Goal: Information Seeking & Learning: Learn about a topic

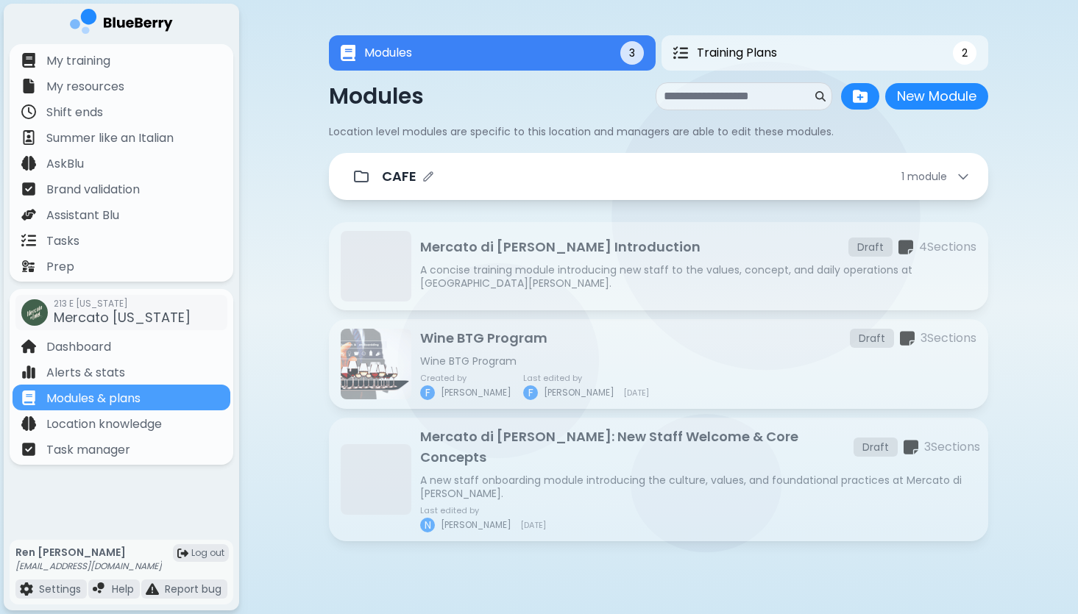
click at [617, 183] on div "CAFE 1 module" at bounding box center [676, 176] width 588 height 21
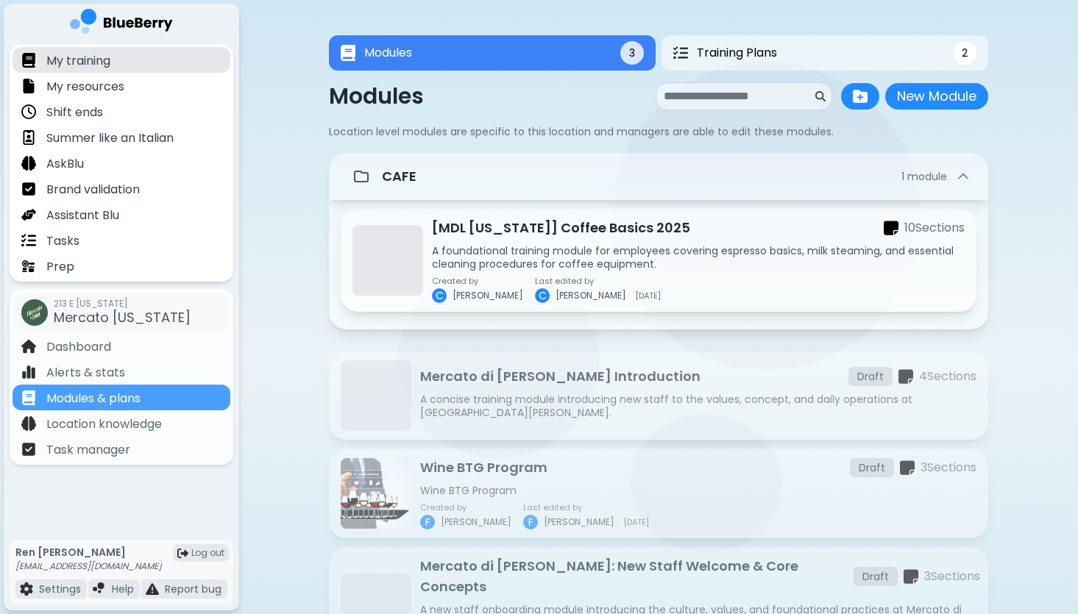
click at [112, 63] on div "My training" at bounding box center [122, 60] width 218 height 26
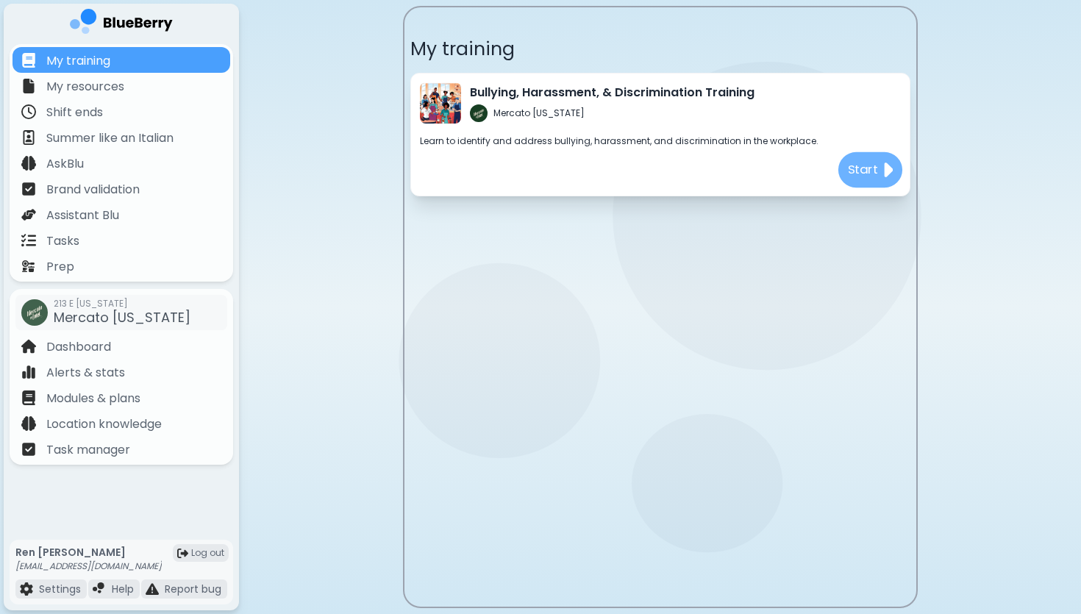
click at [858, 168] on p "Start" at bounding box center [862, 170] width 31 height 18
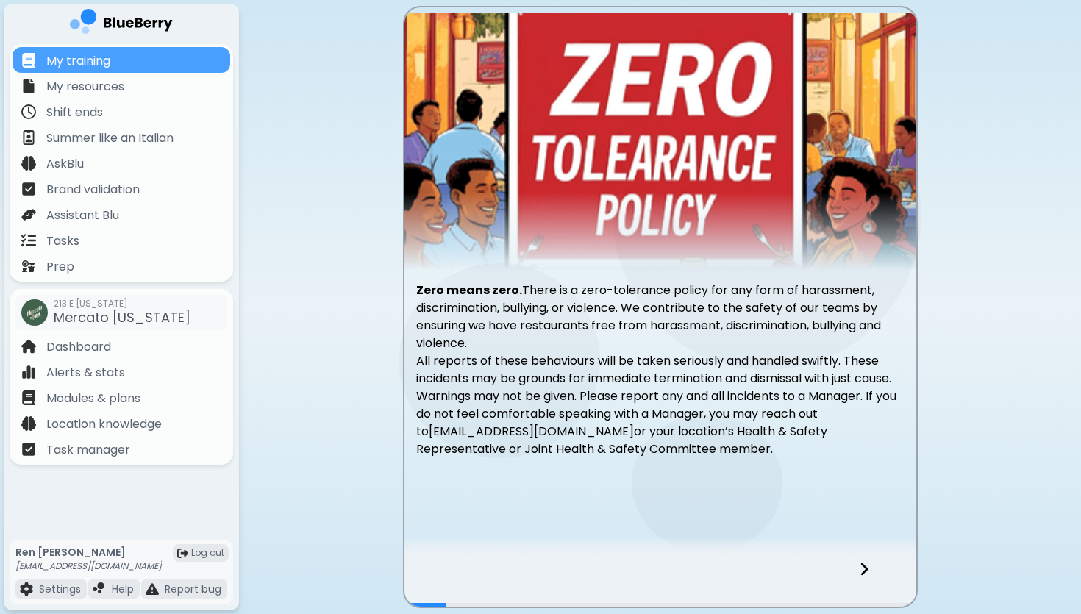
click at [861, 569] on icon at bounding box center [864, 569] width 10 height 16
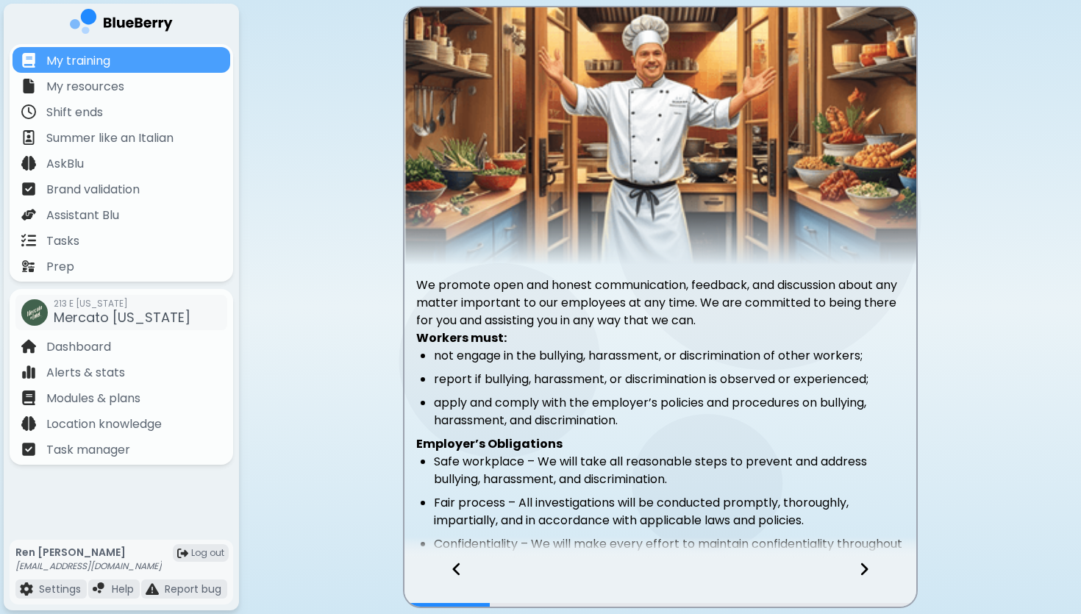
scroll to position [66, 0]
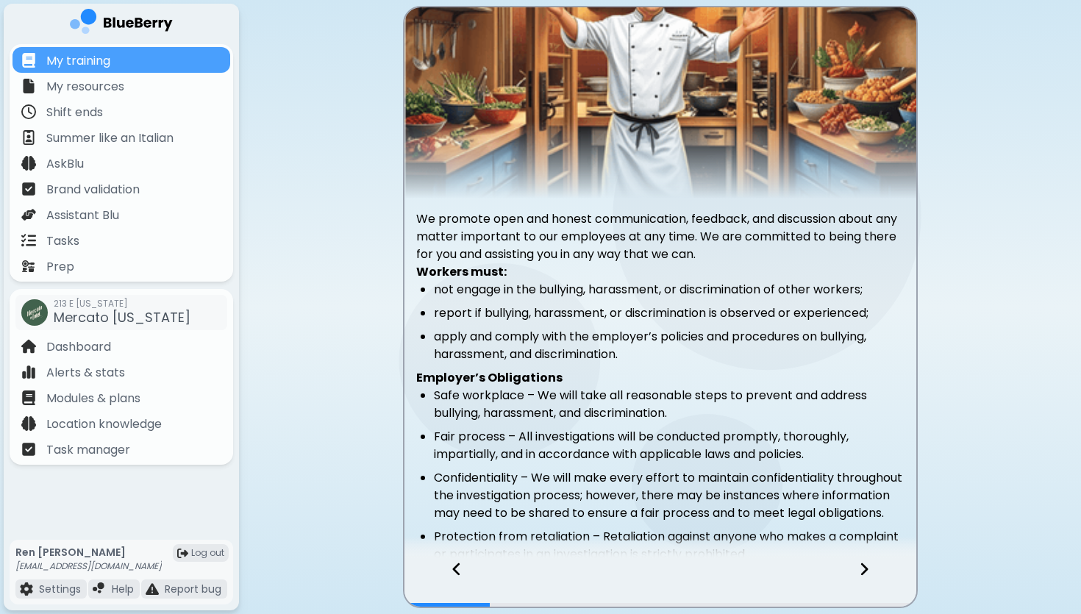
click at [869, 571] on icon at bounding box center [864, 569] width 10 height 16
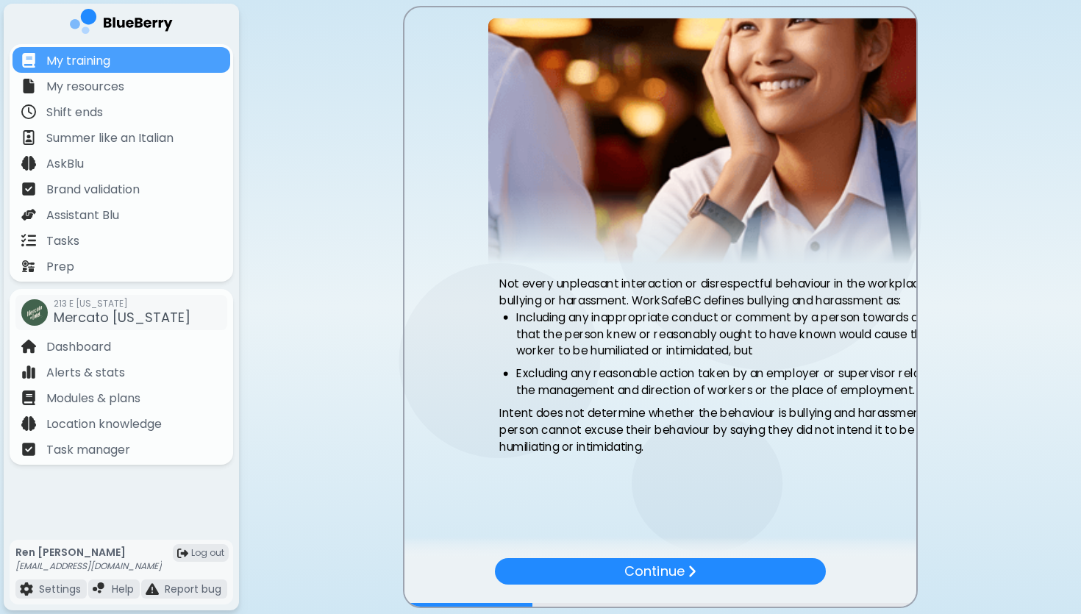
scroll to position [0, 0]
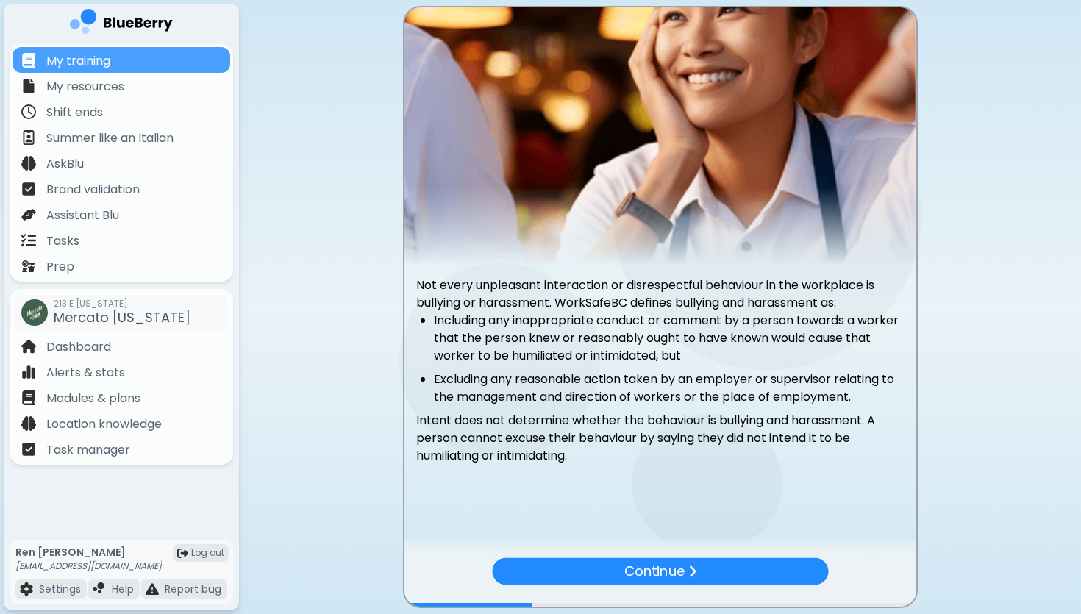
click at [869, 571] on div "Continue" at bounding box center [661, 582] width 512 height 49
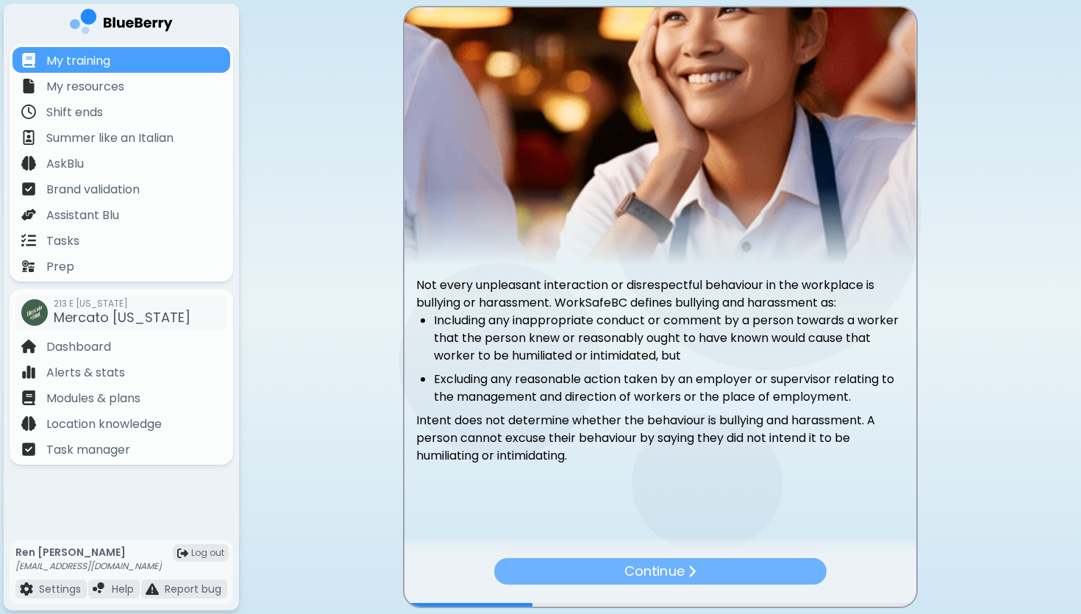
click at [729, 571] on div "Continue" at bounding box center [660, 571] width 332 height 26
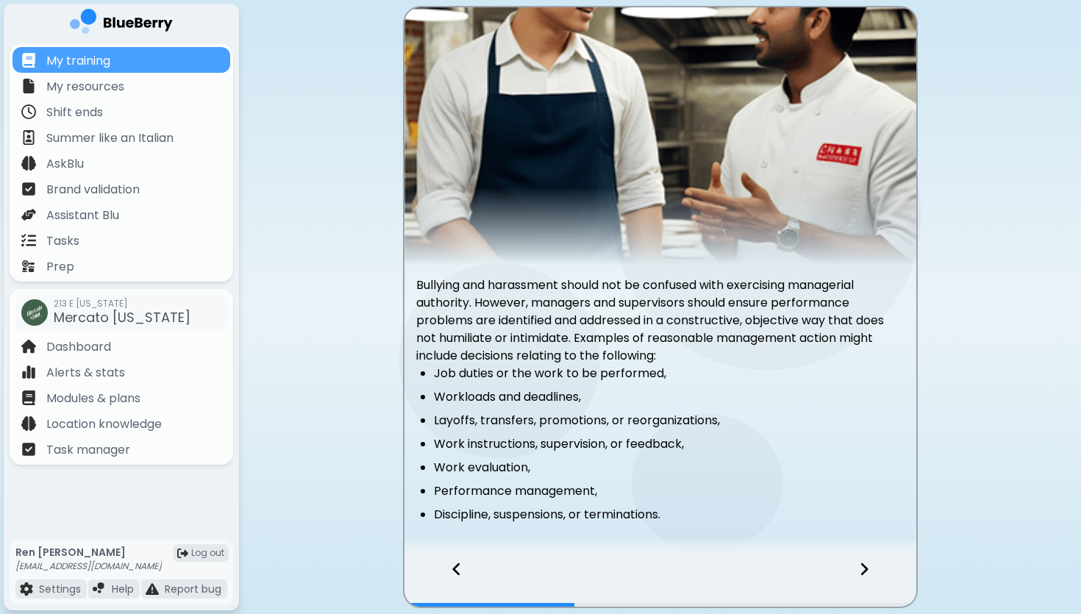
click at [864, 565] on icon at bounding box center [864, 569] width 7 height 13
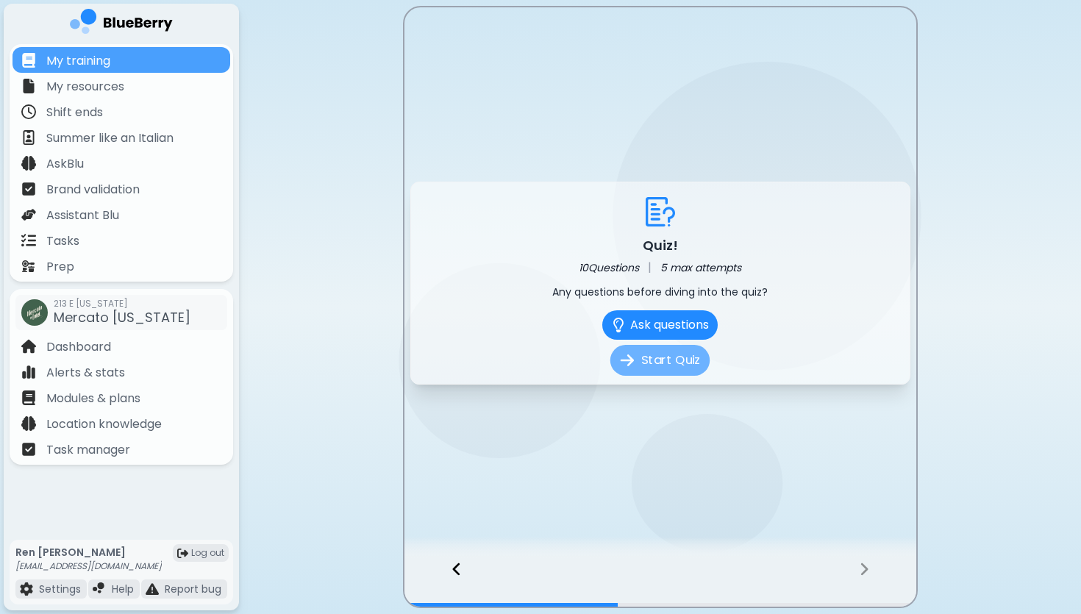
click at [668, 362] on button "Start Quiz" at bounding box center [659, 360] width 99 height 31
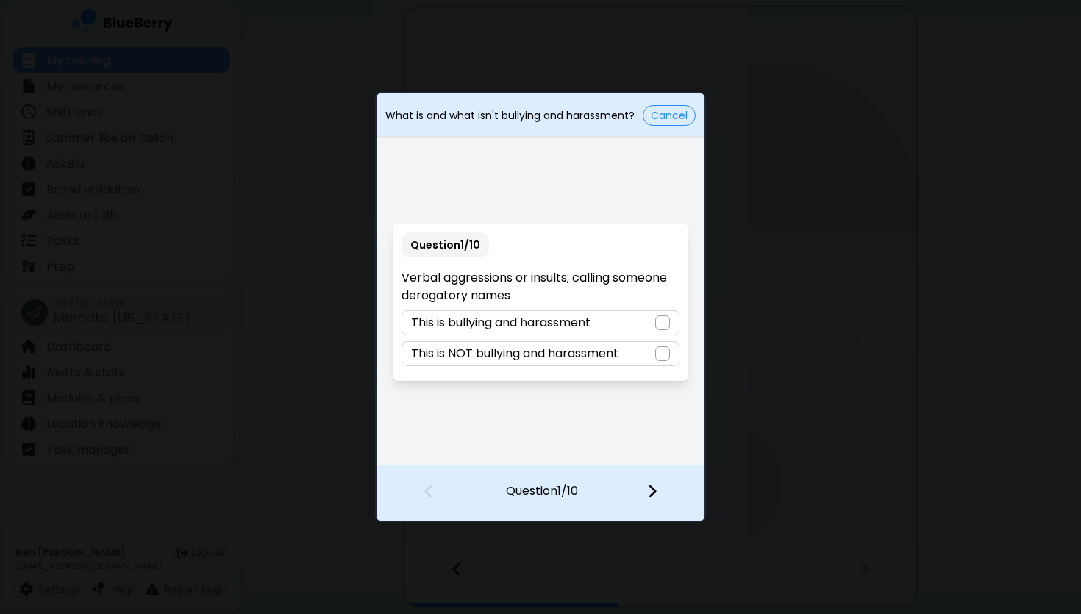
click at [661, 324] on div at bounding box center [662, 323] width 15 height 15
click at [652, 491] on img at bounding box center [652, 491] width 10 height 16
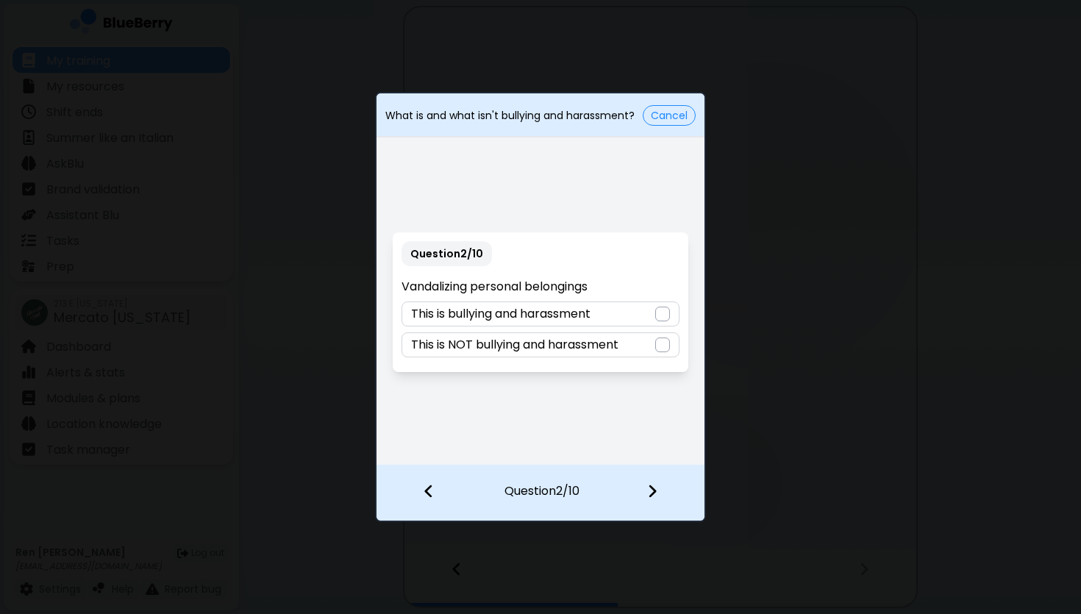
click at [658, 316] on div at bounding box center [662, 314] width 15 height 15
click at [652, 490] on img at bounding box center [652, 491] width 10 height 16
click at [663, 316] on div at bounding box center [662, 314] width 15 height 15
click at [652, 487] on img at bounding box center [652, 491] width 10 height 16
click at [661, 316] on div at bounding box center [662, 314] width 15 height 15
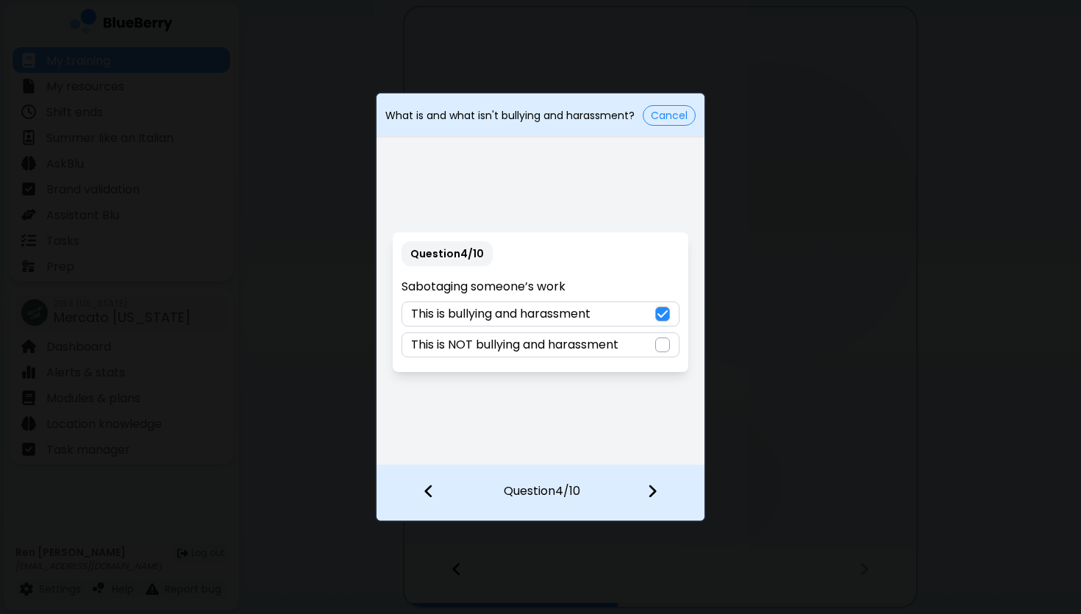
click at [649, 494] on img at bounding box center [652, 491] width 10 height 16
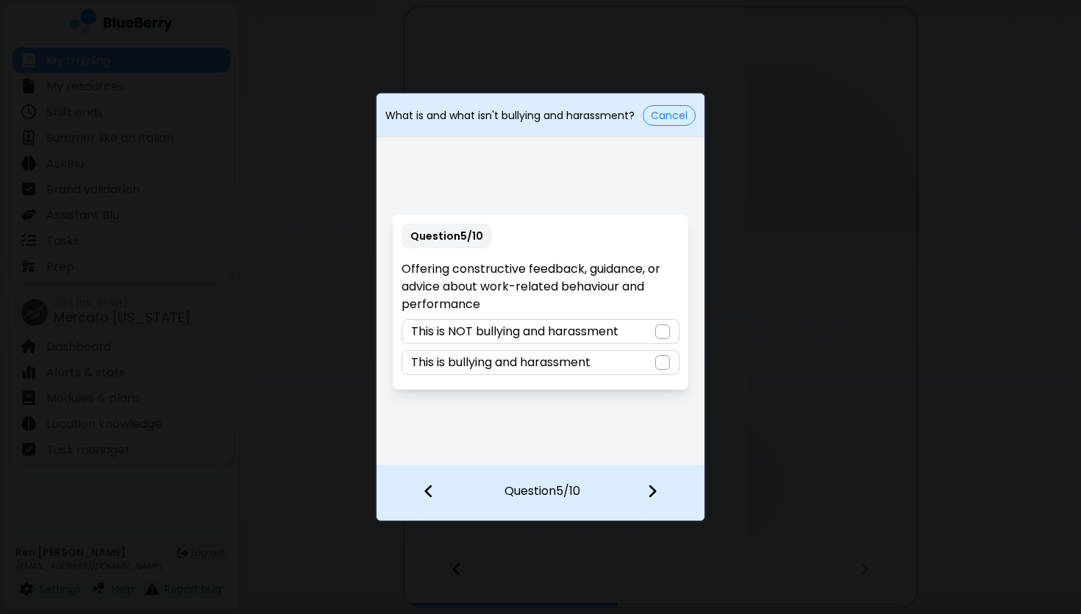
click at [662, 330] on div at bounding box center [662, 331] width 15 height 15
click at [655, 485] on img at bounding box center [652, 491] width 10 height 16
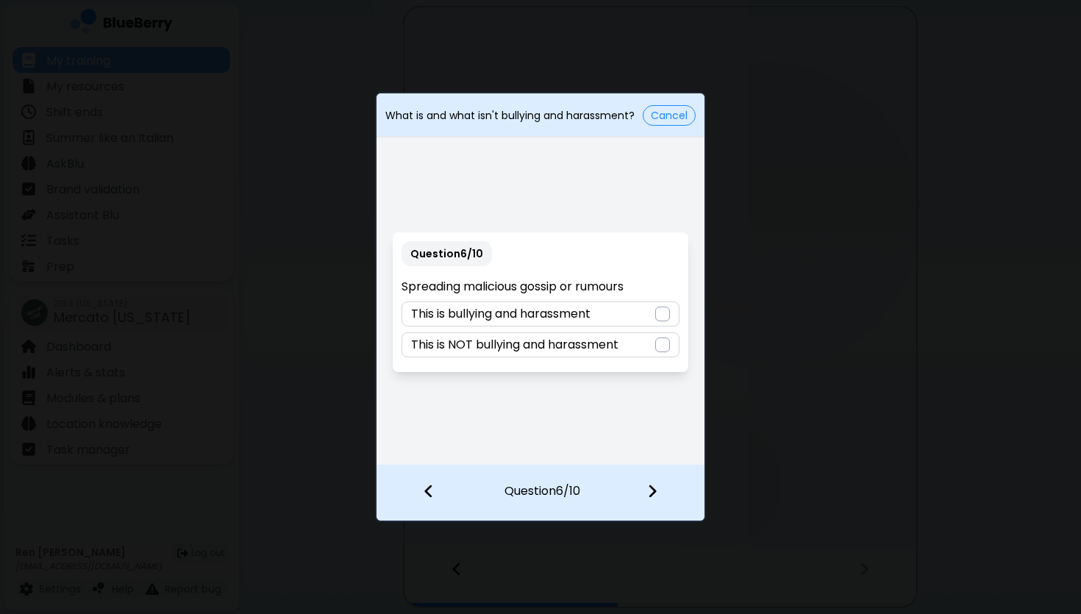
click at [657, 316] on div at bounding box center [662, 314] width 15 height 15
click at [649, 486] on img at bounding box center [652, 491] width 10 height 16
click at [666, 343] on div at bounding box center [662, 345] width 15 height 15
click at [654, 490] on img at bounding box center [652, 491] width 10 height 16
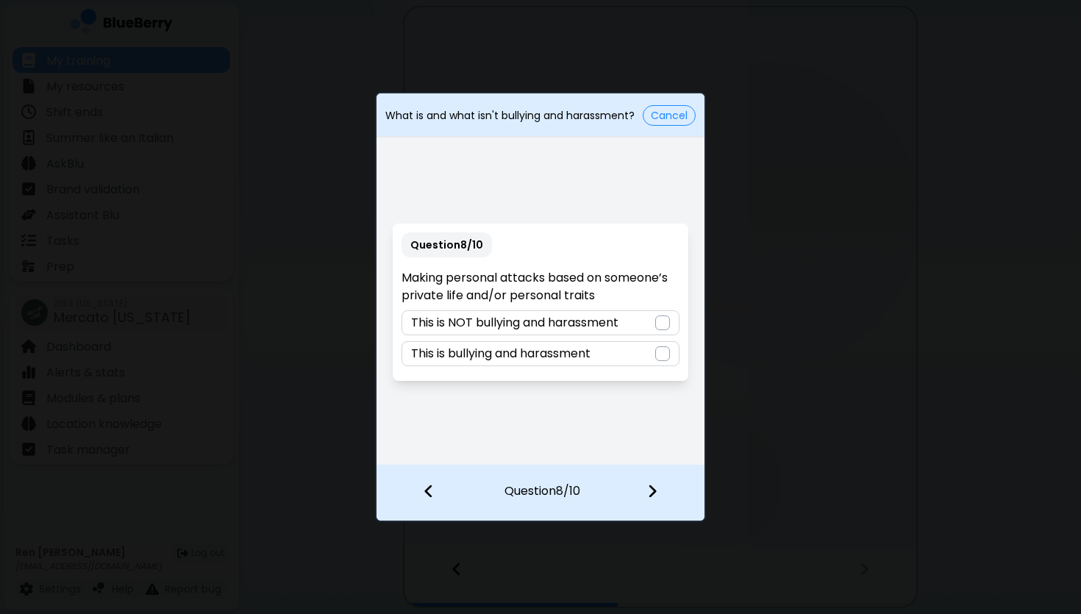
click at [660, 355] on div at bounding box center [662, 353] width 15 height 15
click at [655, 482] on div at bounding box center [661, 493] width 87 height 54
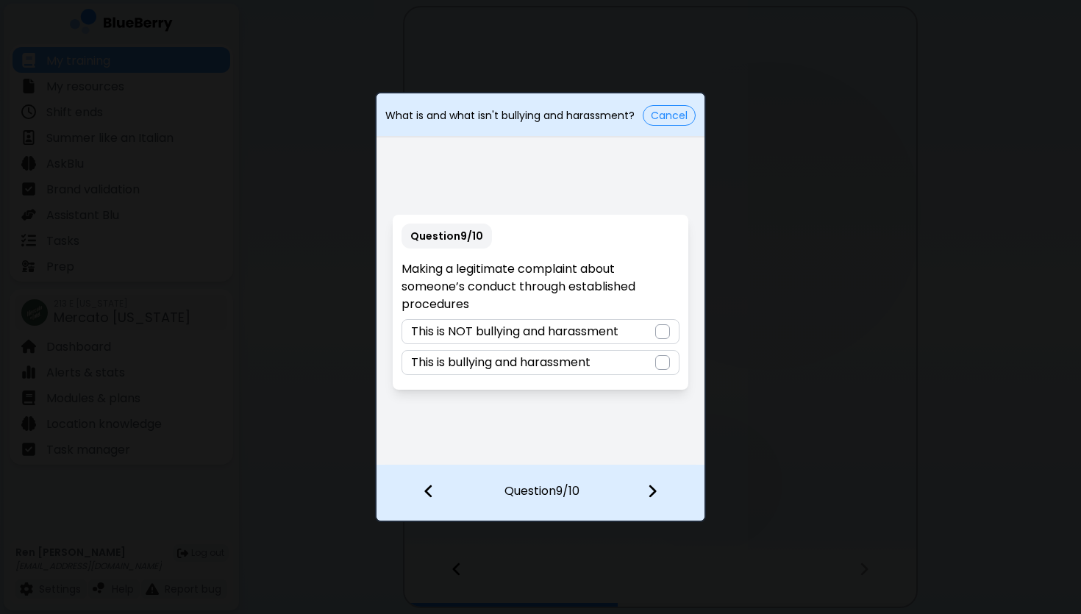
click at [659, 335] on div at bounding box center [662, 331] width 15 height 15
click at [653, 485] on img at bounding box center [652, 491] width 10 height 16
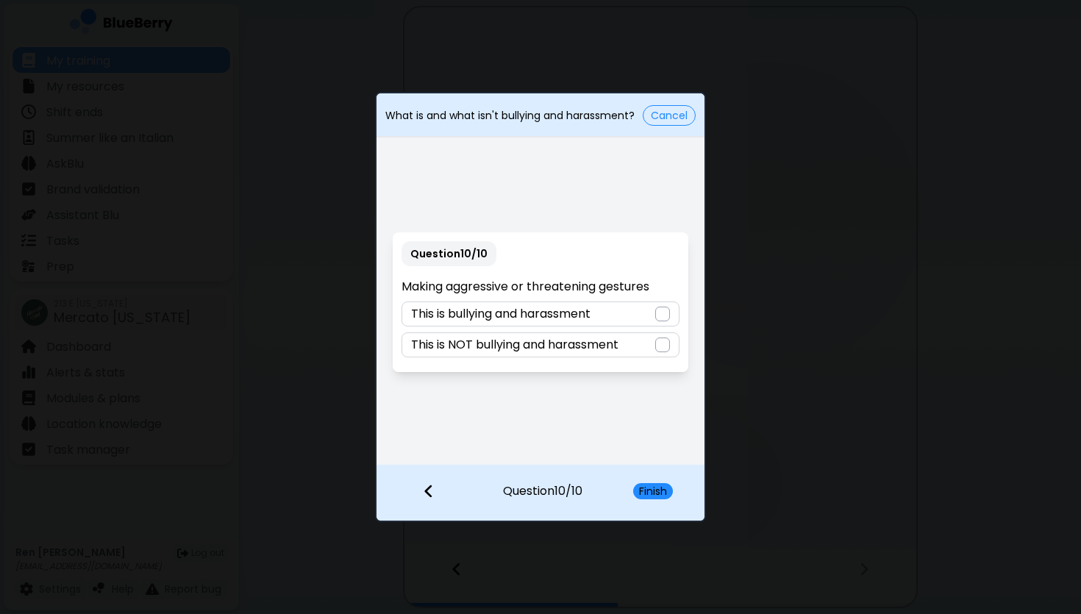
click at [661, 318] on div at bounding box center [662, 314] width 15 height 15
click at [655, 494] on button "Finish" at bounding box center [653, 491] width 40 height 16
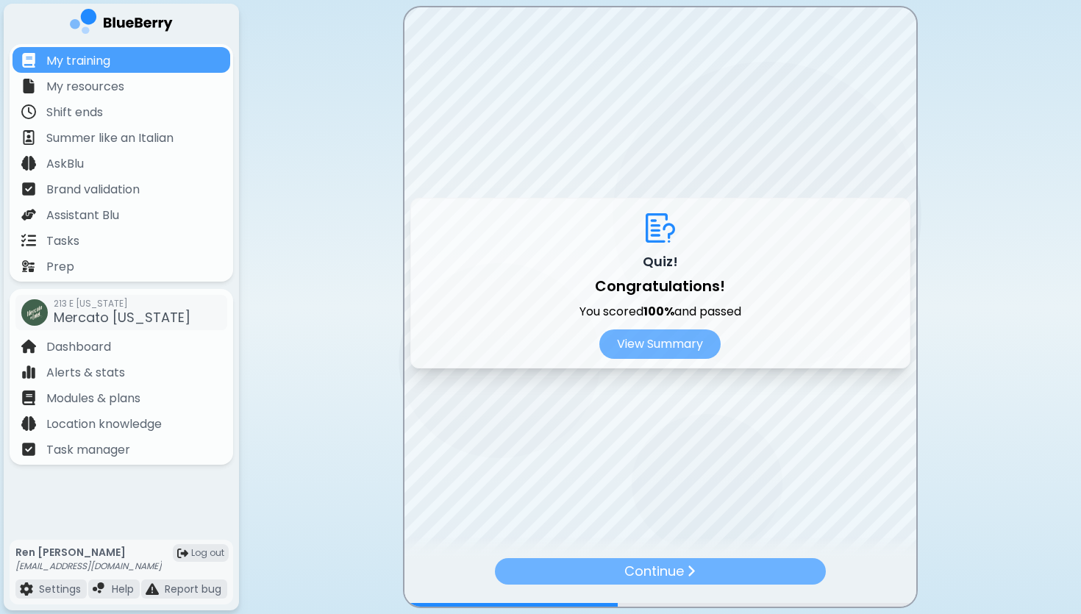
click at [660, 571] on p "Continue" at bounding box center [654, 571] width 60 height 21
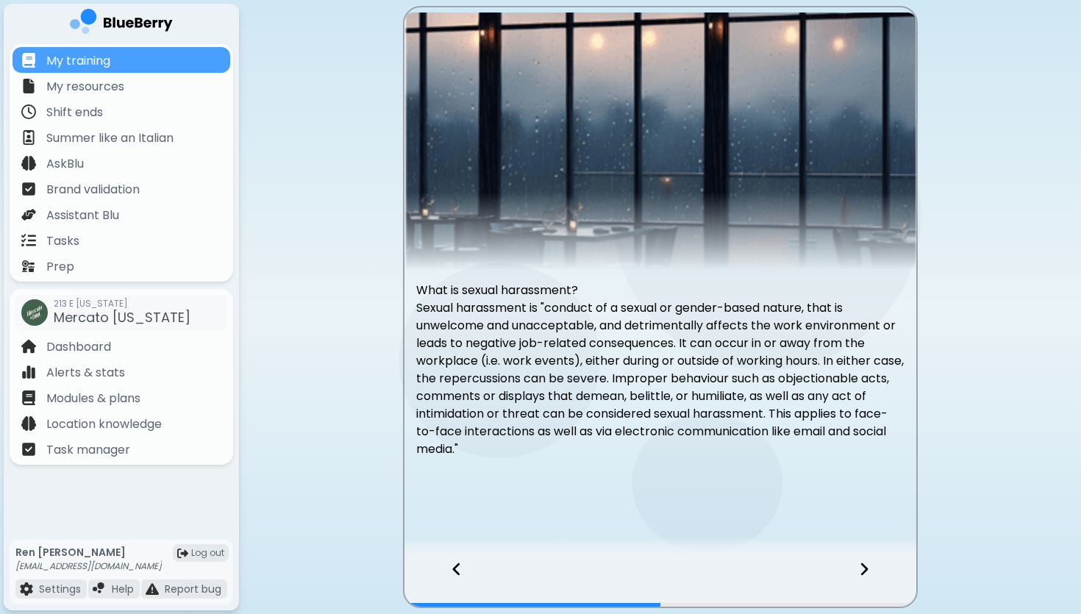
click at [863, 564] on icon at bounding box center [864, 569] width 7 height 13
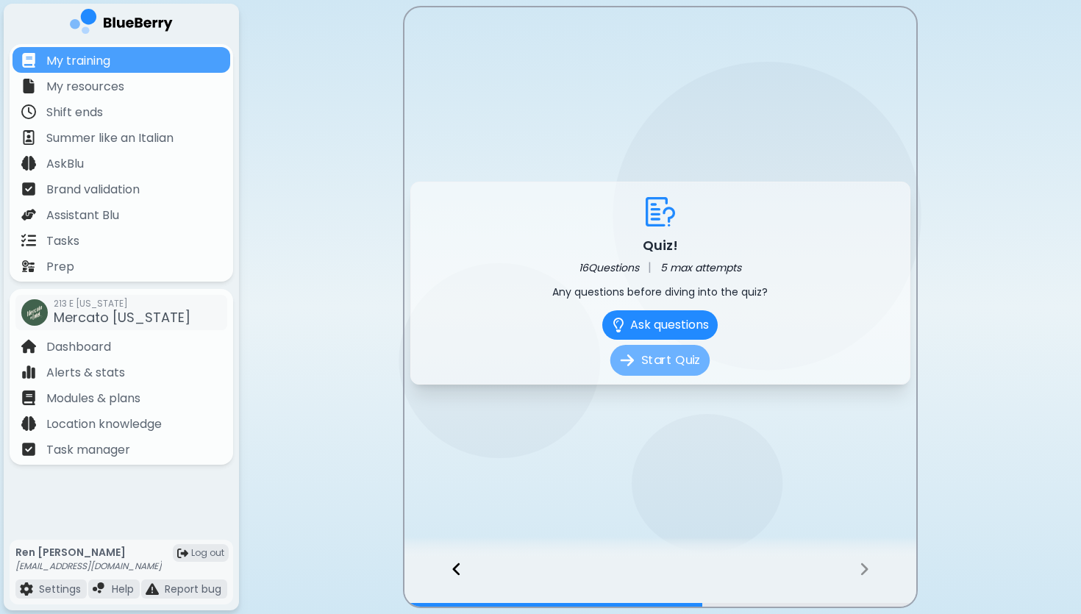
click at [663, 355] on button "Start Quiz" at bounding box center [659, 360] width 99 height 31
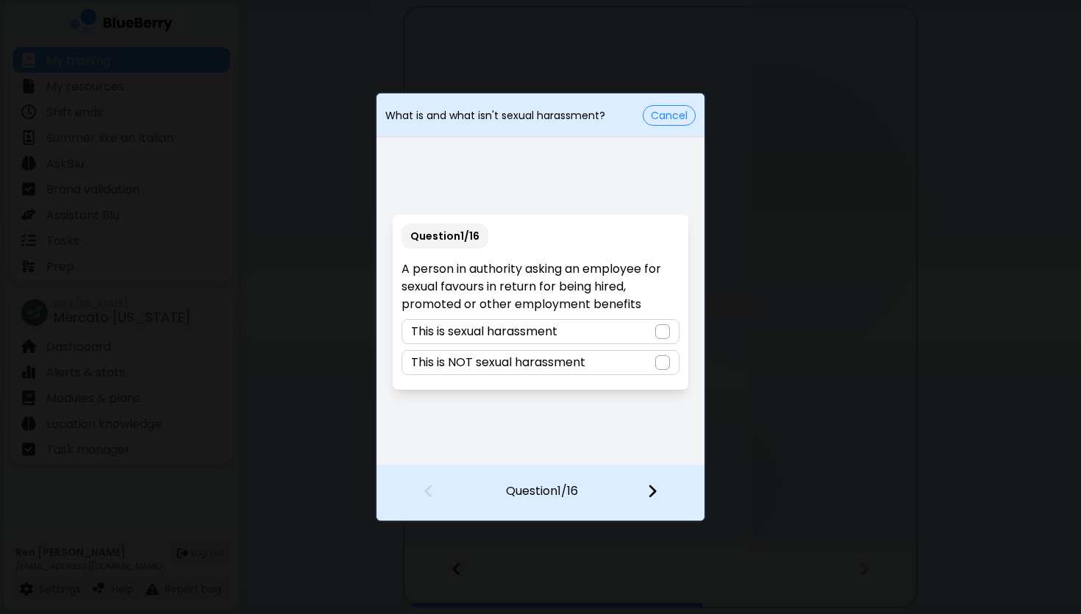
click at [660, 332] on div at bounding box center [662, 331] width 15 height 15
click at [659, 486] on div at bounding box center [661, 493] width 87 height 54
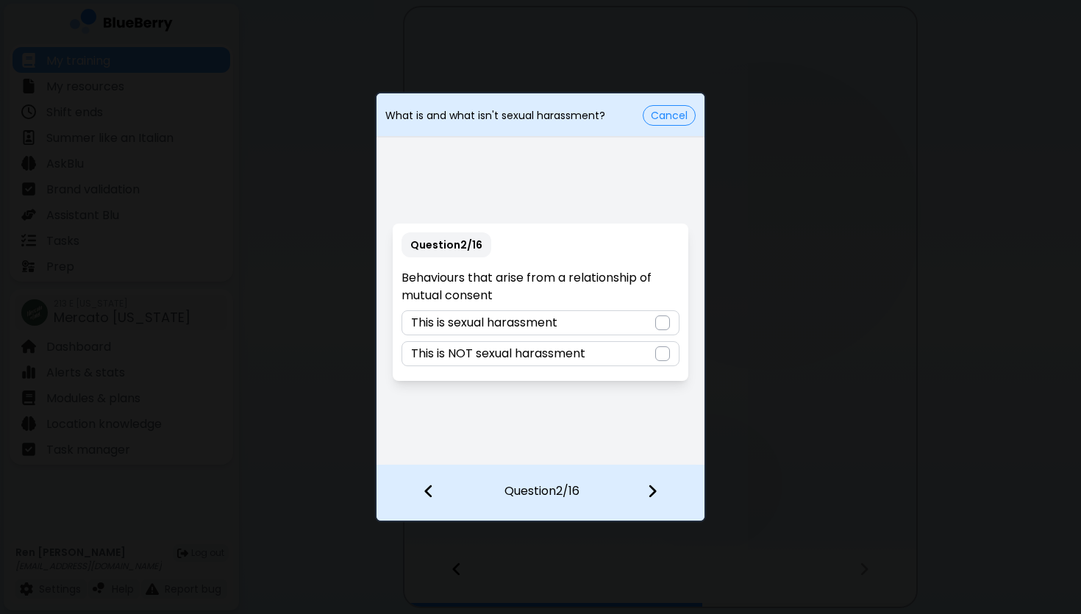
click at [660, 355] on div at bounding box center [662, 353] width 15 height 15
click at [655, 493] on img at bounding box center [652, 491] width 10 height 16
click at [666, 357] on div at bounding box center [662, 353] width 15 height 15
click at [653, 486] on img at bounding box center [652, 491] width 10 height 16
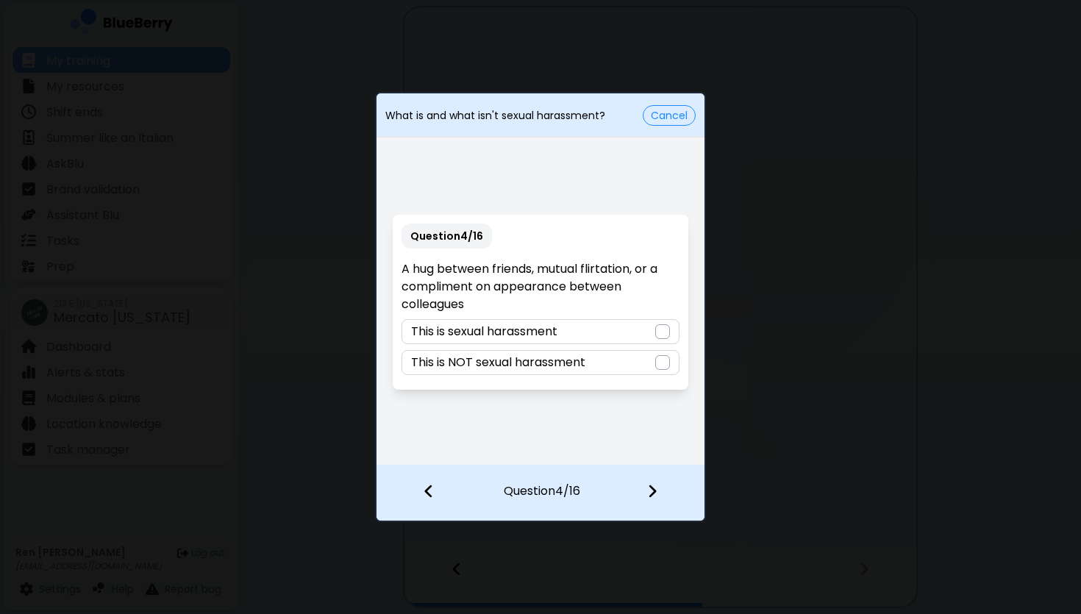
click at [664, 367] on div at bounding box center [662, 362] width 15 height 15
click at [656, 494] on img at bounding box center [652, 491] width 10 height 16
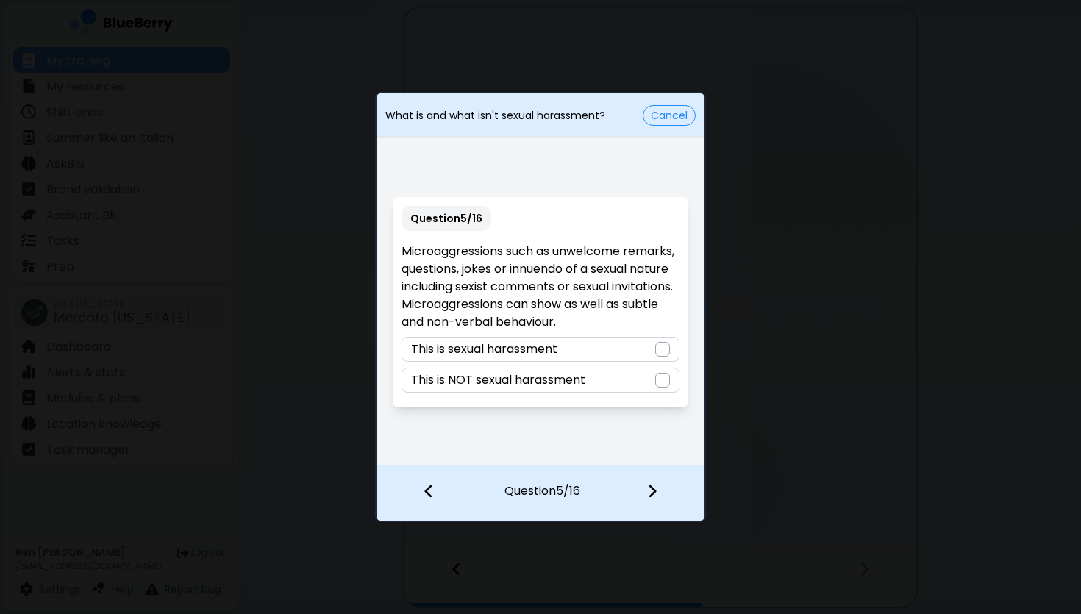
click at [663, 352] on div at bounding box center [662, 349] width 15 height 15
click at [654, 490] on img at bounding box center [652, 491] width 10 height 16
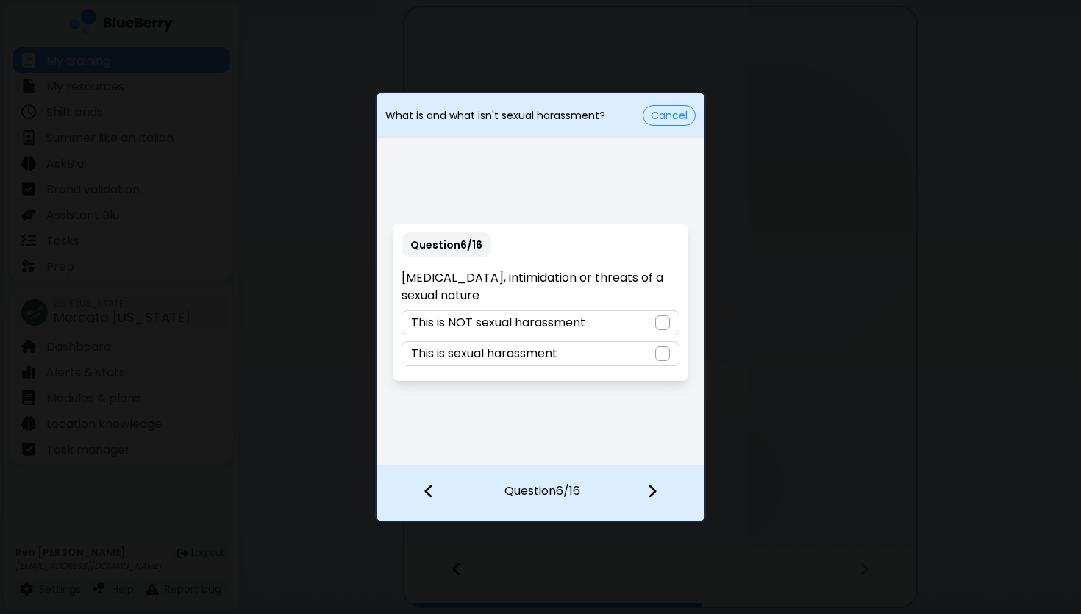
click at [666, 357] on div at bounding box center [662, 353] width 15 height 15
click at [652, 495] on img at bounding box center [652, 491] width 10 height 16
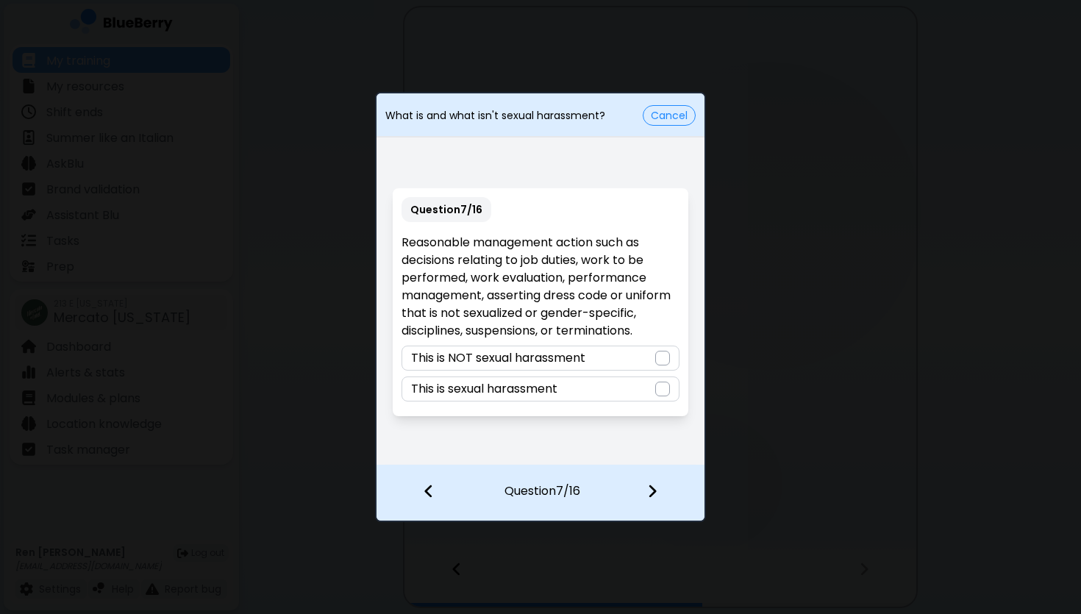
click at [666, 357] on div at bounding box center [662, 358] width 15 height 15
click at [655, 486] on img at bounding box center [652, 491] width 10 height 16
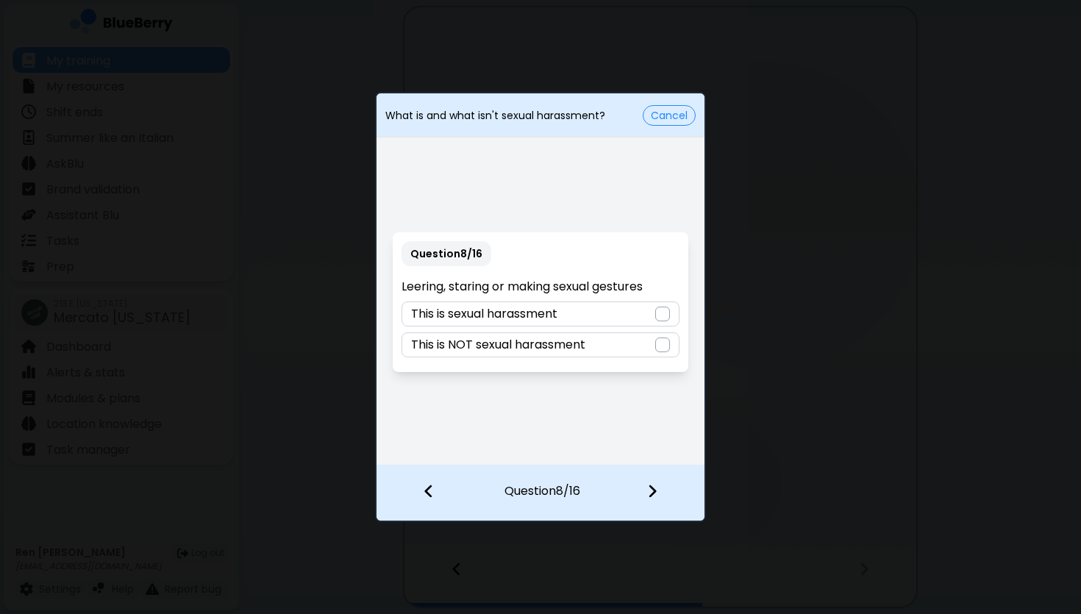
click at [665, 316] on div at bounding box center [662, 314] width 15 height 15
click at [649, 487] on img at bounding box center [652, 491] width 10 height 16
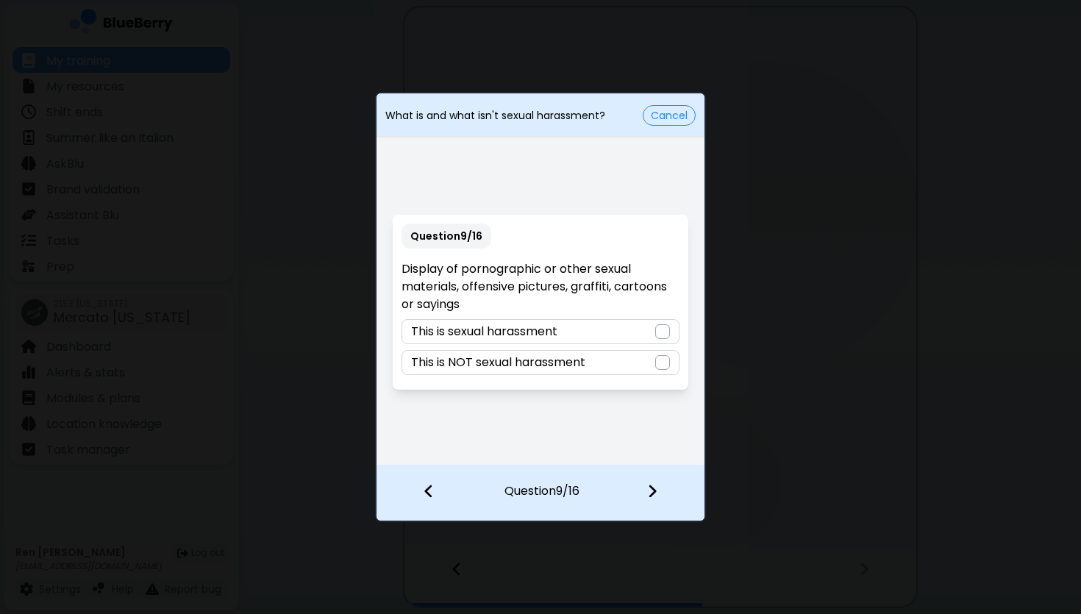
click at [665, 330] on div at bounding box center [662, 331] width 15 height 15
click at [655, 488] on img at bounding box center [652, 491] width 10 height 16
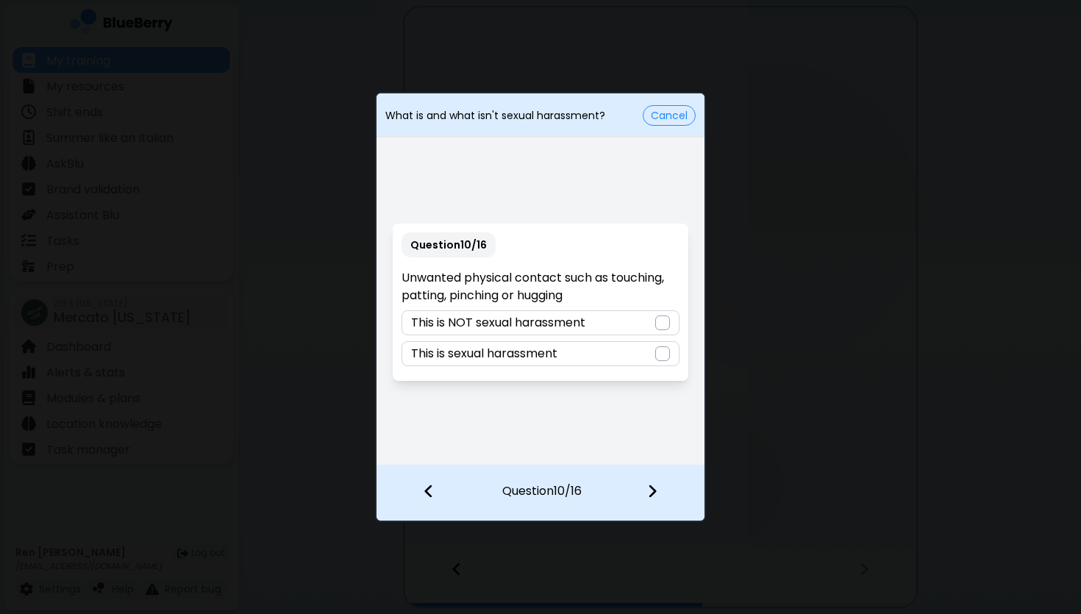
click at [660, 356] on div at bounding box center [662, 353] width 15 height 15
click at [648, 489] on img at bounding box center [652, 491] width 10 height 16
click at [666, 325] on div at bounding box center [662, 323] width 15 height 15
click at [655, 491] on img at bounding box center [652, 491] width 10 height 16
click at [660, 321] on div at bounding box center [662, 323] width 15 height 15
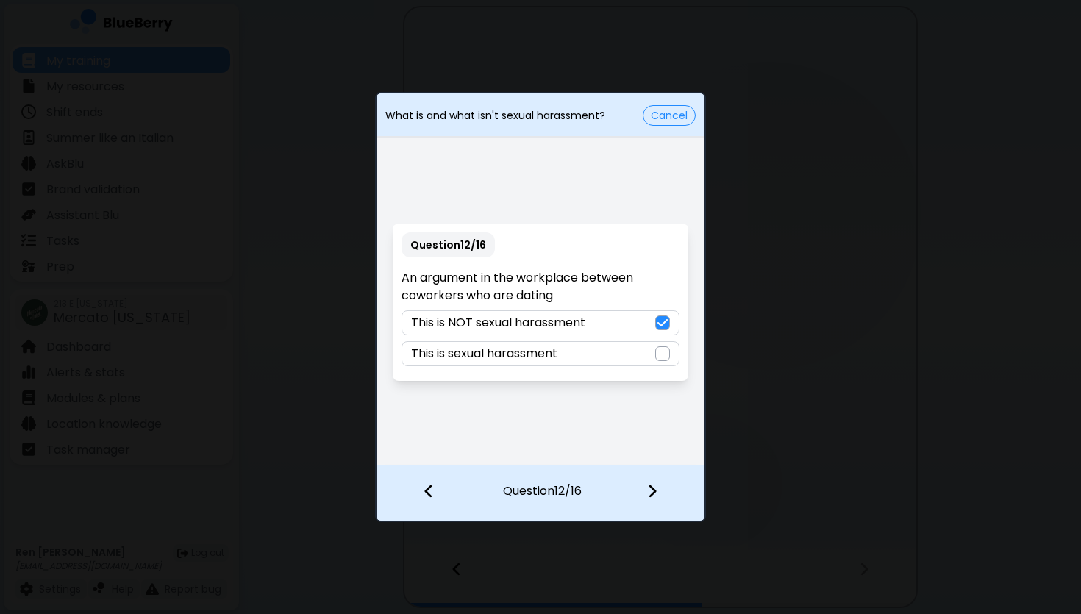
click at [658, 486] on div at bounding box center [661, 493] width 87 height 54
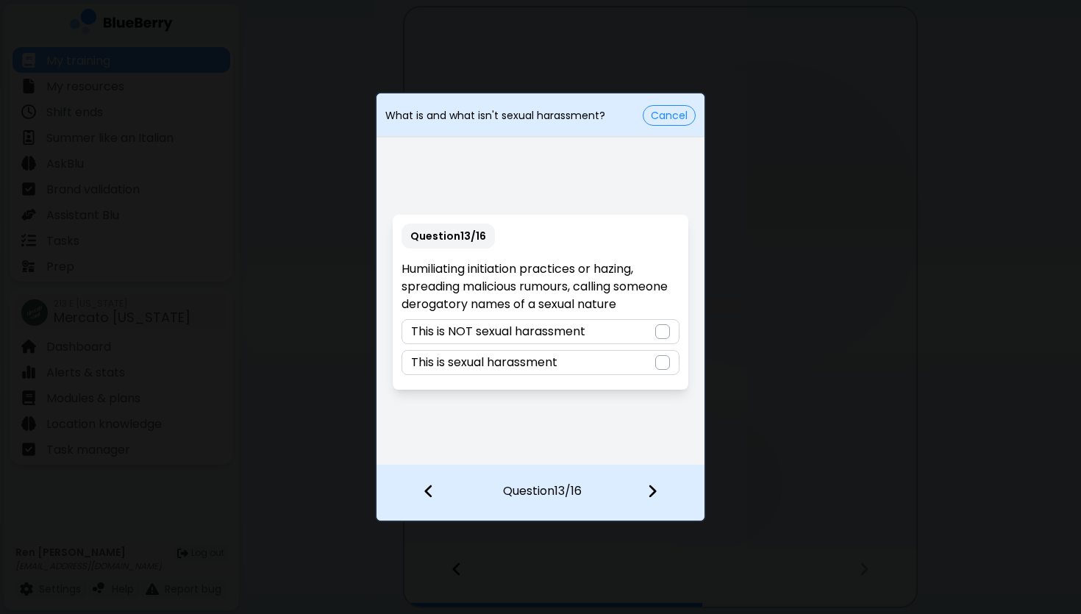
click at [666, 363] on div at bounding box center [662, 362] width 15 height 15
click at [653, 491] on img at bounding box center [652, 491] width 10 height 16
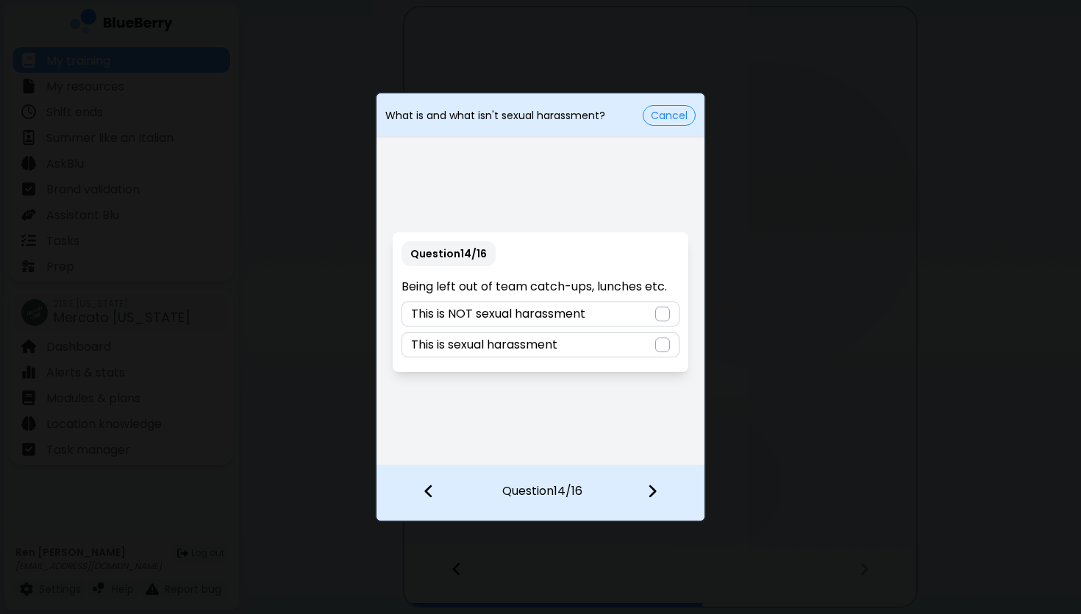
click at [664, 317] on div at bounding box center [662, 314] width 15 height 15
click at [647, 491] on img at bounding box center [652, 491] width 10 height 16
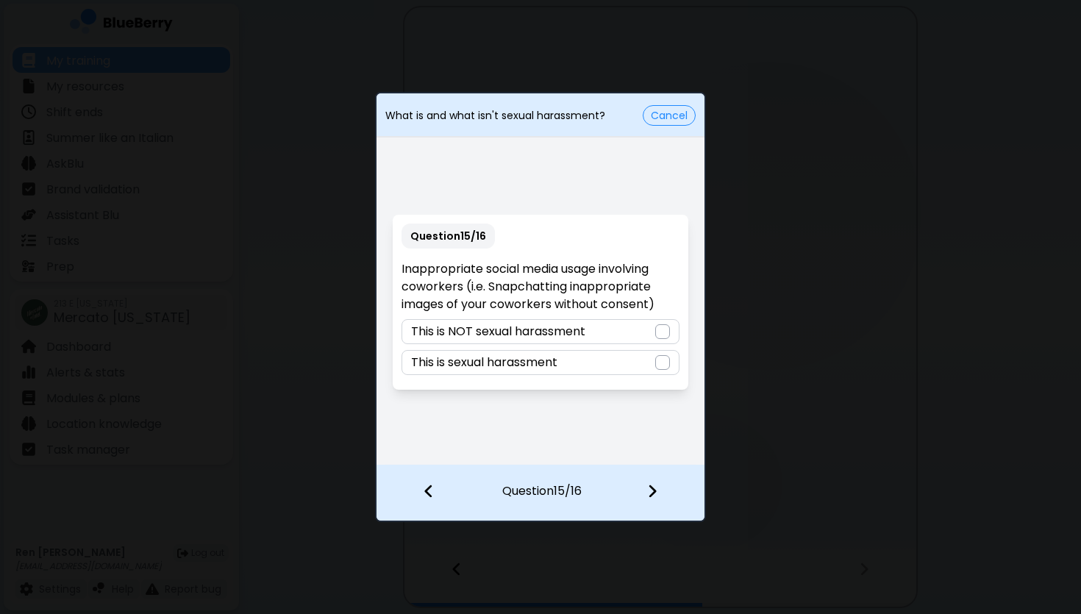
click at [660, 363] on div at bounding box center [662, 362] width 15 height 15
click at [652, 493] on img at bounding box center [652, 491] width 10 height 16
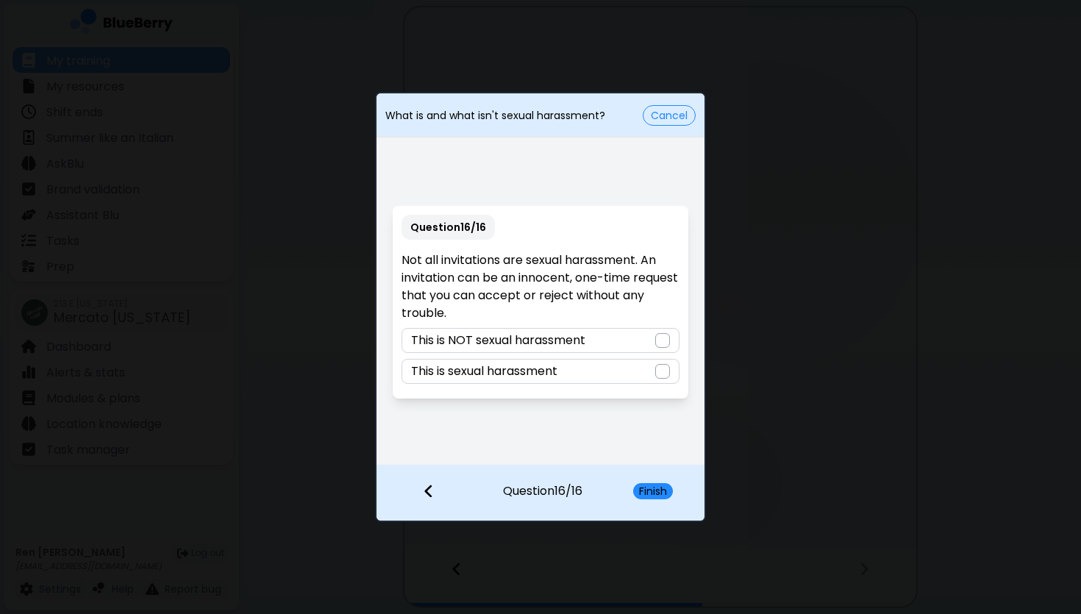
click at [662, 338] on div at bounding box center [662, 340] width 15 height 15
click at [654, 492] on button "Finish" at bounding box center [653, 491] width 40 height 16
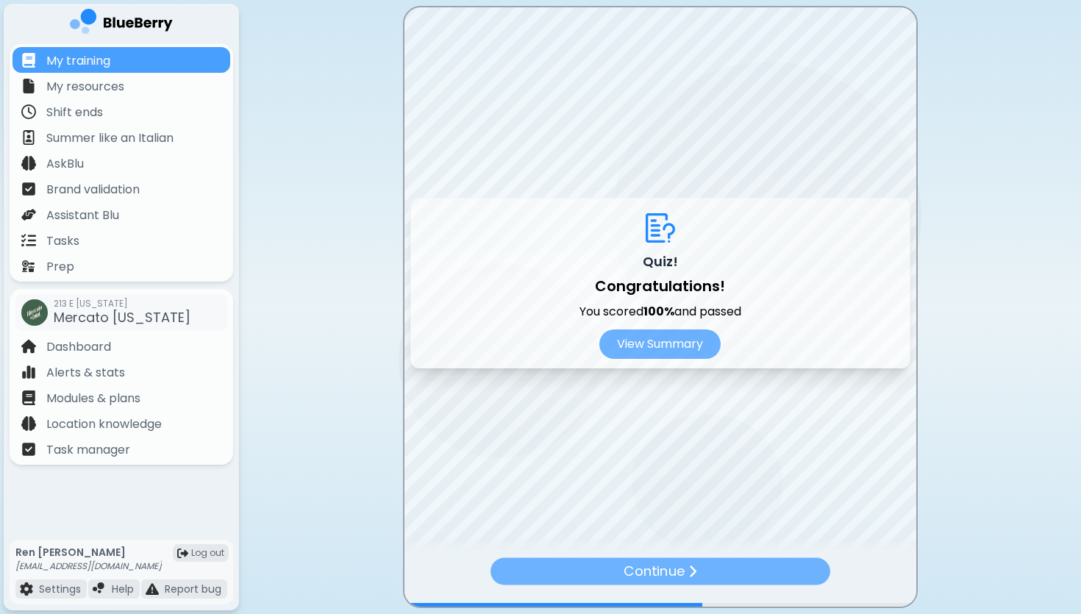
click at [688, 571] on img at bounding box center [692, 571] width 9 height 15
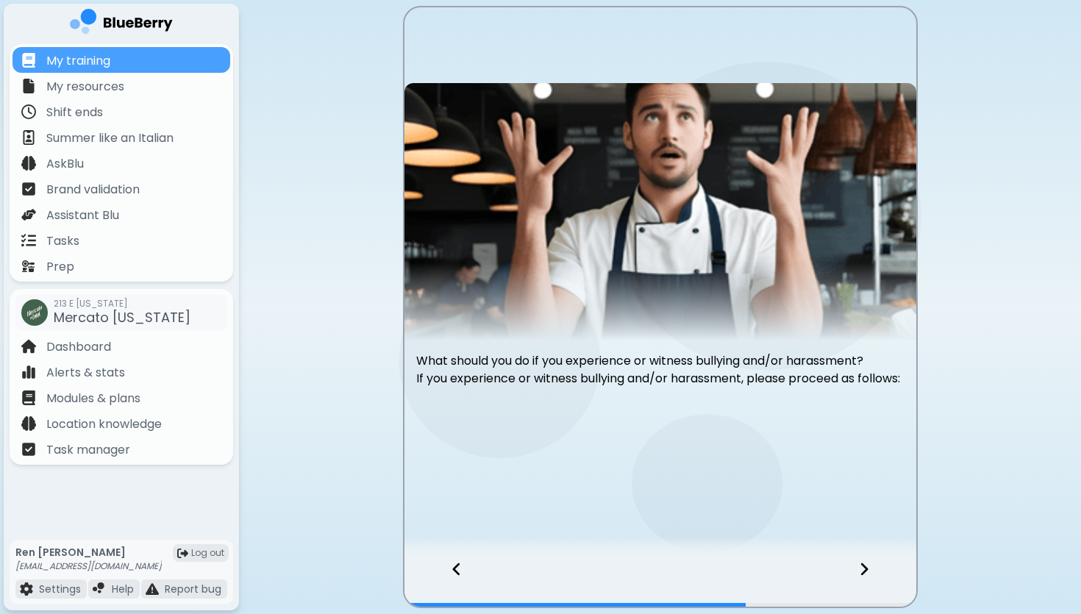
click at [869, 571] on div at bounding box center [873, 582] width 87 height 49
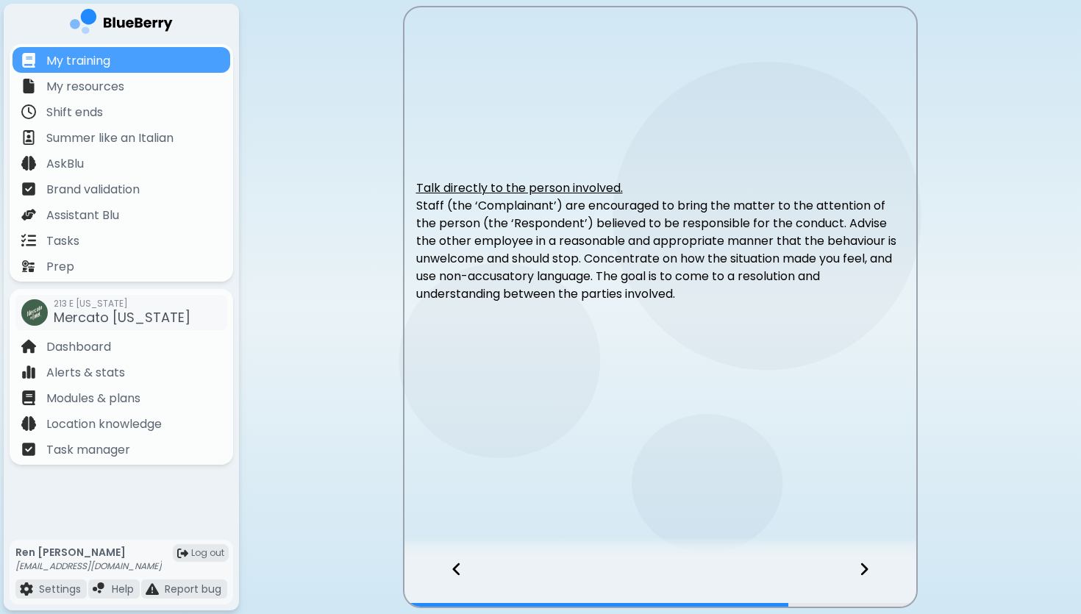
click at [864, 578] on div at bounding box center [873, 582] width 87 height 49
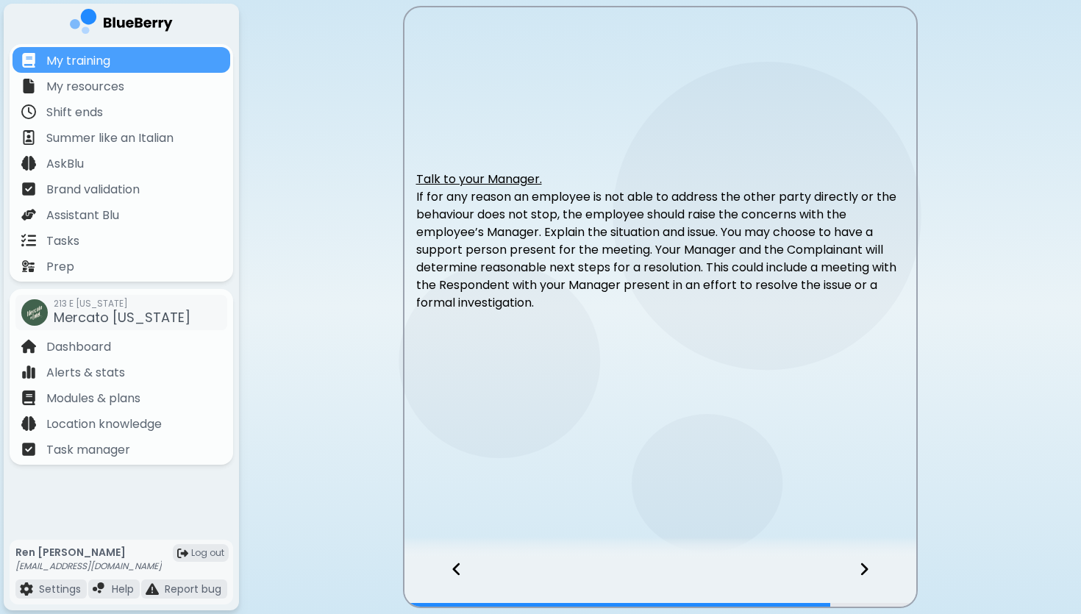
click at [868, 572] on icon at bounding box center [864, 569] width 10 height 16
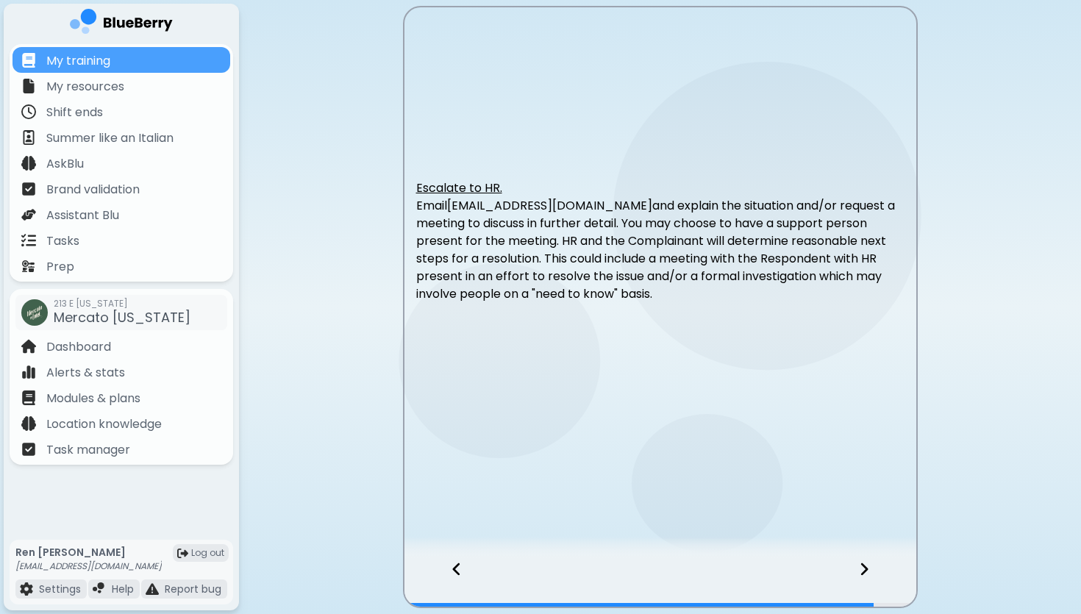
click at [866, 566] on icon at bounding box center [864, 569] width 10 height 16
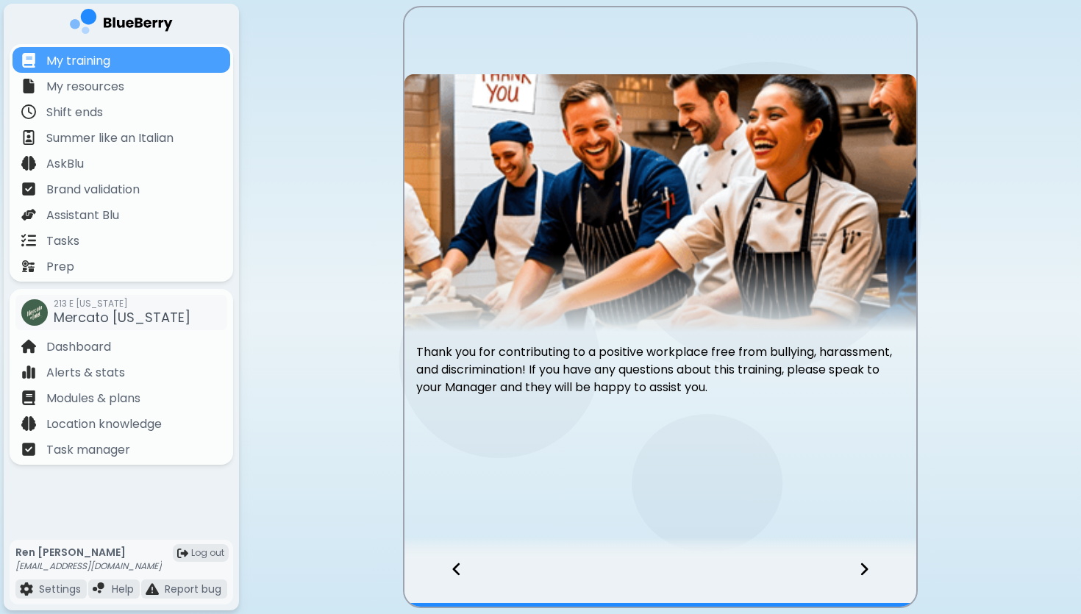
click at [866, 566] on icon at bounding box center [864, 569] width 10 height 16
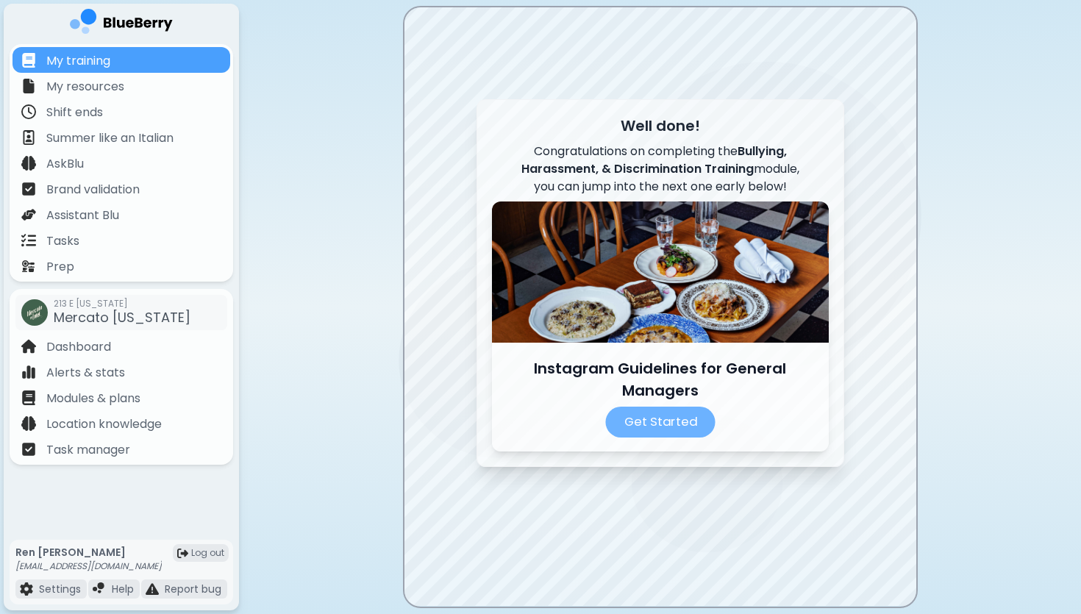
click at [673, 428] on p "Get Started" at bounding box center [660, 422] width 110 height 31
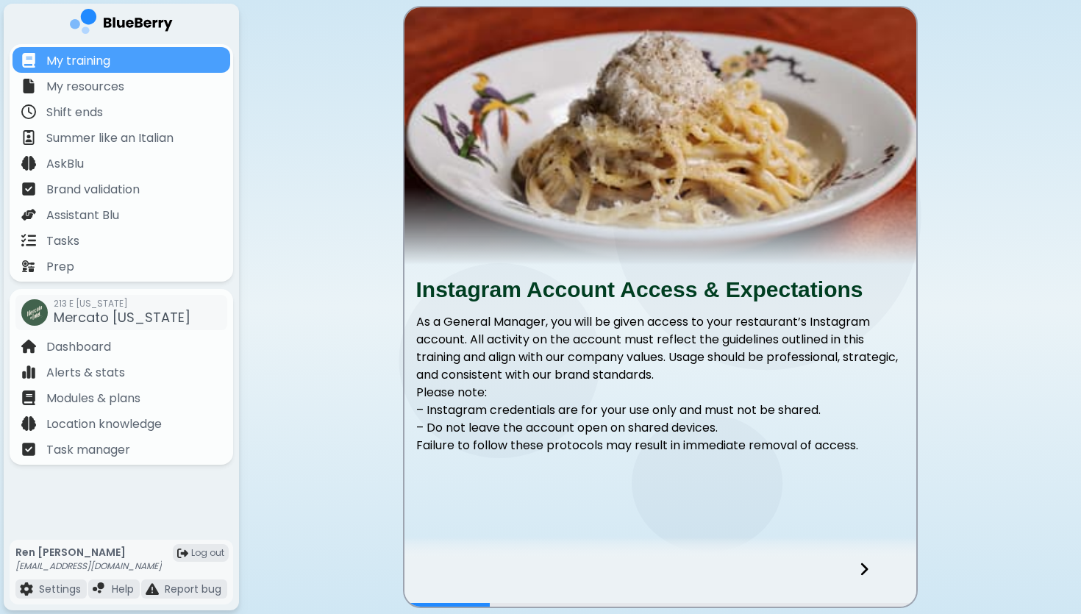
click at [868, 568] on icon at bounding box center [864, 569] width 10 height 16
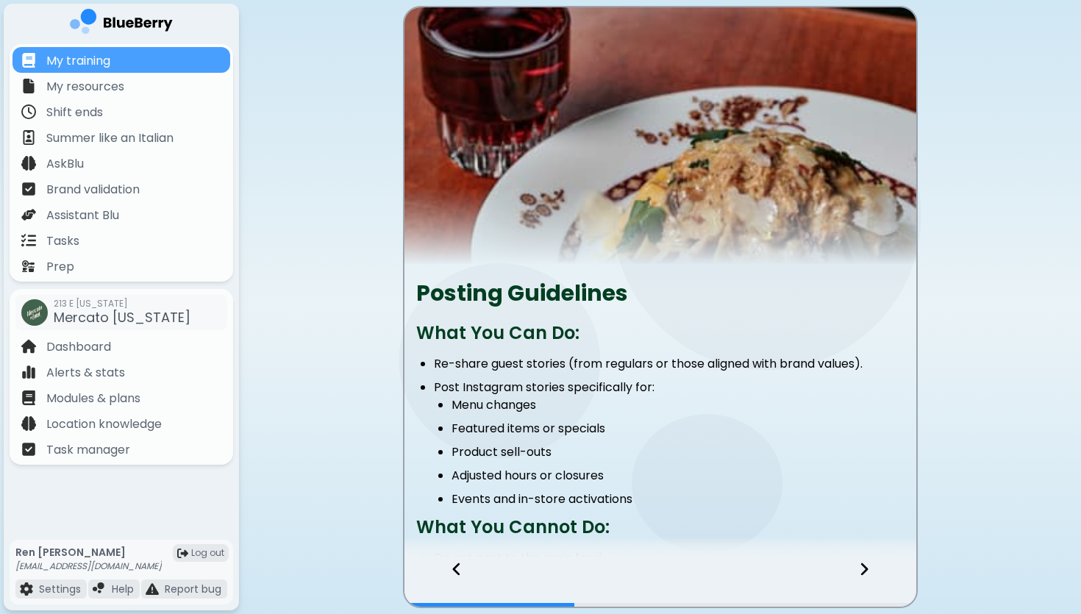
click at [866, 569] on icon at bounding box center [864, 569] width 7 height 13
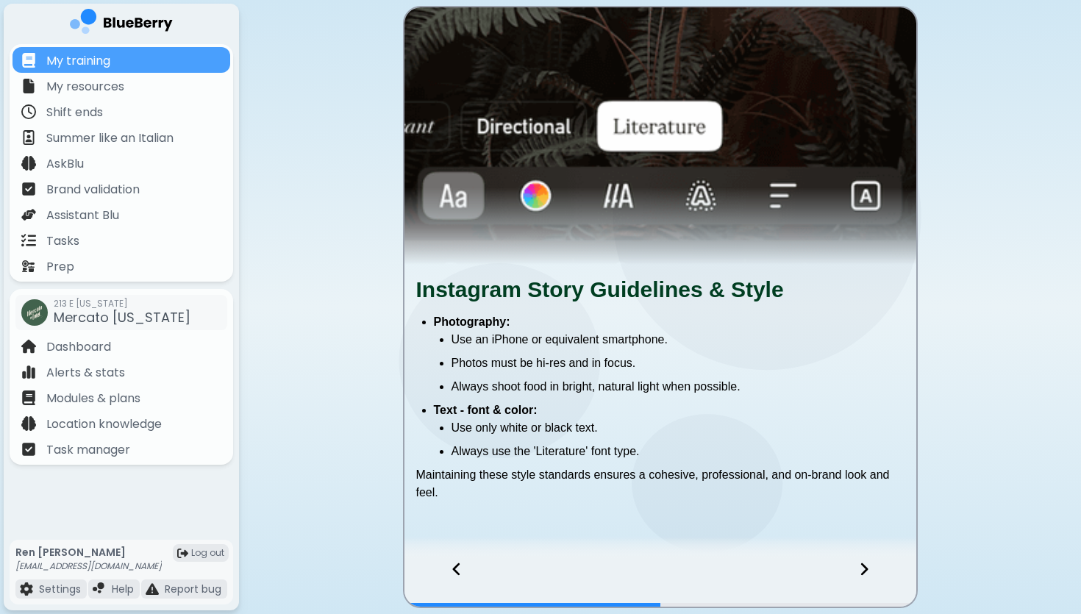
click at [867, 572] on icon at bounding box center [864, 569] width 10 height 16
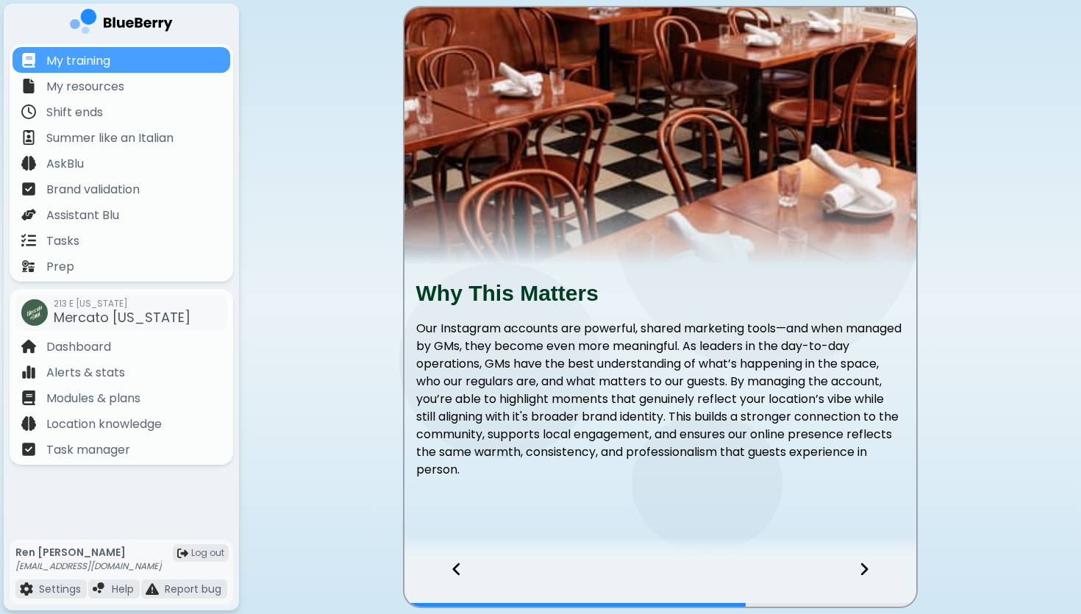
click at [865, 573] on icon at bounding box center [864, 569] width 10 height 16
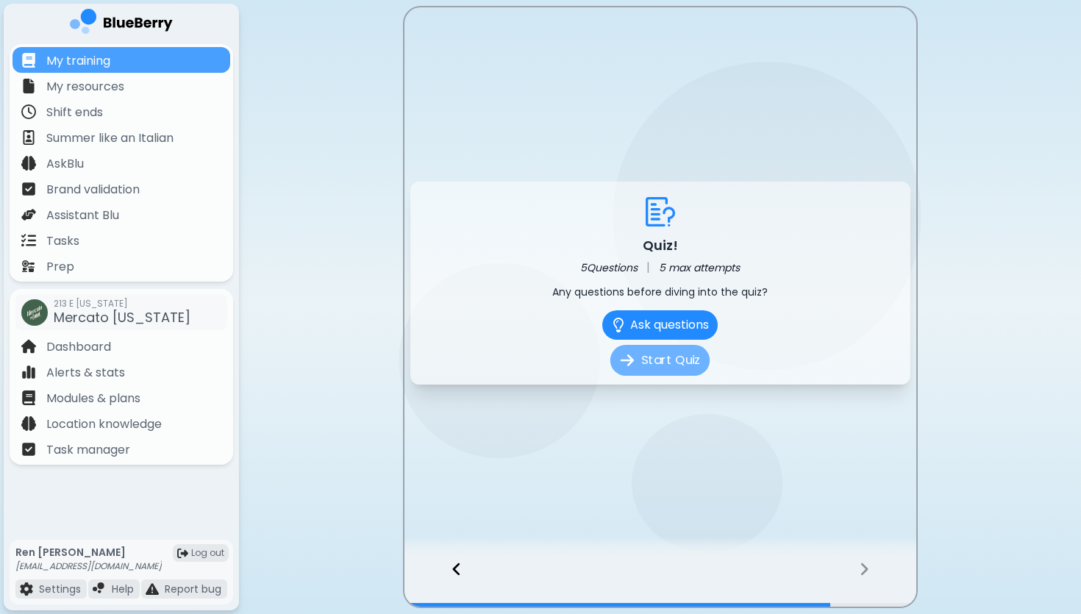
click at [684, 363] on button "Start Quiz" at bounding box center [659, 360] width 99 height 31
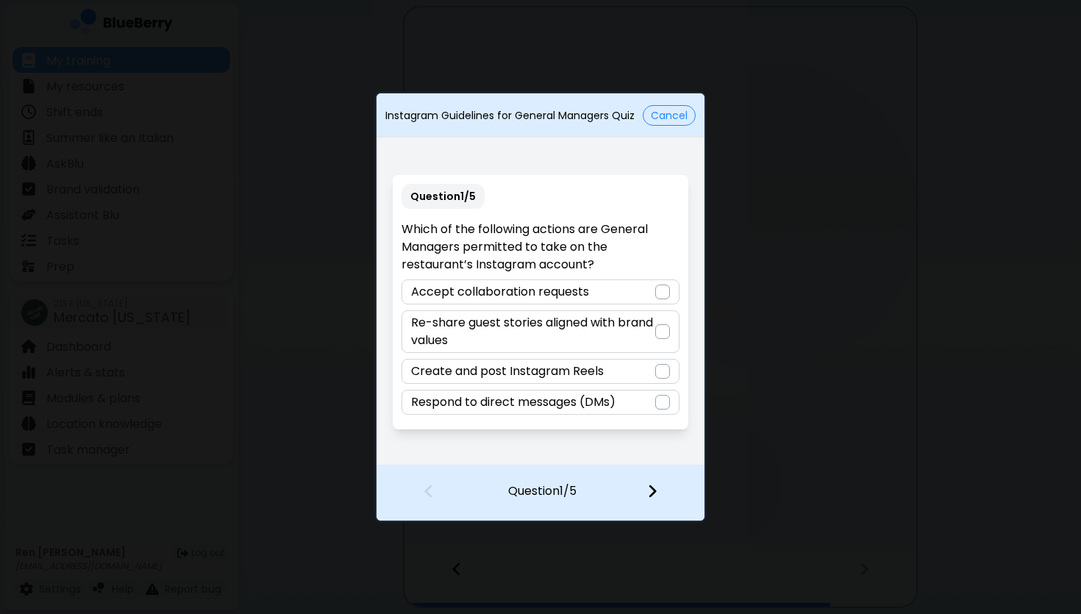
click at [663, 332] on div at bounding box center [662, 331] width 15 height 15
click at [651, 485] on img at bounding box center [652, 491] width 10 height 16
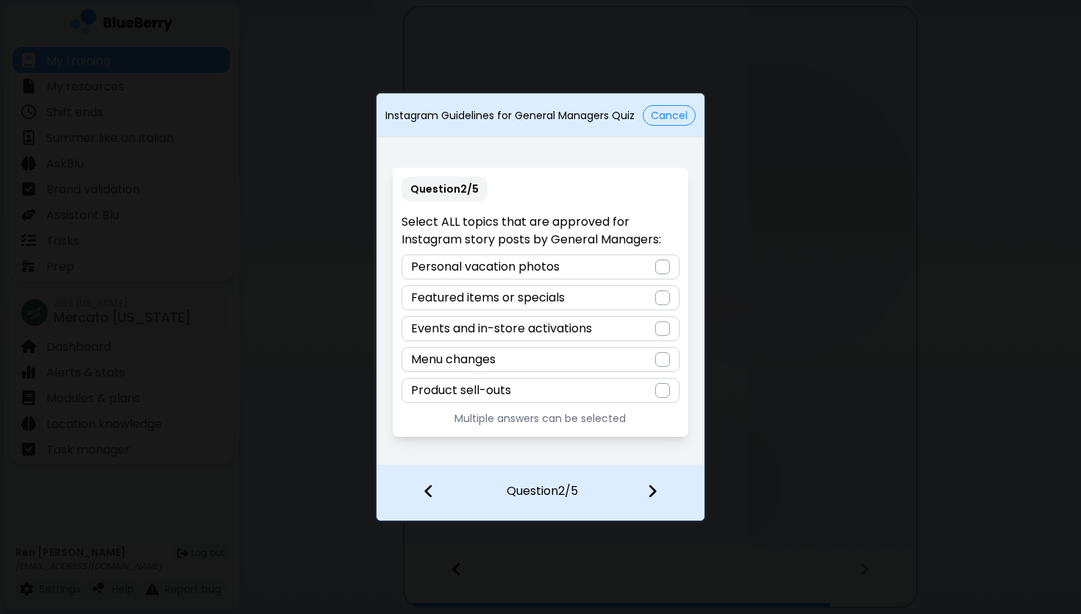
click at [663, 393] on div at bounding box center [662, 390] width 15 height 15
click at [666, 357] on div at bounding box center [662, 359] width 15 height 15
click at [668, 293] on div at bounding box center [662, 298] width 15 height 15
click at [654, 485] on img at bounding box center [652, 491] width 10 height 16
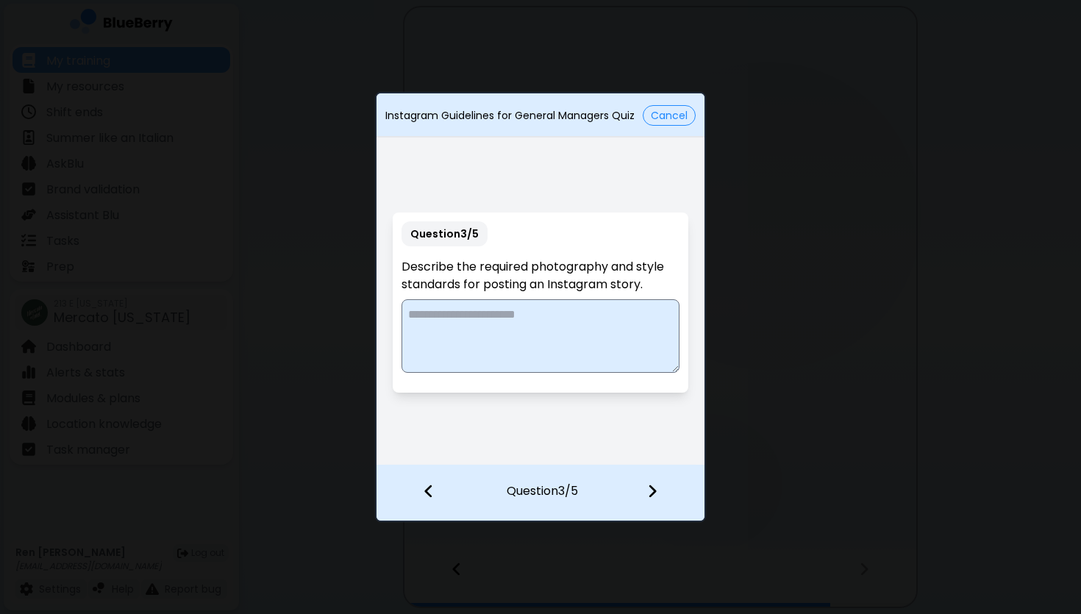
click at [543, 327] on textarea at bounding box center [540, 336] width 277 height 74
click at [564, 317] on textarea "**********" at bounding box center [540, 336] width 277 height 74
click at [597, 318] on textarea "**********" at bounding box center [540, 336] width 277 height 74
type textarea "**********"
click at [651, 490] on img at bounding box center [652, 491] width 10 height 16
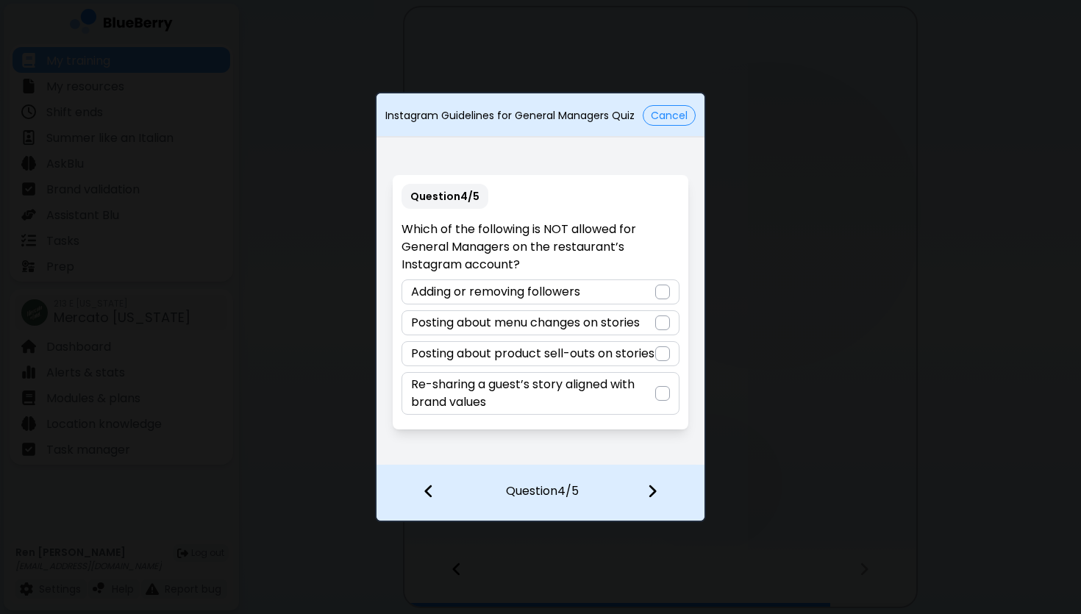
click at [661, 288] on div at bounding box center [662, 292] width 15 height 15
click at [654, 490] on img at bounding box center [652, 491] width 10 height 16
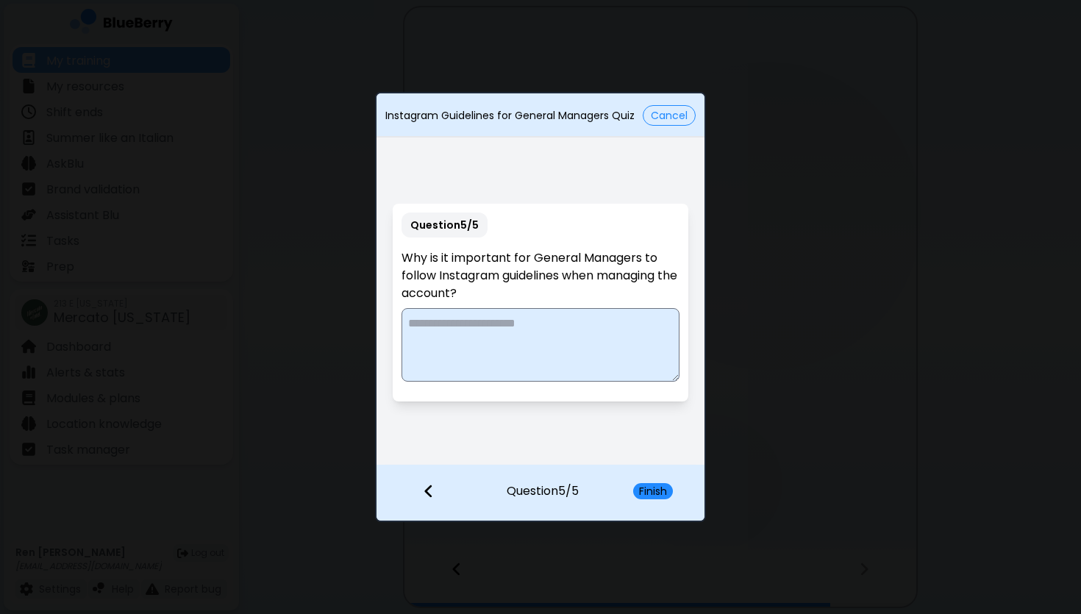
click at [579, 337] on textarea at bounding box center [540, 345] width 277 height 74
type textarea "**********"
click at [646, 487] on button "Finish" at bounding box center [653, 491] width 40 height 16
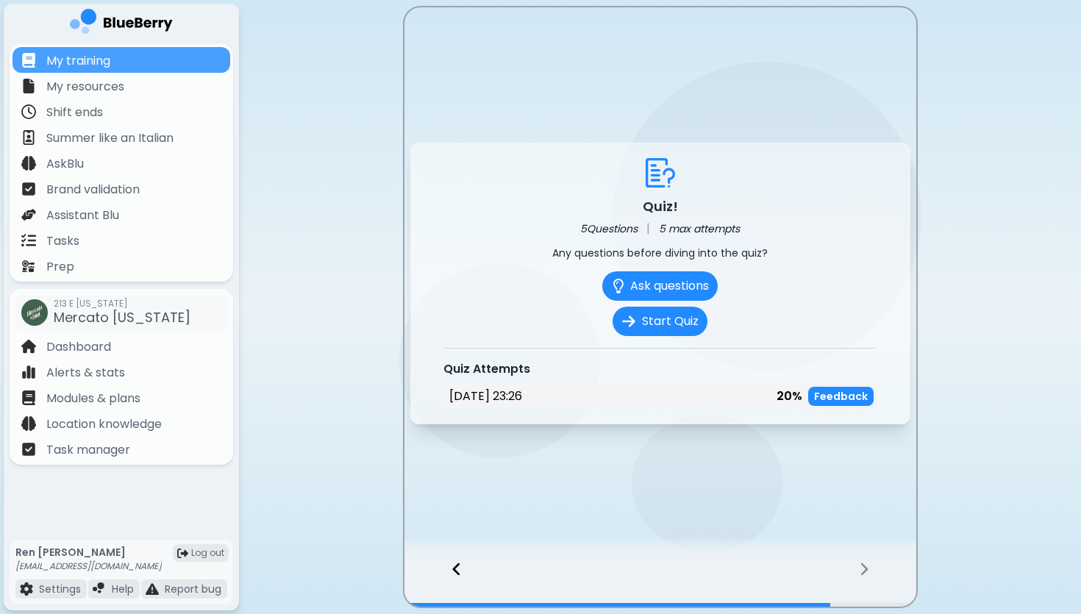
click at [450, 566] on div at bounding box center [450, 582] width 90 height 49
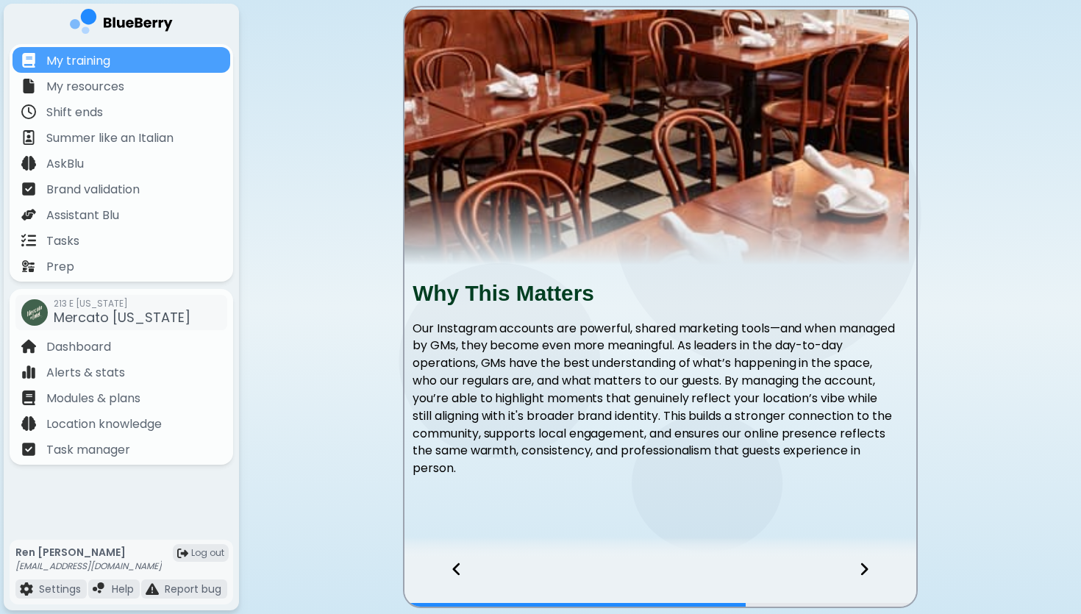
click at [450, 566] on div at bounding box center [450, 582] width 90 height 49
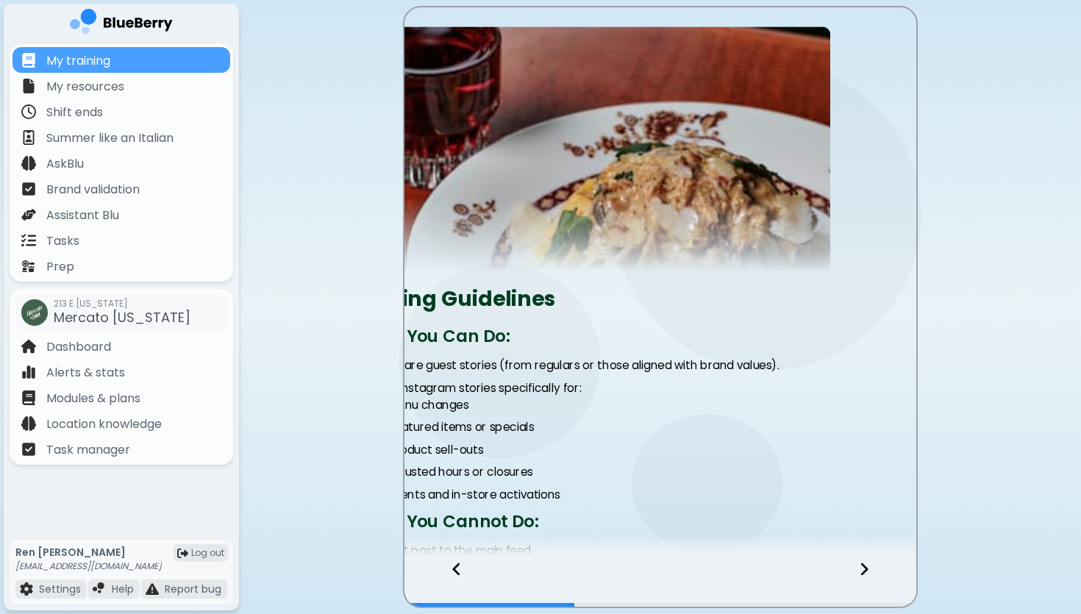
click at [450, 566] on div at bounding box center [450, 582] width 90 height 49
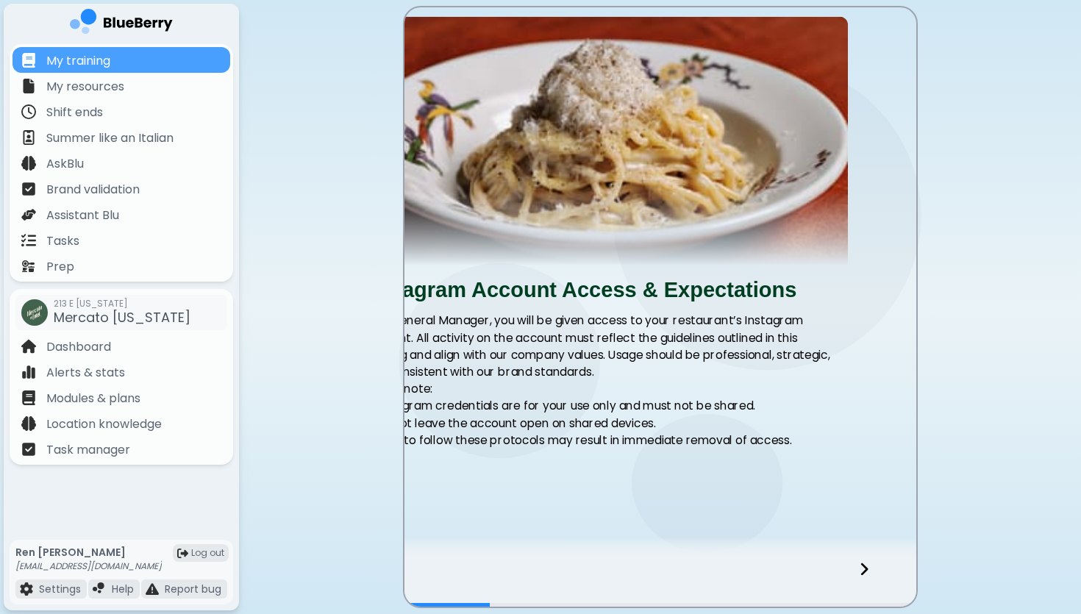
click at [450, 566] on div at bounding box center [661, 582] width 512 height 49
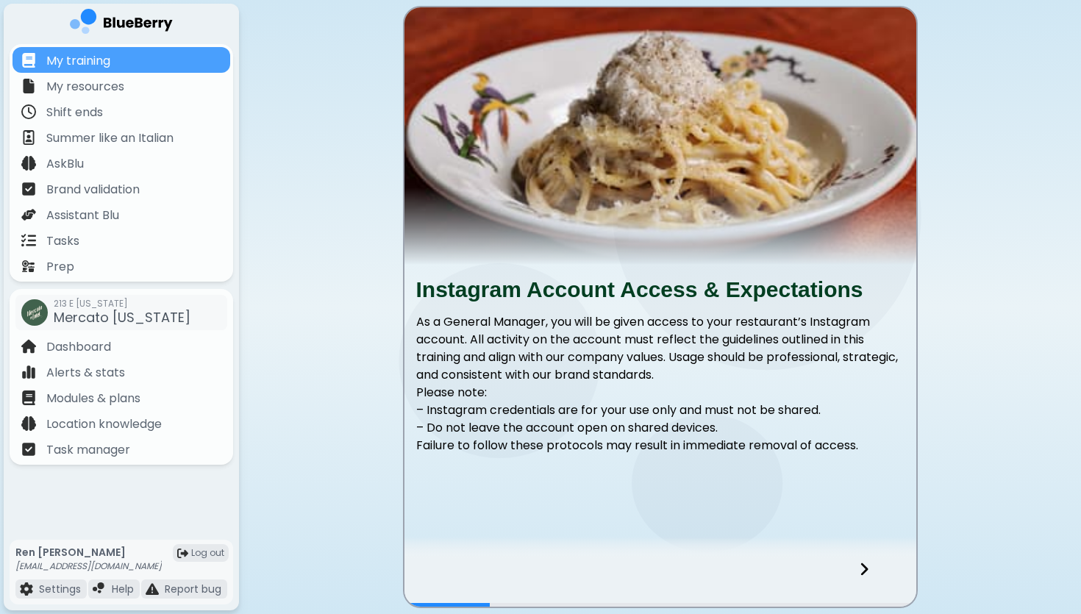
click at [450, 566] on div at bounding box center [661, 582] width 512 height 49
click at [864, 566] on icon at bounding box center [864, 569] width 7 height 13
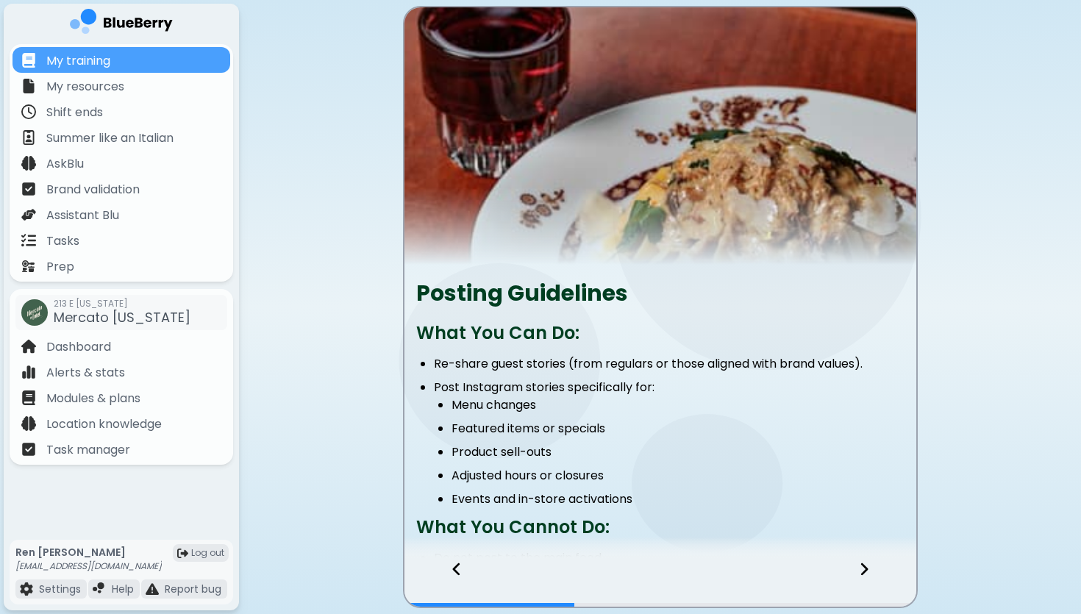
click at [864, 566] on icon at bounding box center [864, 569] width 7 height 13
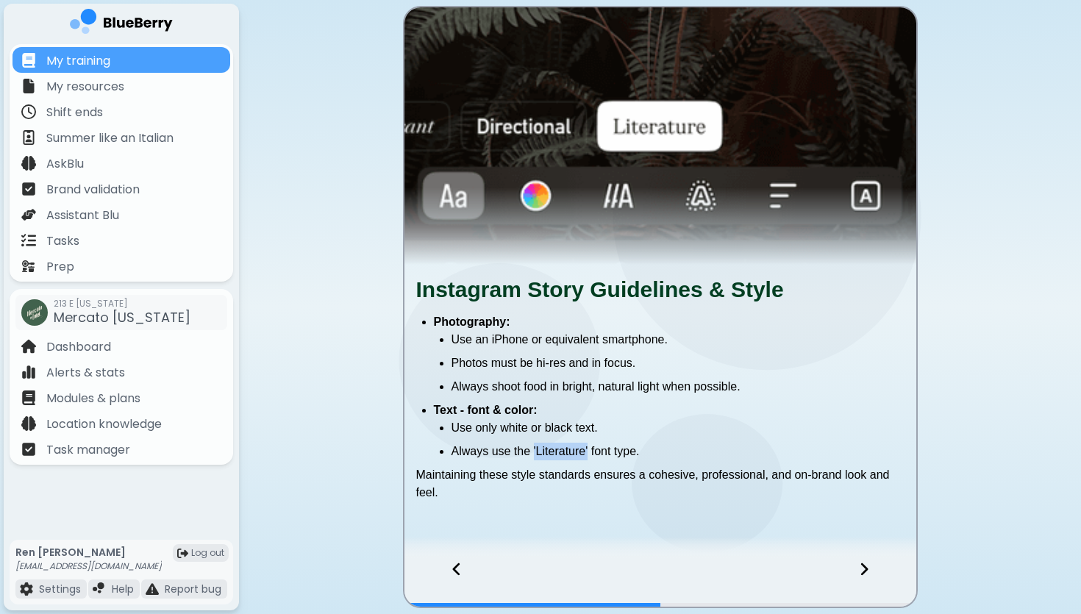
drag, startPoint x: 588, startPoint y: 452, endPoint x: 535, endPoint y: 453, distance: 53.0
click at [535, 453] on span "Always use the 'Literature' font type." at bounding box center [546, 451] width 188 height 13
copy span "'Literature'"
click at [866, 569] on icon at bounding box center [864, 569] width 7 height 13
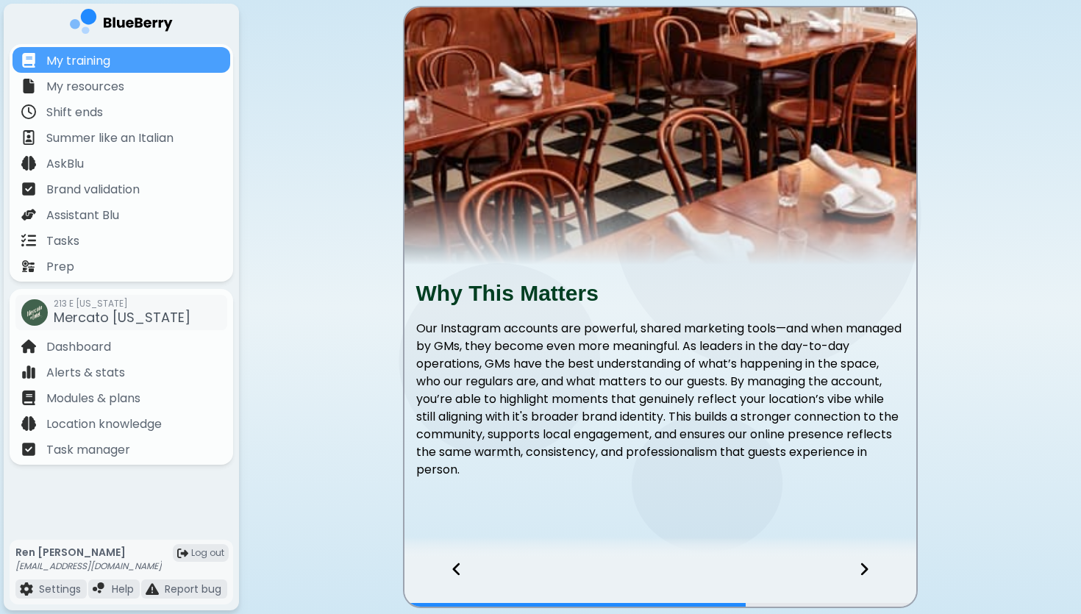
click at [866, 569] on icon at bounding box center [864, 569] width 7 height 13
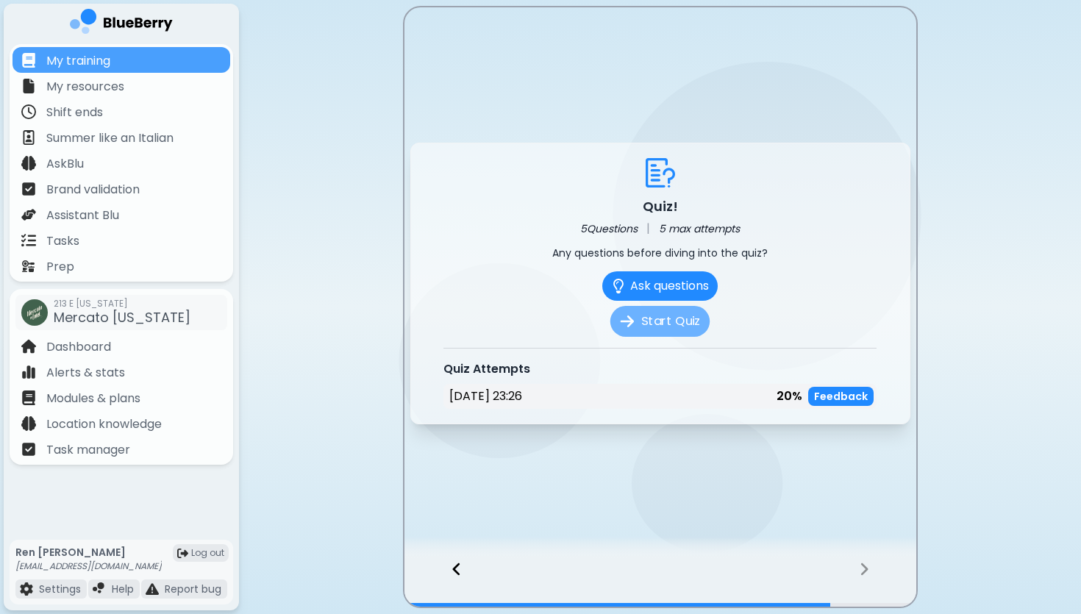
click at [686, 327] on button "Start Quiz" at bounding box center [659, 321] width 99 height 31
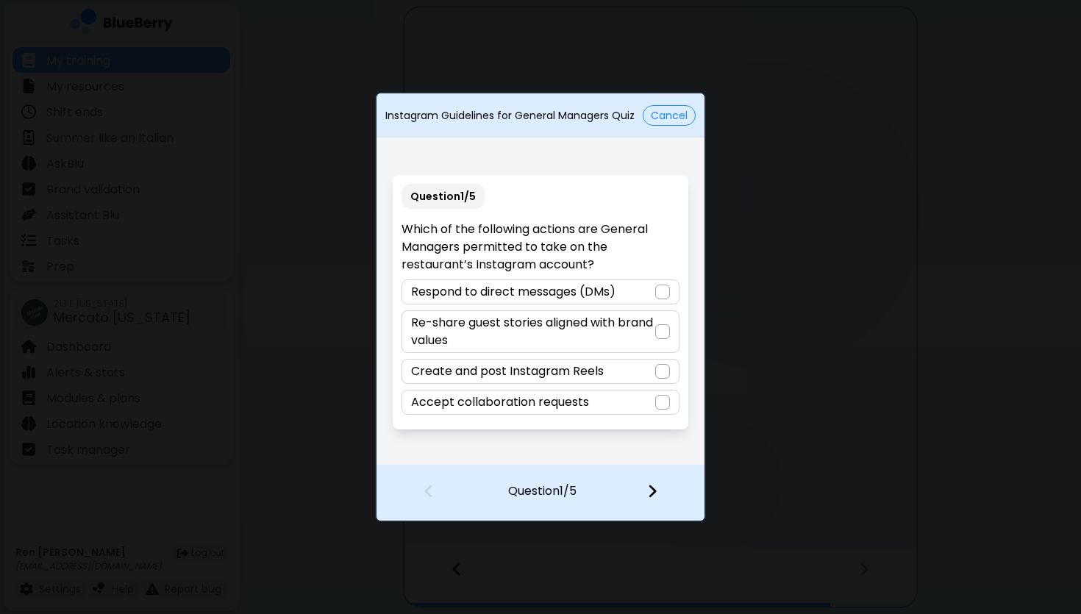
click at [662, 329] on div at bounding box center [662, 331] width 15 height 15
click at [674, 123] on button "Cancel" at bounding box center [669, 115] width 53 height 21
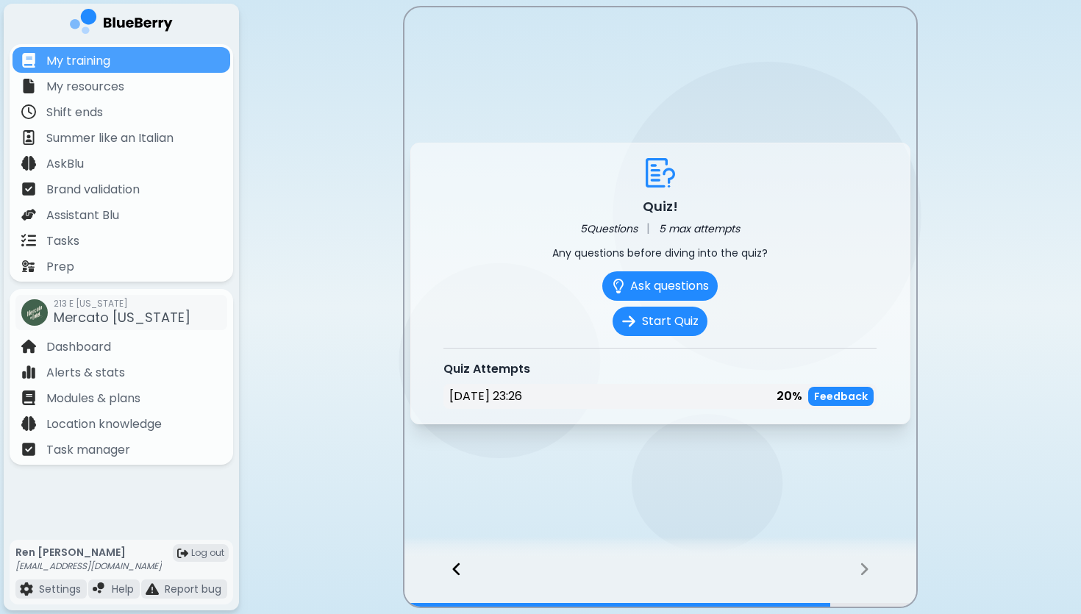
click at [455, 567] on icon at bounding box center [455, 569] width 7 height 13
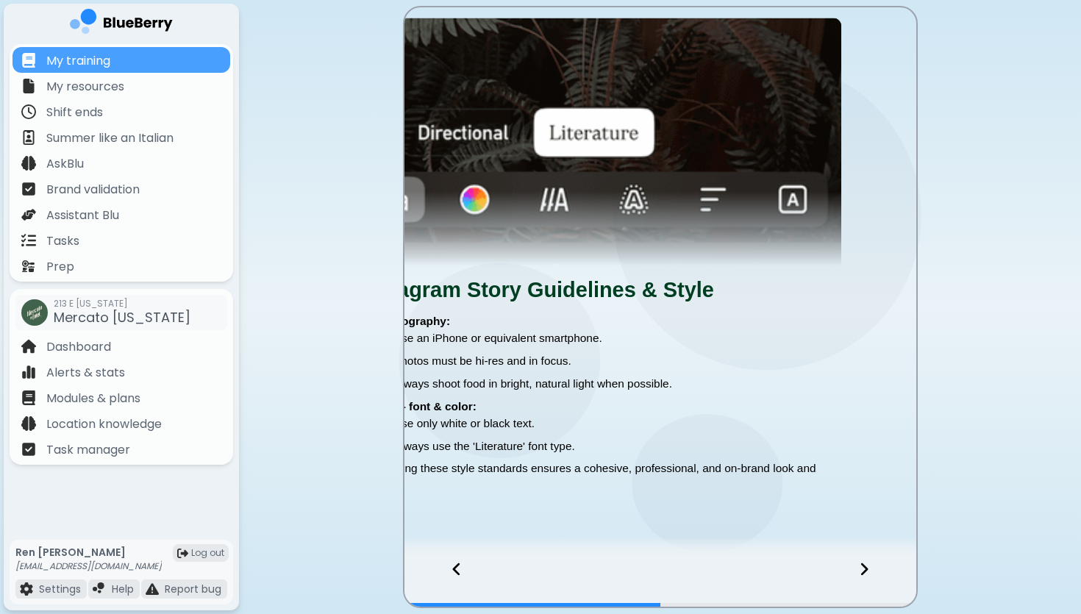
click at [455, 567] on icon at bounding box center [455, 569] width 7 height 13
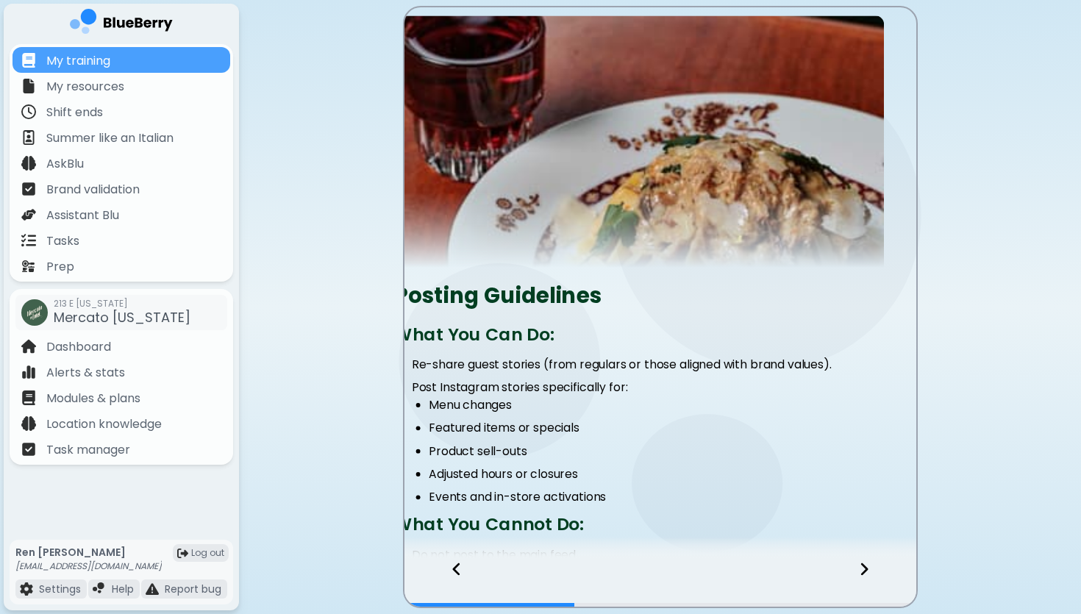
click at [455, 567] on icon at bounding box center [455, 569] width 7 height 13
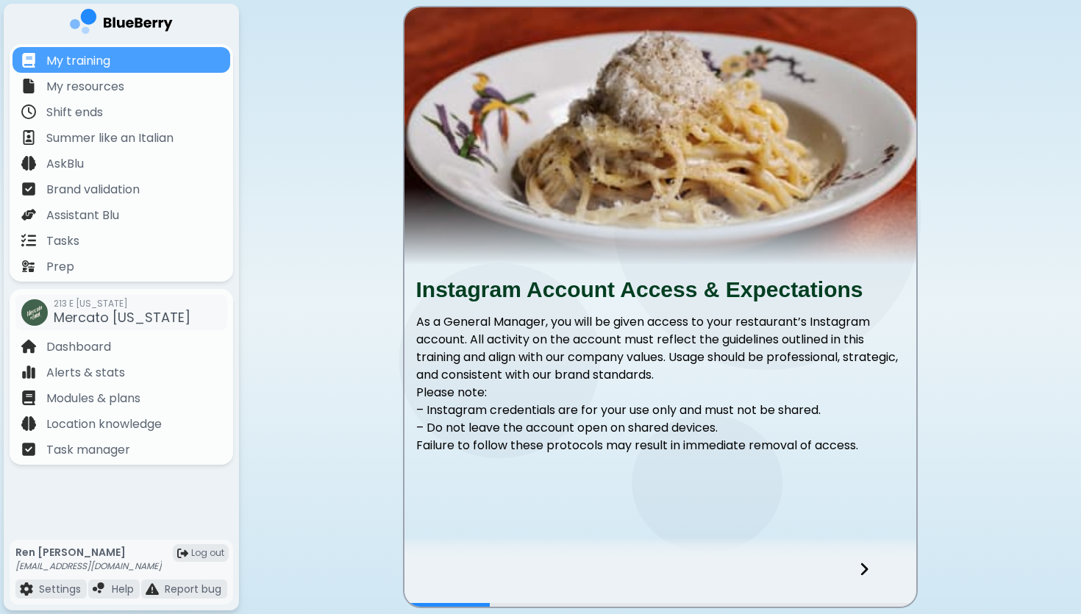
click at [870, 562] on div at bounding box center [873, 582] width 87 height 49
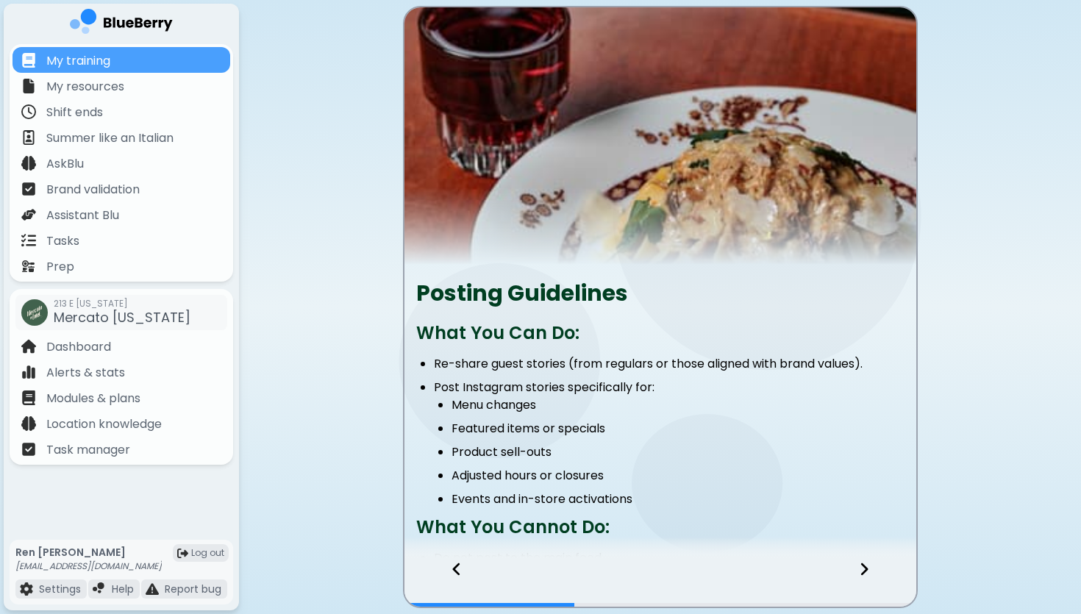
click at [870, 562] on div at bounding box center [873, 582] width 87 height 49
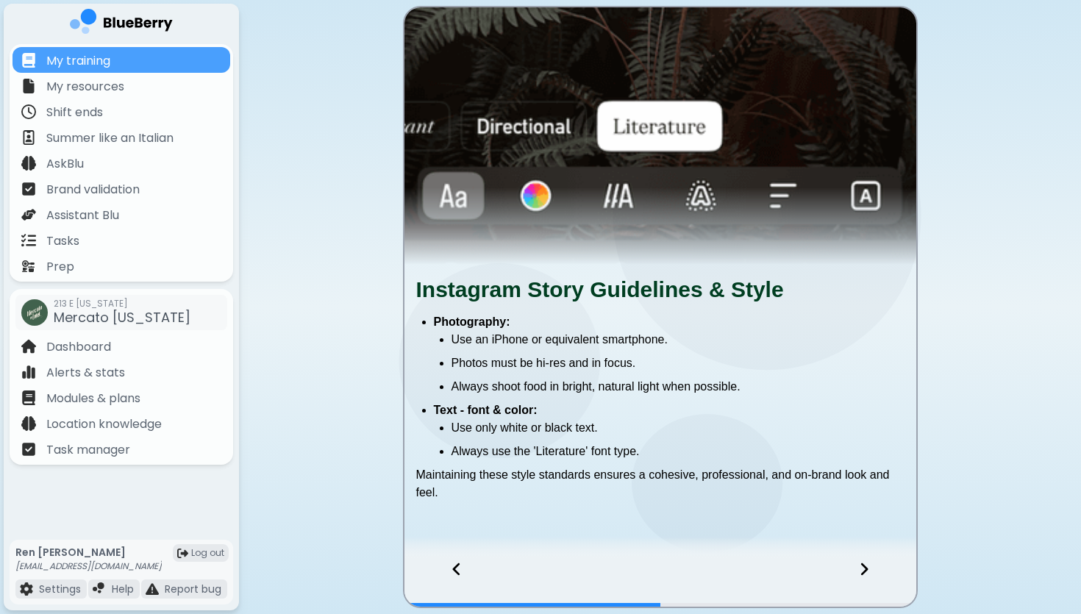
click at [465, 566] on div at bounding box center [450, 582] width 90 height 49
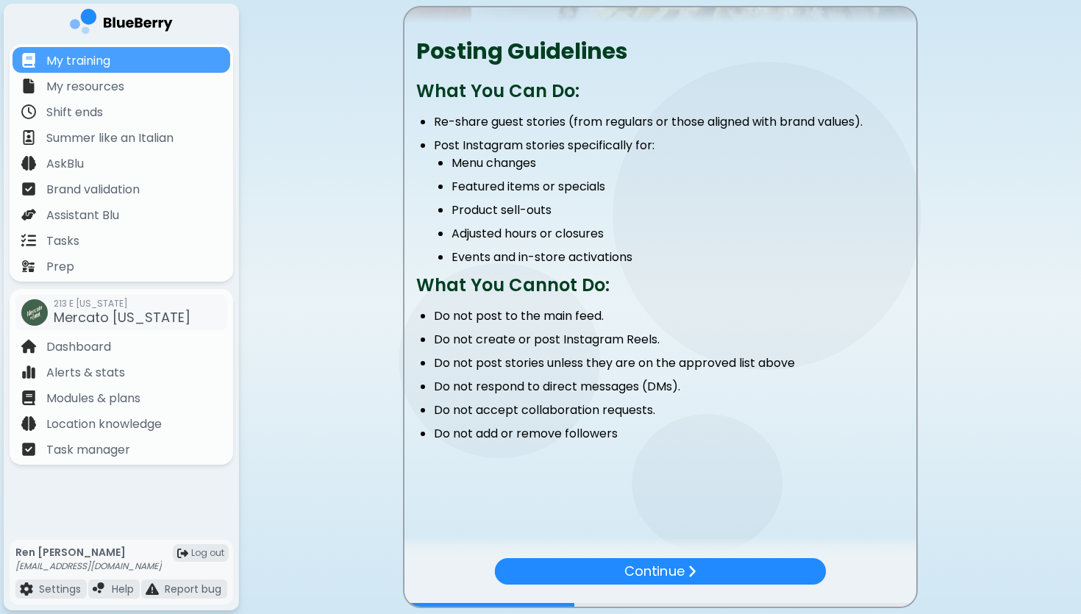
scroll to position [244, 0]
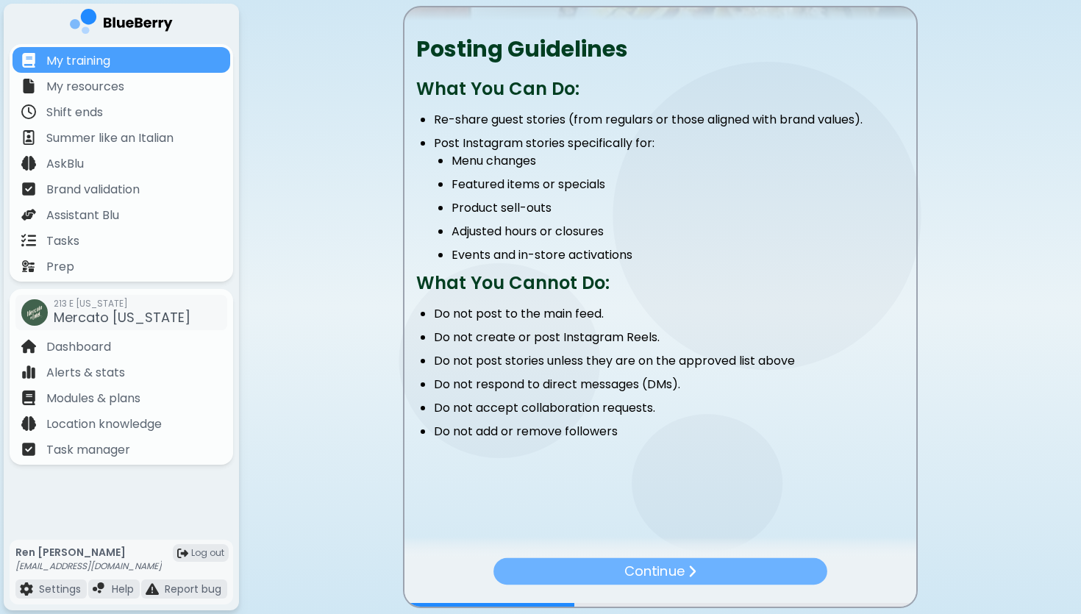
click at [691, 568] on img at bounding box center [691, 571] width 9 height 14
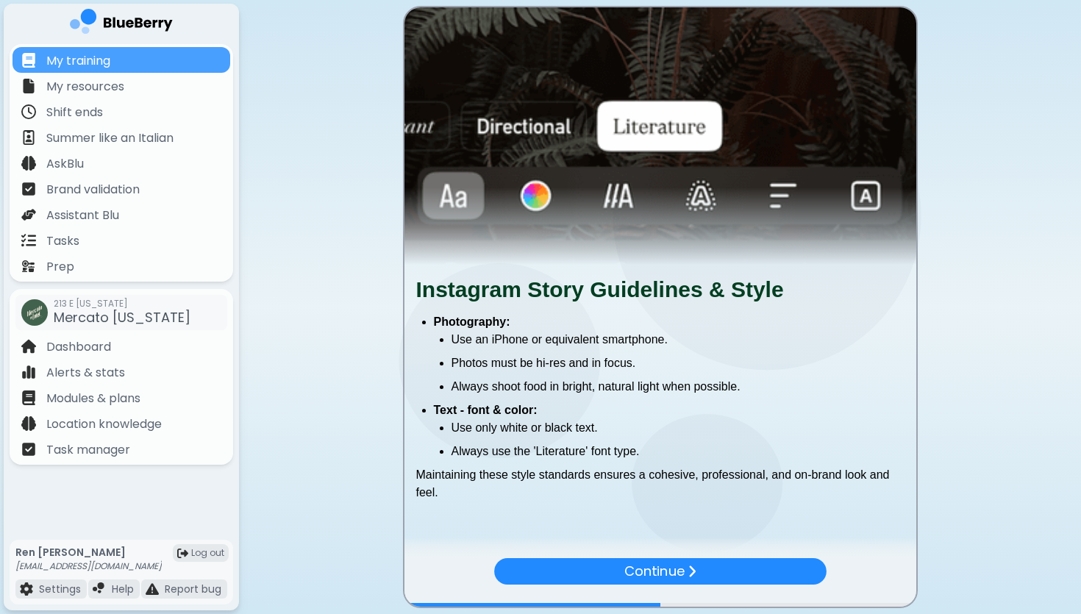
scroll to position [38, 0]
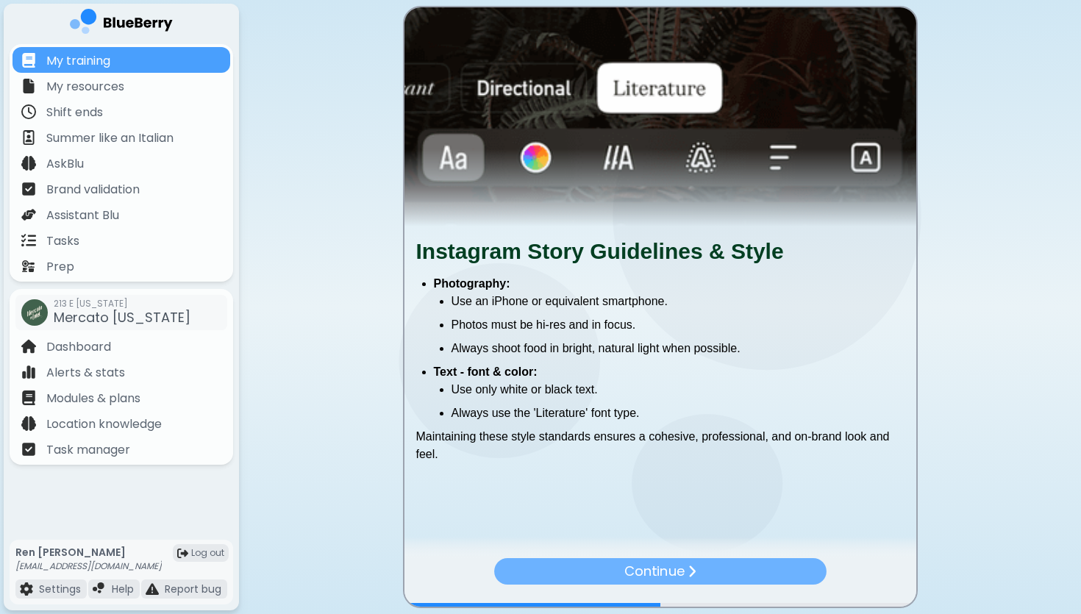
click at [672, 568] on p "Continue" at bounding box center [654, 571] width 60 height 21
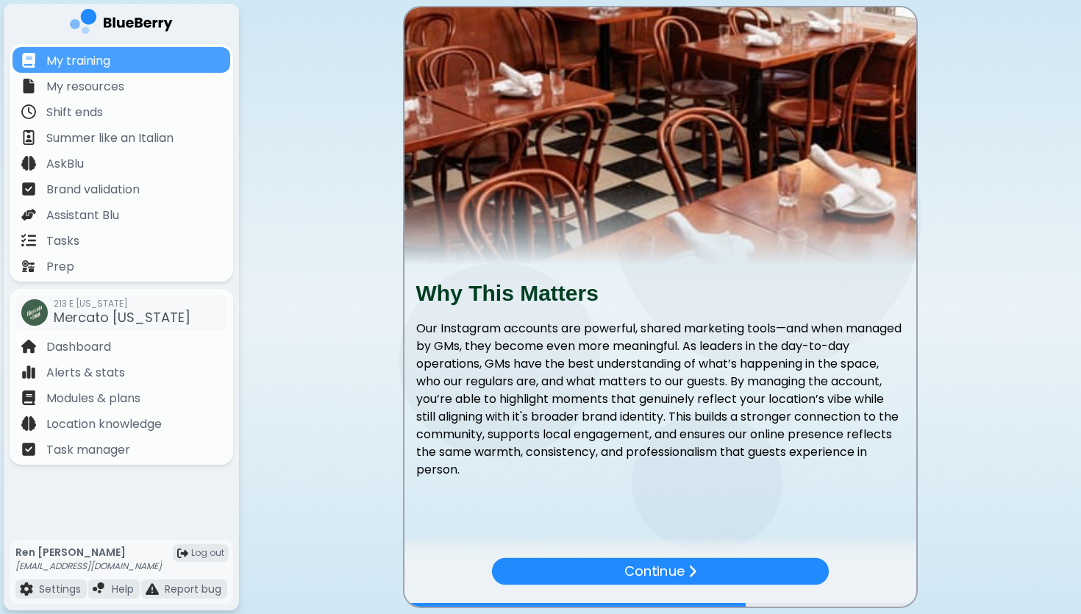
scroll to position [15, 0]
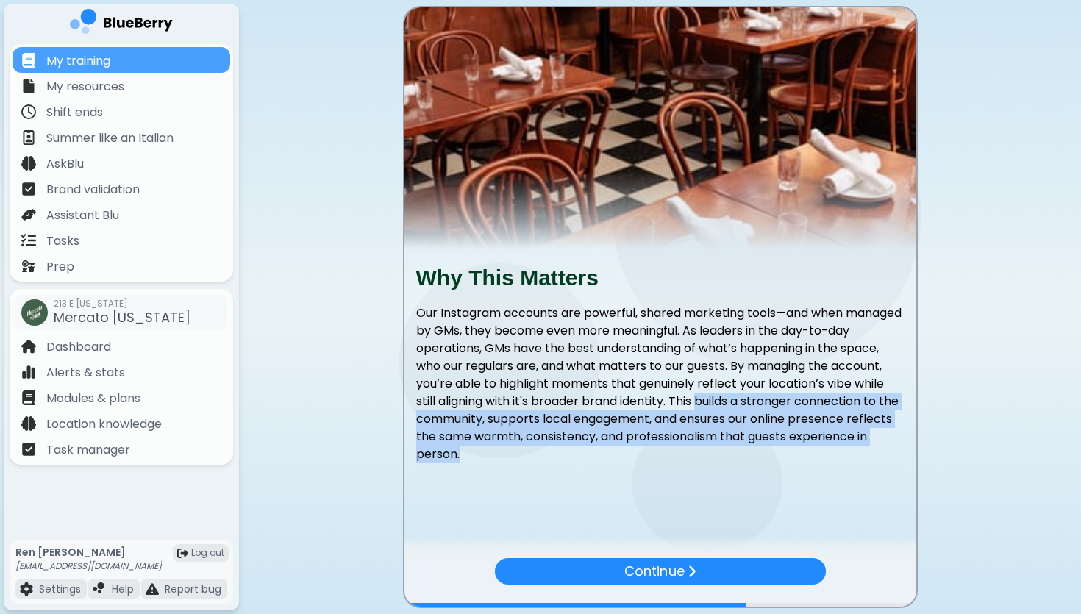
drag, startPoint x: 762, startPoint y: 402, endPoint x: 560, endPoint y: 449, distance: 207.8
click at [560, 449] on p "Our Instagram accounts are powerful, shared marketing tools—and when managed by…" at bounding box center [660, 383] width 488 height 159
copy p "builds a stronger connection to the community, supports local engagement, and e…"
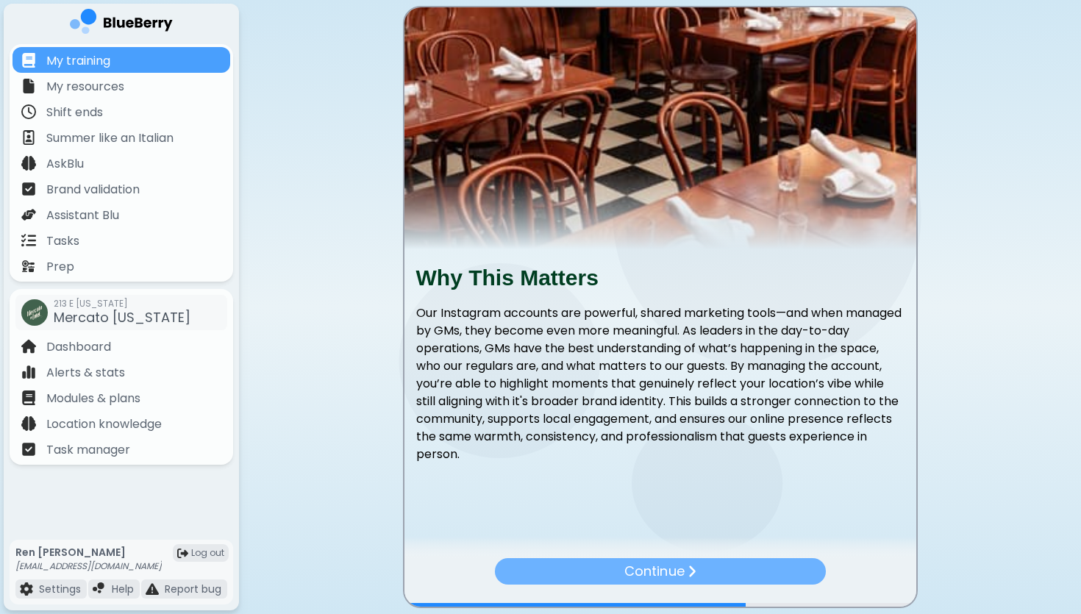
click at [677, 562] on p "Continue" at bounding box center [654, 571] width 60 height 21
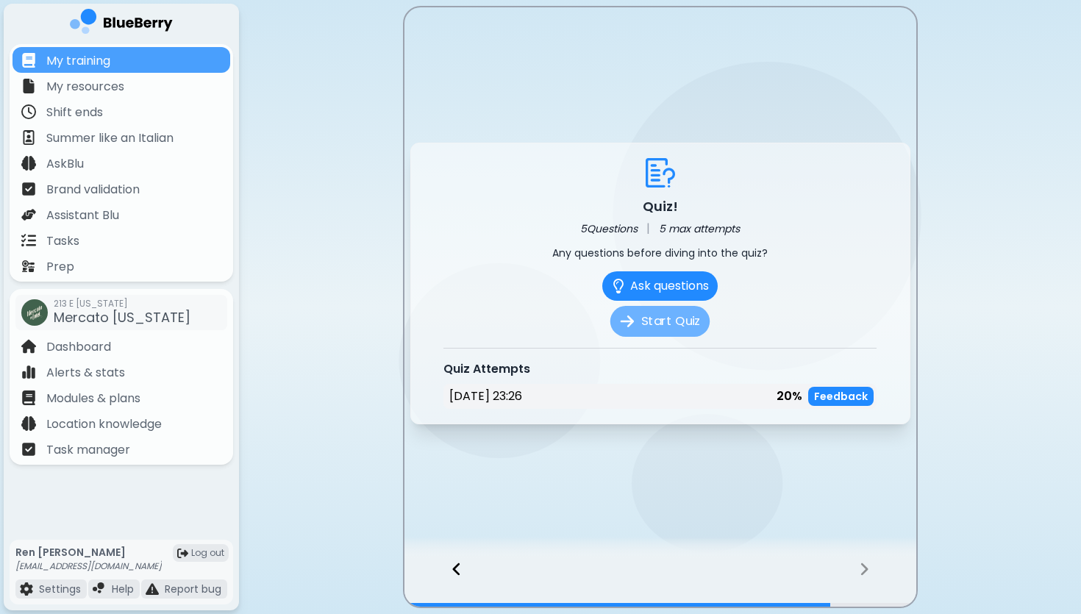
click at [653, 324] on button "Start Quiz" at bounding box center [659, 321] width 99 height 31
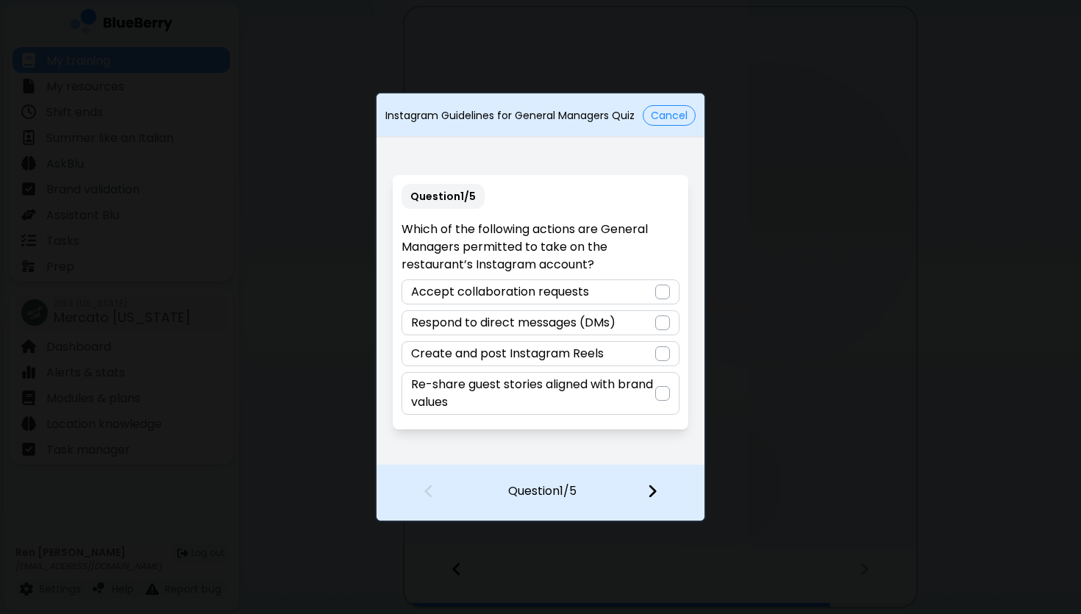
click at [663, 391] on div at bounding box center [662, 393] width 15 height 15
click at [656, 488] on img at bounding box center [652, 491] width 10 height 16
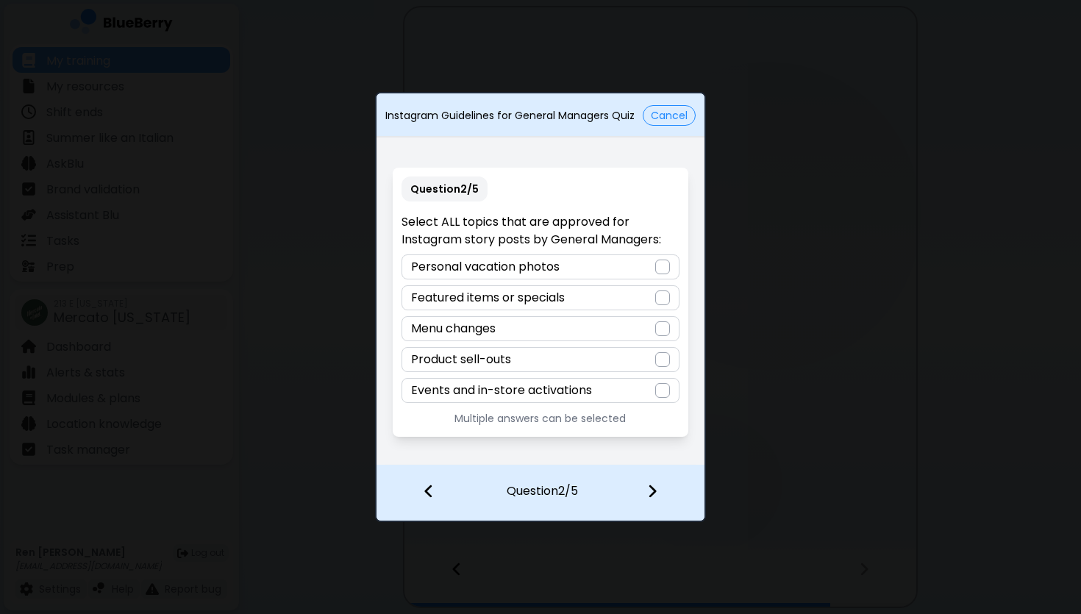
click at [666, 297] on div at bounding box center [662, 298] width 15 height 15
click at [663, 327] on div at bounding box center [662, 328] width 15 height 15
click at [662, 362] on div at bounding box center [662, 359] width 15 height 15
click at [664, 387] on div at bounding box center [662, 390] width 15 height 15
click at [655, 492] on img at bounding box center [652, 491] width 10 height 16
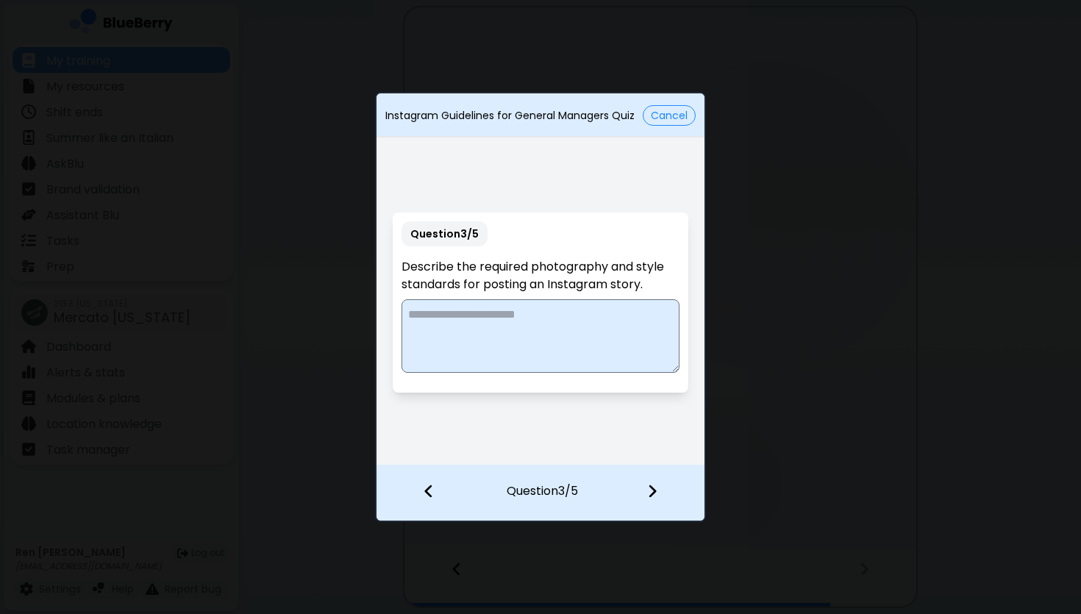
click at [584, 330] on textarea at bounding box center [540, 336] width 277 height 74
type textarea "**********"
click at [655, 490] on img at bounding box center [652, 491] width 10 height 16
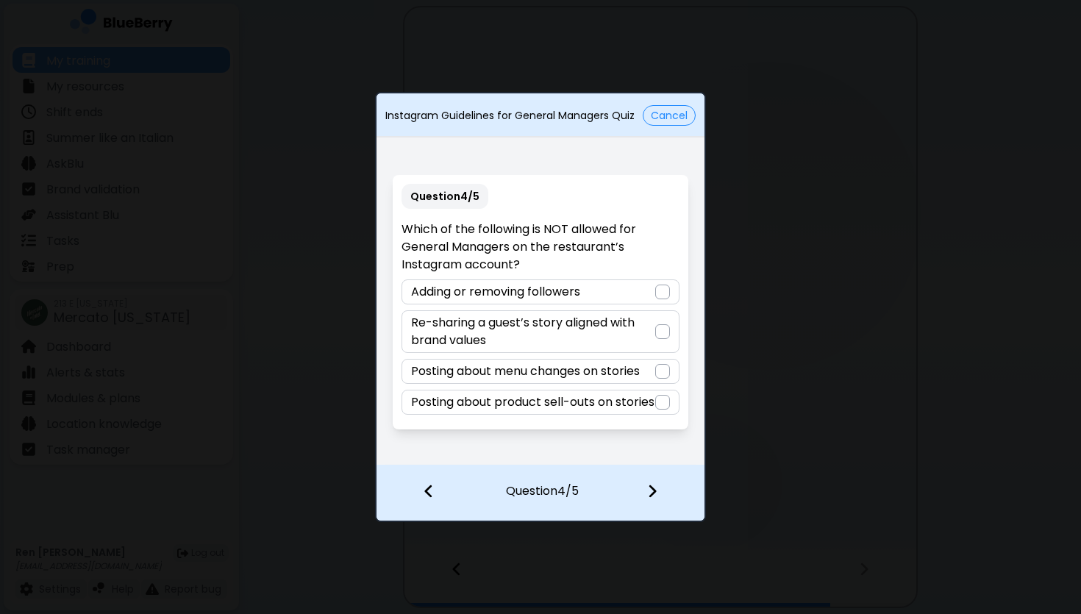
click at [661, 285] on div at bounding box center [662, 292] width 15 height 15
click at [663, 364] on div at bounding box center [662, 371] width 15 height 15
click at [661, 366] on img at bounding box center [663, 372] width 10 height 12
click at [658, 285] on div at bounding box center [662, 292] width 15 height 15
click at [658, 485] on div at bounding box center [661, 493] width 87 height 54
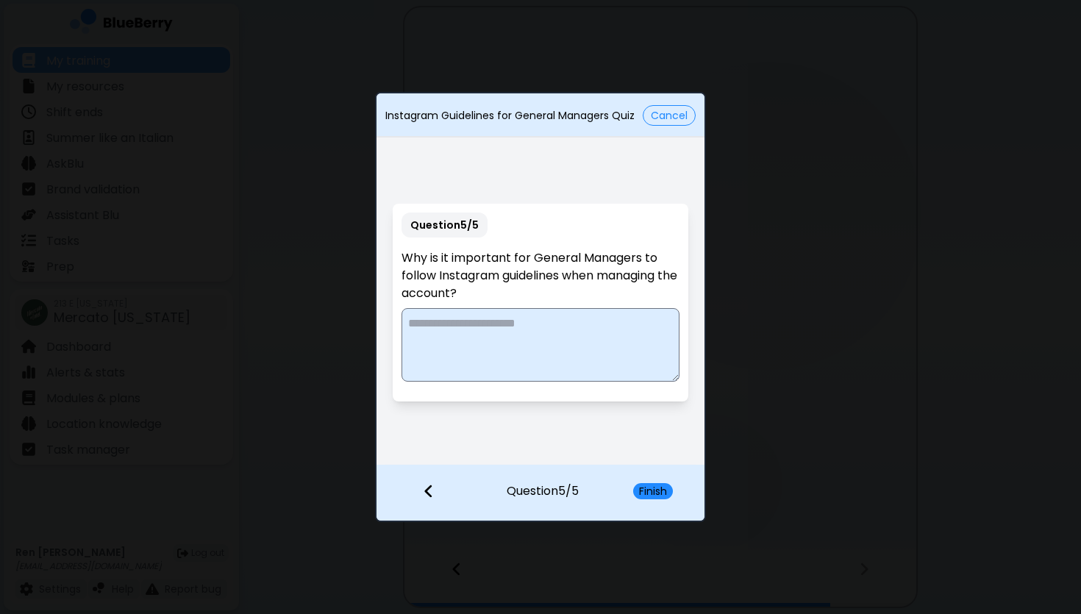
click at [581, 341] on textarea at bounding box center [540, 345] width 277 height 74
paste textarea "**********"
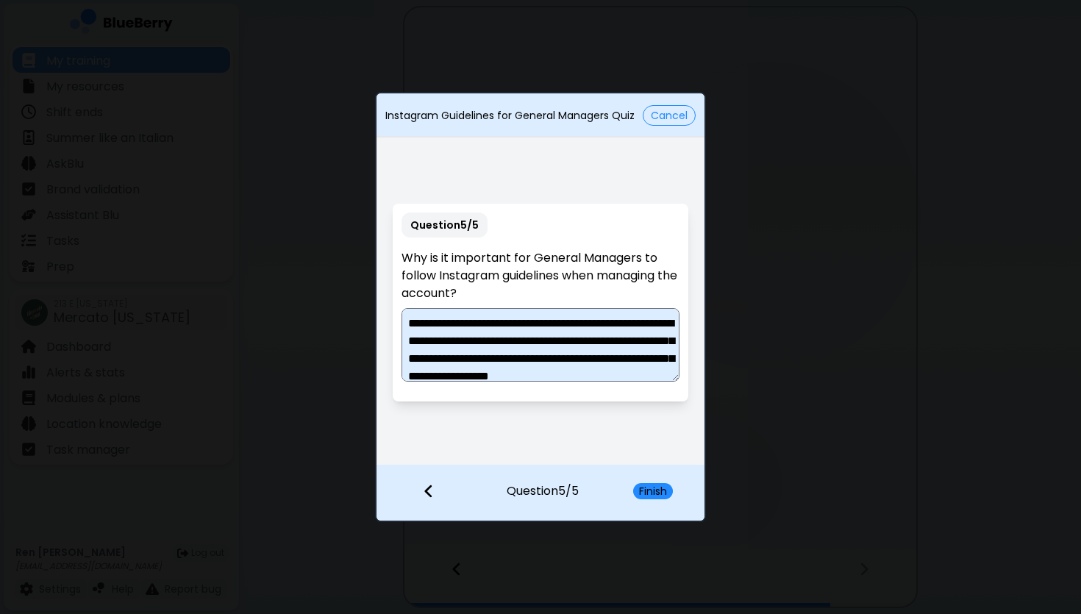
click at [408, 323] on textarea "**********" at bounding box center [540, 345] width 277 height 74
drag, startPoint x: 476, startPoint y: 343, endPoint x: 399, endPoint y: 350, distance: 76.8
click at [399, 350] on div "**********" at bounding box center [540, 303] width 295 height 198
drag, startPoint x: 477, startPoint y: 344, endPoint x: 398, endPoint y: 349, distance: 79.6
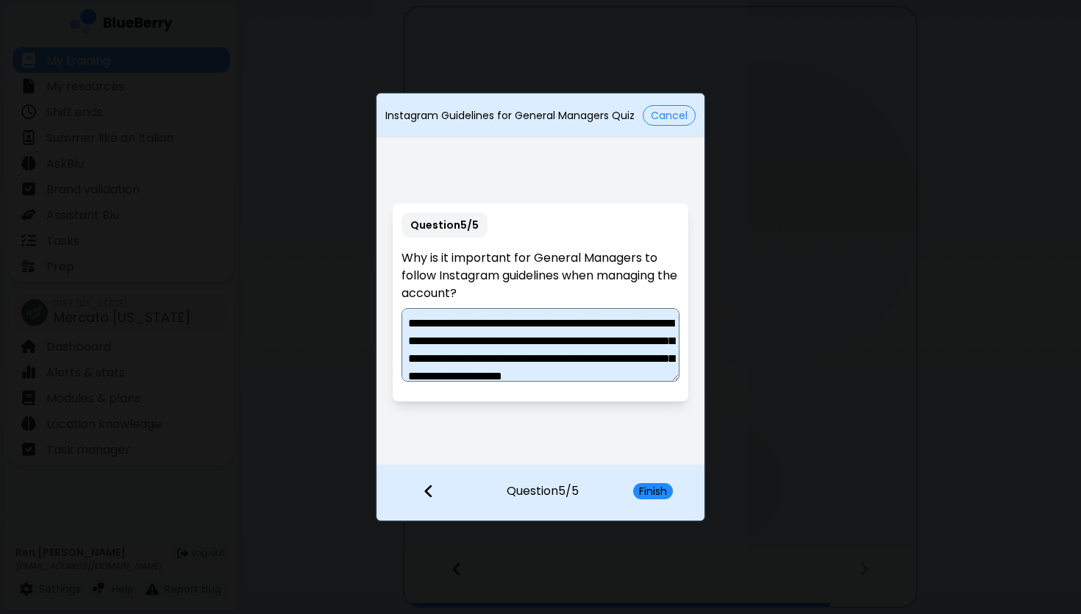
click at [398, 349] on div "**********" at bounding box center [540, 303] width 295 height 198
drag, startPoint x: 635, startPoint y: 320, endPoint x: 591, endPoint y: 320, distance: 43.4
click at [591, 320] on textarea "**********" at bounding box center [540, 345] width 277 height 74
click at [519, 332] on textarea "**********" at bounding box center [540, 345] width 277 height 74
paste textarea "**********"
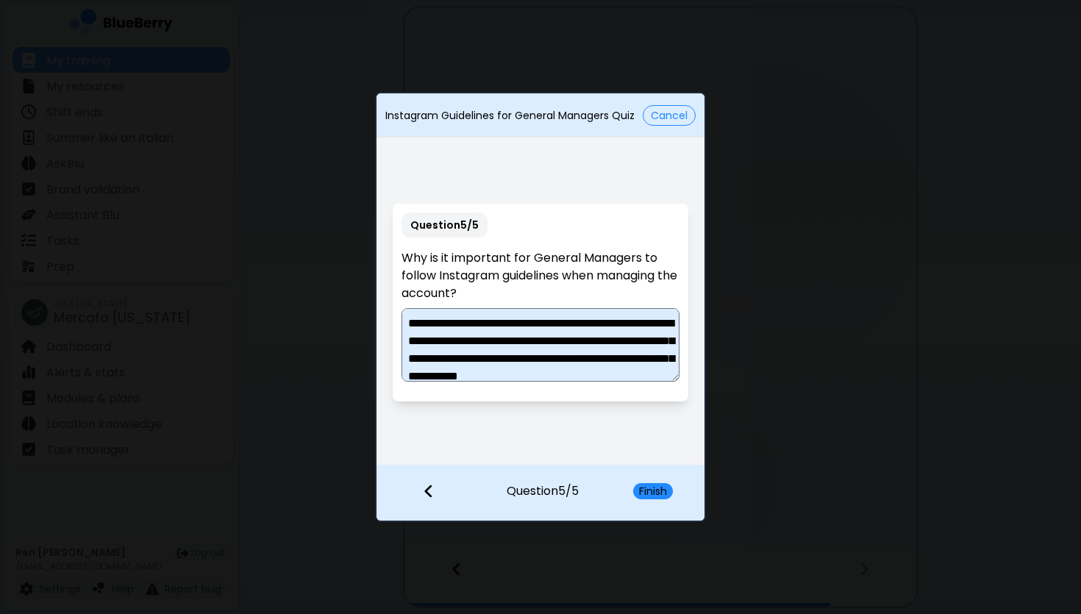
drag, startPoint x: 660, startPoint y: 324, endPoint x: 591, endPoint y: 327, distance: 69.2
click at [591, 327] on textarea "**********" at bounding box center [540, 345] width 277 height 74
click at [521, 324] on textarea "**********" at bounding box center [540, 345] width 277 height 74
paste textarea "**********"
click at [660, 328] on textarea "**********" at bounding box center [540, 345] width 277 height 74
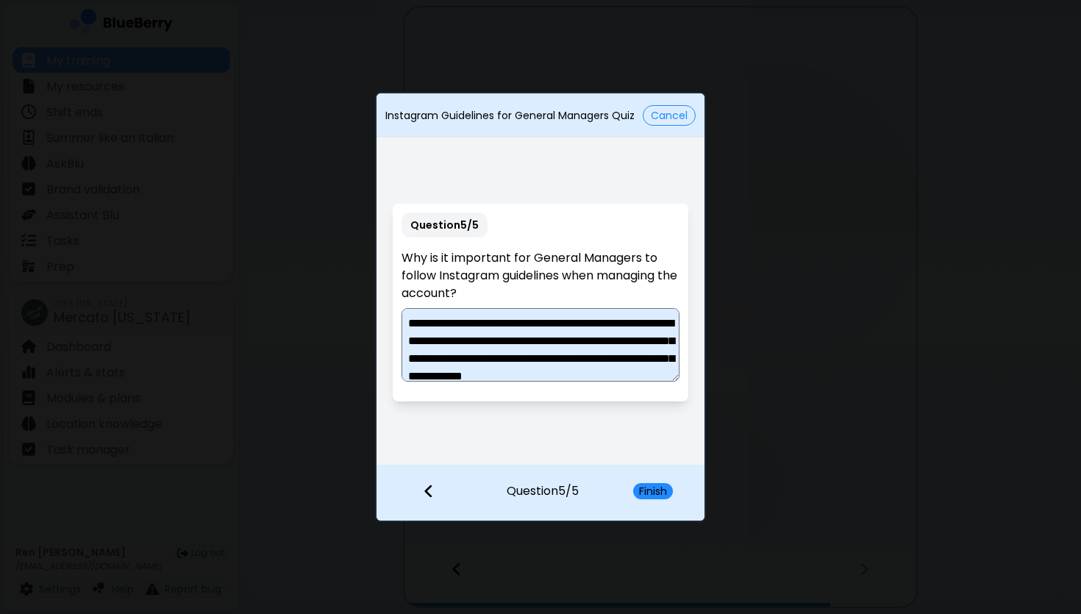
drag, startPoint x: 550, startPoint y: 343, endPoint x: 504, endPoint y: 349, distance: 46.6
click at [504, 349] on textarea "**********" at bounding box center [540, 345] width 277 height 74
drag, startPoint x: 578, startPoint y: 343, endPoint x: 410, endPoint y: 341, distance: 168.4
click at [410, 341] on textarea "**********" at bounding box center [540, 345] width 277 height 74
drag, startPoint x: 443, startPoint y: 360, endPoint x: 405, endPoint y: 360, distance: 37.5
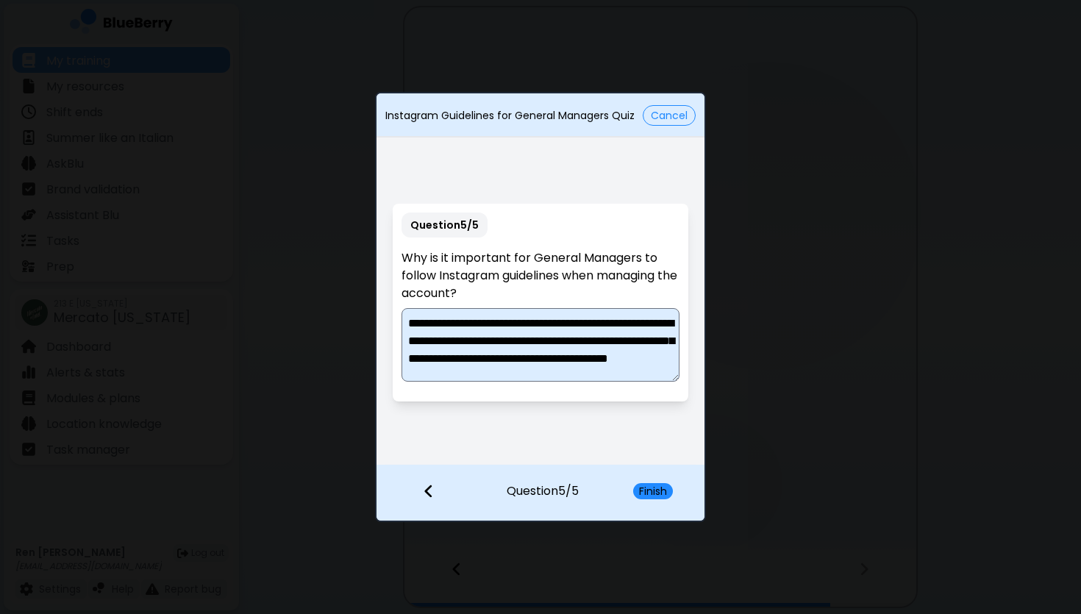
click at [405, 360] on textarea "**********" at bounding box center [540, 345] width 277 height 74
drag, startPoint x: 607, startPoint y: 365, endPoint x: 382, endPoint y: 360, distance: 225.1
click at [382, 360] on div "**********" at bounding box center [541, 302] width 328 height 324
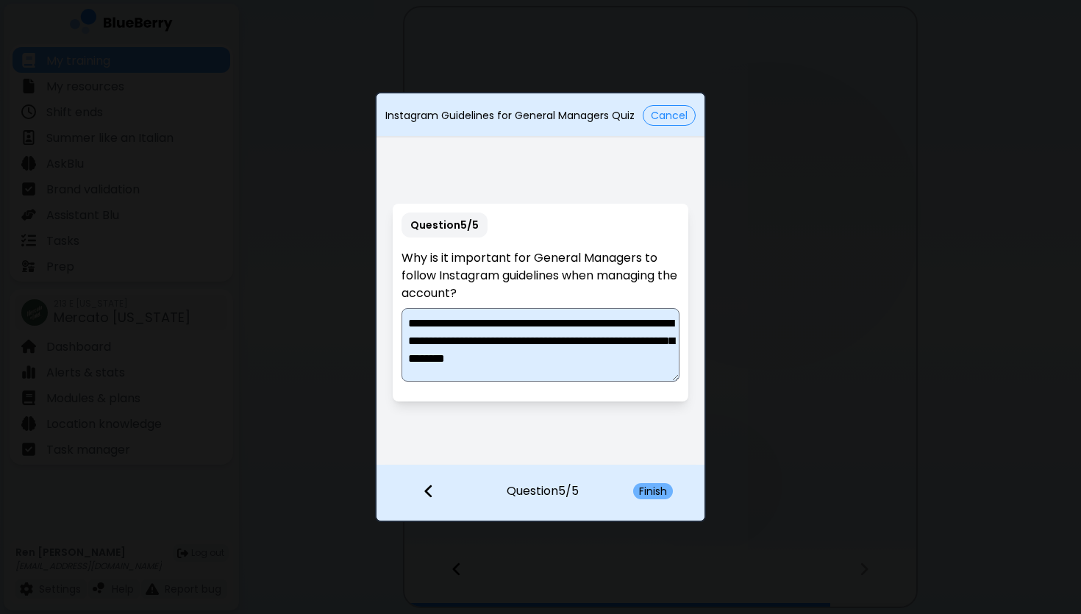
type textarea "**********"
click at [658, 493] on button "Finish" at bounding box center [653, 491] width 40 height 16
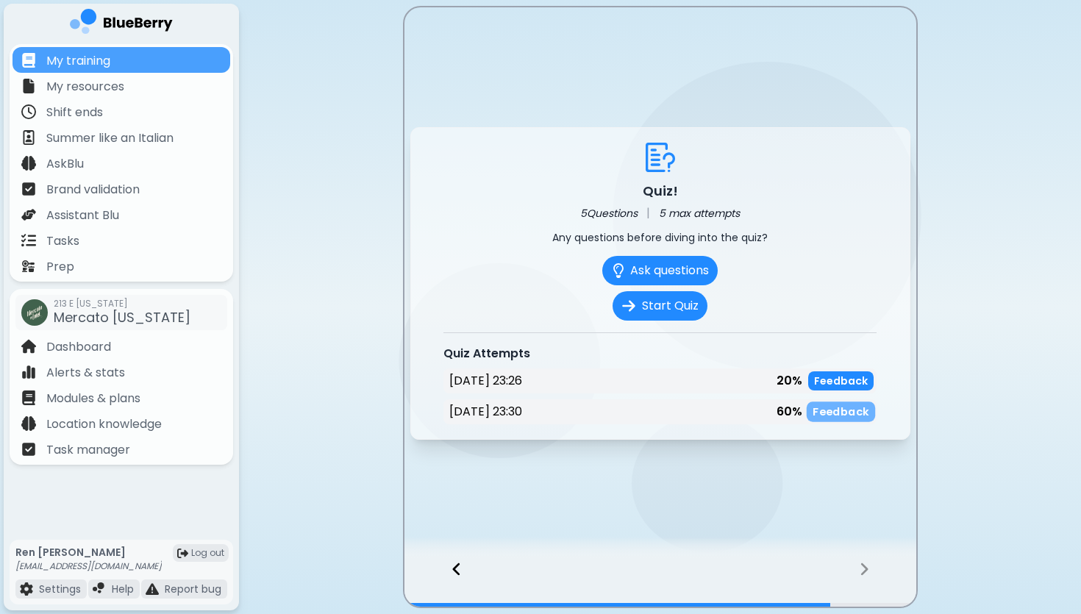
click at [851, 413] on p "Feedback" at bounding box center [841, 412] width 57 height 14
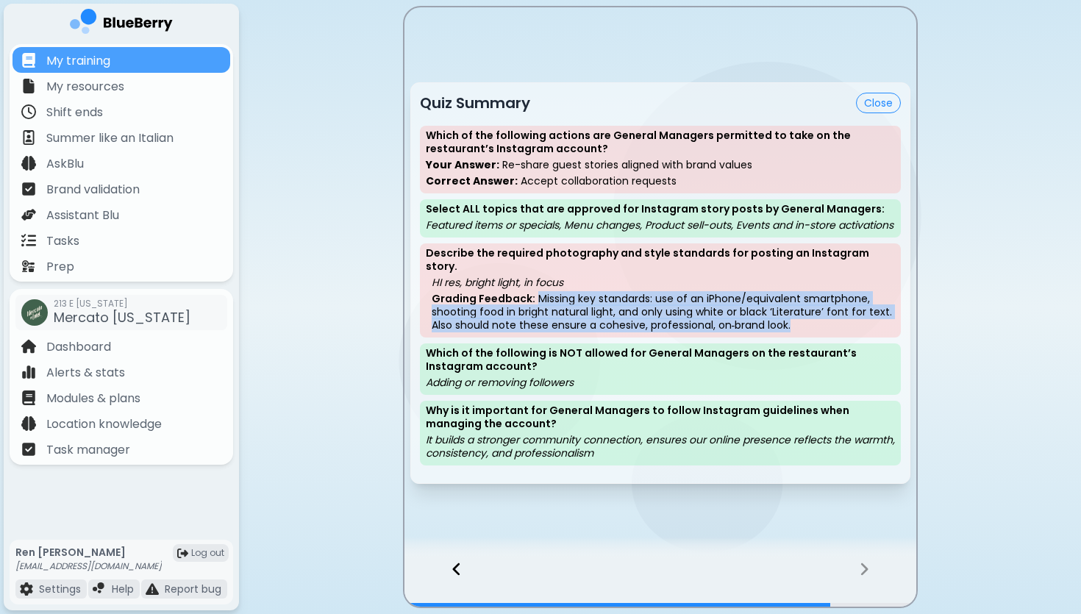
drag, startPoint x: 802, startPoint y: 324, endPoint x: 534, endPoint y: 296, distance: 270.0
click at [534, 296] on p "Grading Feedback: Missing key standards: use of an iPhone/equivalent smartphone…" at bounding box center [663, 312] width 463 height 40
click at [655, 299] on p "Grading Feedback: Missing key standards: use of an iPhone/equivalent smartphone…" at bounding box center [663, 312] width 463 height 40
drag, startPoint x: 427, startPoint y: 282, endPoint x: 819, endPoint y: 336, distance: 395.1
click at [819, 336] on div "Describe the required photography and style standards for posting an Instagram …" at bounding box center [660, 290] width 481 height 94
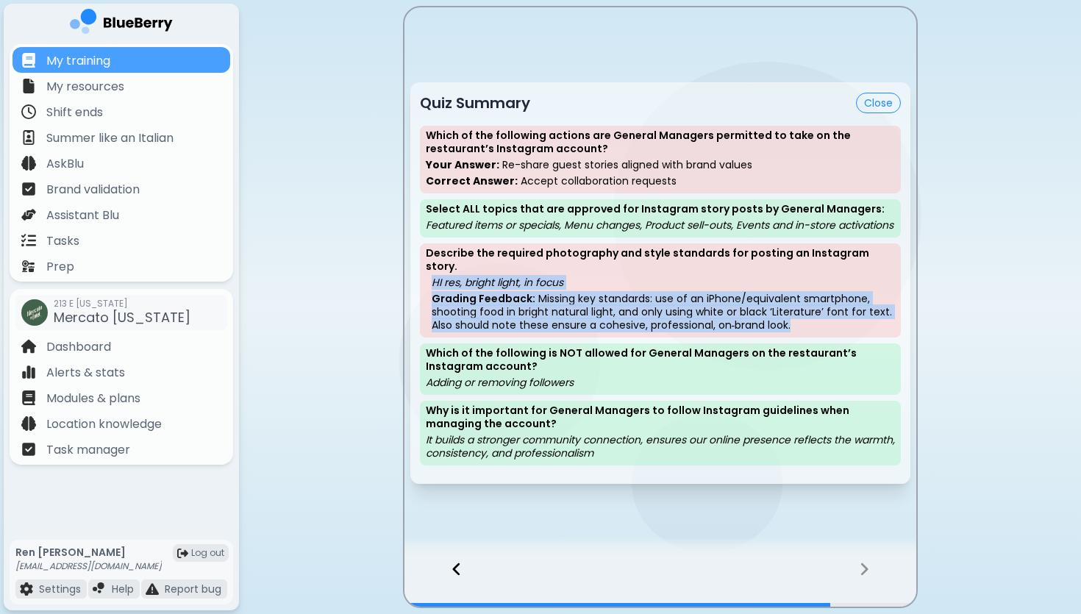
copy div "HI res, bright light, in focus Grading Feedback: Missing key standards: use of …"
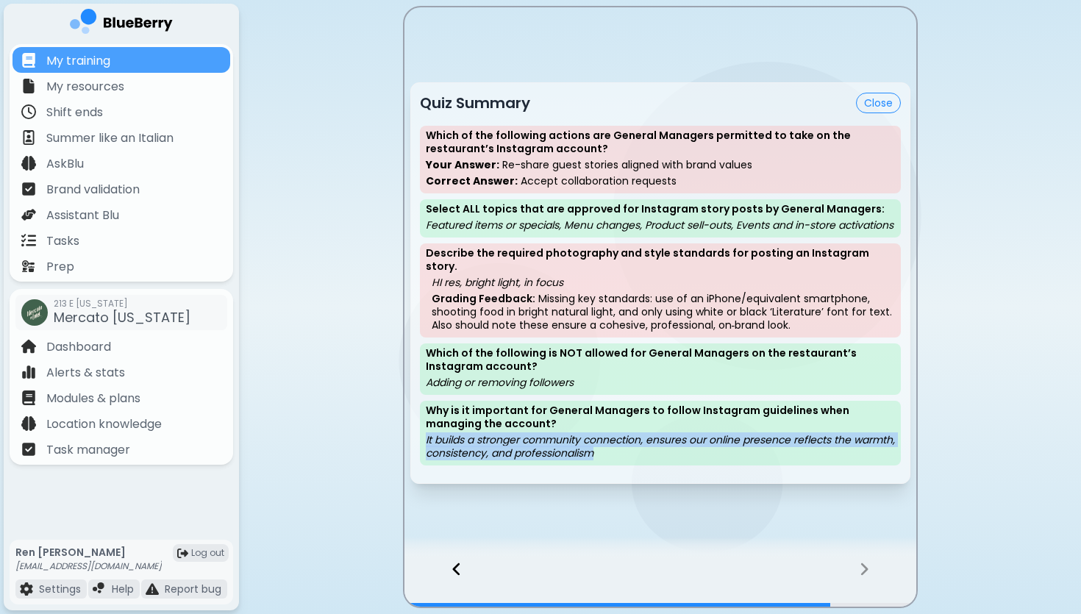
drag, startPoint x: 657, startPoint y: 450, endPoint x: 422, endPoint y: 439, distance: 234.9
click at [422, 439] on div "Why is it important for General Managers to follow Instagram guidelines when ma…" at bounding box center [660, 433] width 481 height 65
copy p "It builds a stronger community connection, ensures our online presence reflects…"
click at [886, 99] on button "Close" at bounding box center [878, 103] width 45 height 21
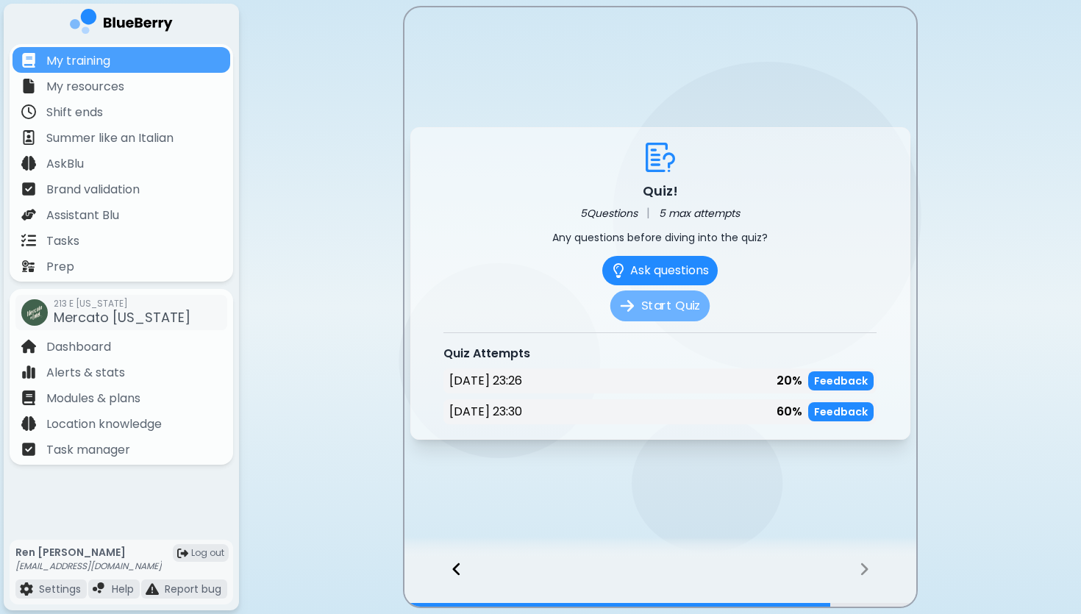
click at [680, 307] on button "Start Quiz" at bounding box center [659, 306] width 99 height 31
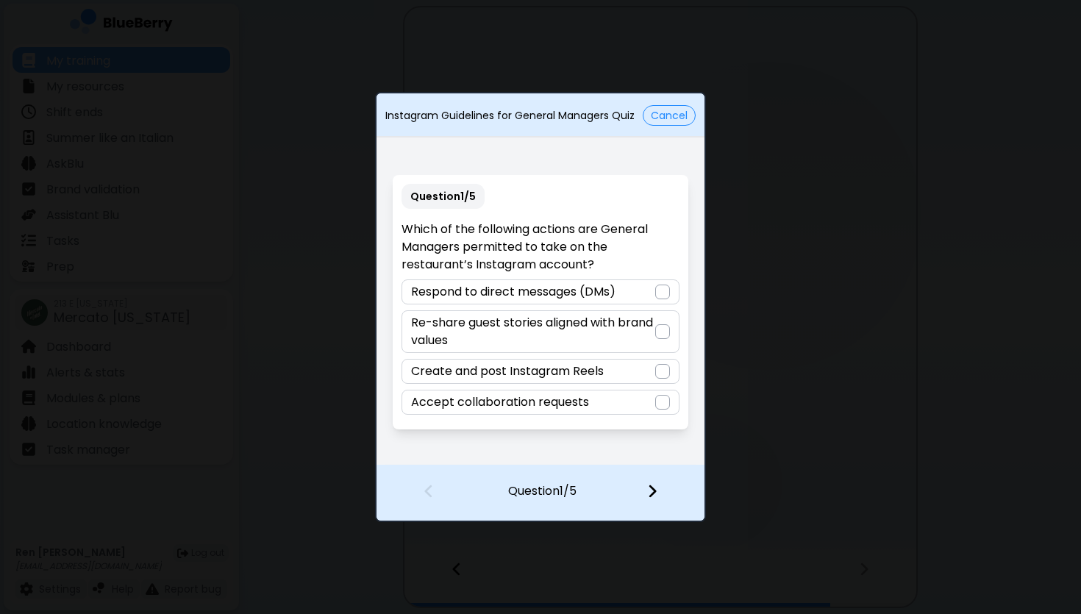
click at [661, 333] on div at bounding box center [662, 331] width 15 height 15
click at [654, 492] on img at bounding box center [652, 491] width 10 height 16
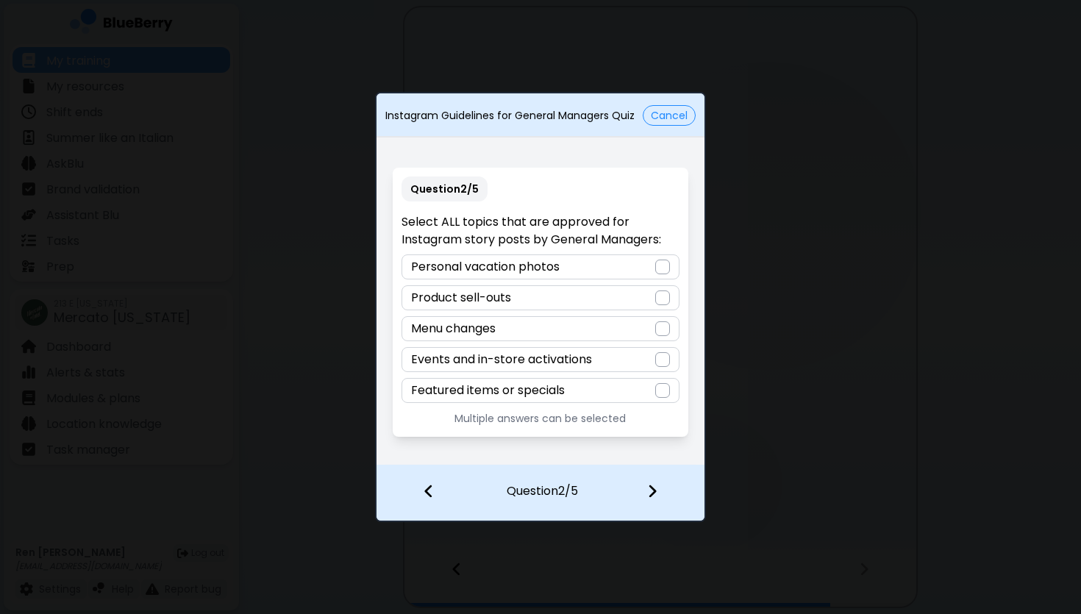
click at [663, 296] on div at bounding box center [662, 298] width 15 height 15
click at [666, 326] on div at bounding box center [662, 328] width 15 height 15
click at [666, 358] on div at bounding box center [662, 359] width 15 height 15
click at [663, 391] on div at bounding box center [662, 390] width 15 height 15
click at [657, 494] on img at bounding box center [652, 491] width 10 height 16
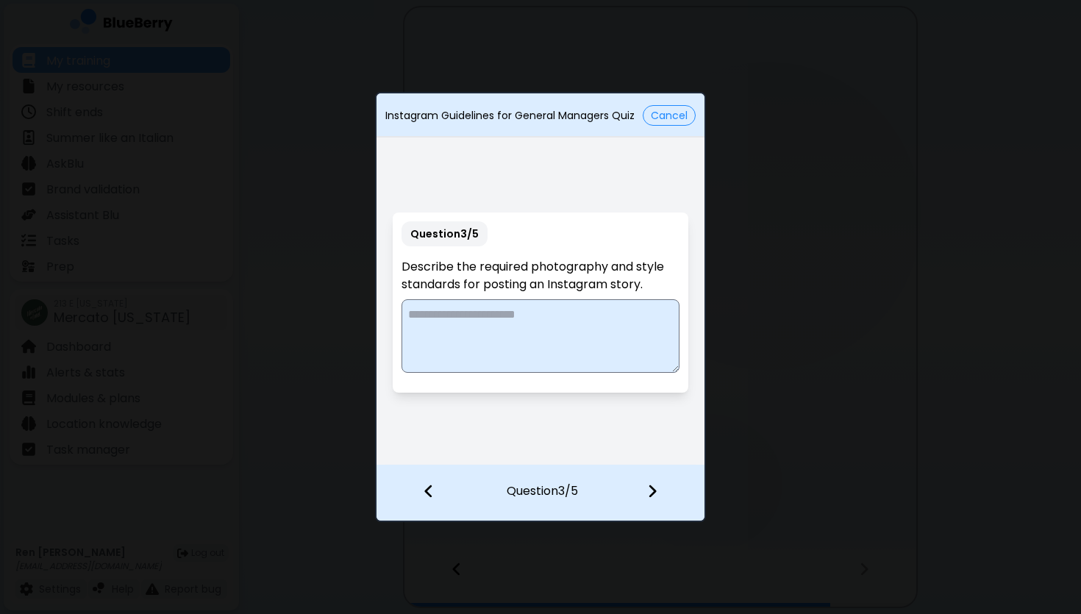
click at [455, 326] on textarea at bounding box center [540, 336] width 277 height 74
paste textarea "**********"
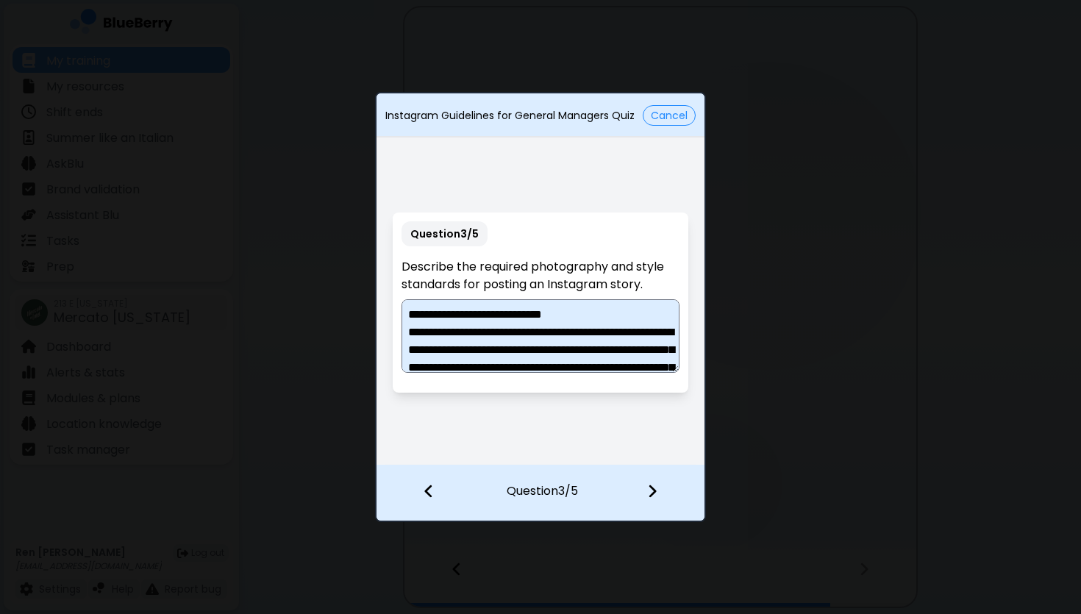
drag, startPoint x: 512, startPoint y: 316, endPoint x: 444, endPoint y: 312, distance: 68.5
click at [444, 312] on textarea "**********" at bounding box center [540, 336] width 277 height 74
drag, startPoint x: 520, startPoint y: 335, endPoint x: 396, endPoint y: 341, distance: 124.4
click at [396, 341] on div "**********" at bounding box center [540, 303] width 295 height 180
drag, startPoint x: 555, startPoint y: 335, endPoint x: 405, endPoint y: 336, distance: 150.1
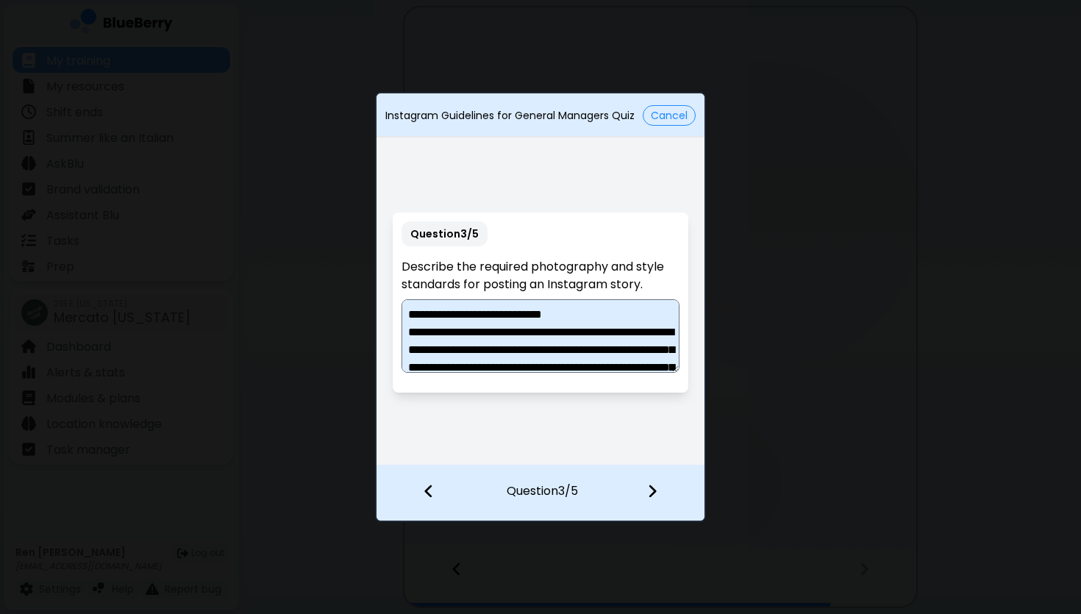
click at [405, 336] on textarea "**********" at bounding box center [540, 336] width 277 height 74
drag, startPoint x: 463, startPoint y: 334, endPoint x: 399, endPoint y: 333, distance: 64.0
click at [399, 333] on div "**********" at bounding box center [540, 303] width 295 height 180
click at [511, 316] on textarea "**********" at bounding box center [540, 336] width 277 height 74
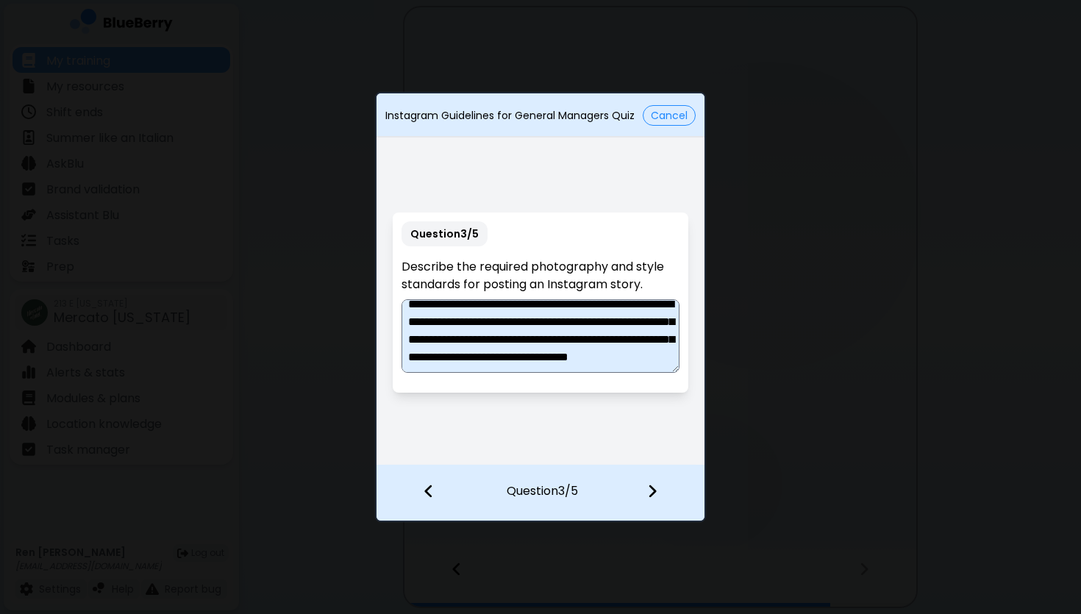
scroll to position [35, 0]
click at [499, 333] on textarea "**********" at bounding box center [540, 336] width 277 height 74
drag, startPoint x: 546, startPoint y: 333, endPoint x: 553, endPoint y: 372, distance: 39.7
click at [553, 372] on div "**********" at bounding box center [540, 303] width 295 height 180
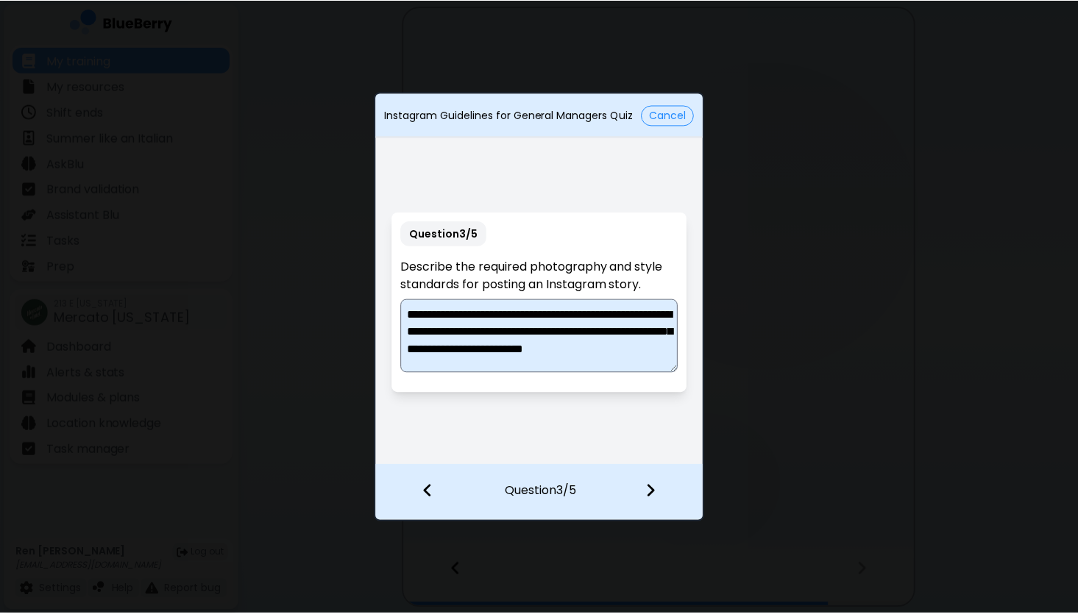
scroll to position [0, 0]
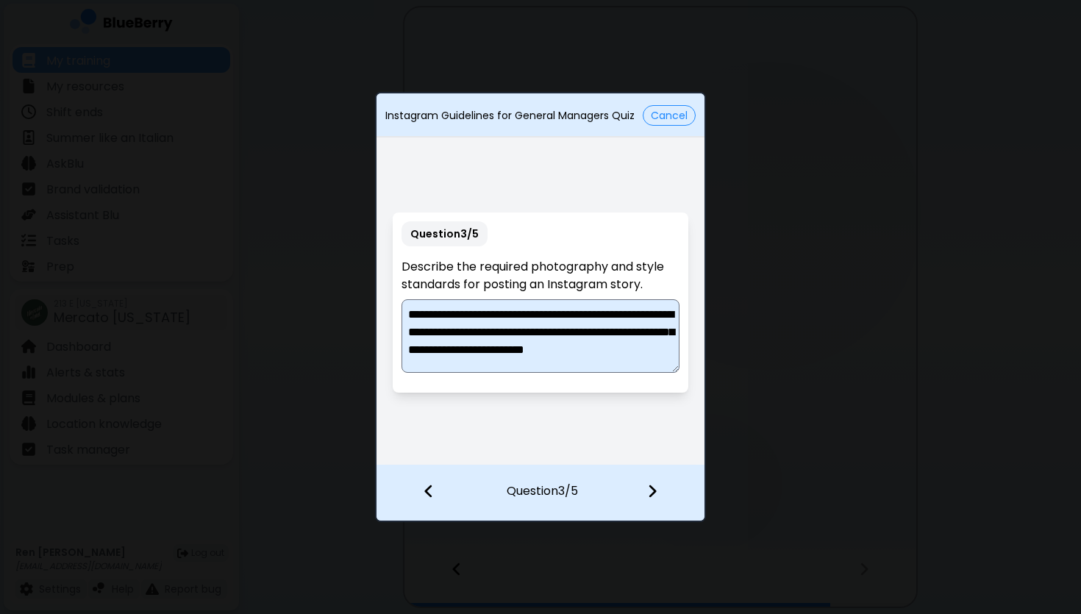
click at [501, 313] on textarea "**********" at bounding box center [540, 336] width 277 height 74
type textarea "**********"
click at [656, 485] on img at bounding box center [652, 491] width 10 height 16
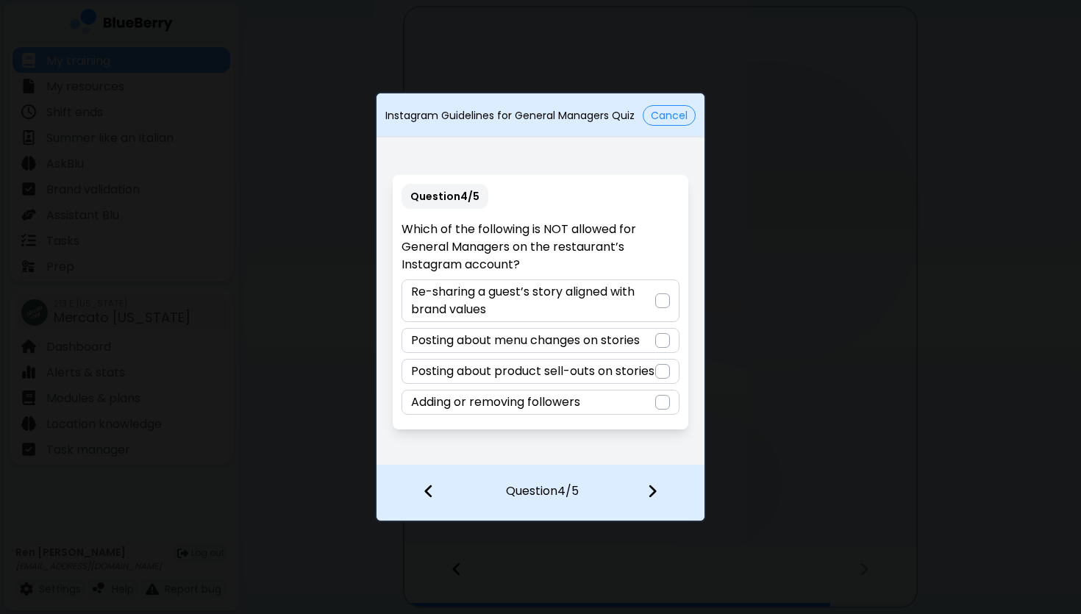
click at [668, 410] on div at bounding box center [662, 402] width 15 height 15
click at [651, 491] on img at bounding box center [652, 491] width 10 height 16
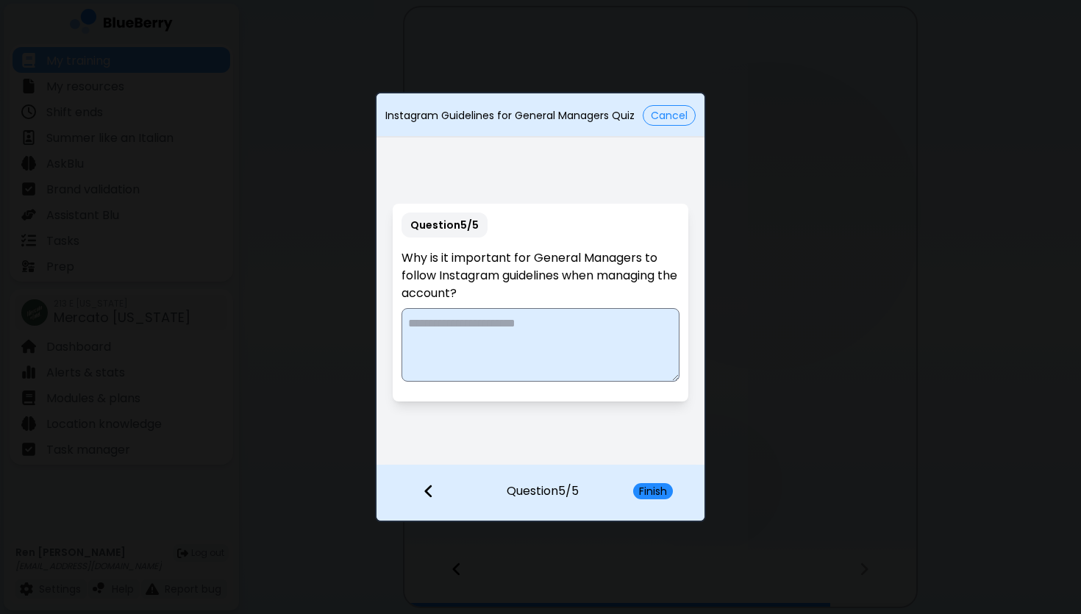
click at [545, 346] on textarea at bounding box center [540, 345] width 277 height 74
click at [542, 339] on textarea at bounding box center [540, 345] width 277 height 74
paste textarea "**********"
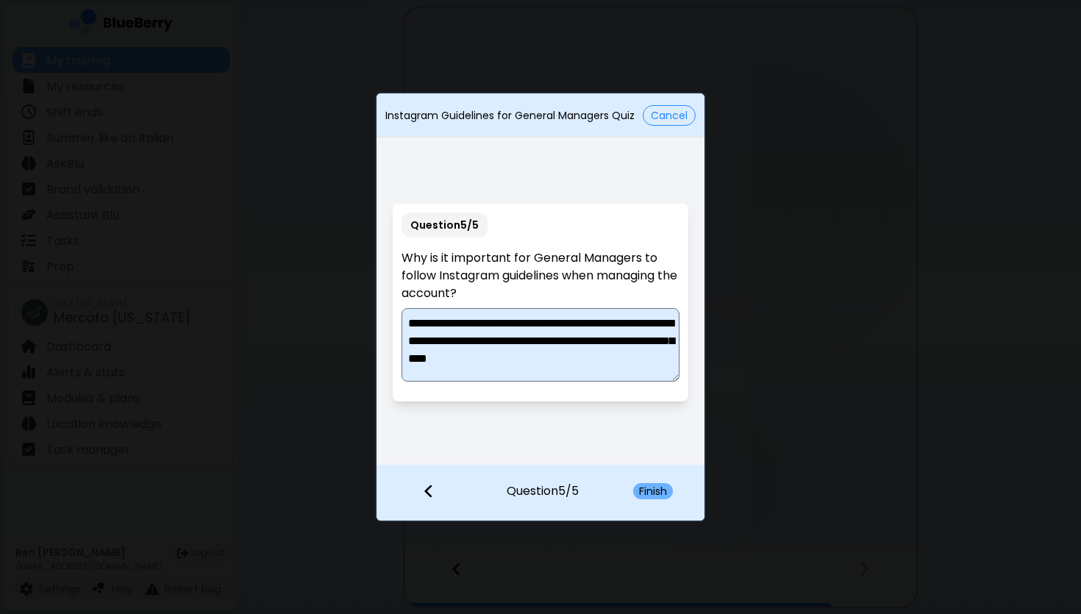
type textarea "**********"
click at [659, 488] on button "Finish" at bounding box center [653, 491] width 40 height 16
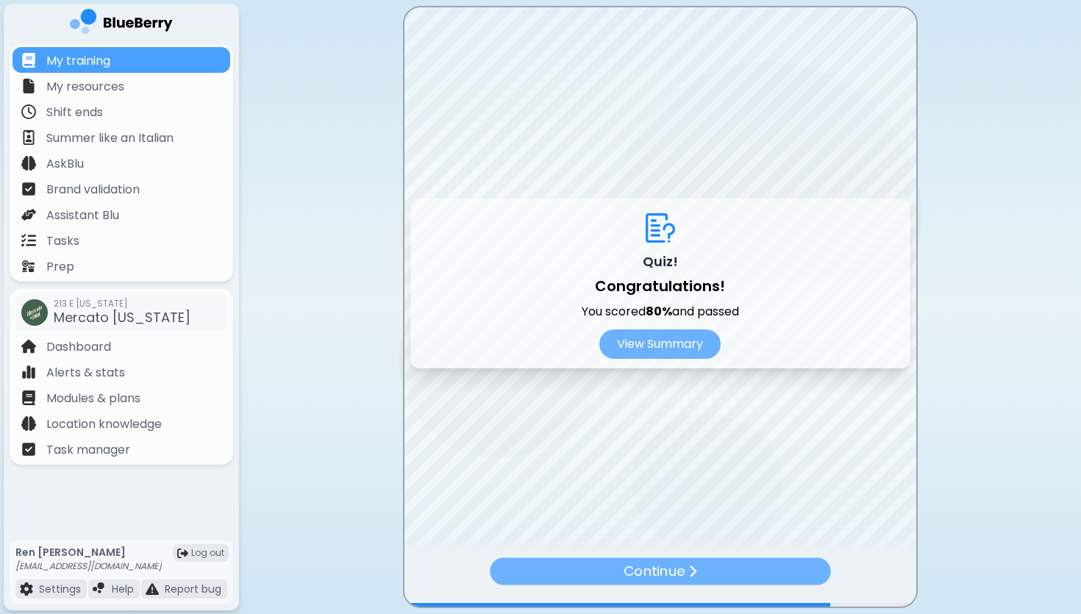
click at [697, 572] on img at bounding box center [692, 571] width 9 height 15
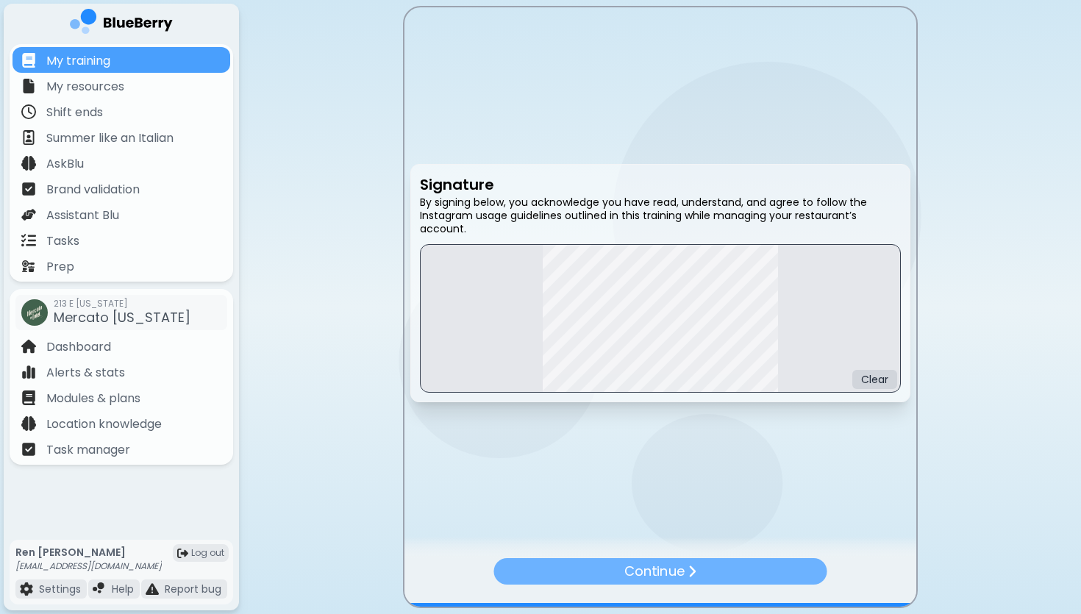
click at [716, 574] on div "Continue" at bounding box center [660, 571] width 333 height 26
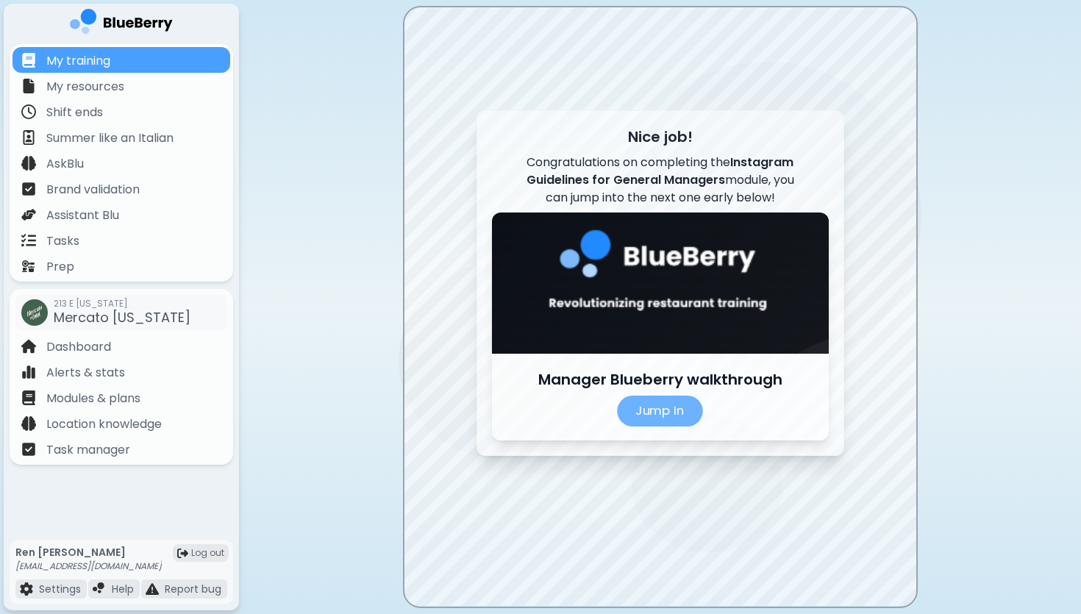
click at [665, 417] on p "Jump In" at bounding box center [660, 411] width 86 height 31
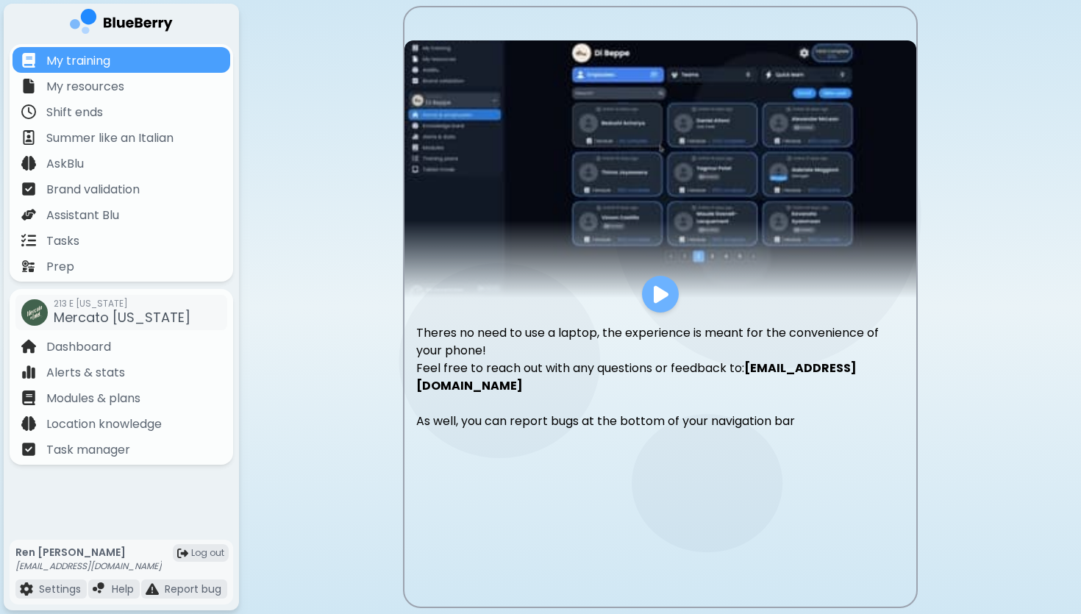
click at [662, 300] on img at bounding box center [661, 295] width 15 height 20
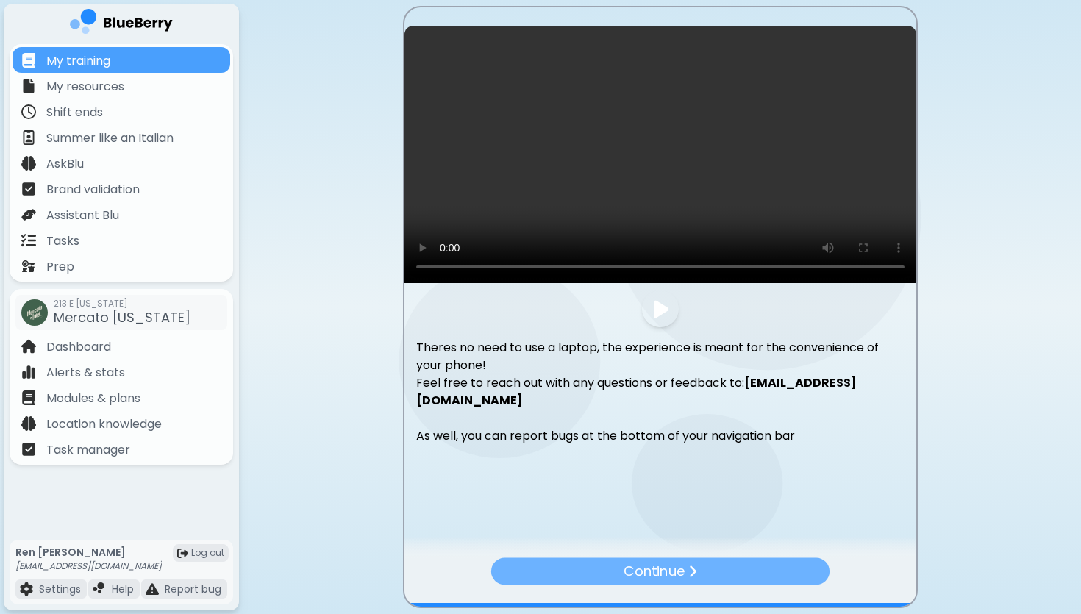
click at [533, 561] on div "Continue" at bounding box center [660, 571] width 338 height 27
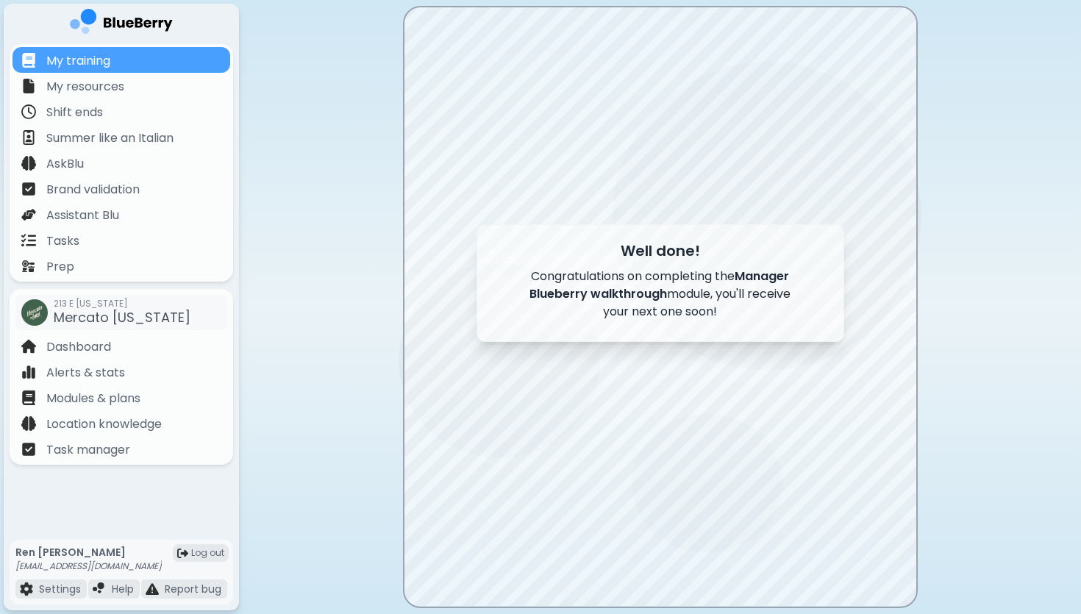
click at [305, 282] on main "Well done! Congratulations on completing the Manager Blueberry walkthrough modu…" at bounding box center [540, 307] width 1081 height 614
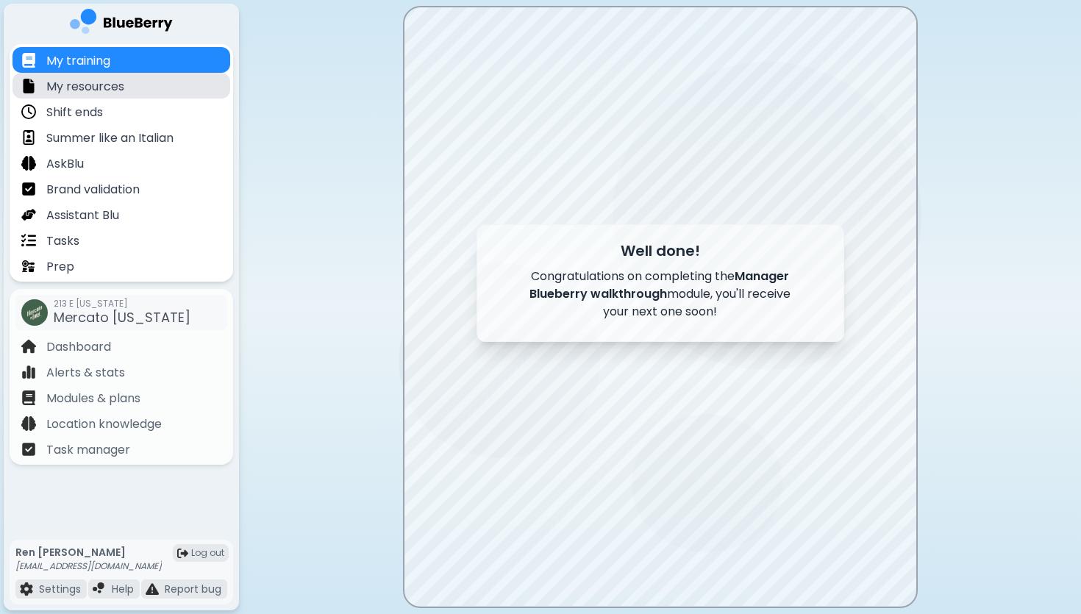
click at [88, 81] on p "My resources" at bounding box center [85, 87] width 78 height 18
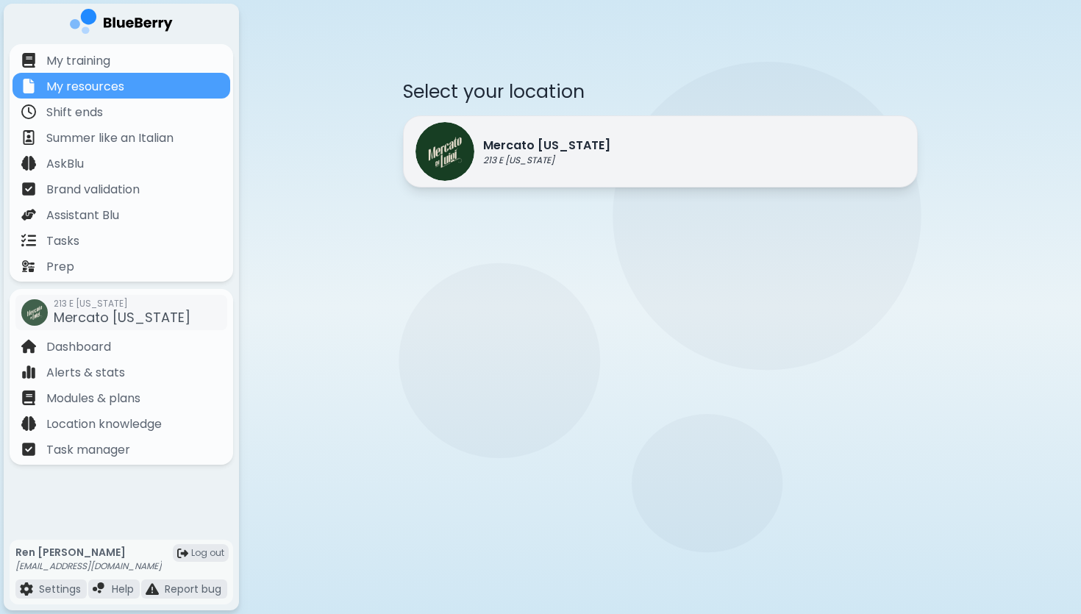
click at [609, 165] on div "Mercato [US_STATE] 213 E [US_STATE]" at bounding box center [660, 151] width 515 height 72
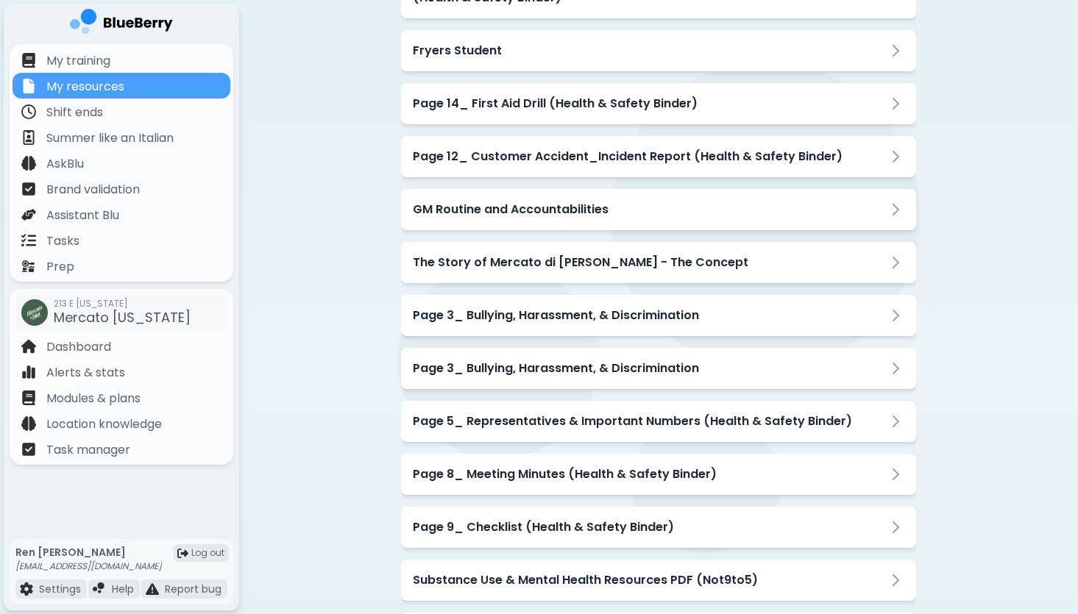
scroll to position [1292, 0]
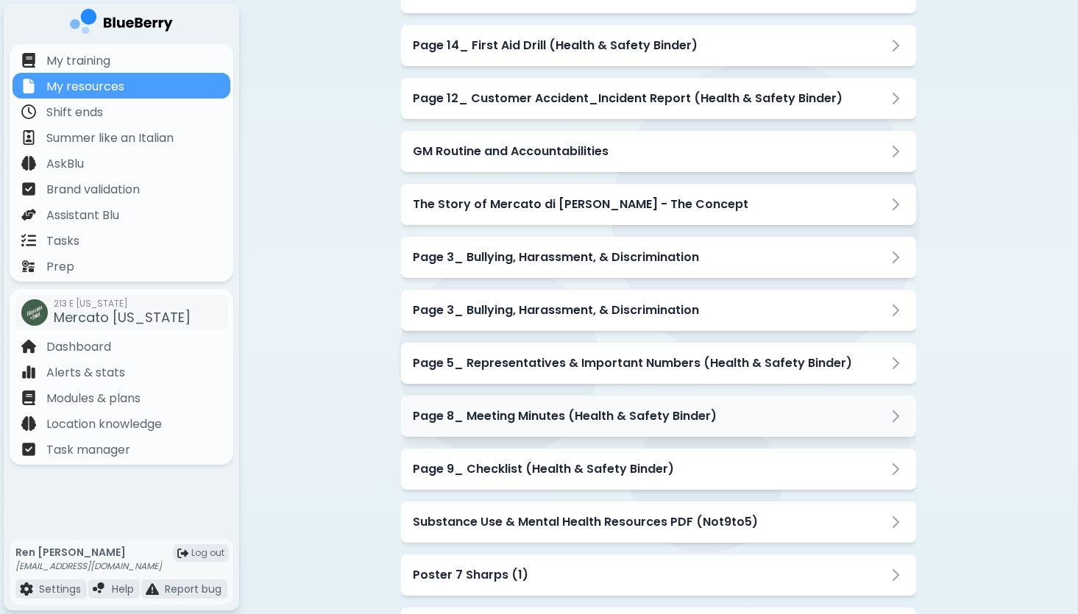
click at [694, 407] on h3 "Page 8_ Meeting Minutes (Health & Safety Binder)" at bounding box center [565, 416] width 304 height 18
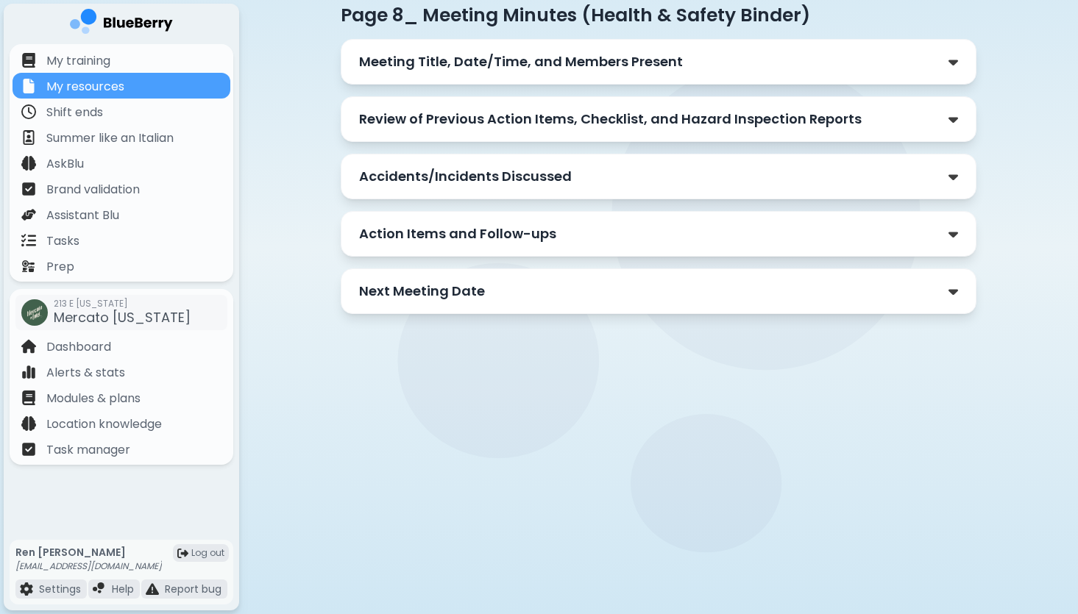
click at [696, 57] on div "Meeting Title, Date/Time, and Members Present" at bounding box center [658, 61] width 599 height 21
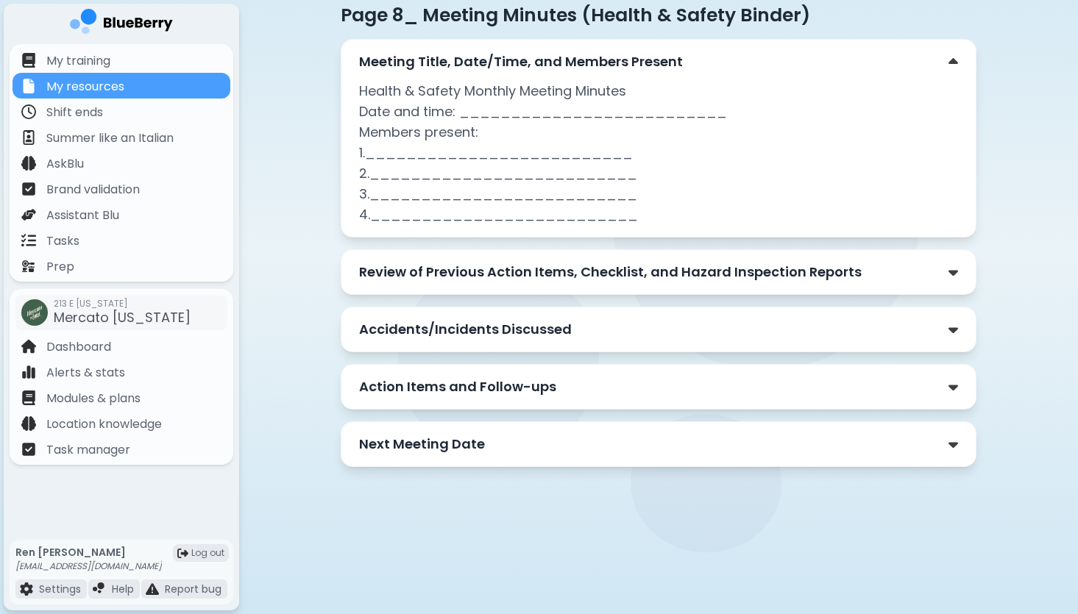
click at [658, 276] on p "Review of Previous Action Items, Checklist, and Hazard Inspection Reports" at bounding box center [610, 272] width 502 height 21
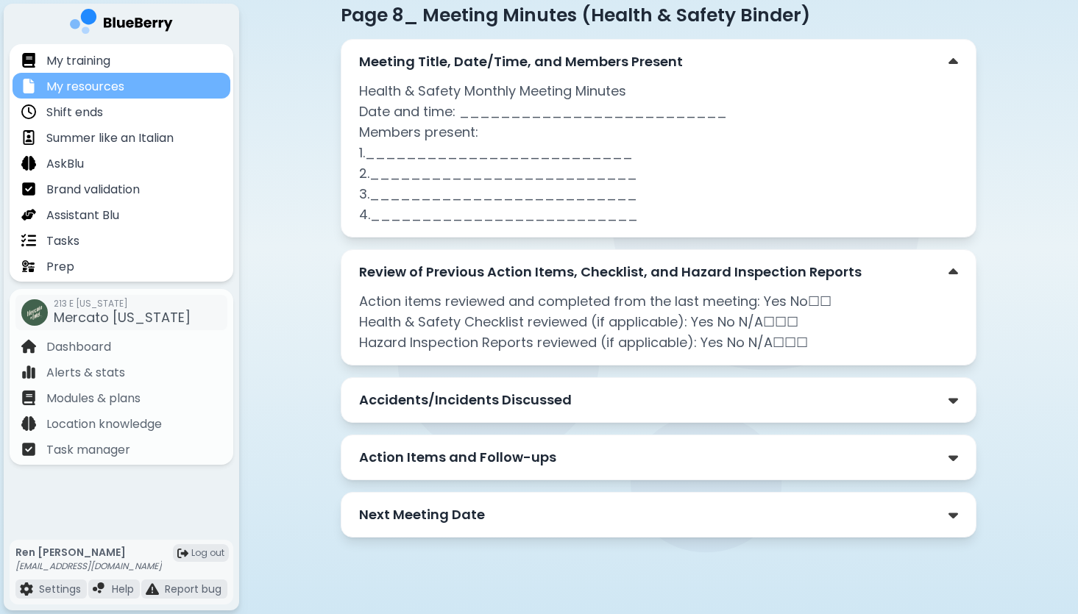
click at [135, 82] on div "My resources" at bounding box center [122, 86] width 218 height 26
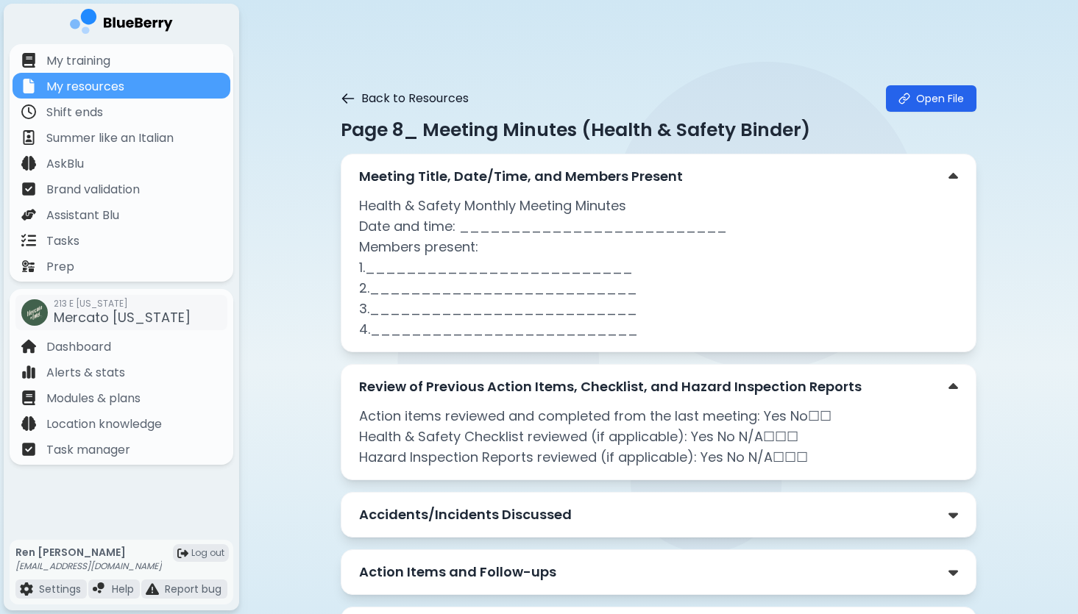
click at [421, 99] on button "Back to Resources" at bounding box center [405, 99] width 128 height 18
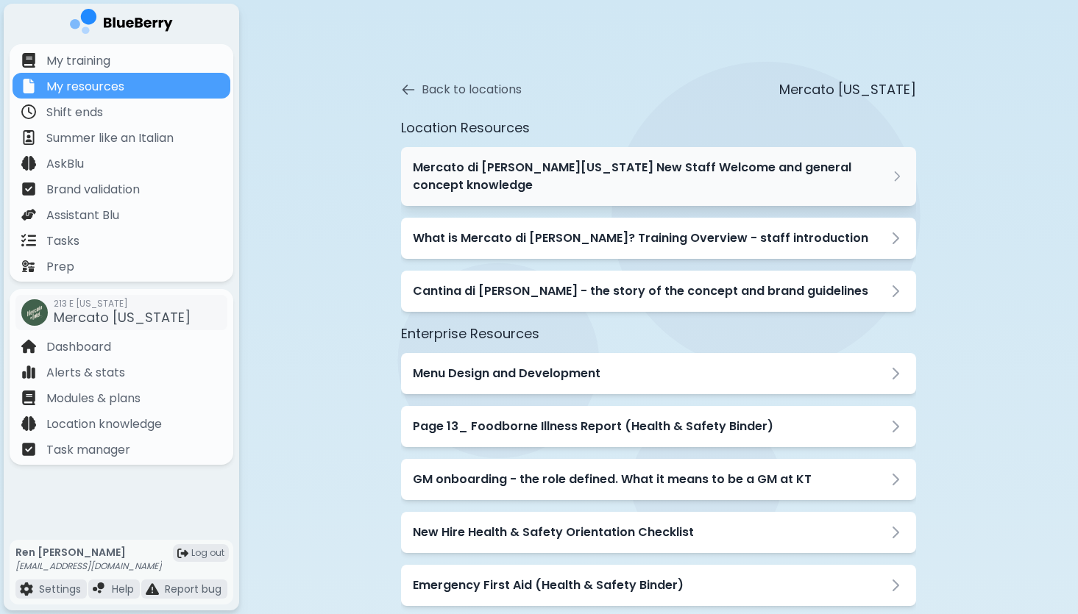
click at [593, 168] on h3 "Mercato di [PERSON_NAME][US_STATE] New Staff Welcome and general concept knowle…" at bounding box center [651, 176] width 477 height 35
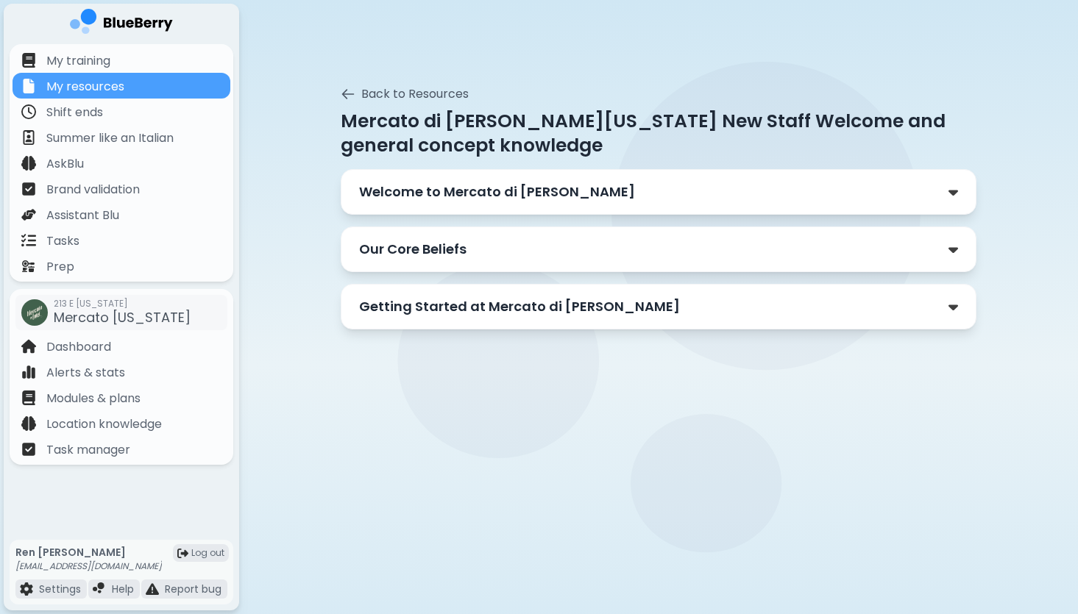
click at [594, 186] on div "Welcome to Mercato di [PERSON_NAME]" at bounding box center [658, 192] width 599 height 21
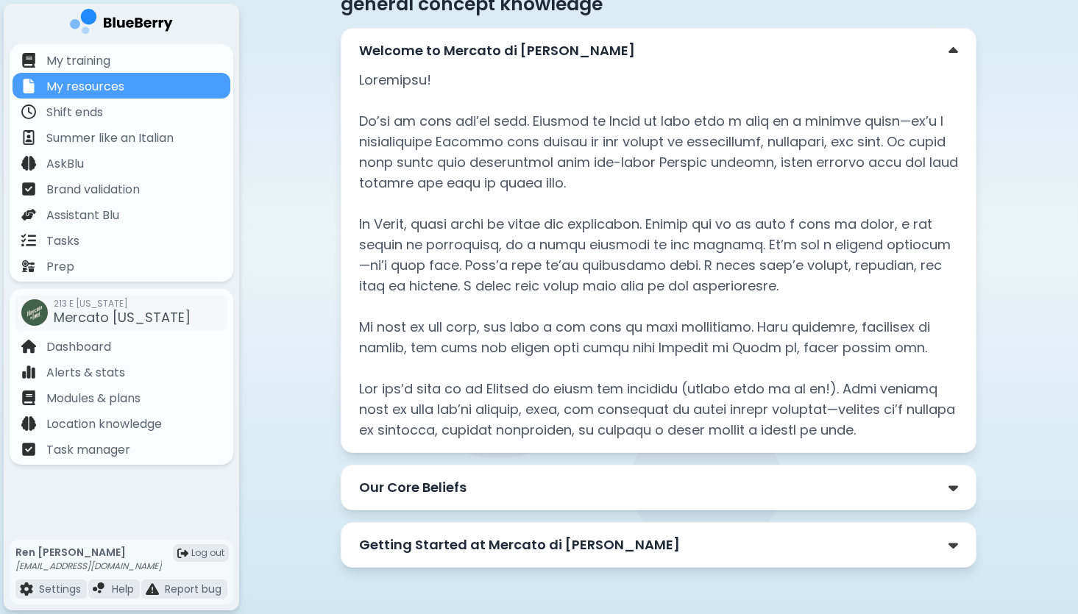
scroll to position [148, 0]
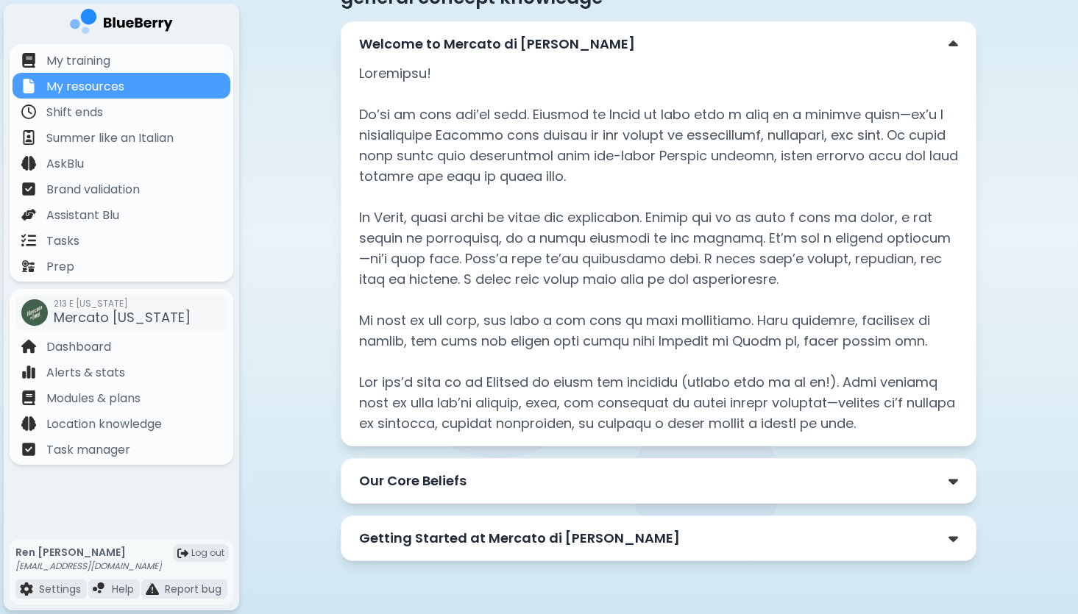
click at [556, 474] on div "Our Core Beliefs" at bounding box center [658, 481] width 599 height 21
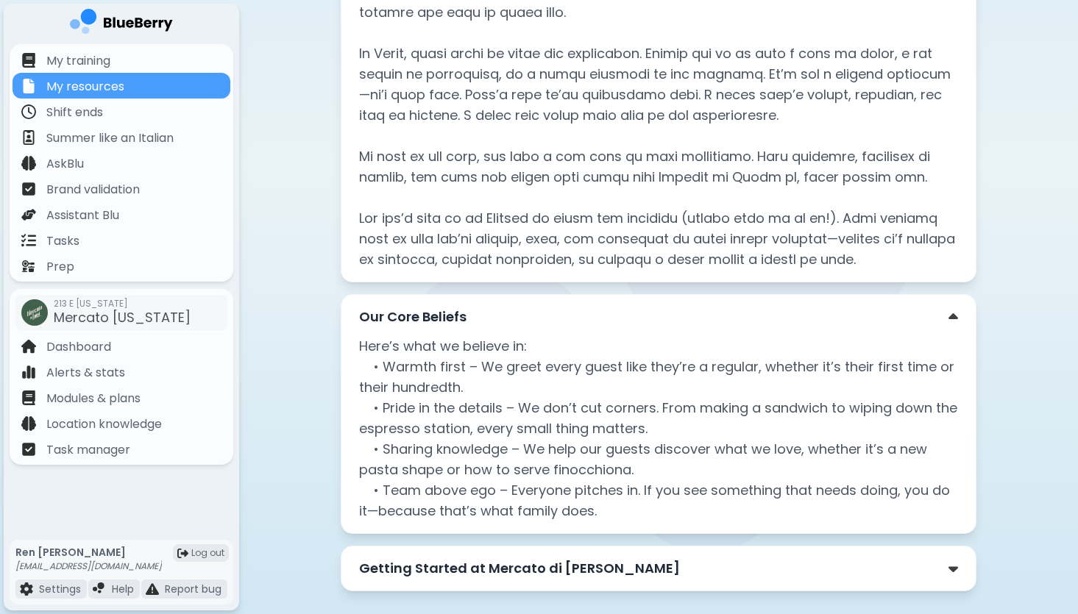
scroll to position [342, 0]
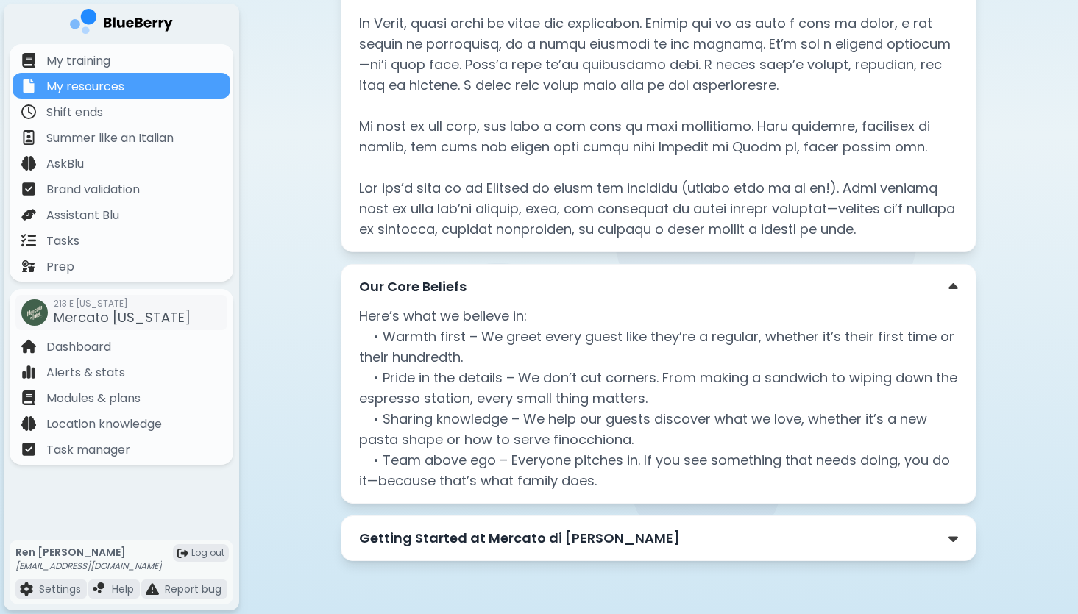
click at [529, 538] on p "Getting Started at Mercato di [PERSON_NAME]" at bounding box center [519, 538] width 321 height 21
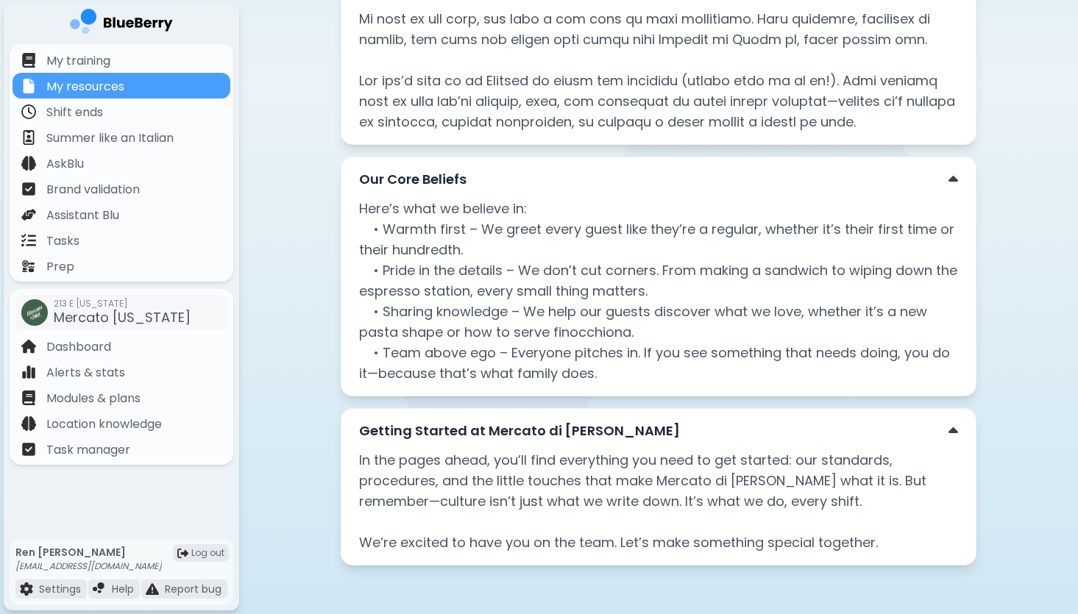
scroll to position [454, 0]
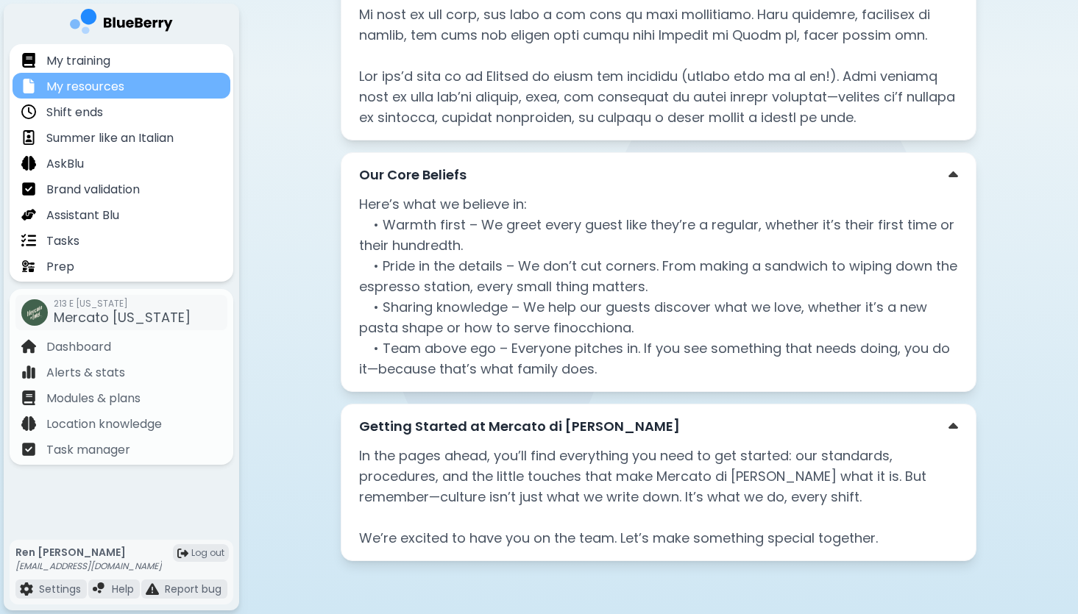
click at [134, 89] on div "My resources" at bounding box center [122, 86] width 218 height 26
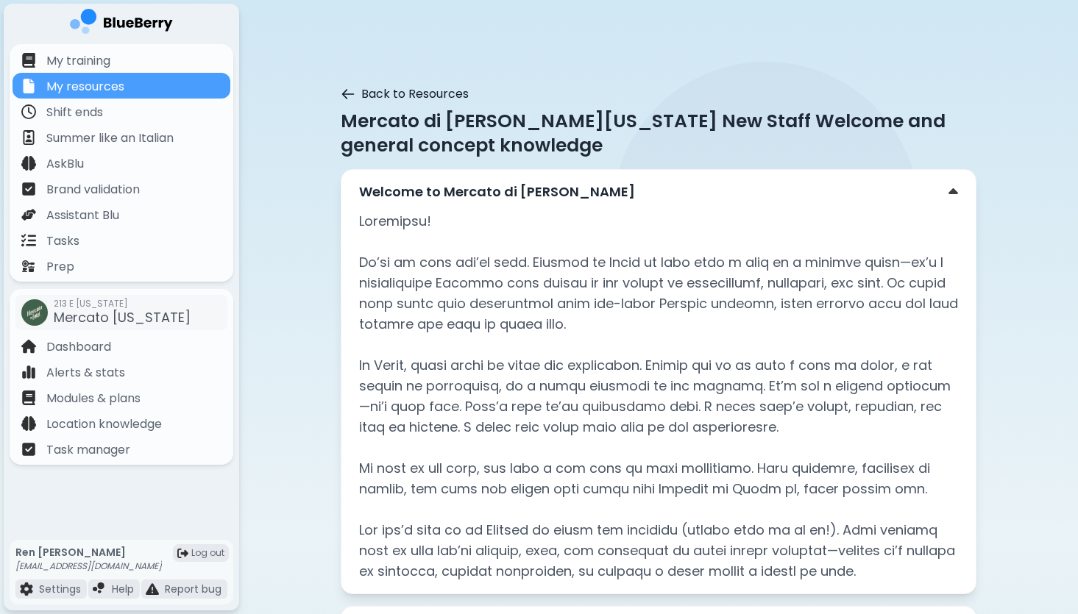
click at [345, 90] on icon at bounding box center [348, 94] width 11 height 9
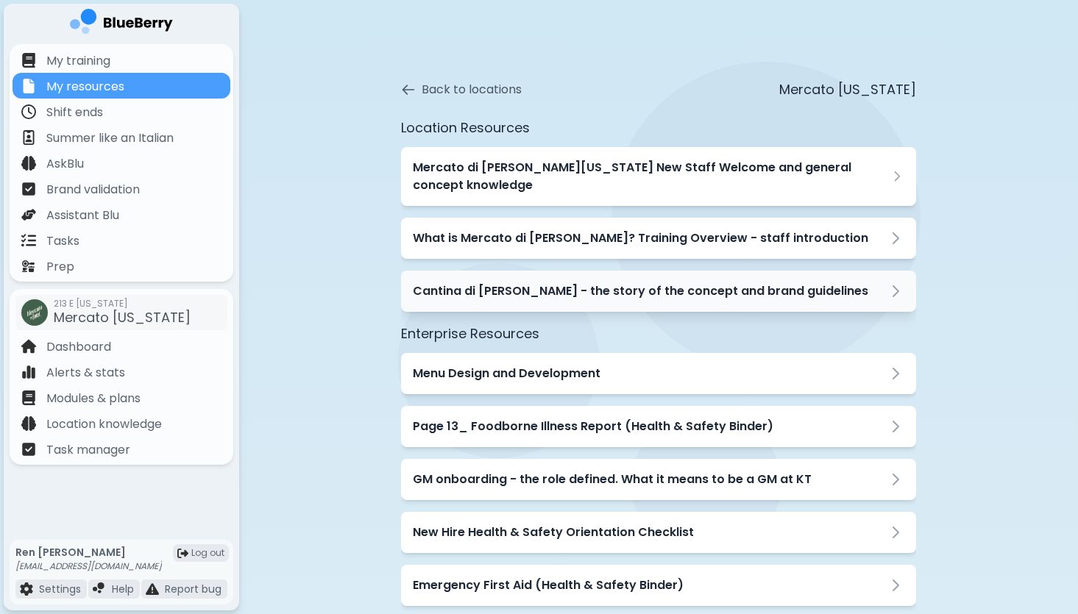
scroll to position [14, 0]
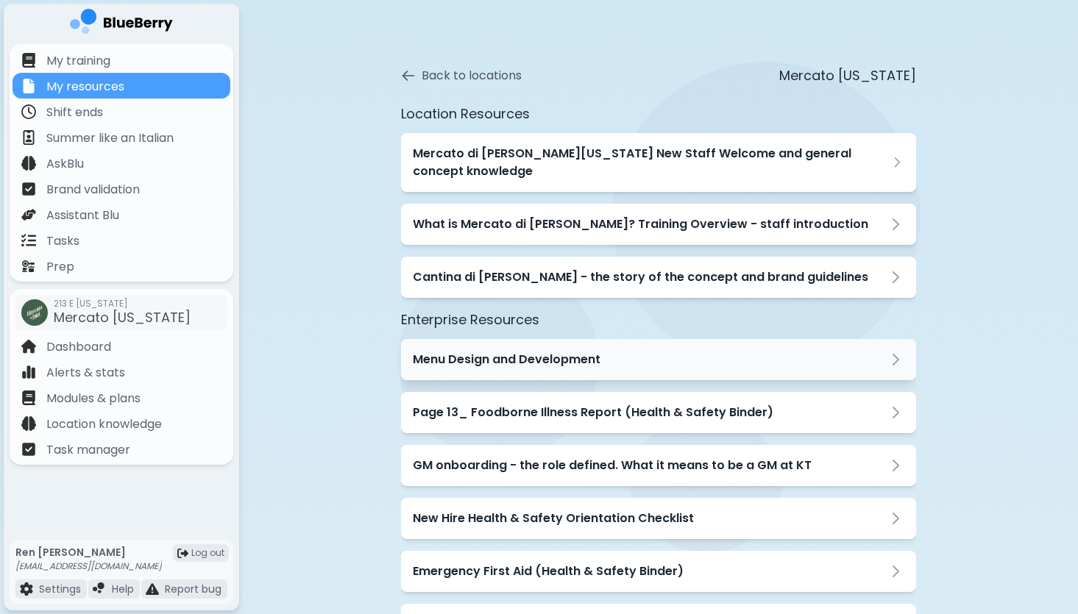
click at [488, 351] on h3 "Menu Design and Development" at bounding box center [507, 360] width 188 height 18
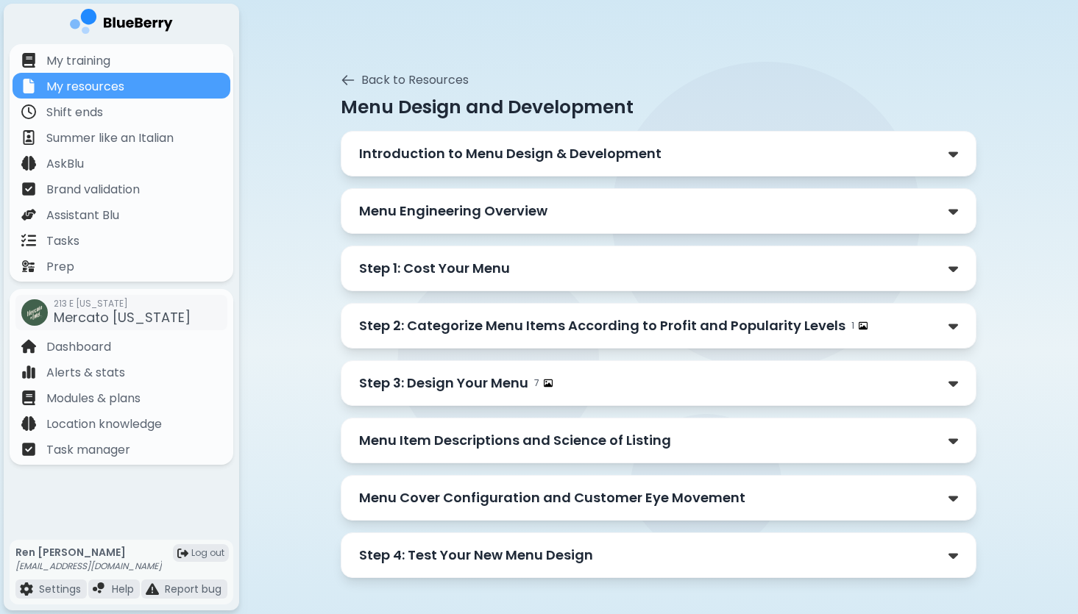
click at [542, 165] on div "Introduction to Menu Design & Development" at bounding box center [658, 154] width 635 height 46
click at [542, 154] on p "Introduction to Menu Design & Development" at bounding box center [510, 153] width 302 height 21
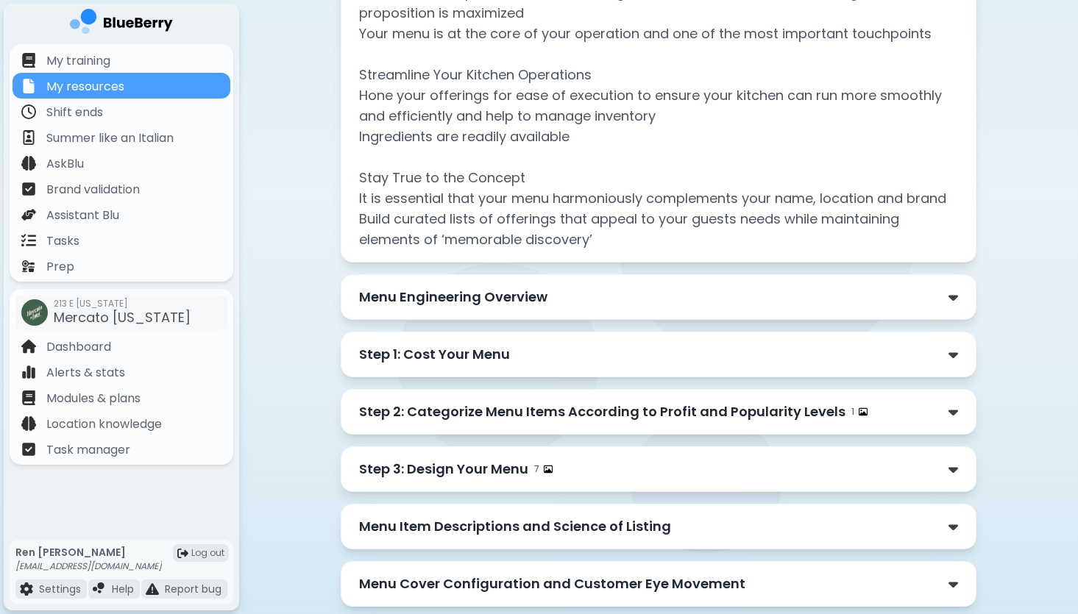
scroll to position [329, 0]
click at [564, 293] on div "Menu Engineering Overview" at bounding box center [658, 296] width 599 height 21
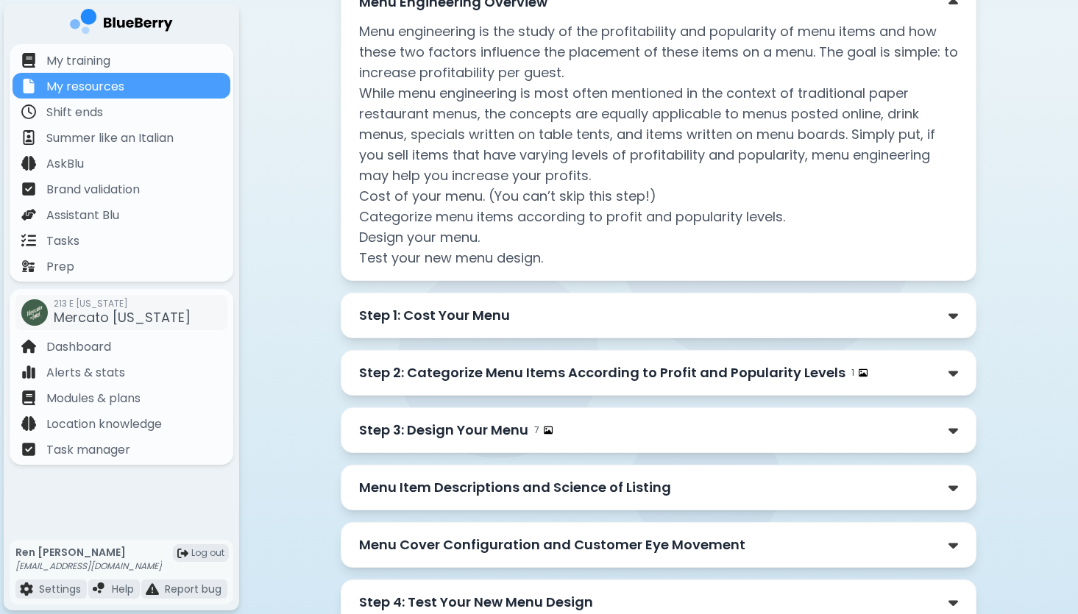
scroll to position [687, 0]
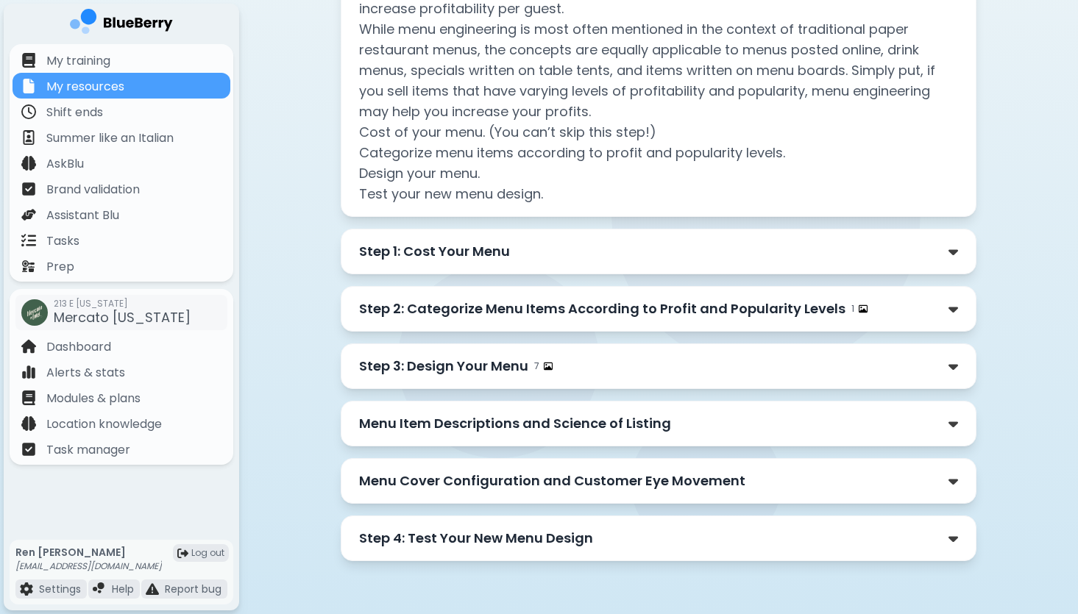
click at [577, 257] on div "Step 1: Cost Your Menu" at bounding box center [658, 251] width 599 height 21
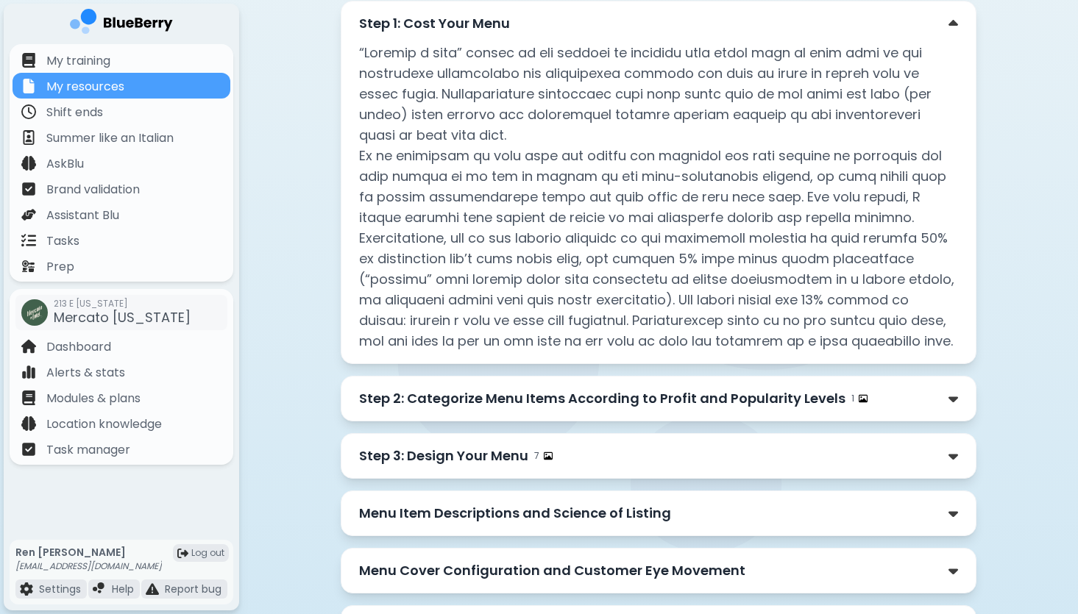
scroll to position [1005, 0]
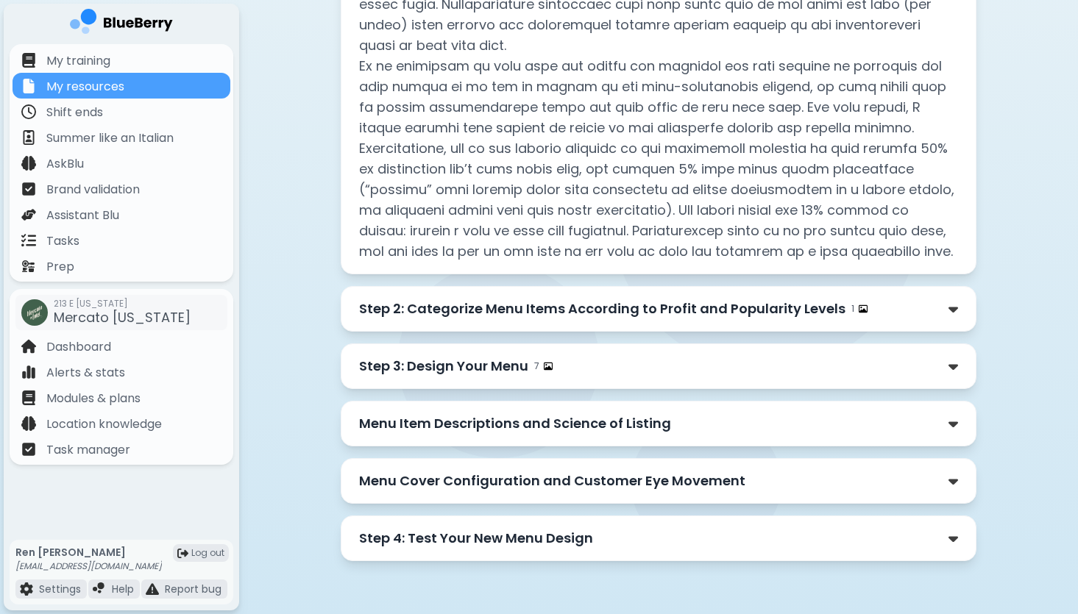
click at [670, 314] on p "Step 2: Categorize Menu Items According to Profit and Popularity Levels" at bounding box center [602, 309] width 486 height 21
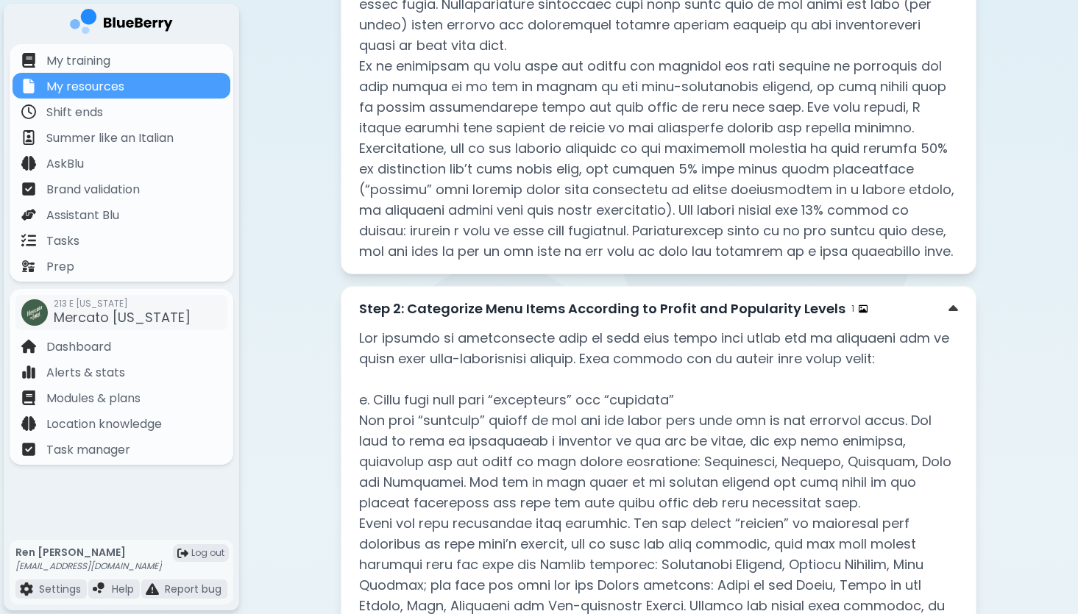
click at [858, 307] on img at bounding box center [862, 308] width 9 height 9
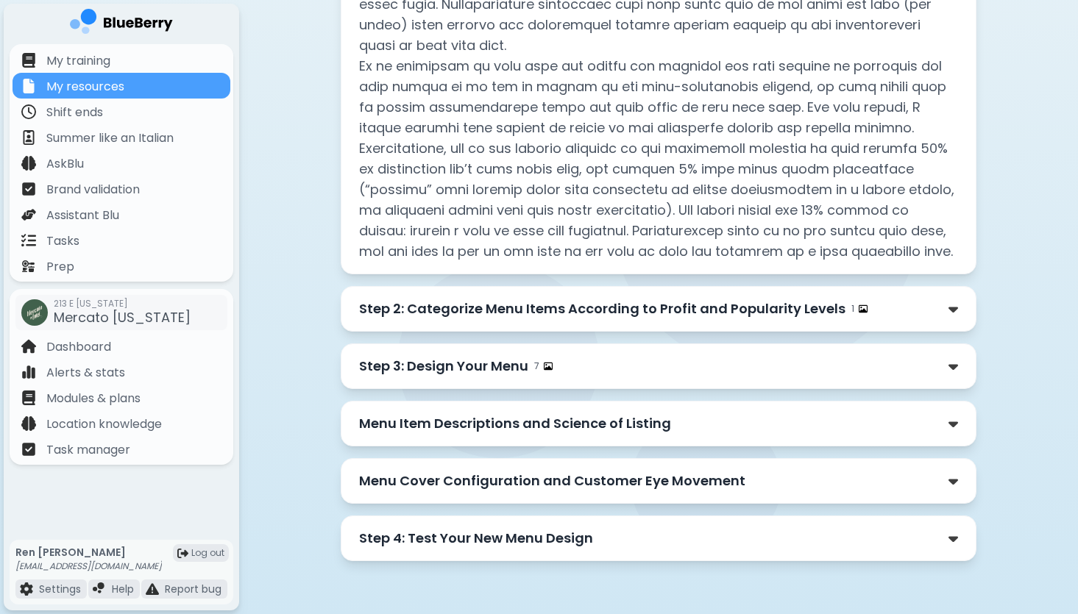
click at [858, 307] on img at bounding box center [862, 308] width 9 height 9
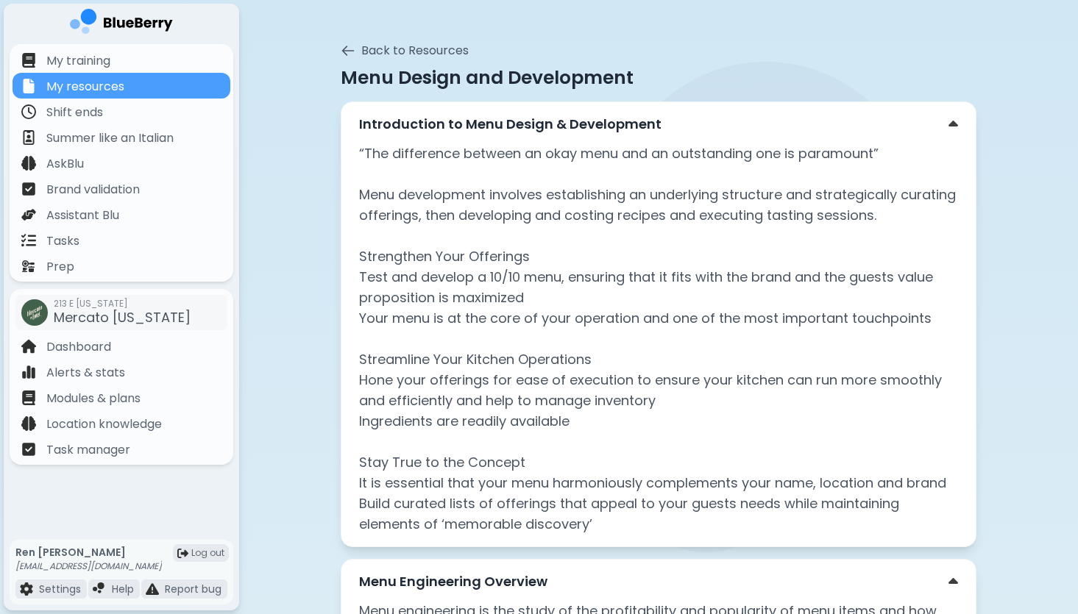
scroll to position [0, 0]
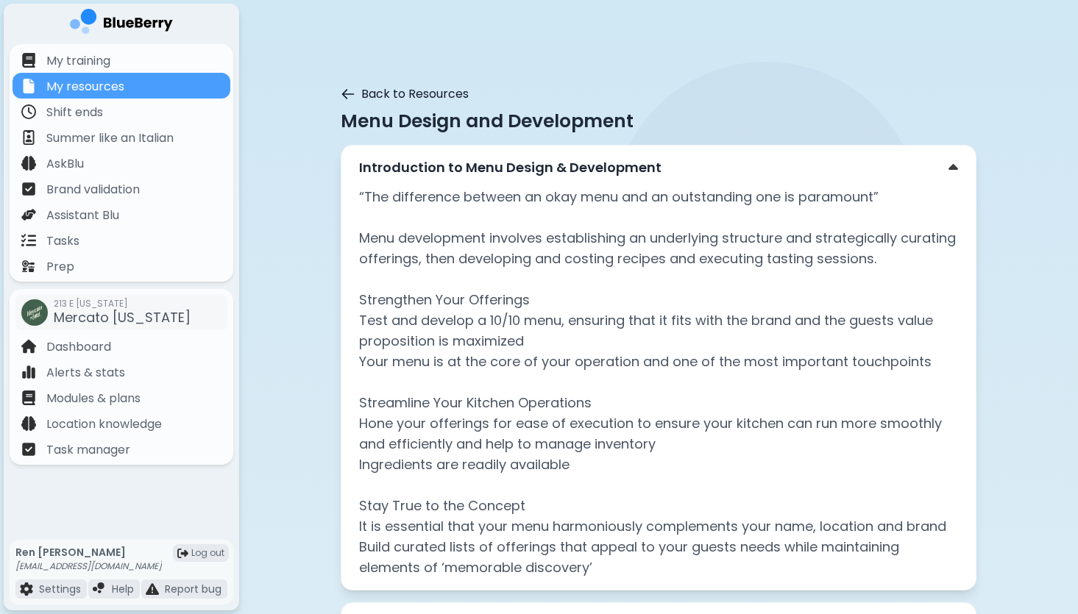
click at [430, 90] on button "Back to Resources" at bounding box center [405, 94] width 128 height 18
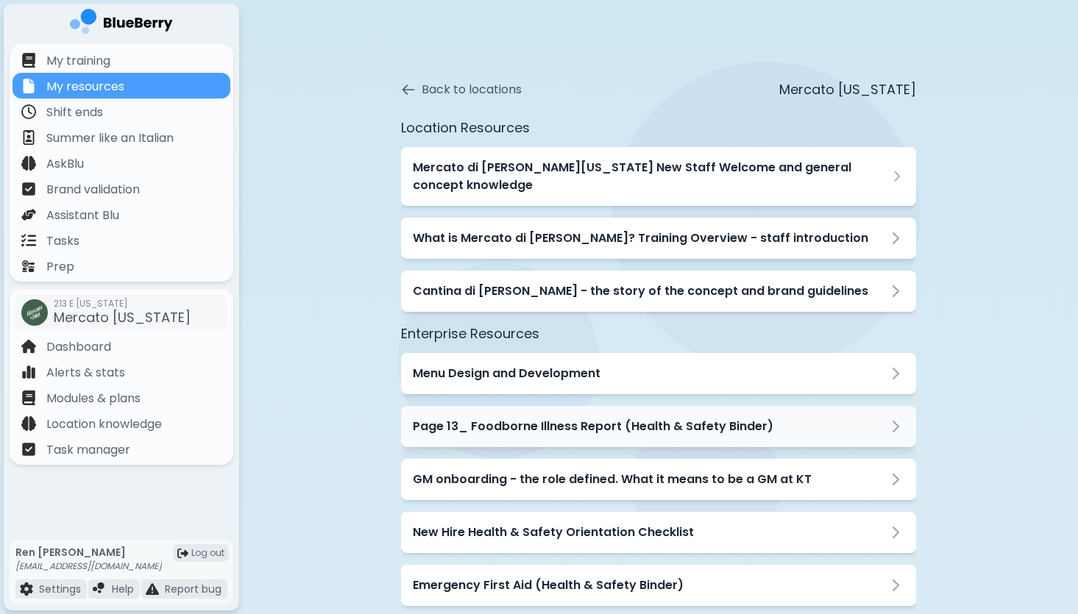
click at [617, 418] on h3 "Page 13_ Foodborne Illness Report (Health & Safety Binder)" at bounding box center [593, 427] width 360 height 18
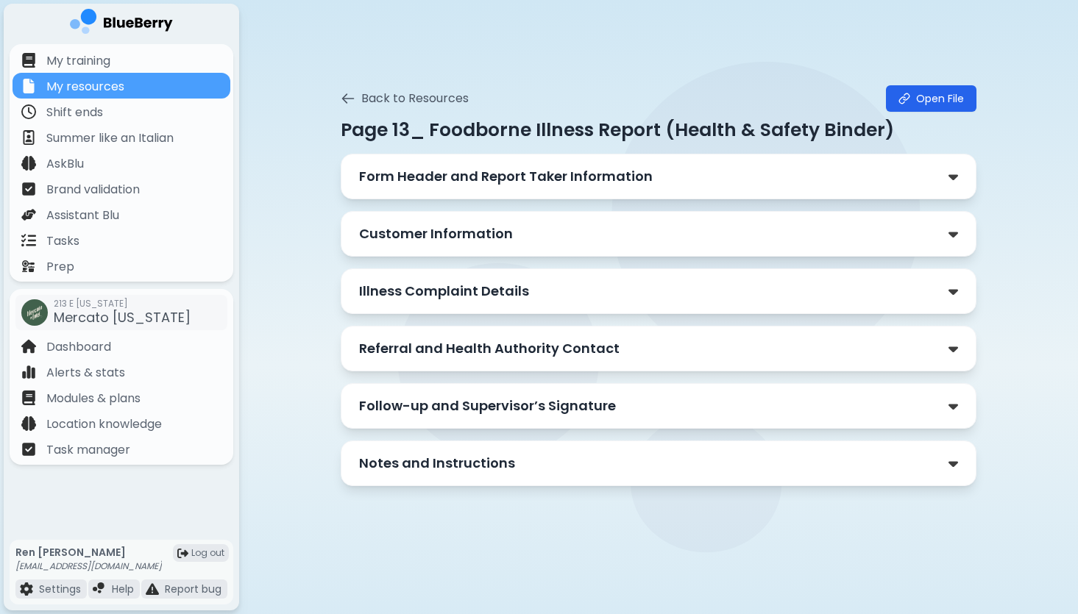
click at [663, 178] on div "Form Header and Report Taker Information" at bounding box center [658, 176] width 599 height 21
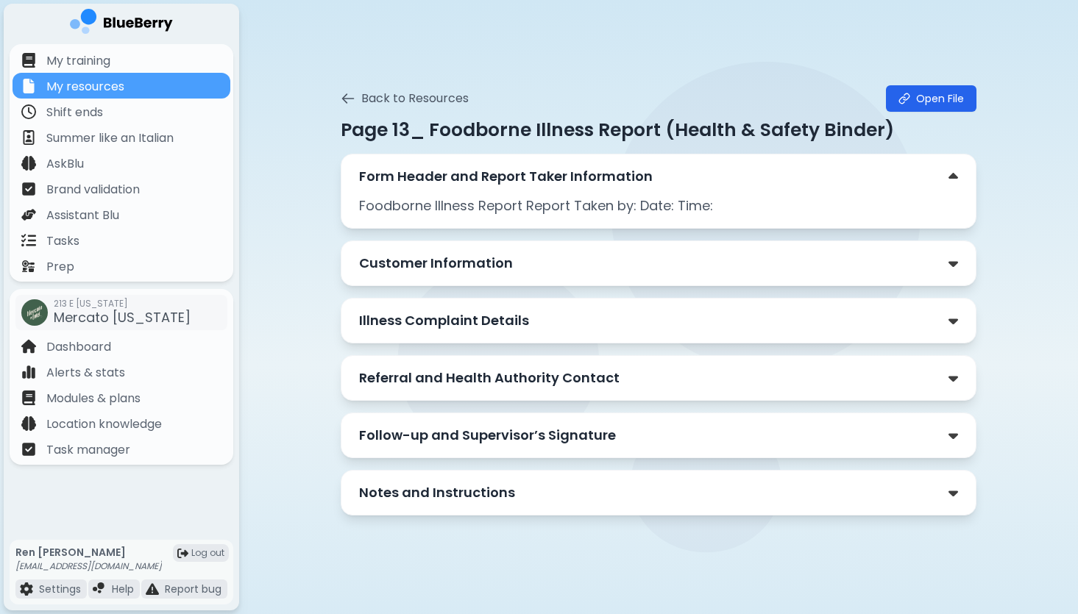
click at [666, 251] on div "Customer Information" at bounding box center [658, 264] width 635 height 46
click at [668, 266] on div "Customer Information" at bounding box center [658, 263] width 599 height 21
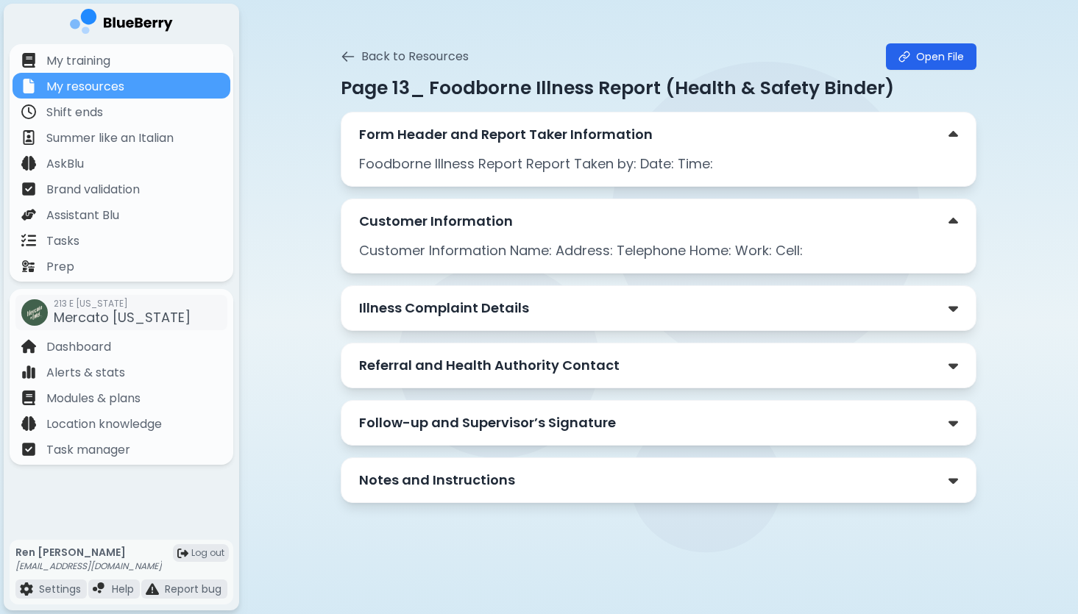
scroll to position [43, 0]
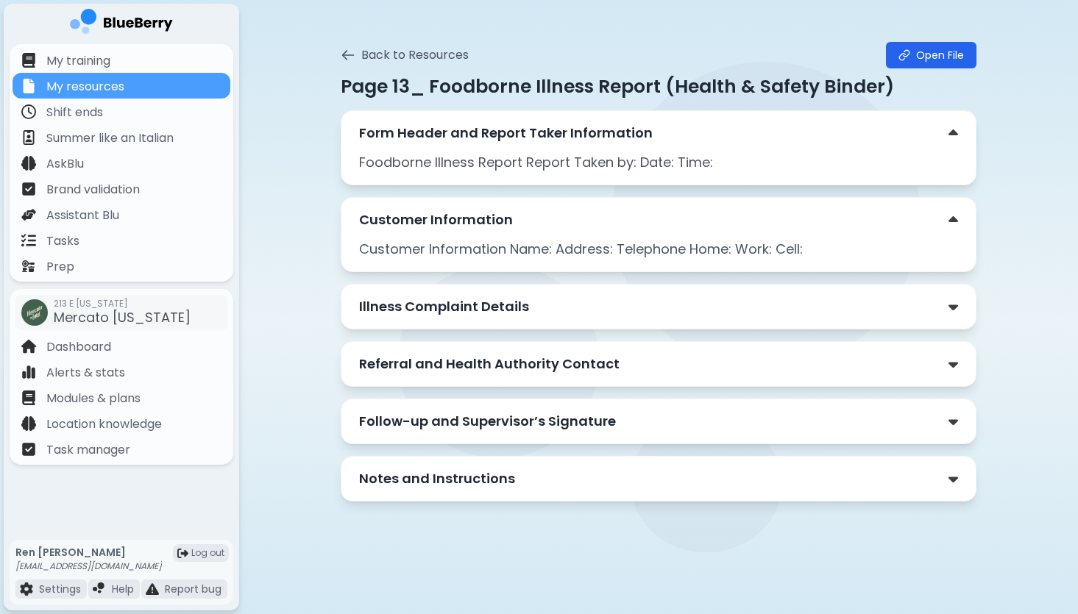
click at [616, 480] on div "Notes and Instructions" at bounding box center [658, 479] width 599 height 21
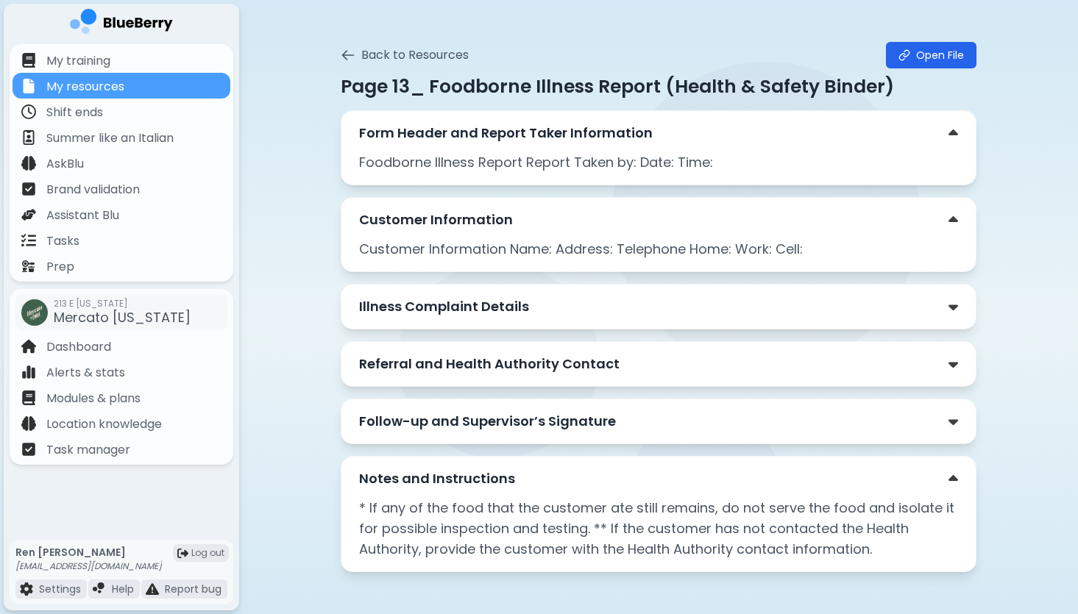
click at [514, 430] on p "Follow-up and Supervisor’s Signature" at bounding box center [487, 421] width 257 height 21
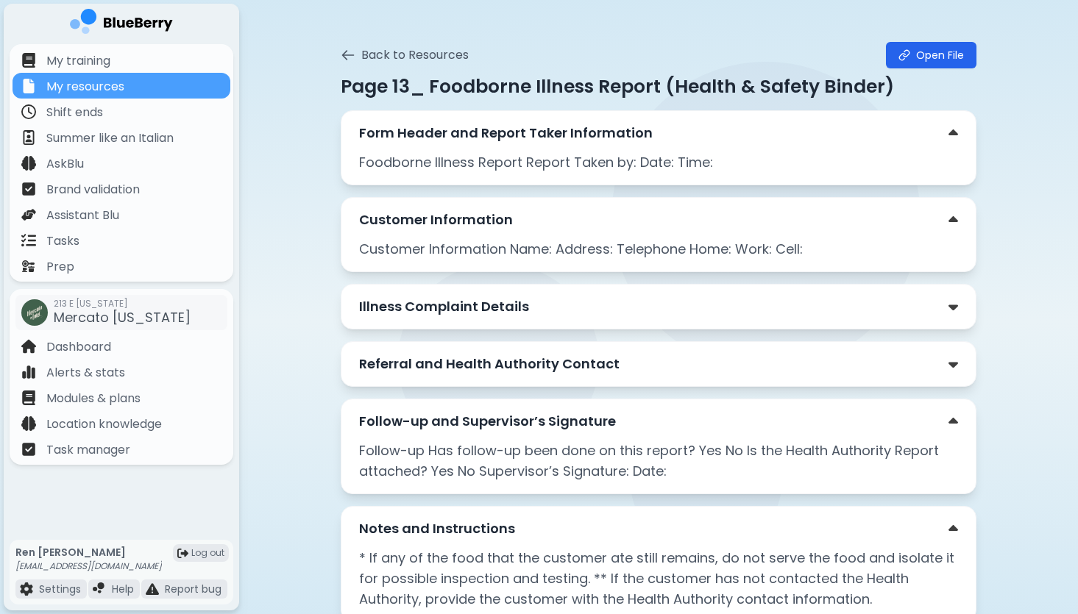
click at [558, 318] on div "Illness Complaint Details" at bounding box center [658, 307] width 635 height 46
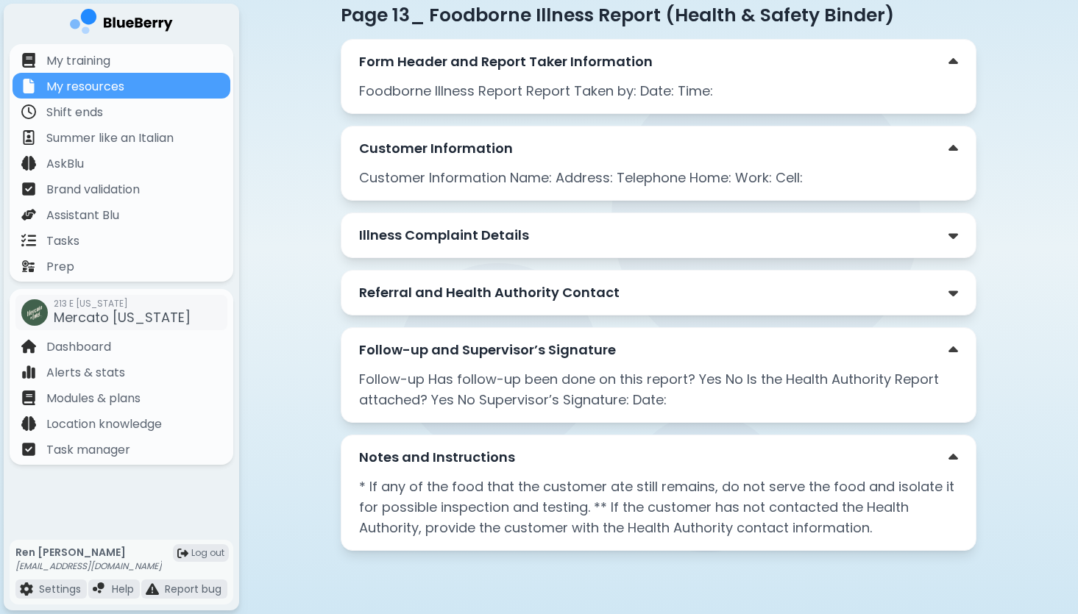
scroll to position [0, 0]
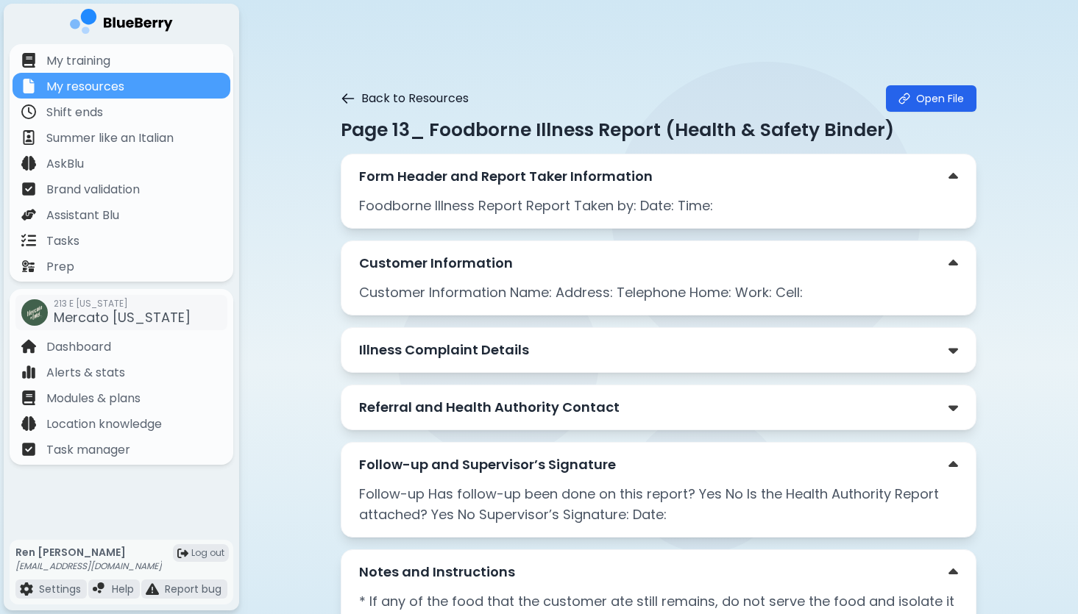
click at [345, 95] on icon at bounding box center [348, 98] width 11 height 9
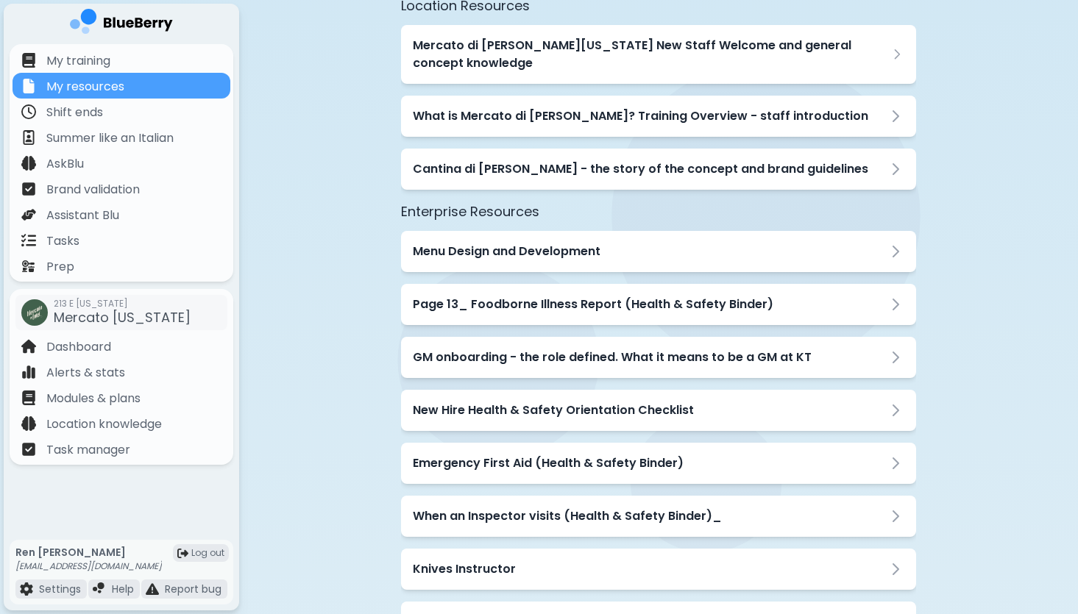
scroll to position [128, 0]
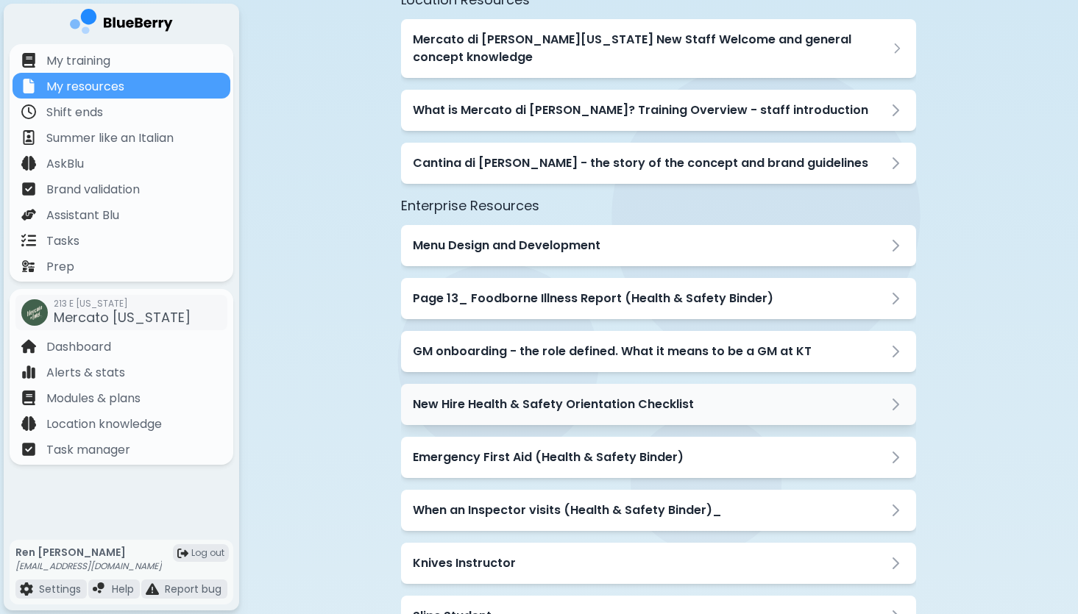
click at [572, 384] on div "New Hire Health & Safety Orientation Checklist" at bounding box center [658, 404] width 515 height 41
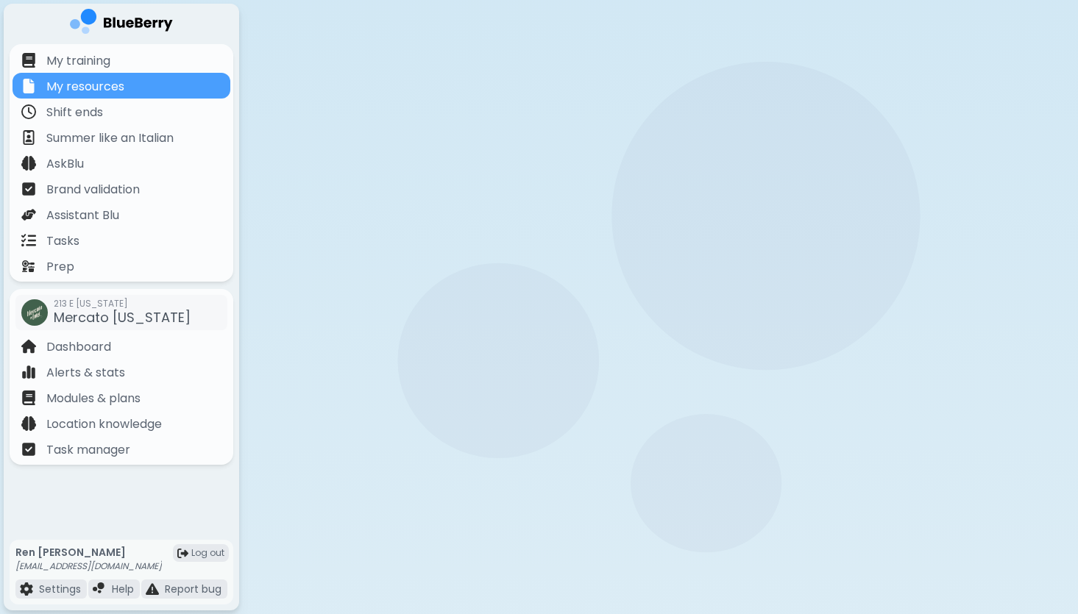
click at [572, 384] on div "New Hire Health & Safety Orientation Checklist" at bounding box center [658, 404] width 515 height 41
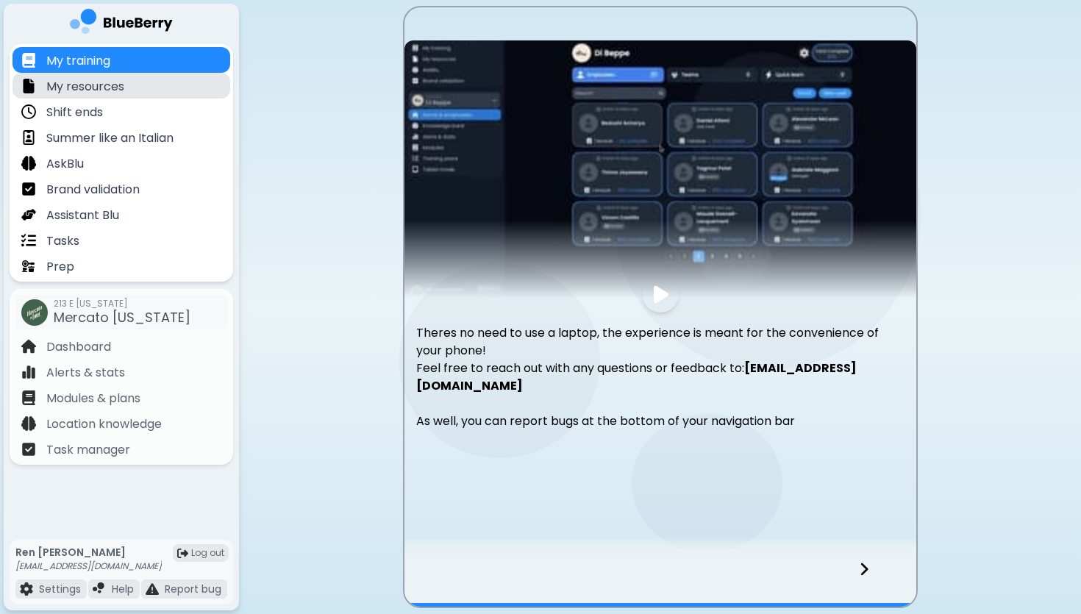
click at [105, 87] on p "My resources" at bounding box center [85, 87] width 78 height 18
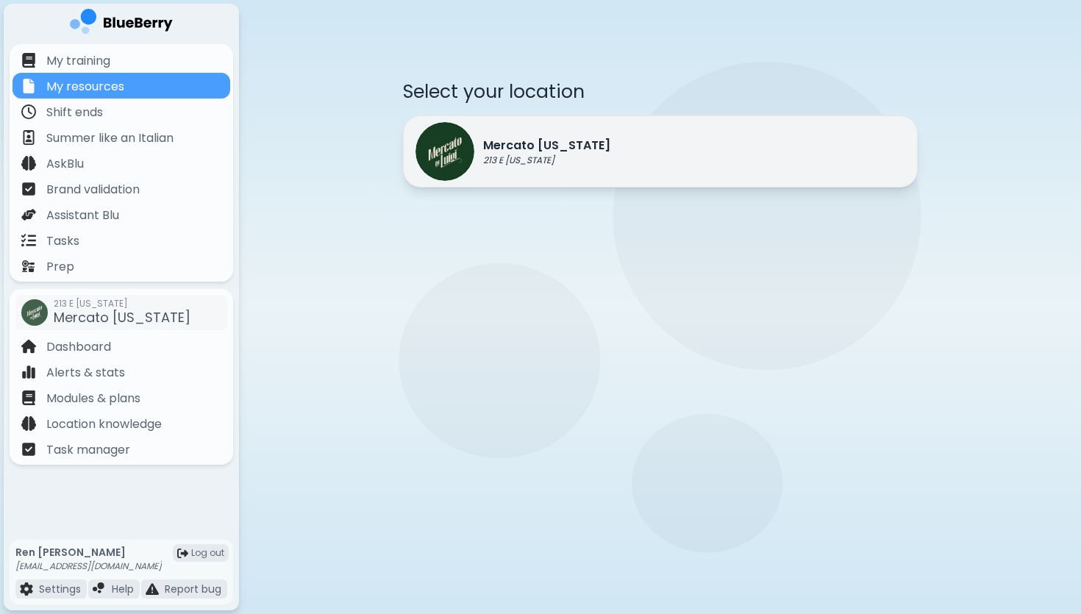
click at [596, 143] on div "Mercato [US_STATE] 213 E [US_STATE]" at bounding box center [660, 151] width 515 height 72
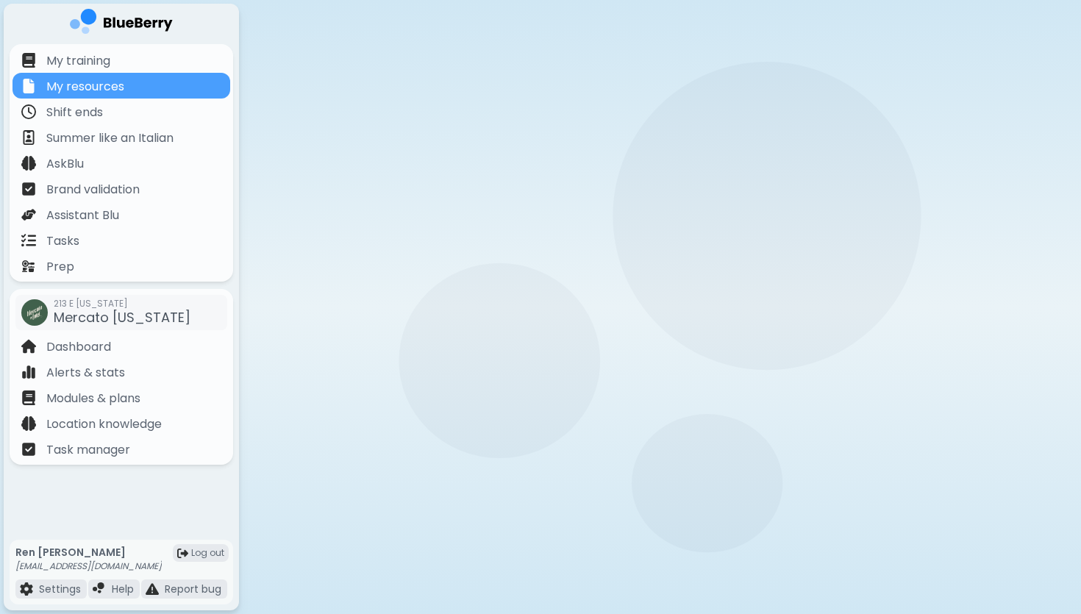
click at [596, 143] on div "Location Resources" at bounding box center [660, 188] width 515 height 141
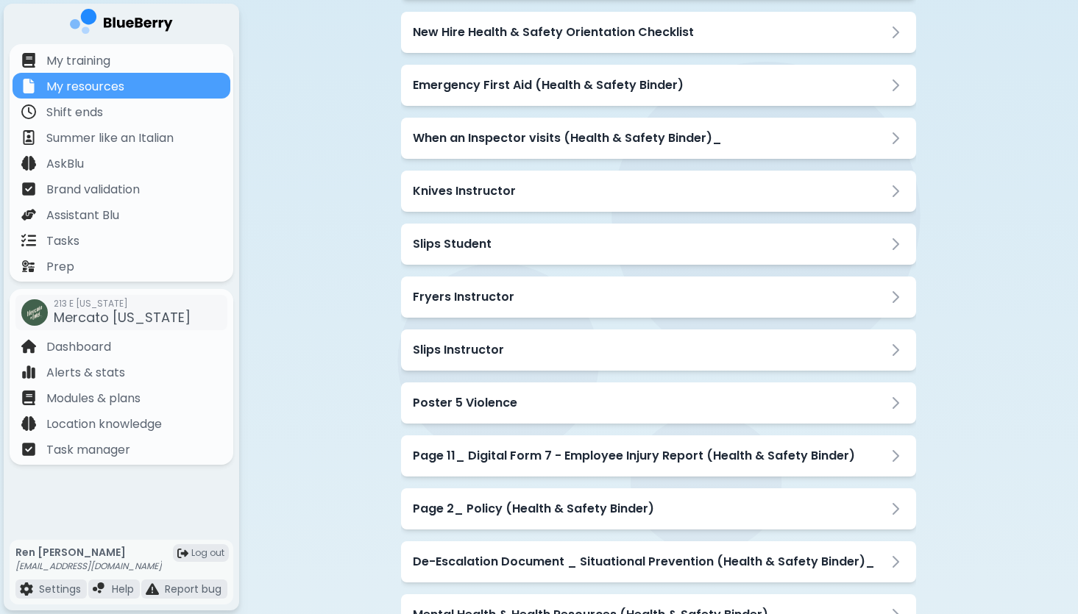
scroll to position [502, 0]
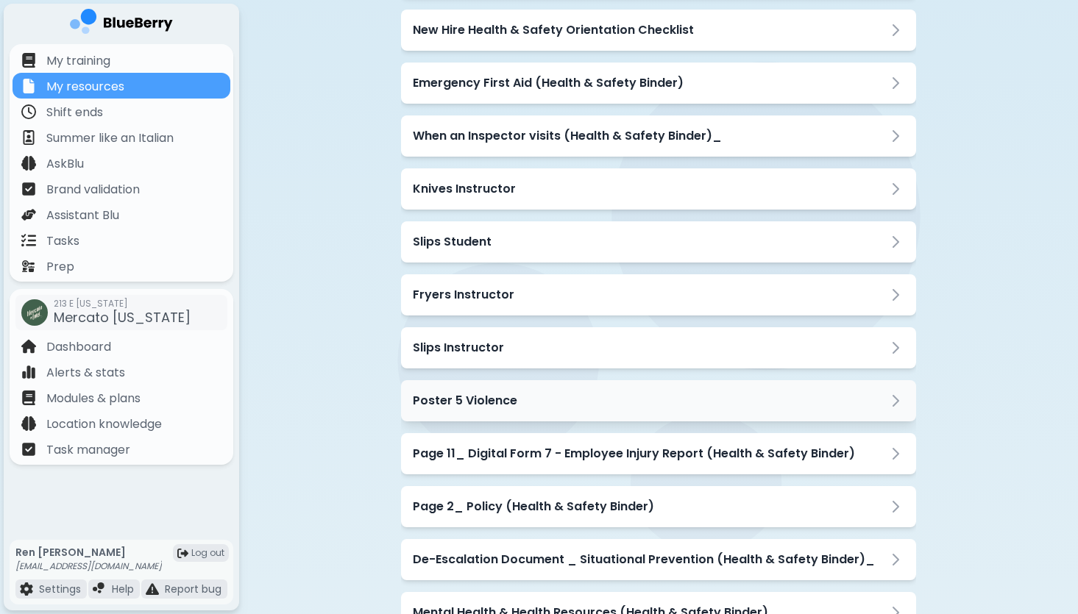
click at [730, 392] on div "Poster 5 Violence" at bounding box center [658, 401] width 491 height 18
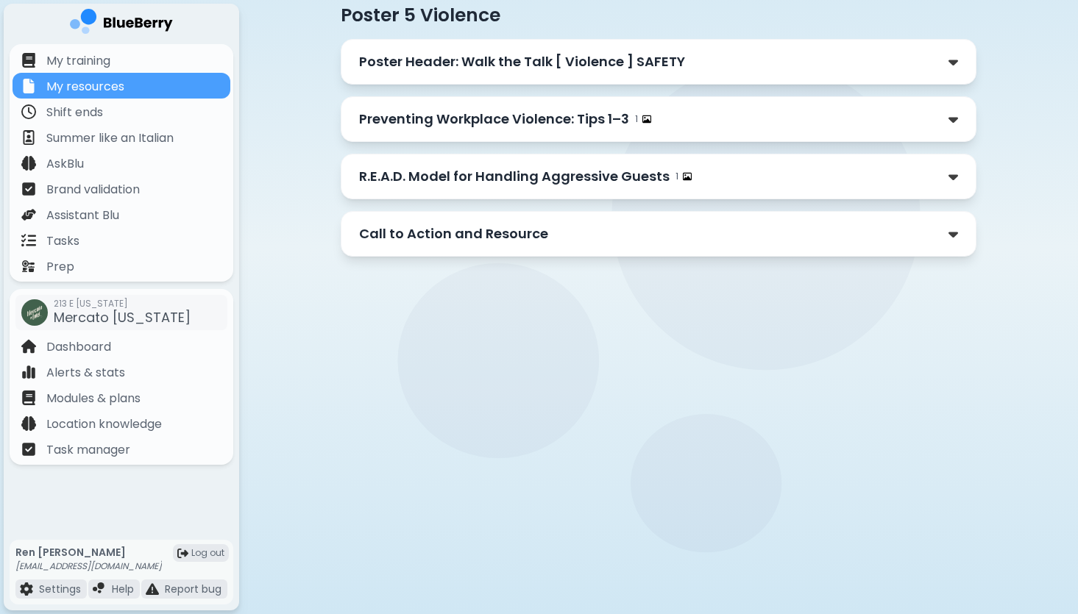
scroll to position [115, 0]
click at [431, 63] on p "Poster Header: Walk the Talk [ Violence ] SAFETY" at bounding box center [522, 61] width 326 height 21
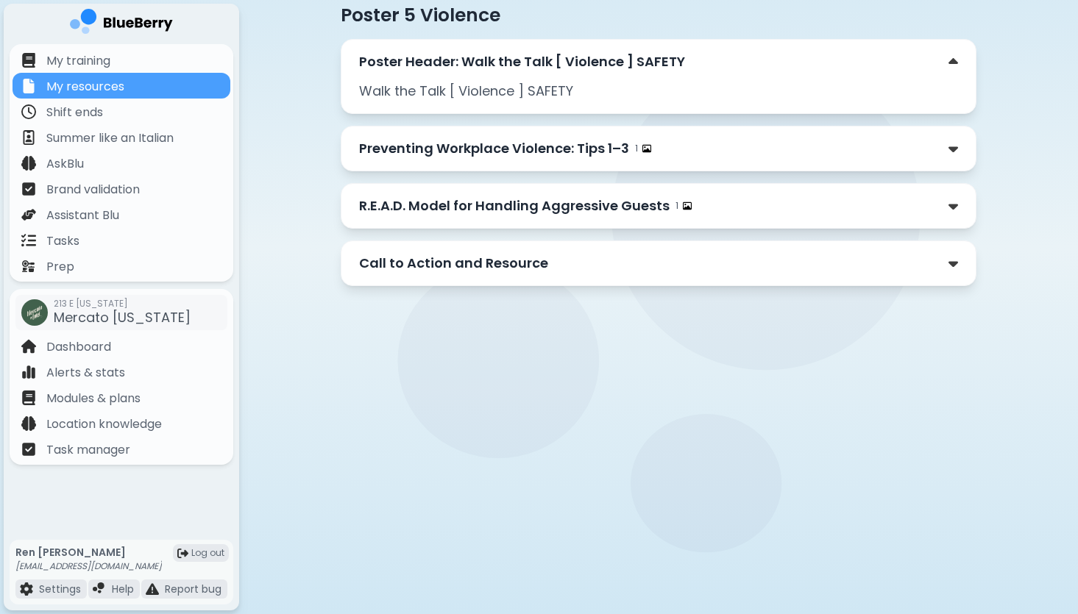
click at [457, 99] on p "Walk the Talk [ Violence ] SAFETY" at bounding box center [658, 91] width 599 height 21
click at [466, 88] on p "Walk the Talk [ Violence ] SAFETY" at bounding box center [658, 91] width 599 height 21
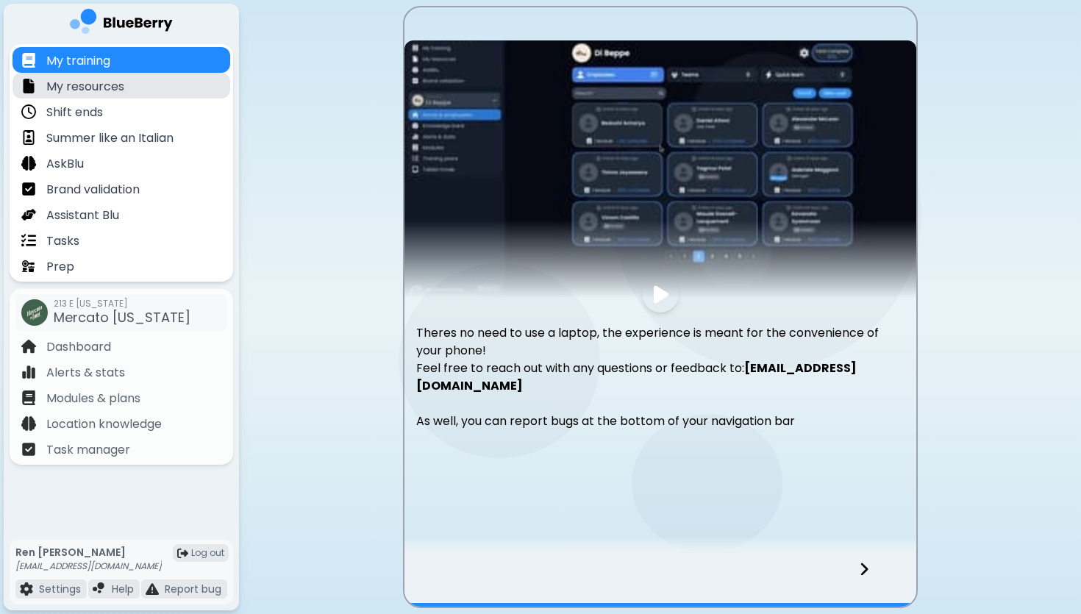
click at [92, 87] on p "My resources" at bounding box center [85, 87] width 78 height 18
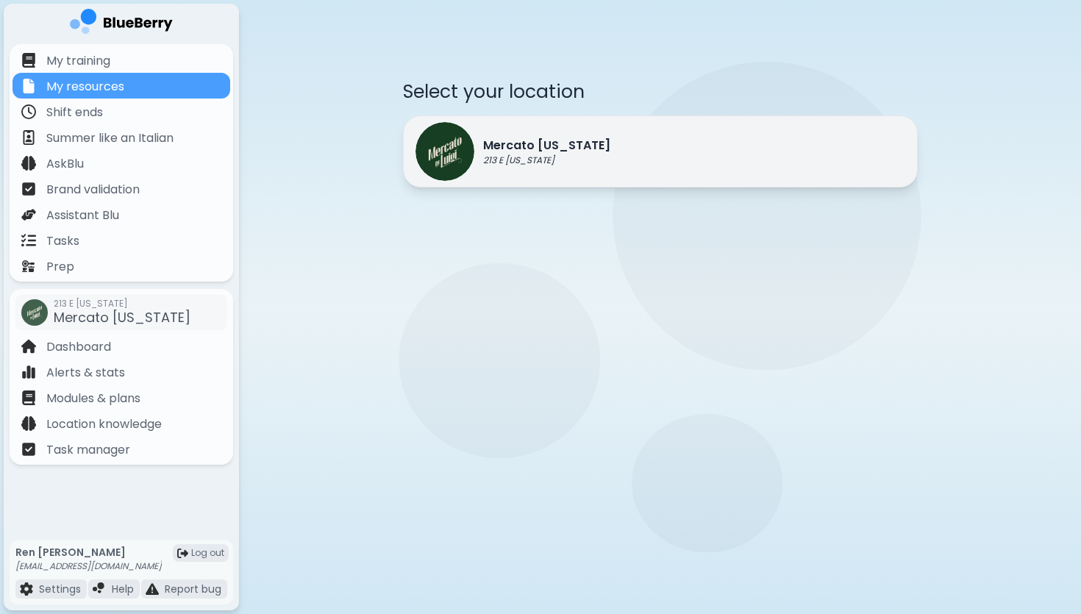
click at [579, 153] on p "Mercato [US_STATE]" at bounding box center [546, 146] width 127 height 18
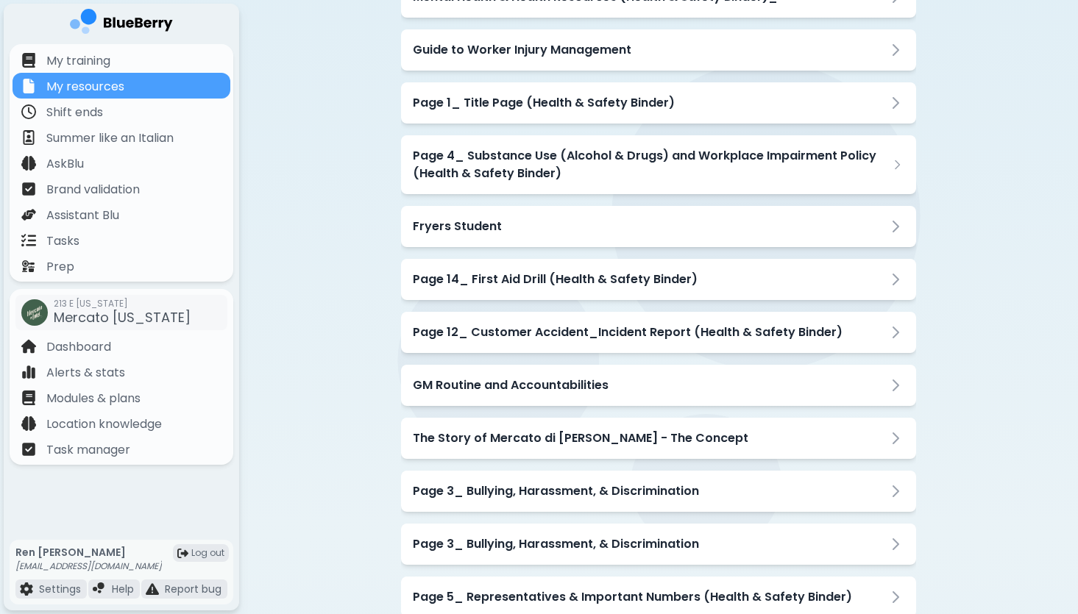
scroll to position [1120, 0]
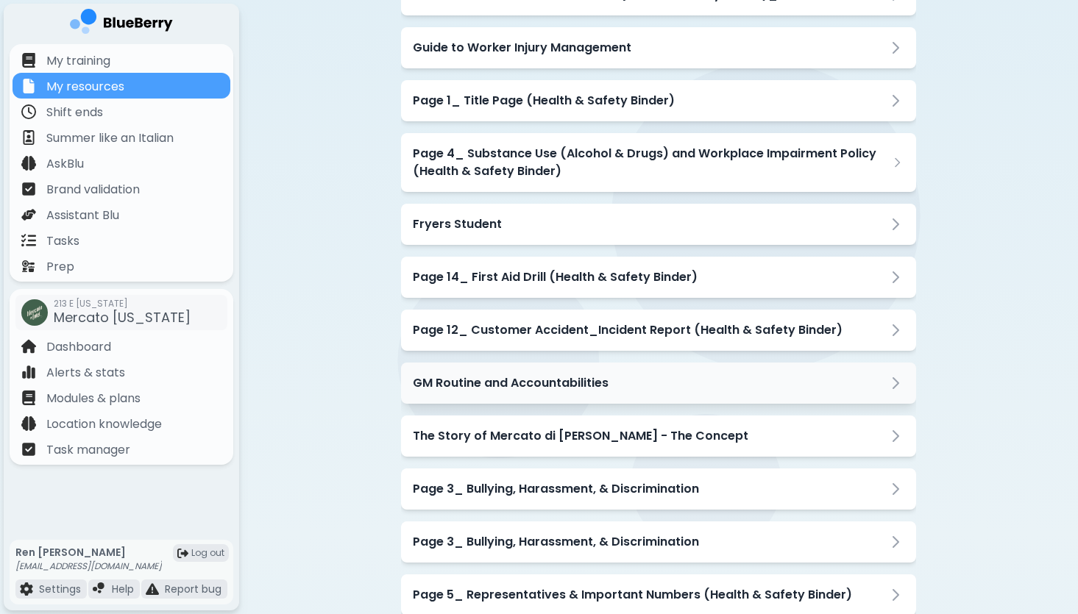
click at [655, 374] on div "GM Routine and Accountabilities" at bounding box center [658, 383] width 491 height 18
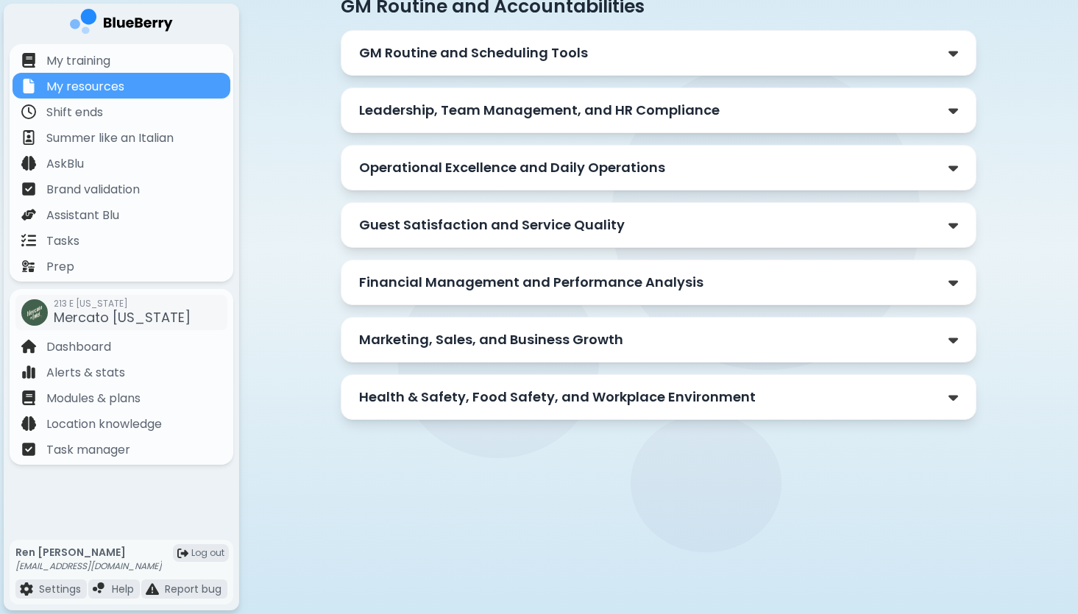
click at [657, 60] on div "GM Routine and Scheduling Tools" at bounding box center [658, 53] width 599 height 21
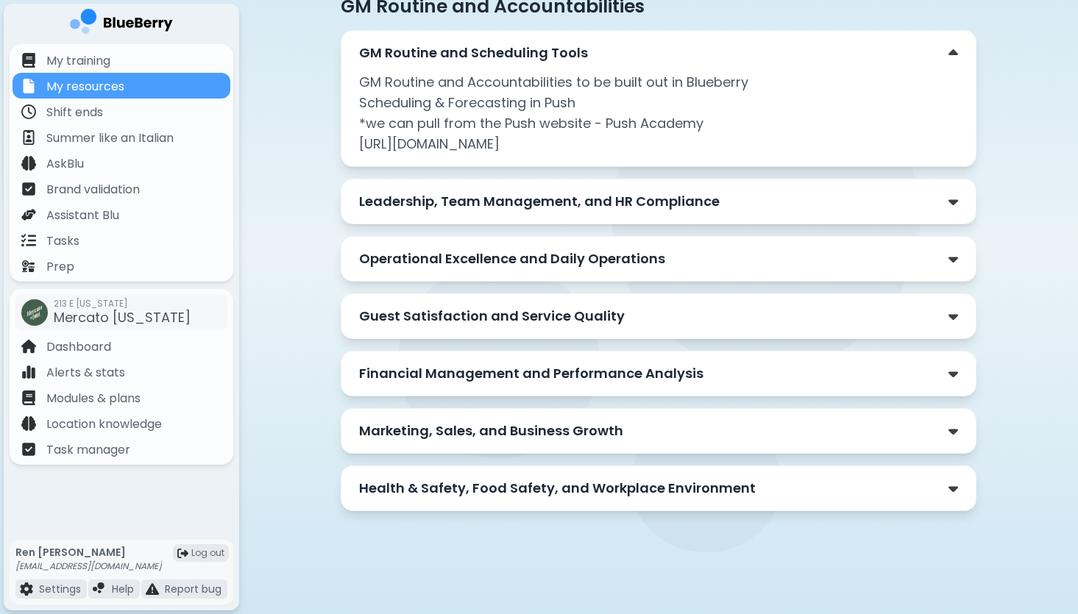
click at [665, 189] on div "Leadership, Team Management, and HR Compliance" at bounding box center [658, 202] width 635 height 46
click at [675, 215] on div "Leadership, Team Management, and HR Compliance" at bounding box center [658, 202] width 635 height 46
click at [707, 193] on p "Leadership, Team Management, and HR Compliance" at bounding box center [539, 201] width 360 height 21
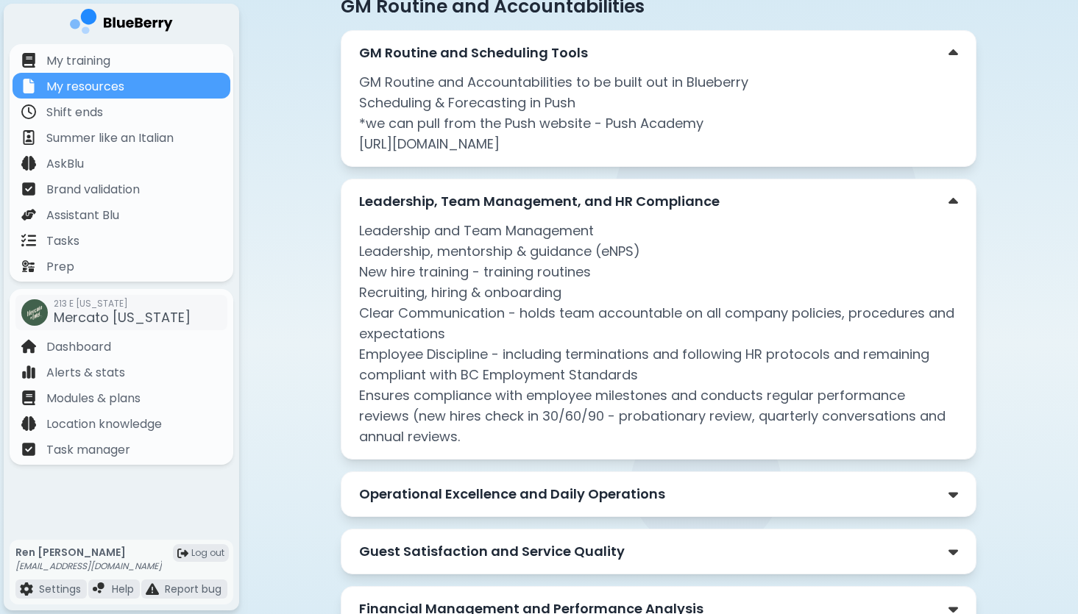
scroll to position [300, 0]
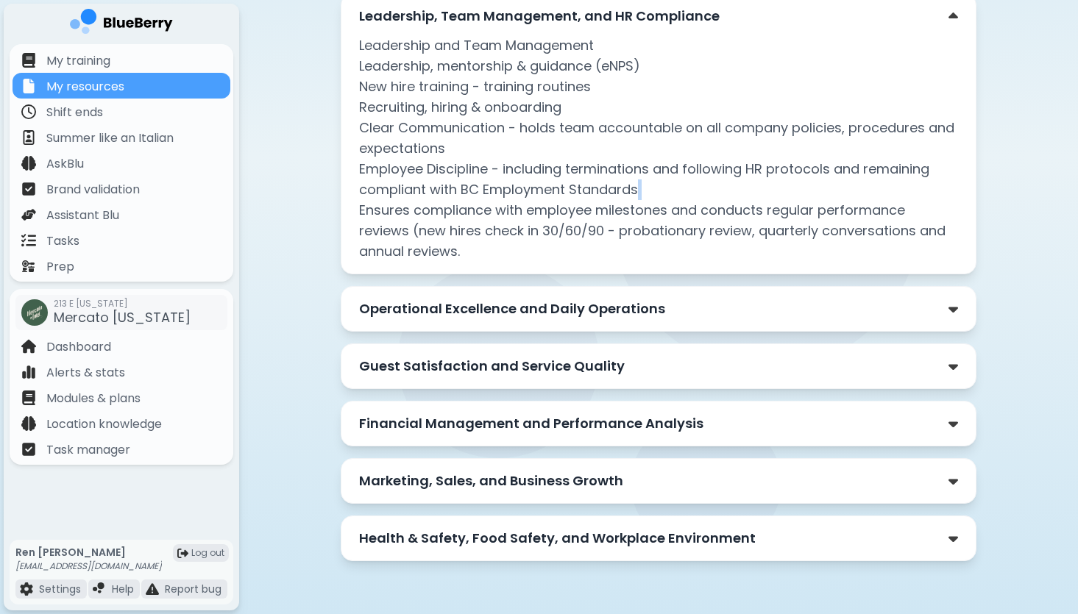
click at [707, 193] on p "Leadership and Team Management Leadership, mentorship & guidance (eNPS) New hir…" at bounding box center [658, 148] width 599 height 227
click at [654, 308] on p "Operational Excellence and Daily Operations" at bounding box center [512, 309] width 306 height 21
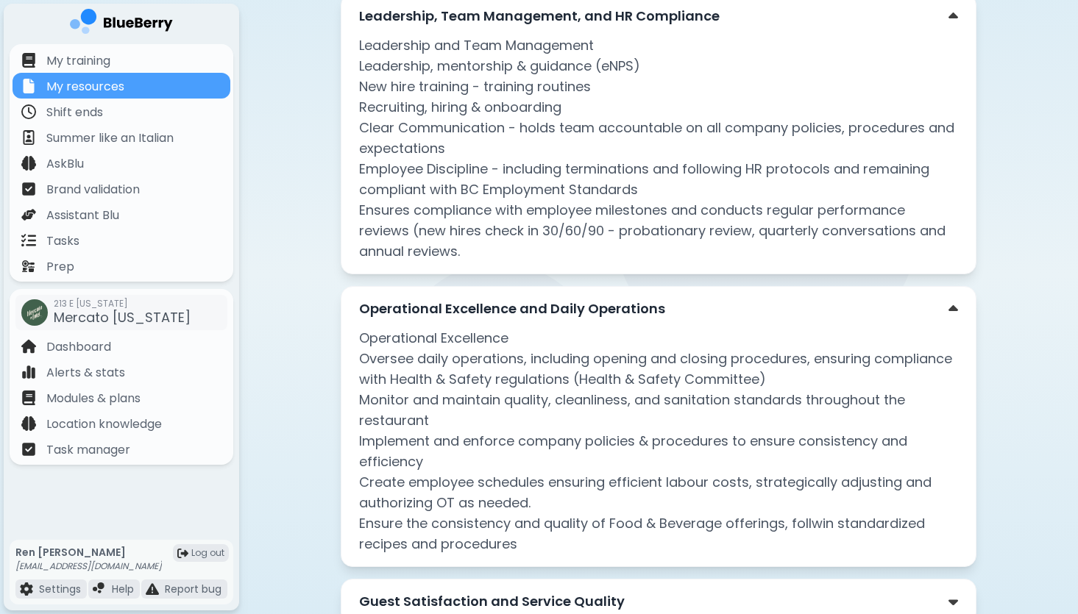
scroll to position [535, 0]
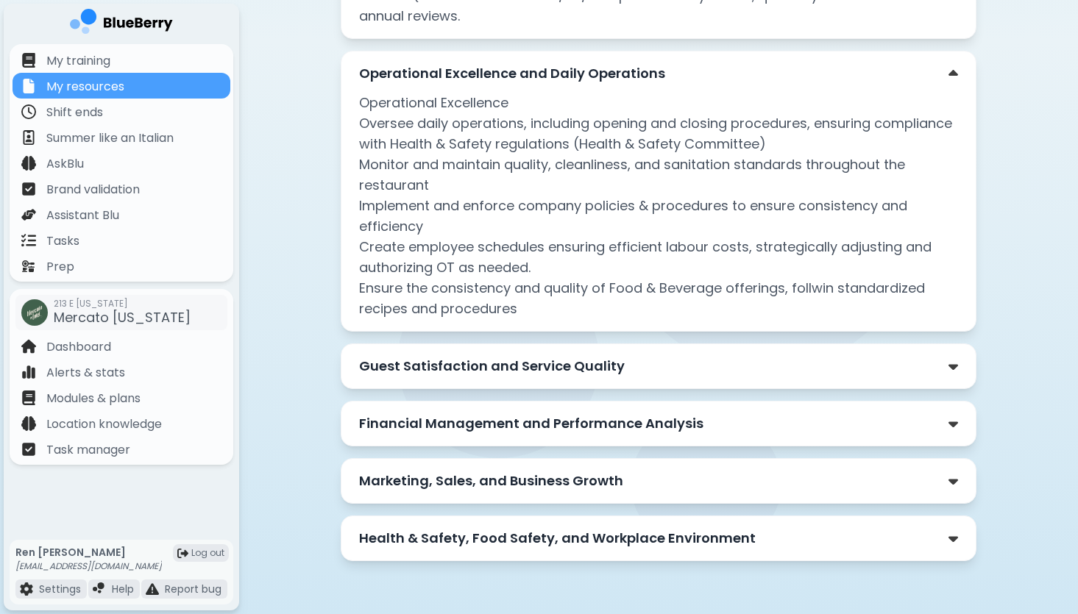
click at [658, 361] on div "Guest Satisfaction and Service Quality" at bounding box center [658, 366] width 599 height 21
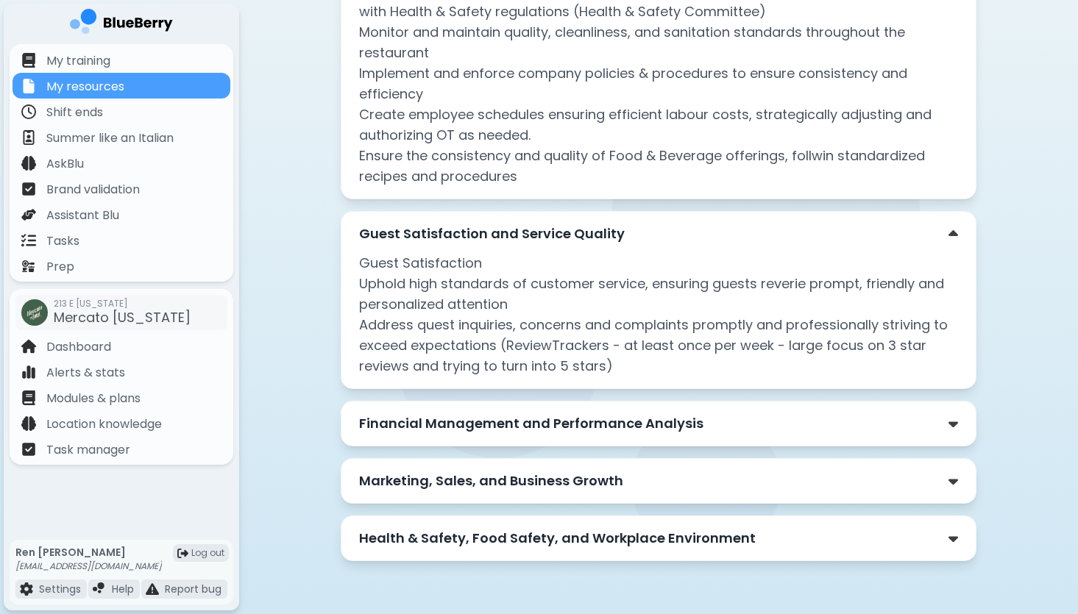
click at [723, 415] on div "Financial Management and Performance Analysis" at bounding box center [658, 423] width 599 height 21
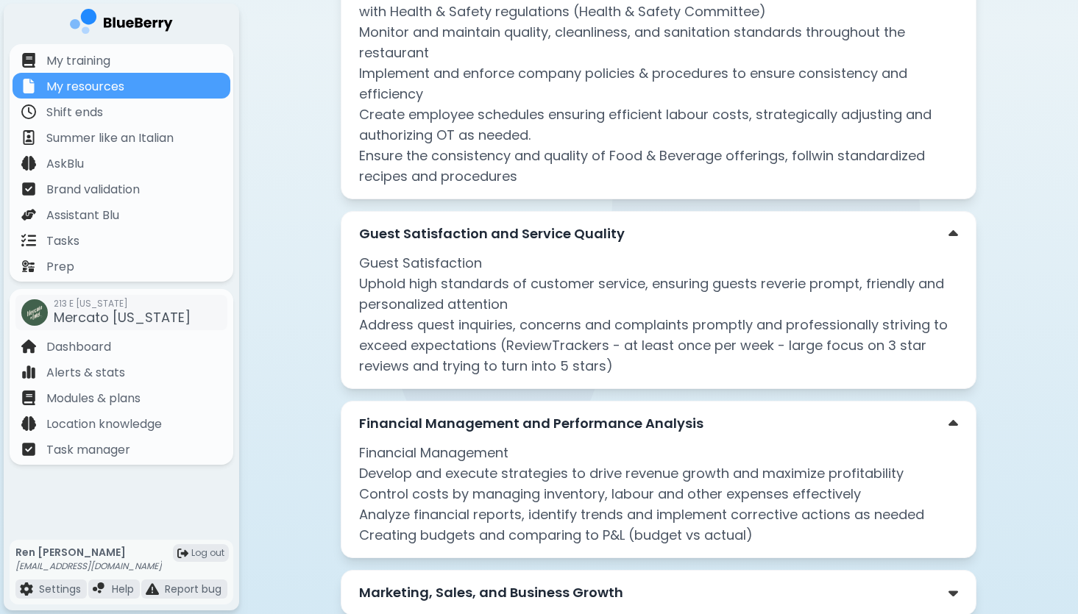
scroll to position [780, 0]
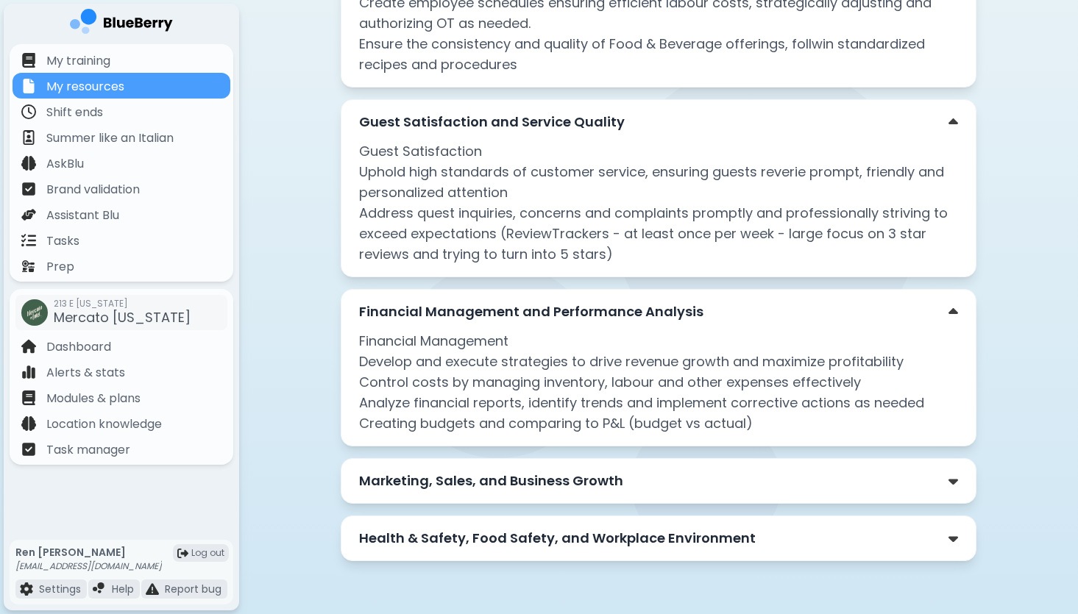
click at [709, 483] on div "Marketing, Sales, and Business Growth" at bounding box center [658, 481] width 599 height 21
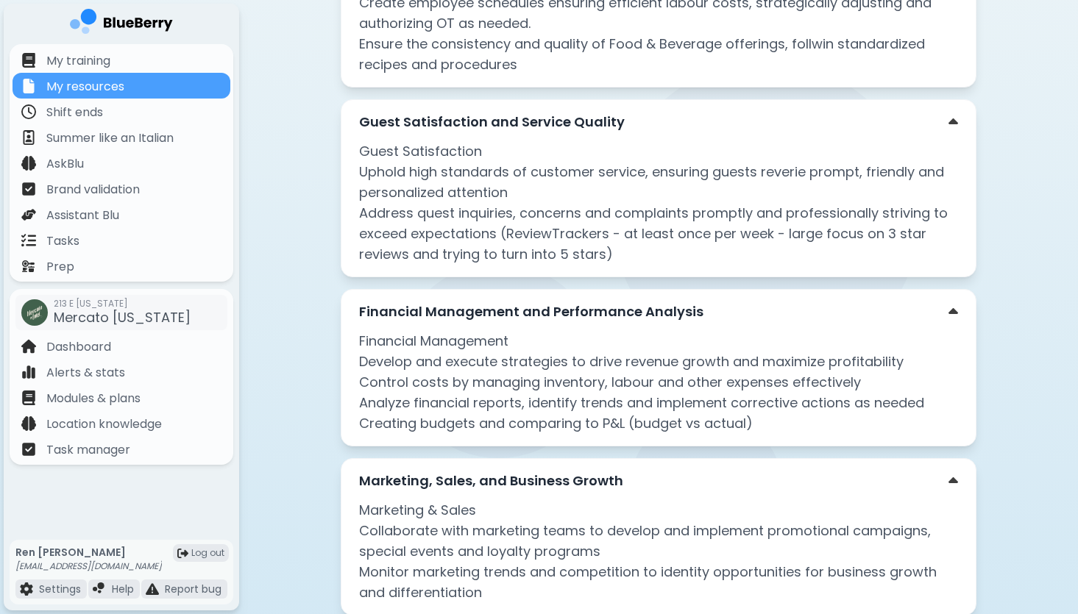
scroll to position [891, 0]
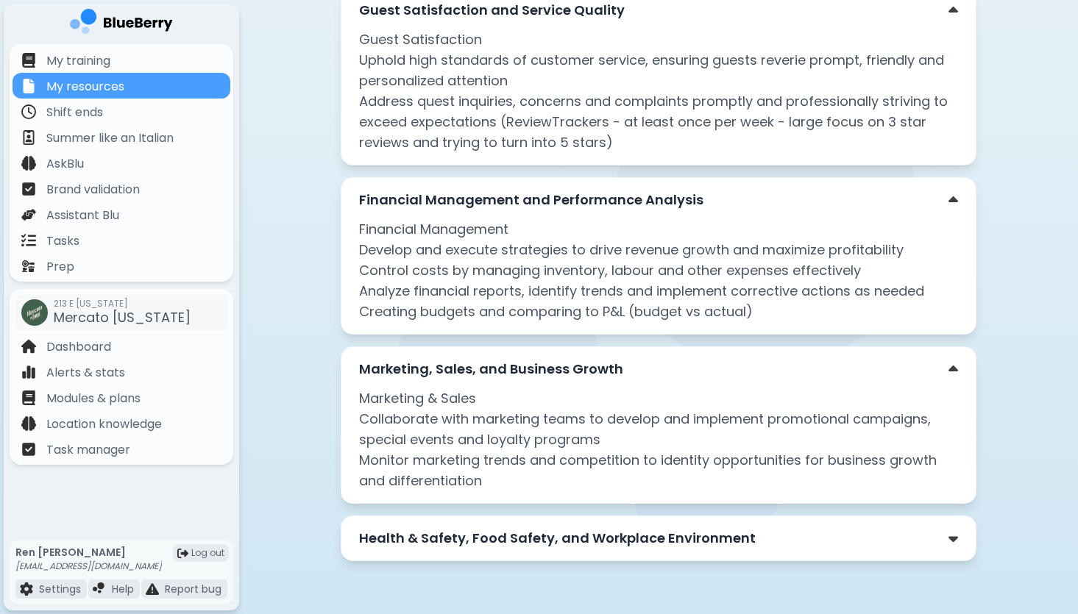
click at [677, 540] on p "Health & Safety, Food Safety, and Workplace Environment" at bounding box center [557, 538] width 396 height 21
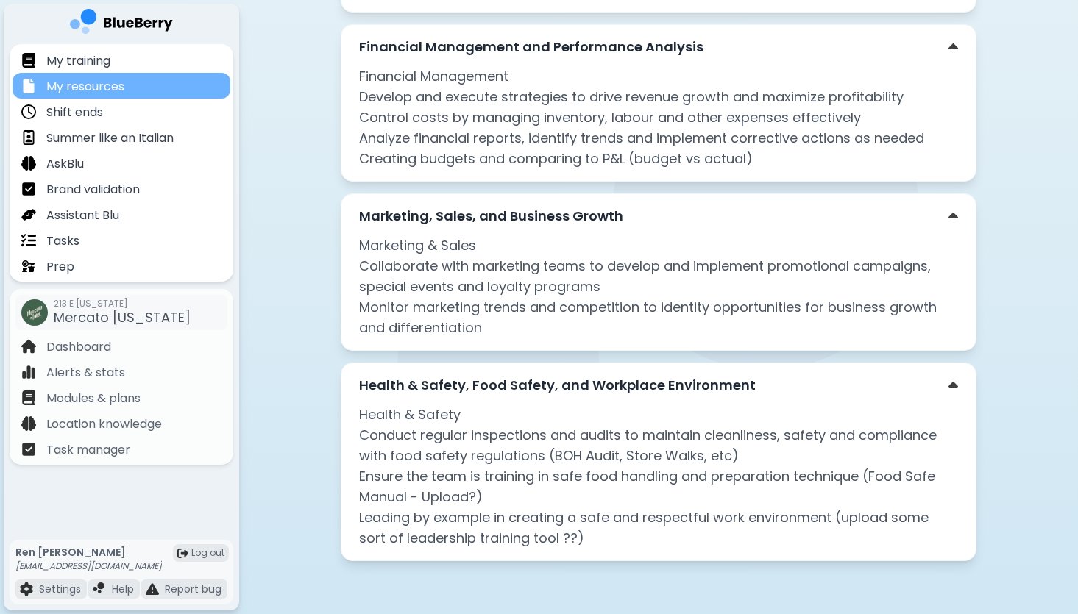
click at [79, 82] on p "My resources" at bounding box center [85, 87] width 78 height 18
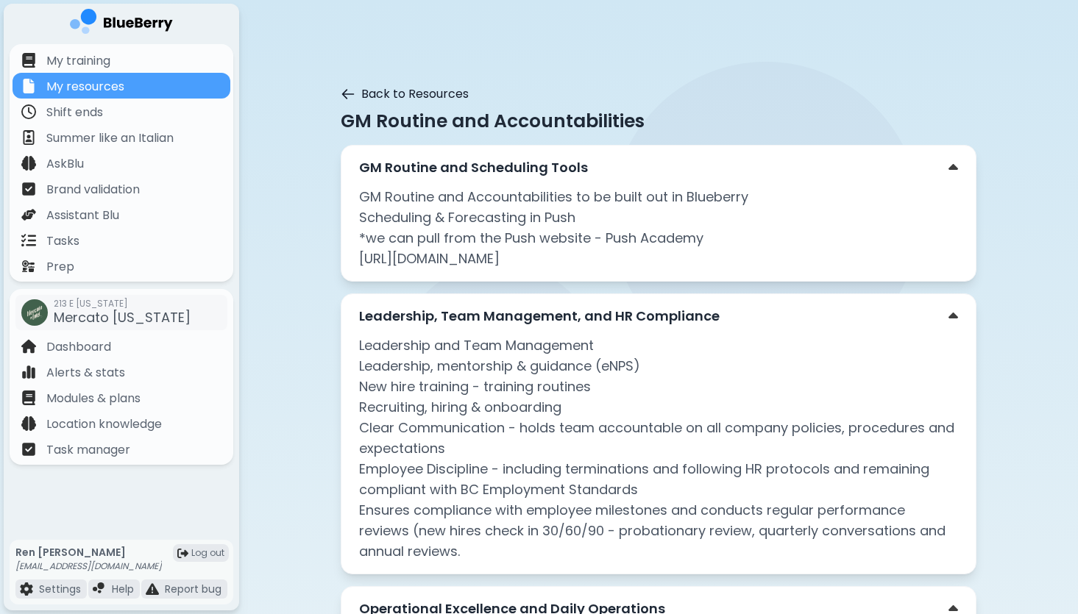
click at [352, 95] on icon at bounding box center [348, 94] width 15 height 15
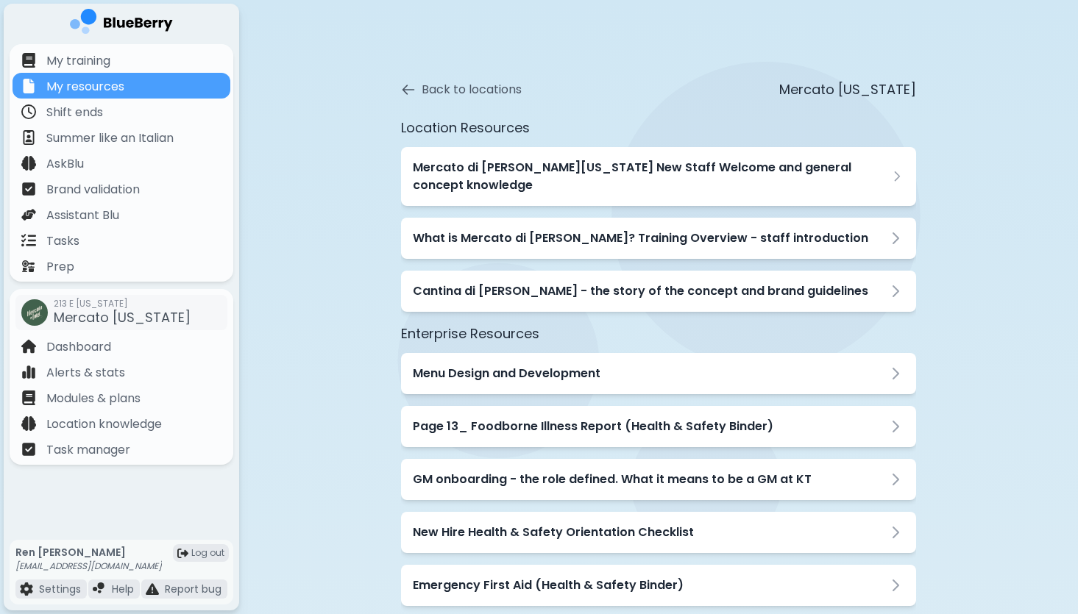
scroll to position [2675, 0]
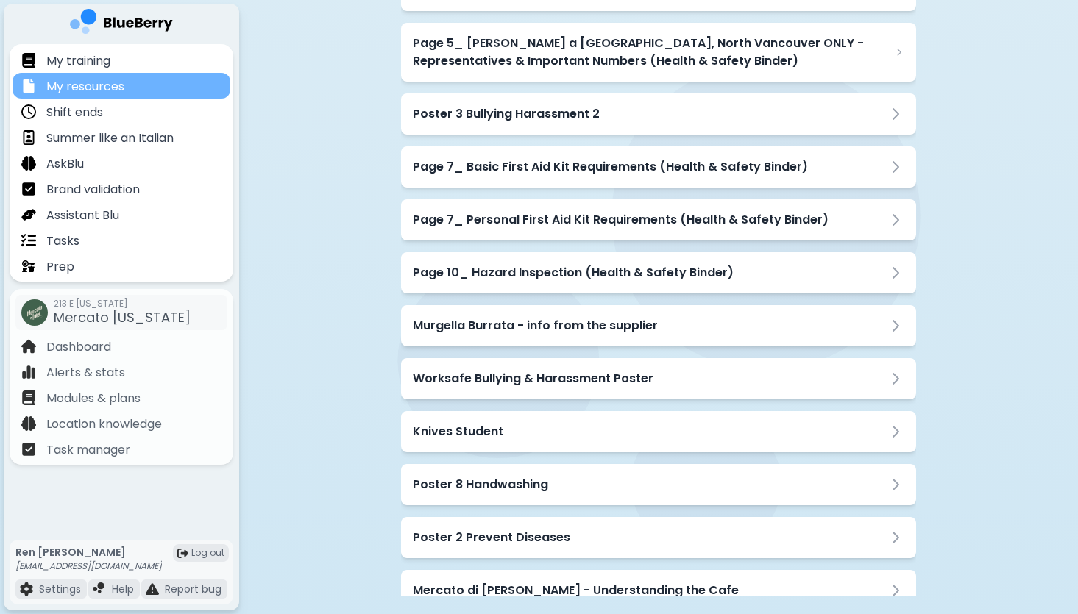
click at [143, 88] on div "My resources" at bounding box center [122, 86] width 218 height 26
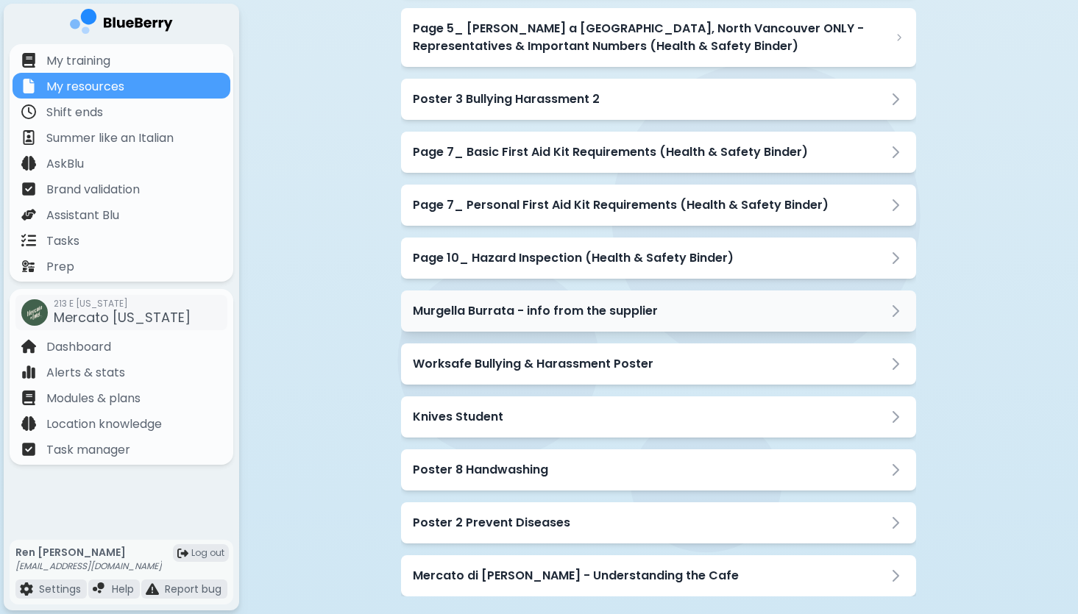
click at [541, 302] on h3 "Murgella Burrata - info from the supplier" at bounding box center [535, 311] width 245 height 18
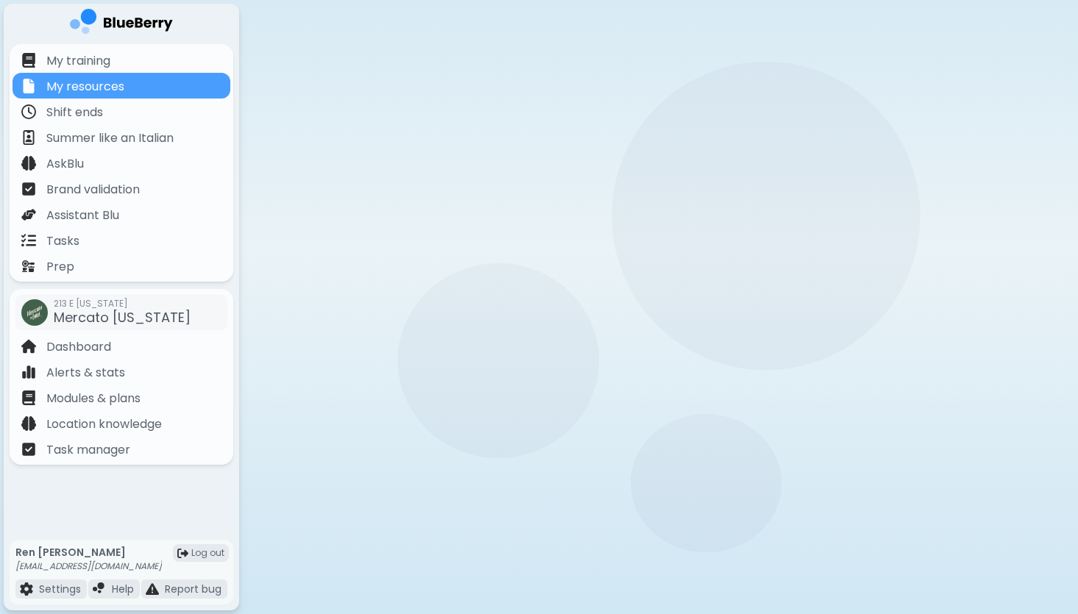
scroll to position [115, 0]
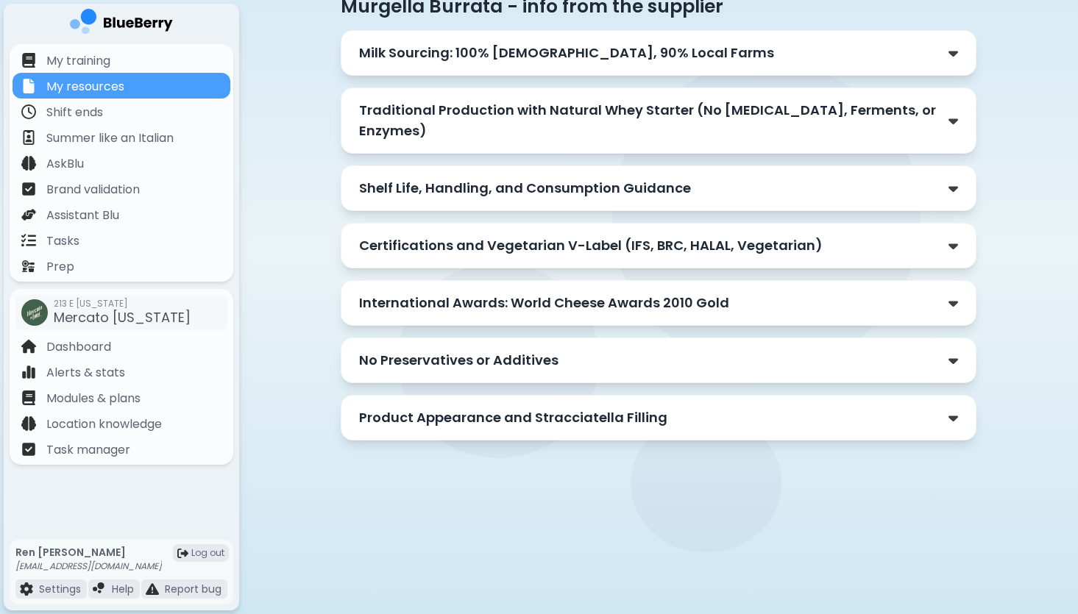
click at [697, 55] on div "Milk Sourcing: 100% [DEMOGRAPHIC_DATA], 90% Local Farms" at bounding box center [658, 53] width 599 height 21
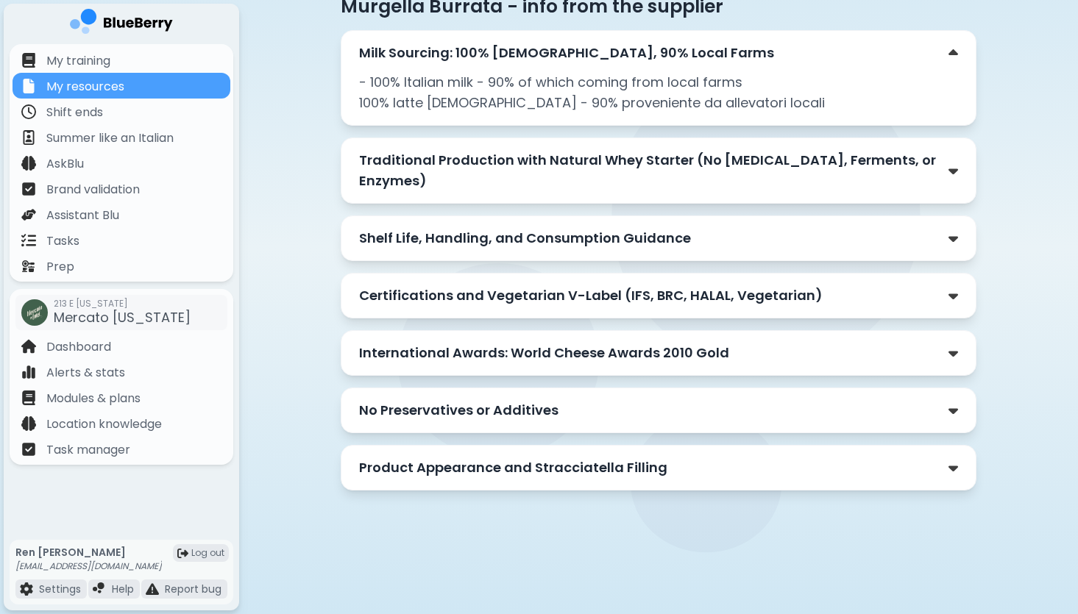
click at [633, 158] on p "Traditional Production with Natural Whey Starter (No [MEDICAL_DATA], Ferments, …" at bounding box center [653, 170] width 589 height 41
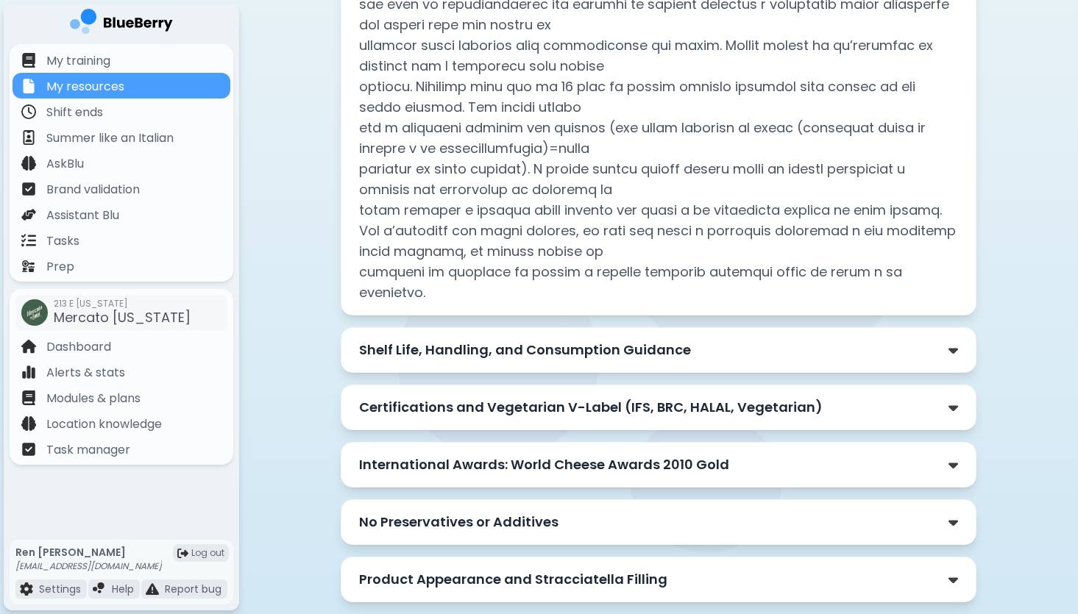
scroll to position [813, 0]
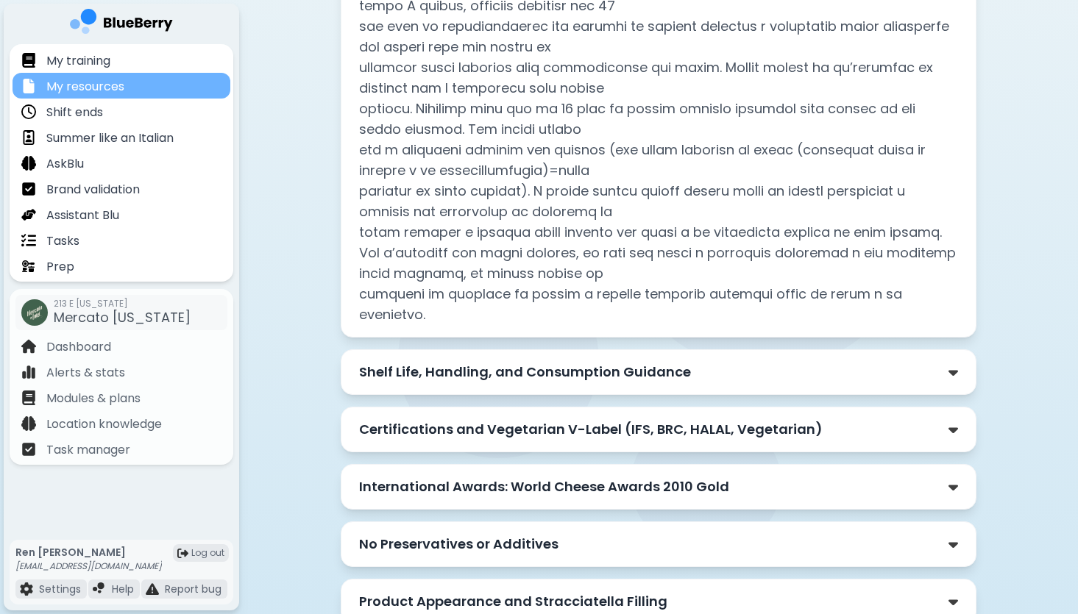
click at [125, 91] on div "My resources" at bounding box center [122, 86] width 218 height 26
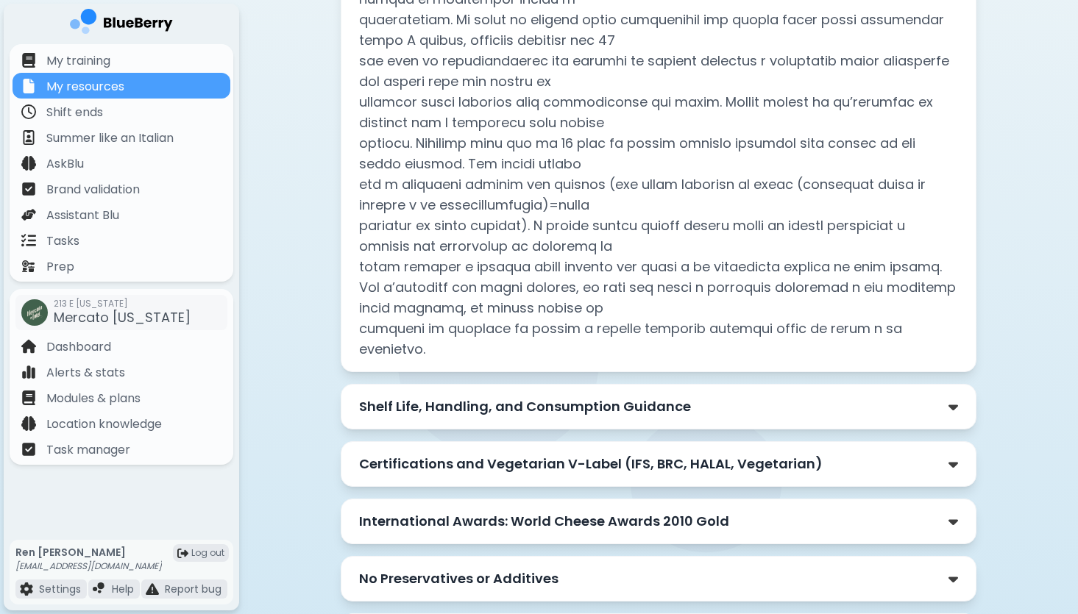
scroll to position [836, 0]
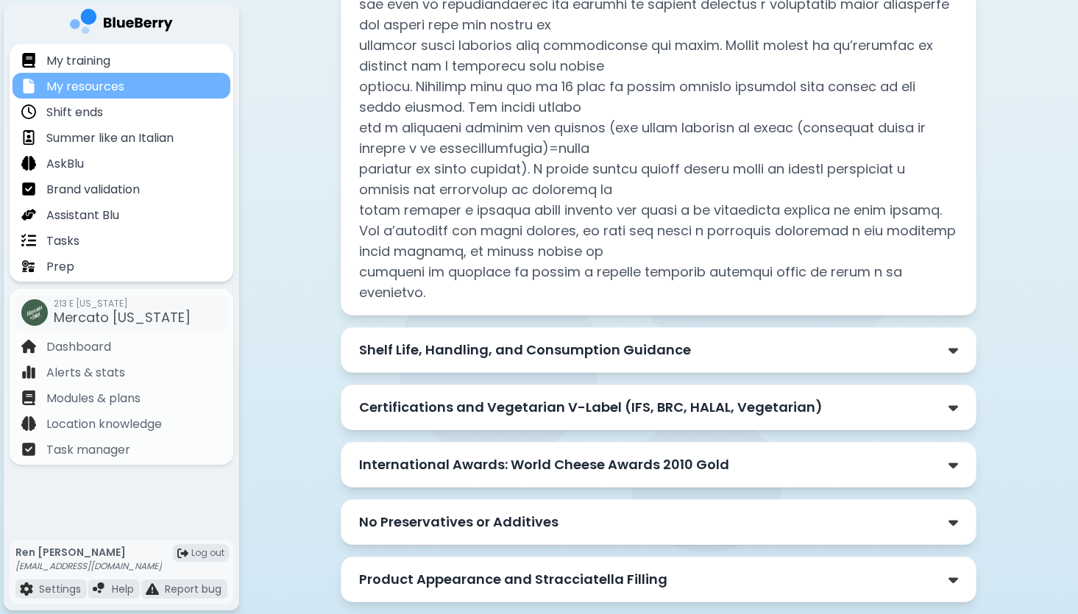
click at [157, 88] on div "My resources" at bounding box center [122, 86] width 218 height 26
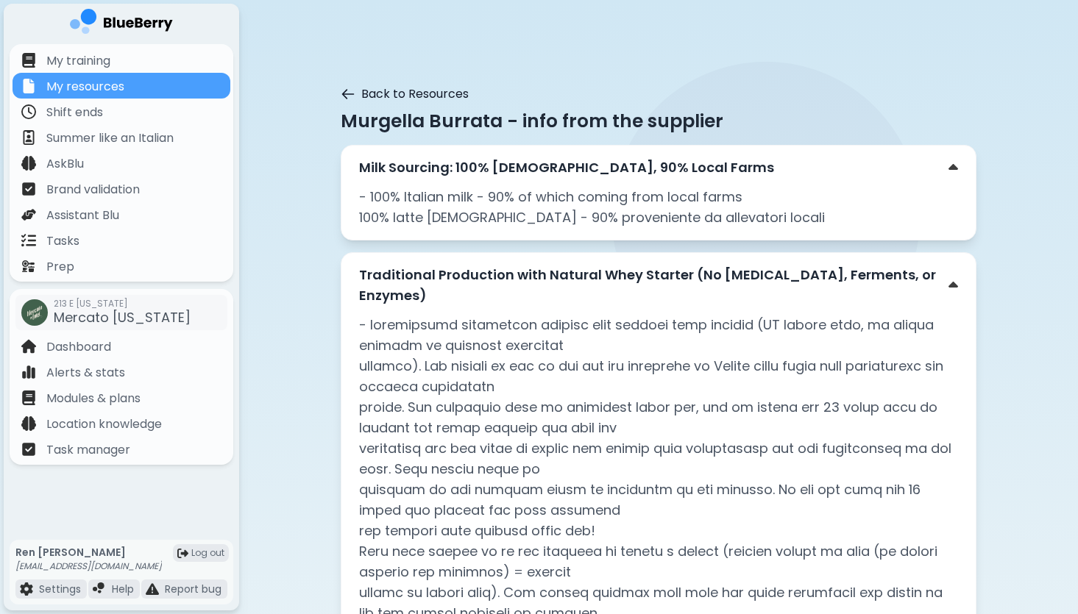
click at [349, 94] on icon at bounding box center [348, 94] width 15 height 15
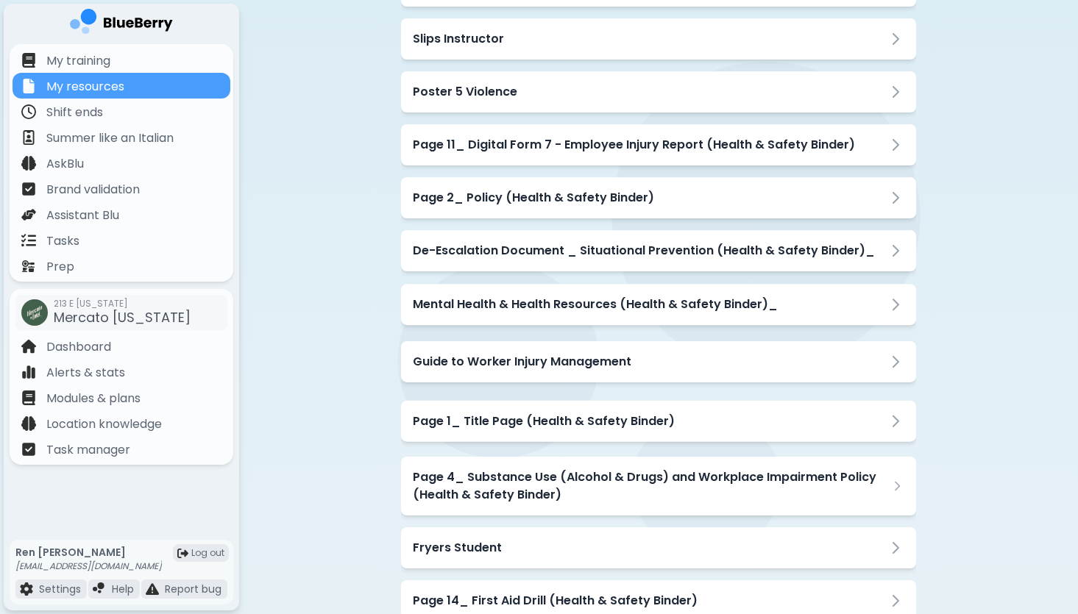
scroll to position [817, 0]
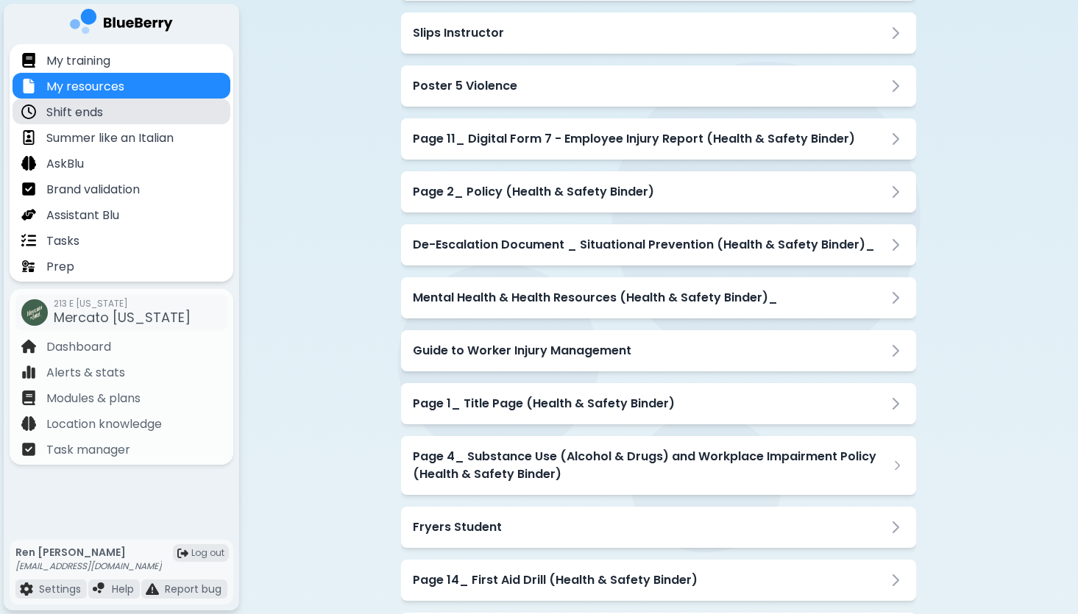
click at [104, 113] on div "Shift ends" at bounding box center [122, 112] width 218 height 26
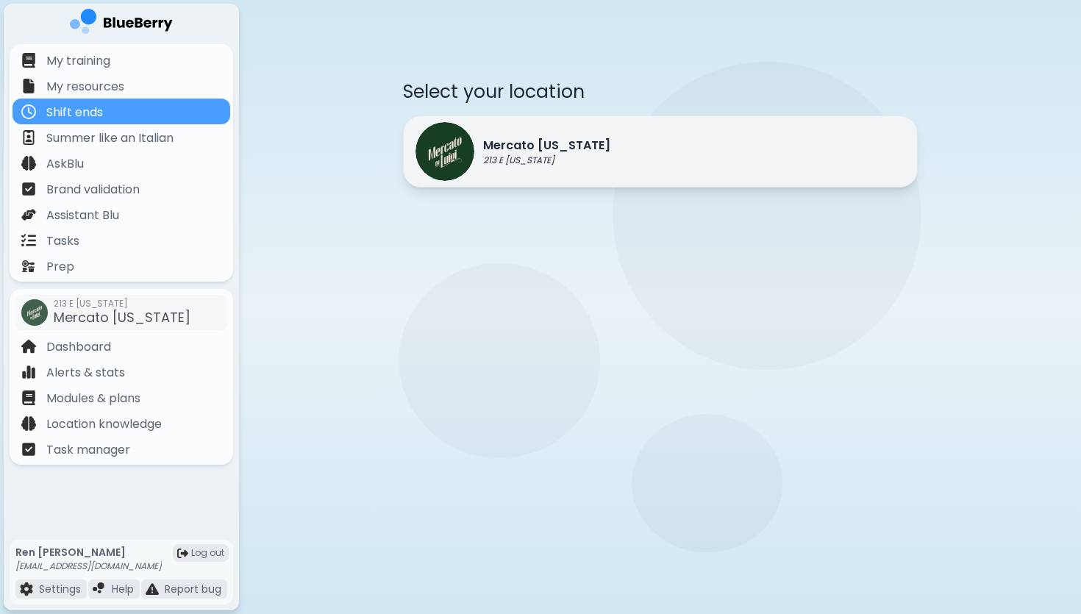
click at [558, 162] on p "213 E [US_STATE]" at bounding box center [546, 160] width 127 height 12
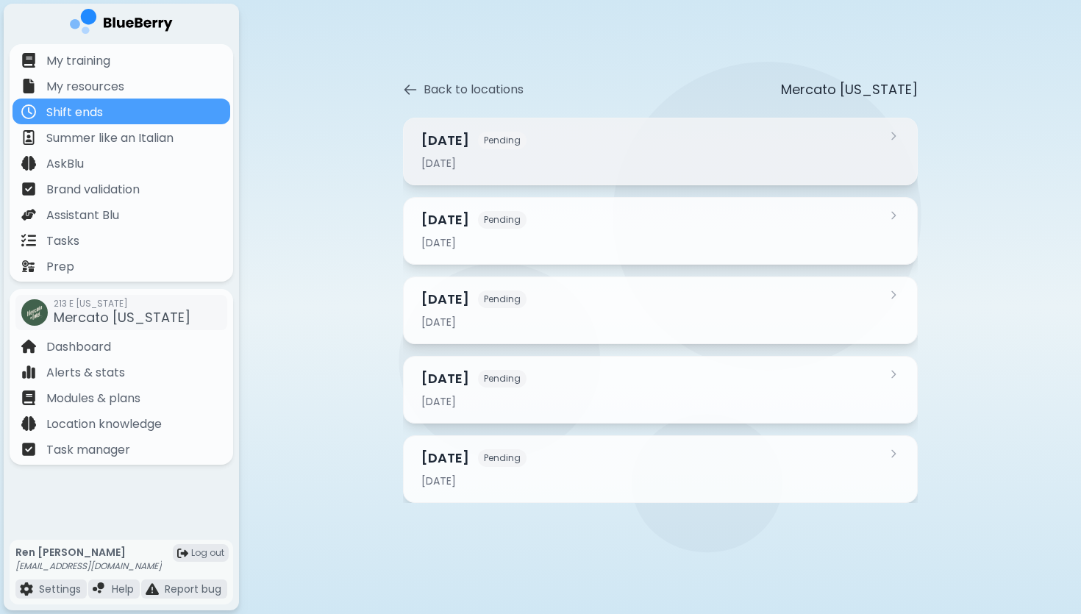
click at [633, 164] on div "[DATE]" at bounding box center [651, 163] width 460 height 13
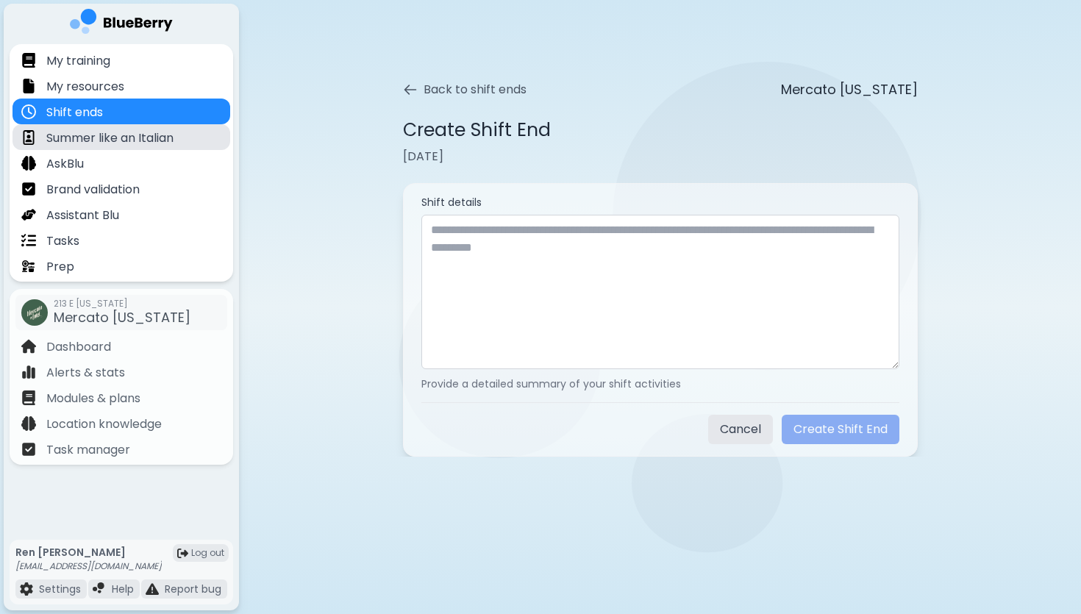
click at [159, 133] on p "Summer like an Italian" at bounding box center [109, 138] width 127 height 18
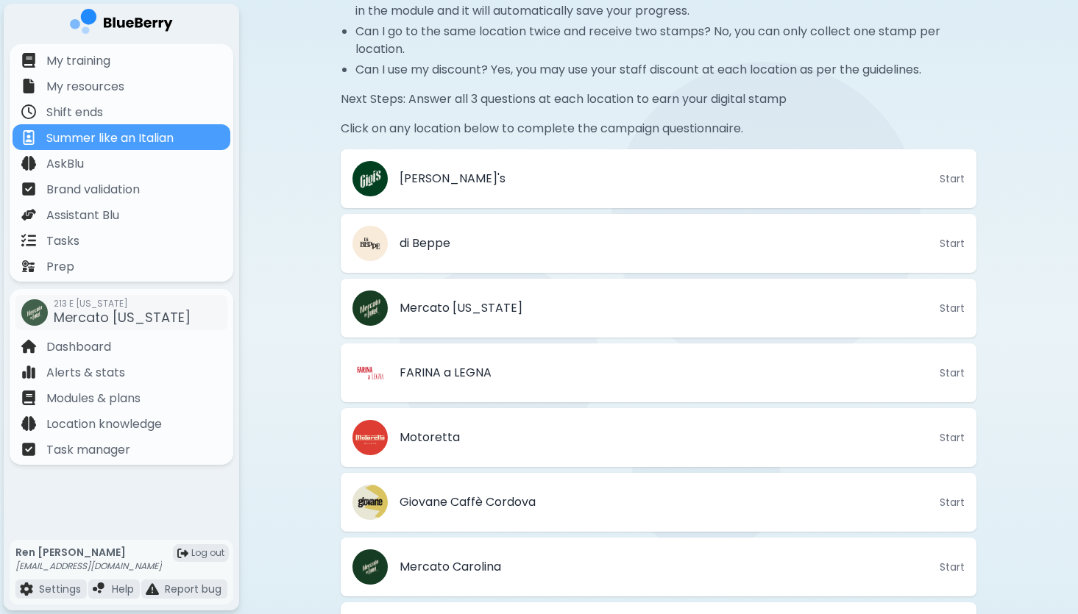
scroll to position [374, 0]
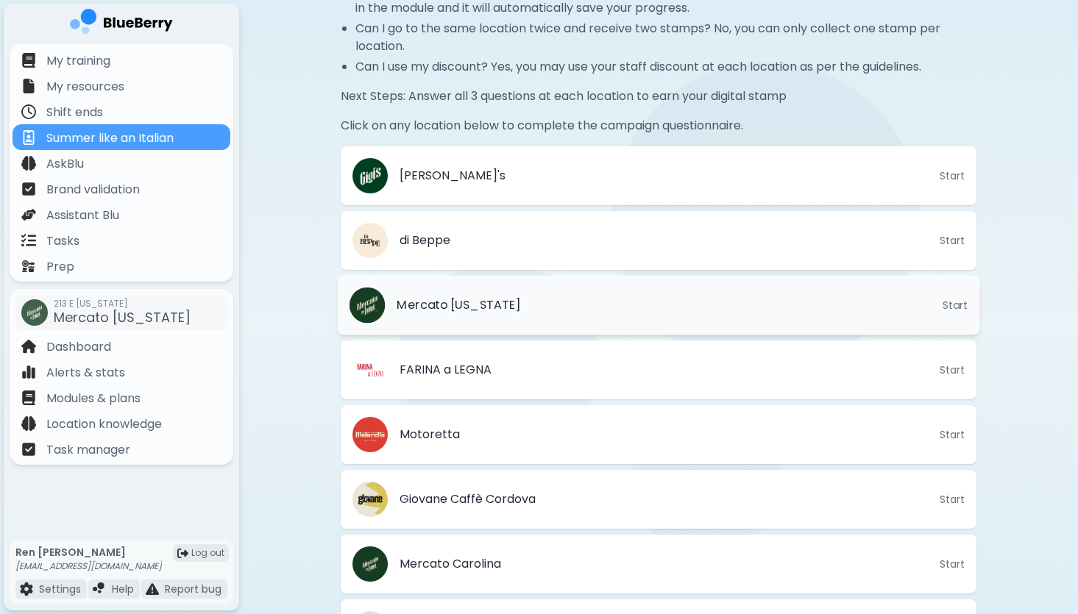
click at [588, 305] on li "Mercato [US_STATE] Start" at bounding box center [659, 306] width 642 height 60
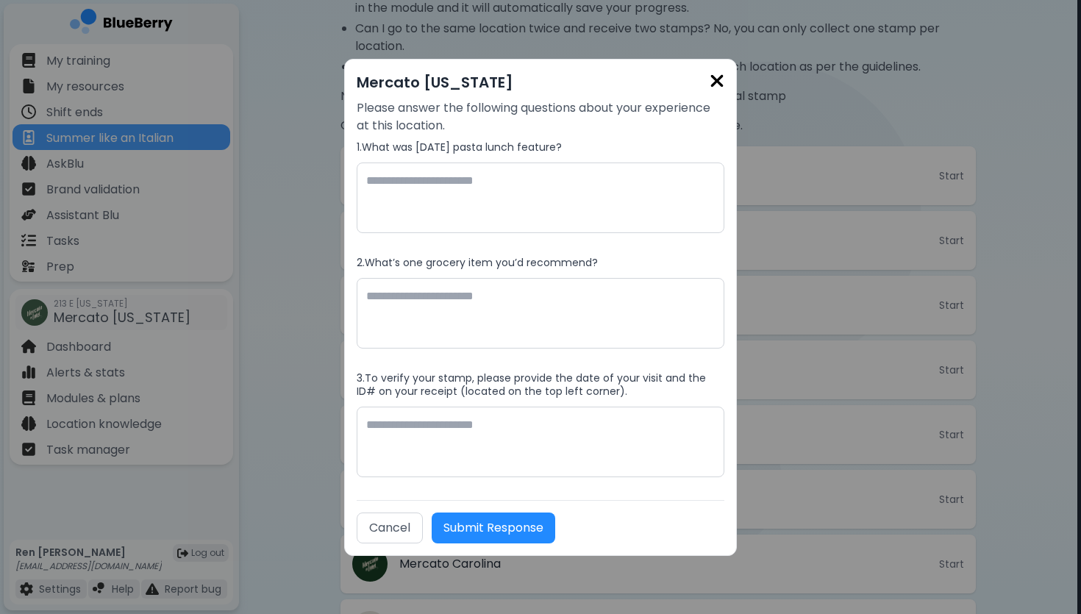
click at [716, 82] on img at bounding box center [717, 81] width 15 height 20
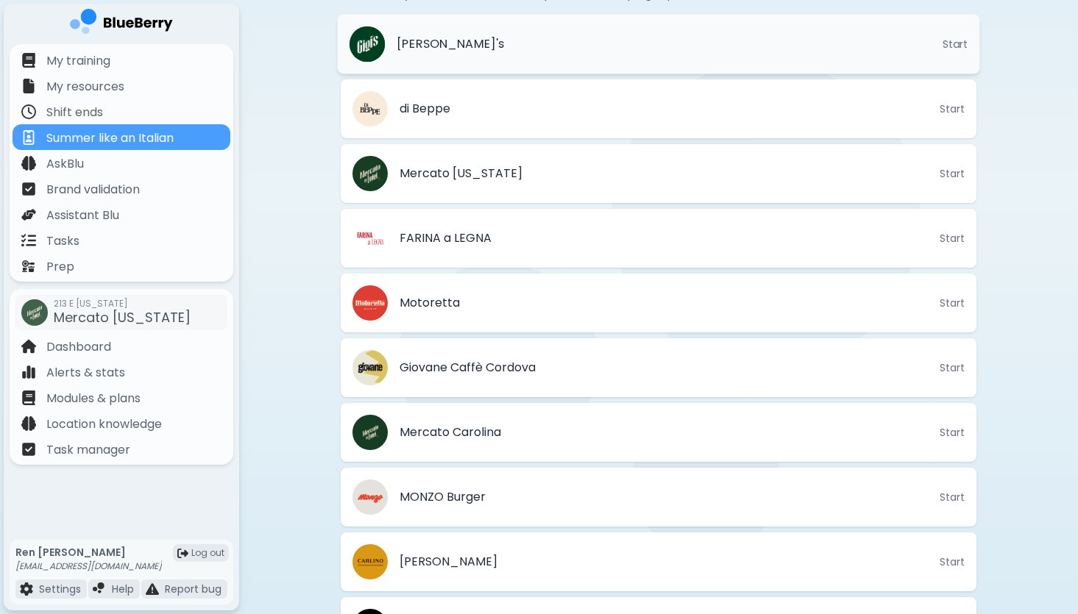
scroll to position [509, 0]
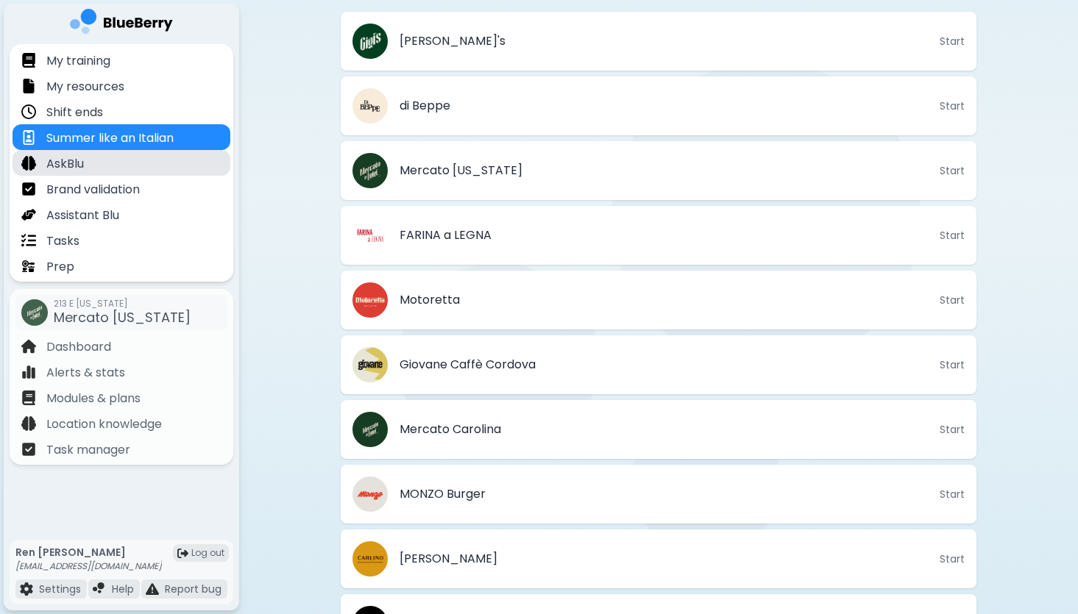
click at [146, 164] on div "AskBlu" at bounding box center [122, 163] width 218 height 26
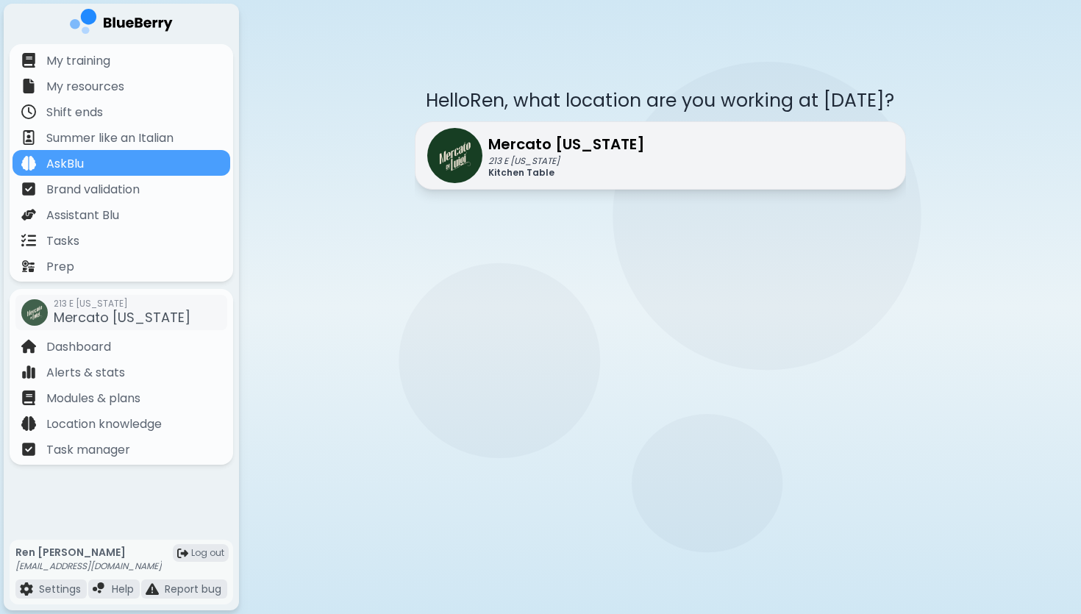
click at [574, 150] on p "Mercato [US_STATE]" at bounding box center [566, 144] width 157 height 22
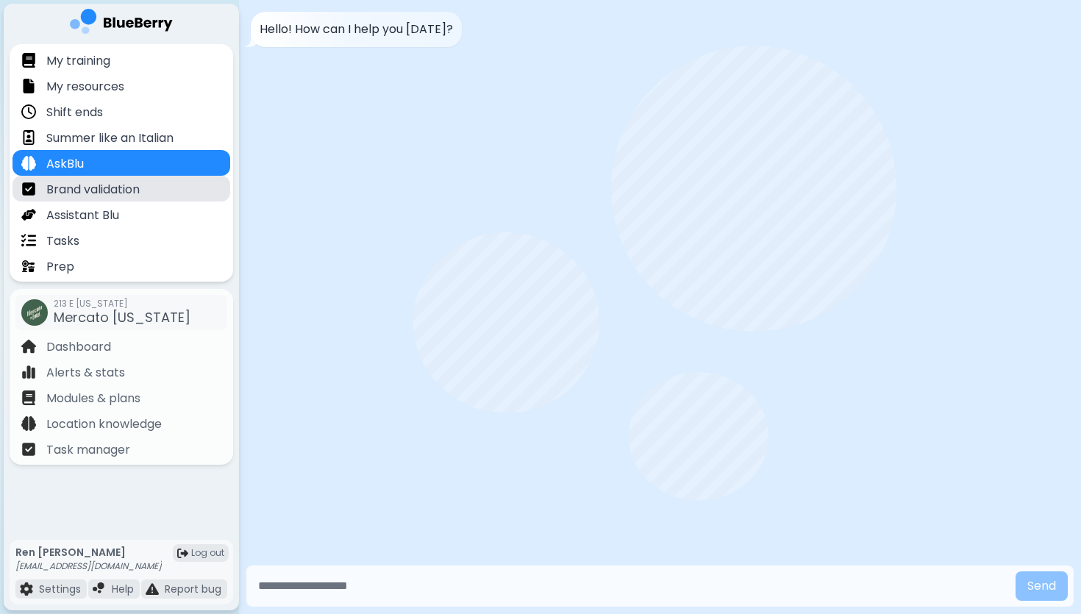
click at [133, 189] on p "Brand validation" at bounding box center [92, 190] width 93 height 18
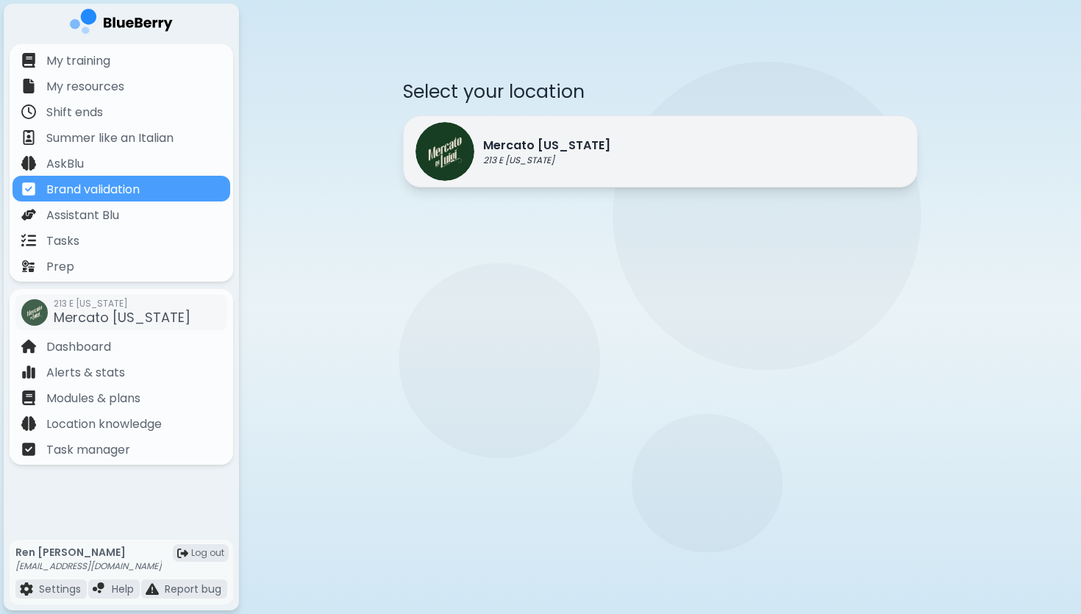
click at [535, 147] on p "Mercato [US_STATE]" at bounding box center [546, 146] width 127 height 18
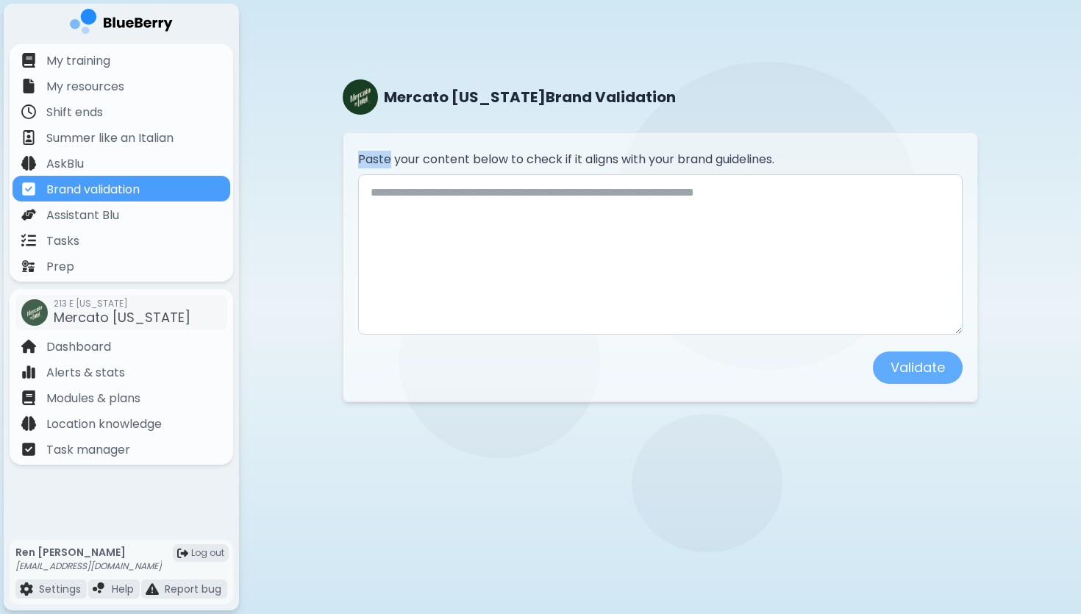
click at [535, 147] on div "Paste your content below to check if it aligns with your brand guidelines. Vali…" at bounding box center [660, 267] width 635 height 270
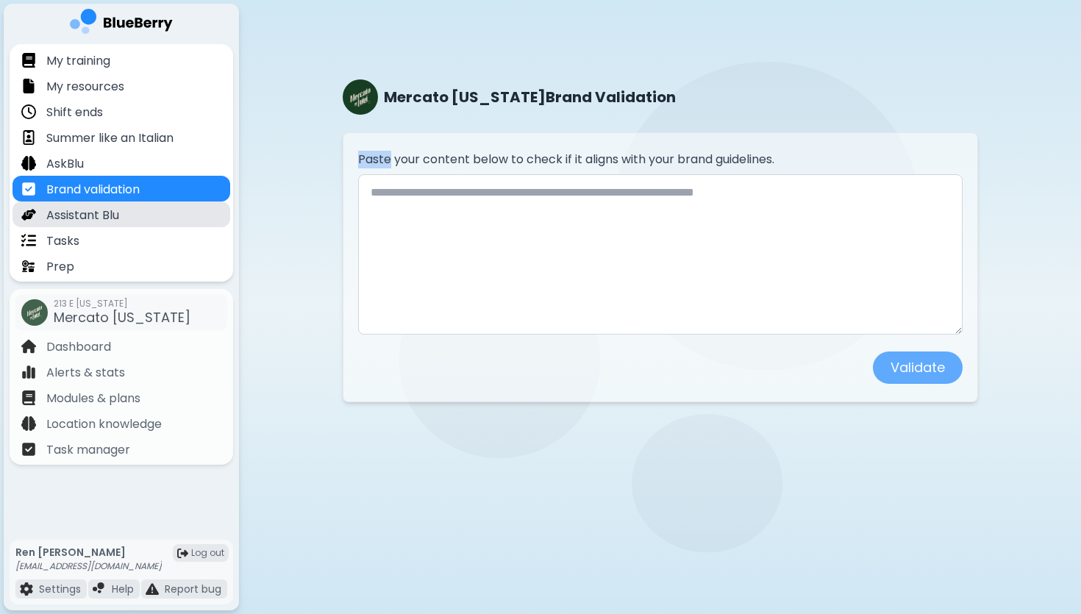
click at [101, 213] on p "Assistant Blu" at bounding box center [82, 216] width 73 height 18
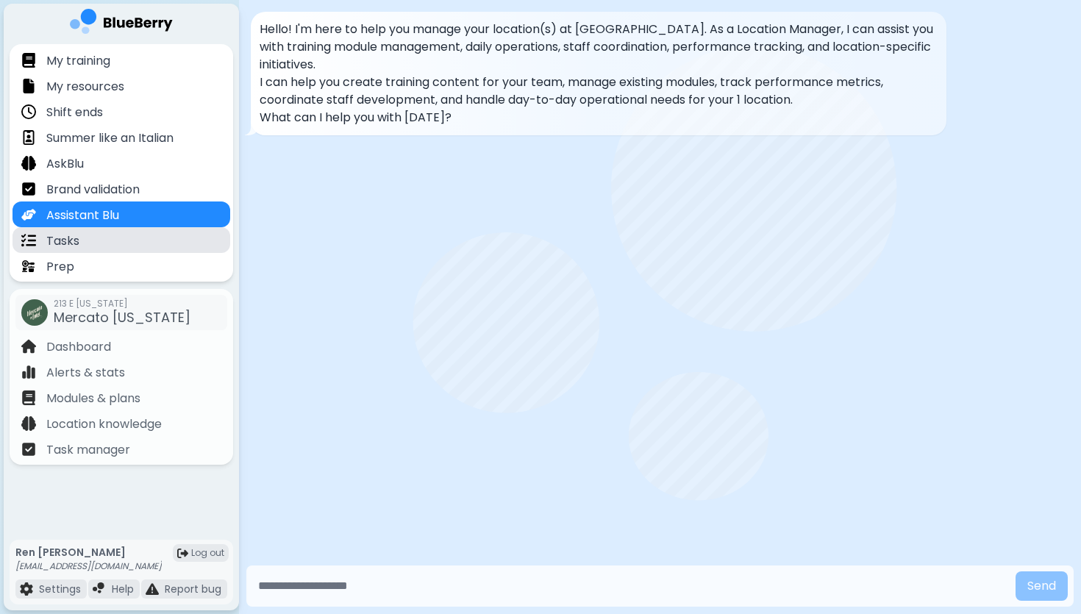
click at [103, 231] on div "Tasks" at bounding box center [122, 240] width 218 height 26
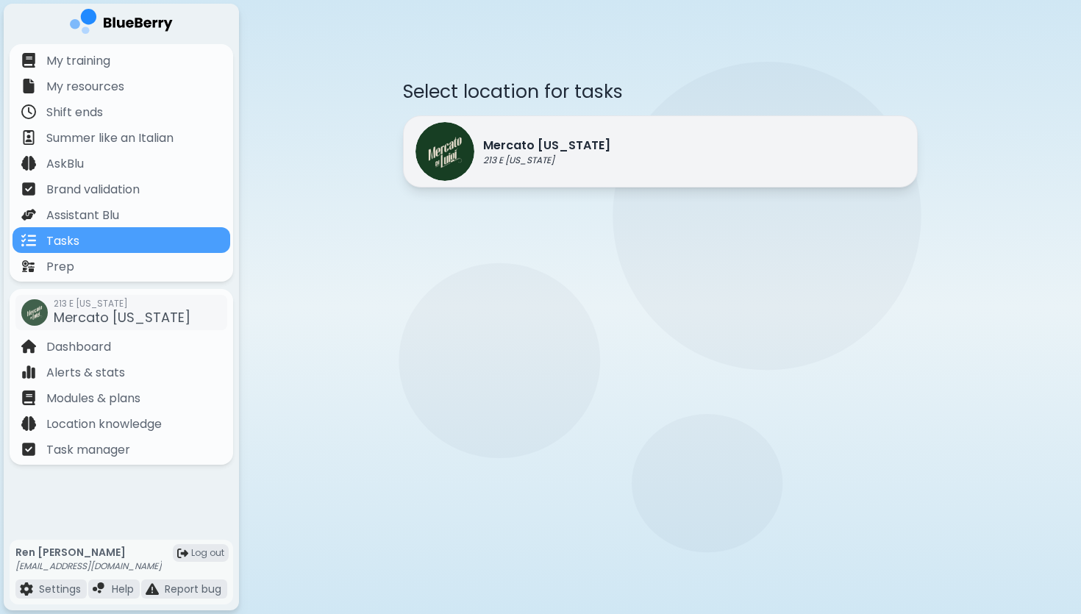
click at [560, 135] on div "Mercato [US_STATE] 213 E [US_STATE]" at bounding box center [513, 151] width 195 height 59
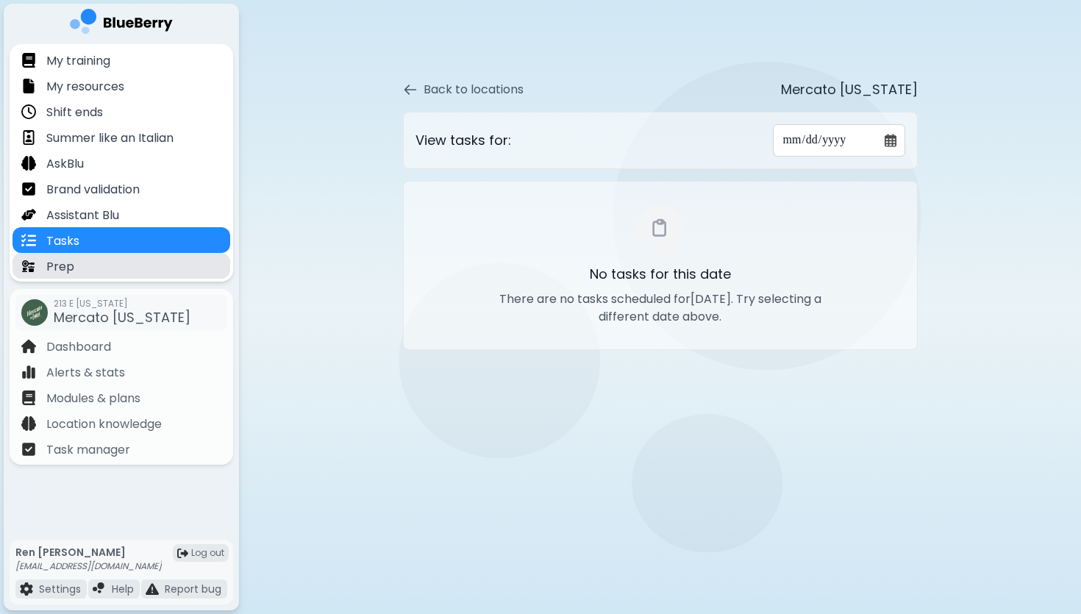
click at [118, 262] on div "Prep" at bounding box center [122, 266] width 218 height 26
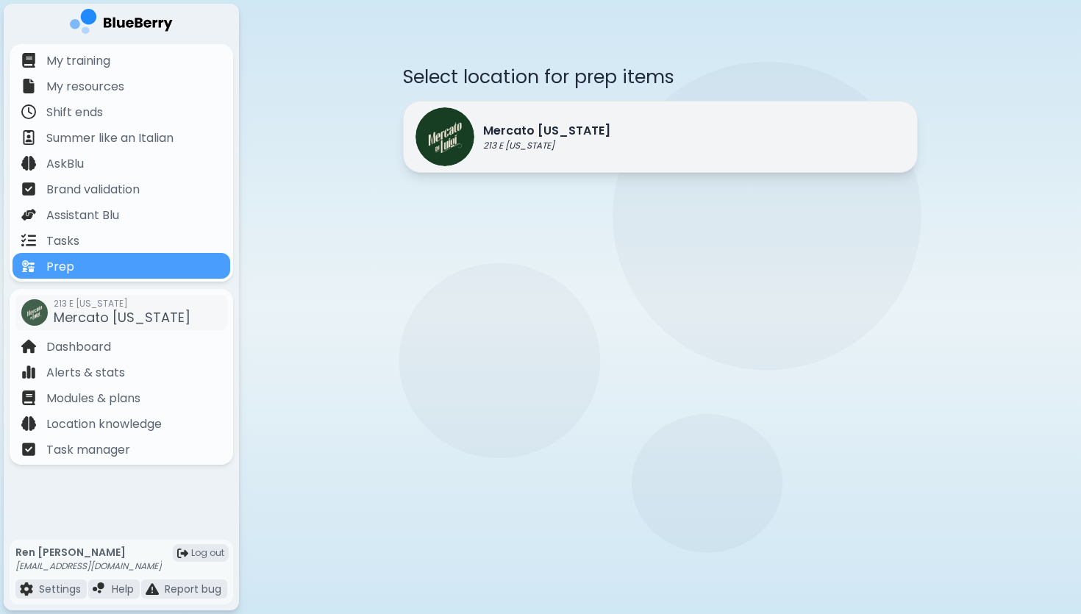
click at [552, 137] on p "Mercato [US_STATE]" at bounding box center [546, 131] width 127 height 18
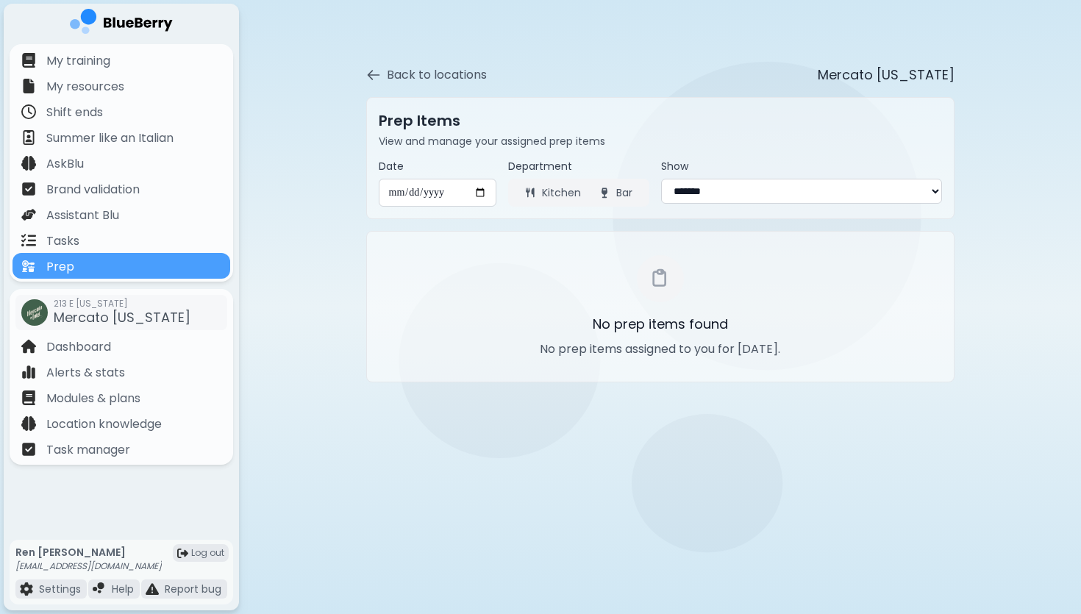
click at [429, 198] on input "**********" at bounding box center [438, 193] width 118 height 28
click at [758, 190] on select "**********" at bounding box center [801, 191] width 281 height 25
select select "***"
click at [661, 179] on select "**********" at bounding box center [801, 191] width 281 height 25
click at [132, 348] on div "Dashboard" at bounding box center [122, 346] width 218 height 26
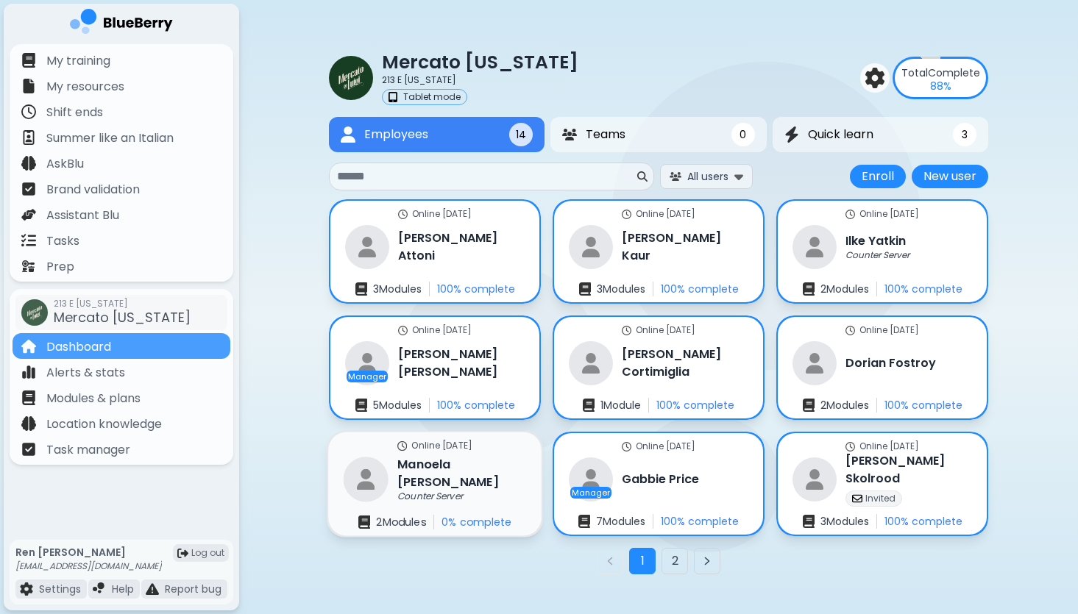
click at [505, 493] on div "Online [DATE] [PERSON_NAME] Counter Server 2 Module s 0 % complete" at bounding box center [434, 484] width 213 height 104
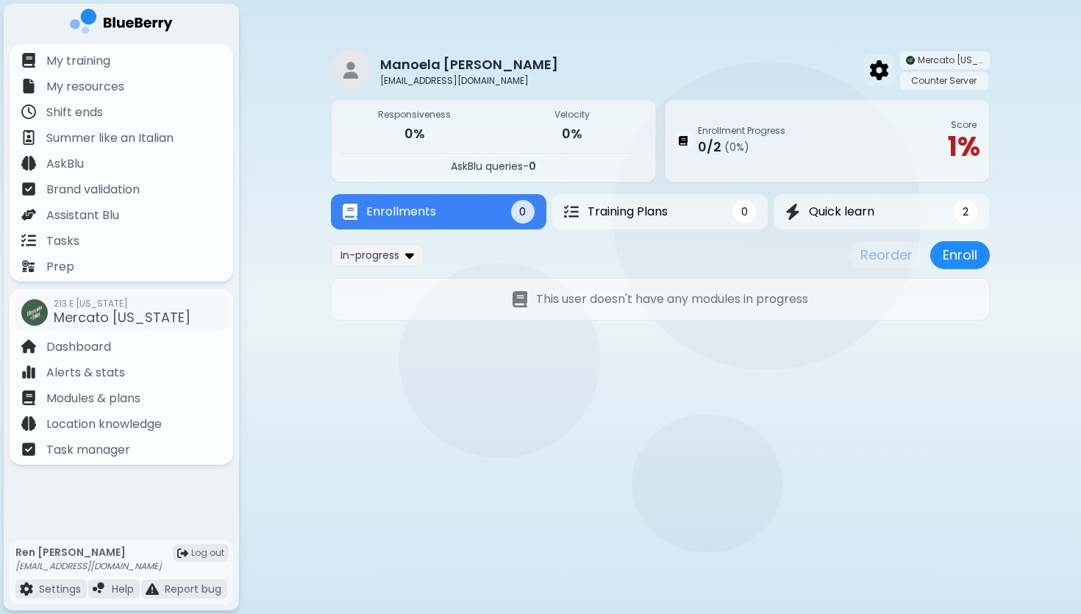
click at [885, 71] on img at bounding box center [879, 69] width 18 height 19
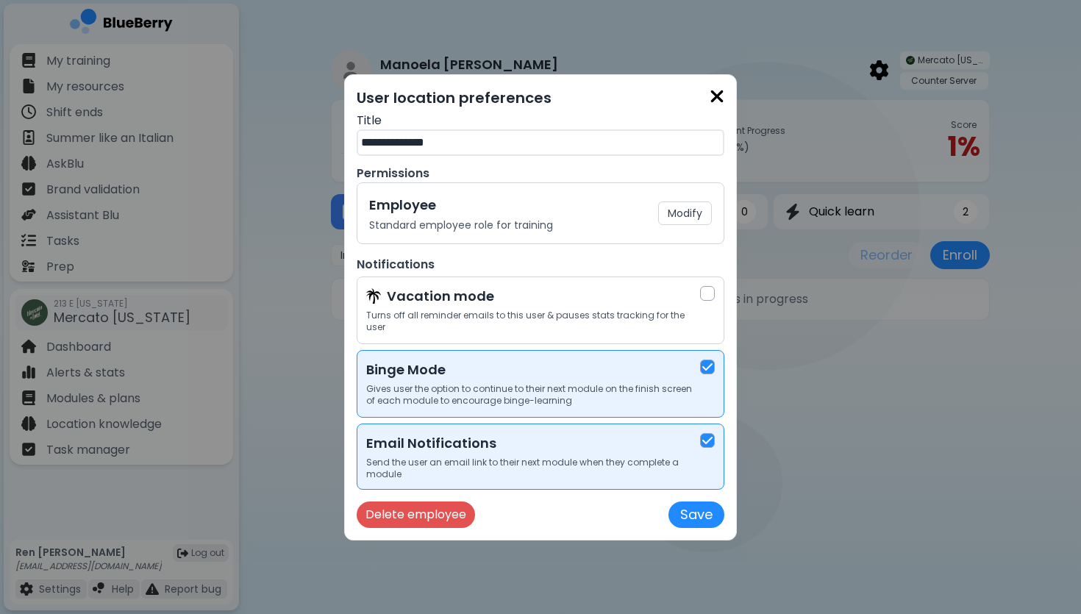
click at [719, 99] on img at bounding box center [717, 97] width 15 height 20
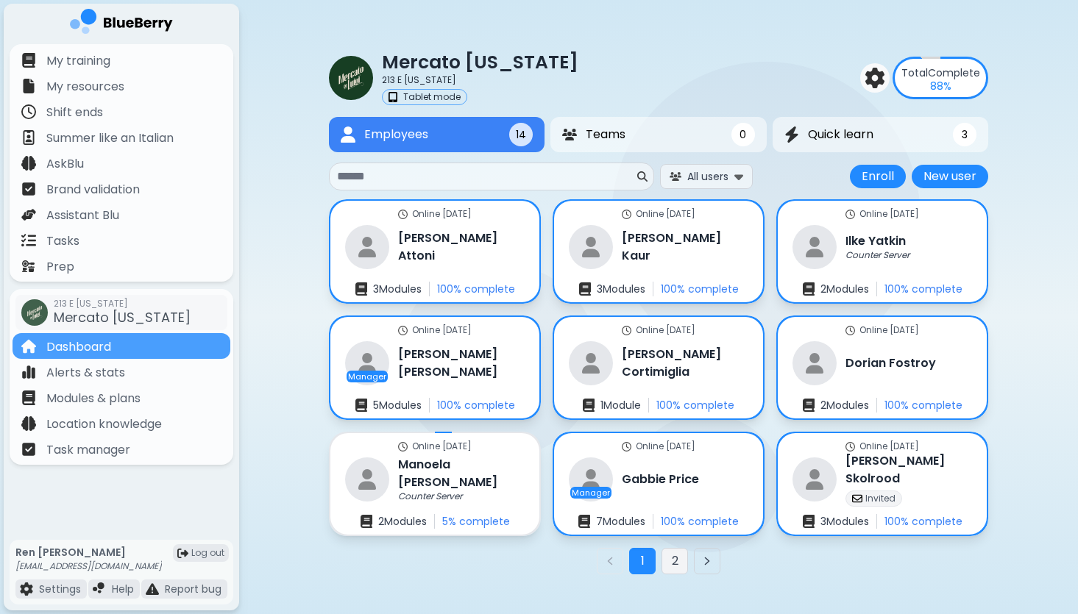
click at [680, 563] on button "2" at bounding box center [674, 561] width 26 height 26
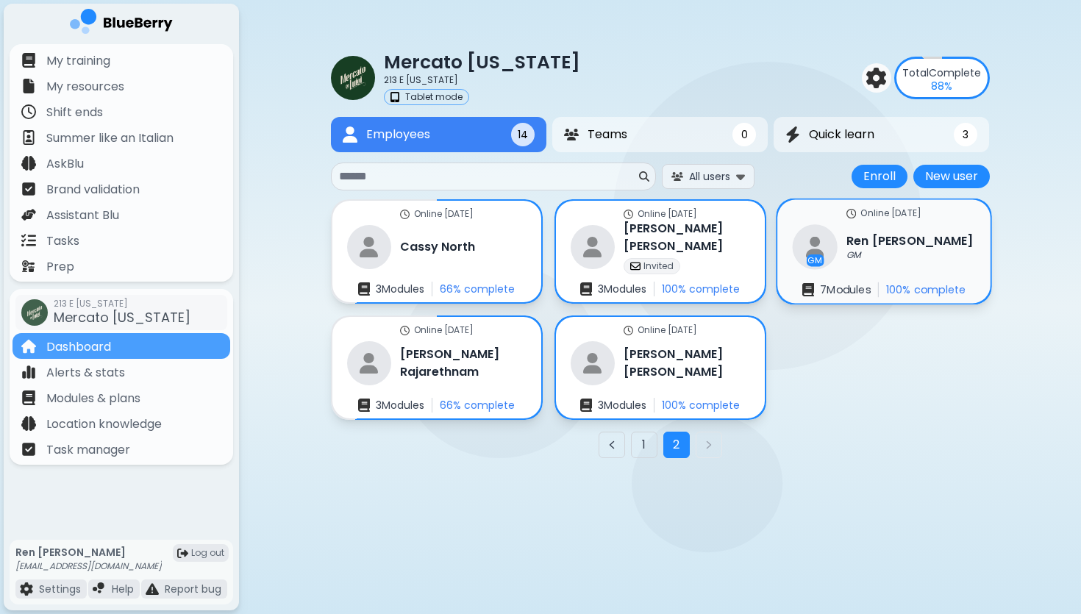
click at [941, 269] on div "Online [DATE] [PERSON_NAME] [PERSON_NAME] 7 Module s 100 % complete" at bounding box center [883, 252] width 213 height 104
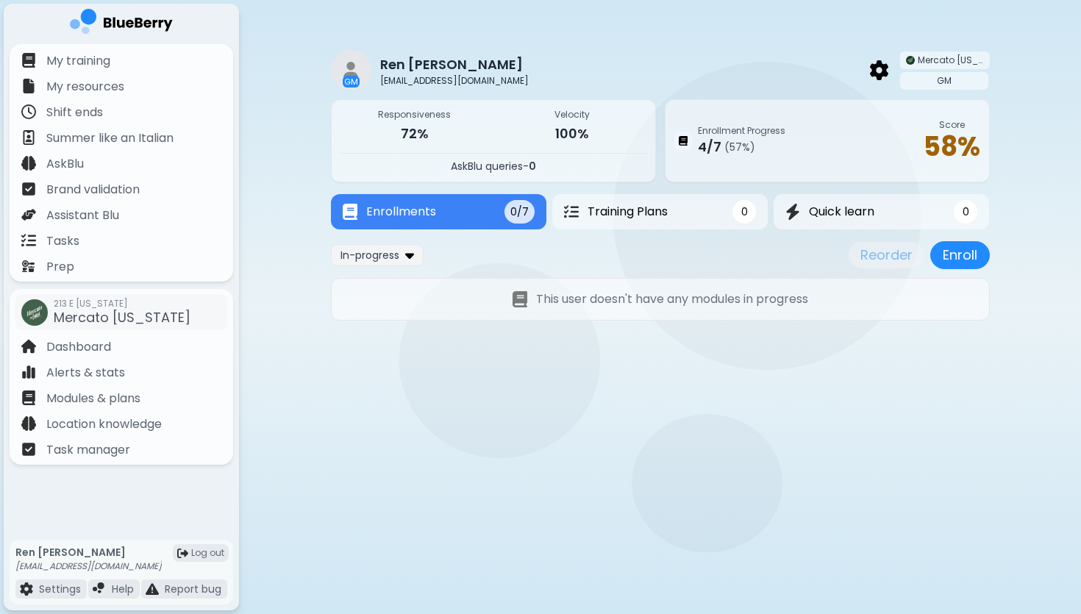
click at [879, 151] on div "Enrollment Progress 4 / 7 ( 57 %) Score 58 %" at bounding box center [827, 140] width 325 height 83
click at [683, 143] on img at bounding box center [683, 141] width 9 height 10
click at [733, 152] on span "( 57 %)" at bounding box center [739, 146] width 31 height 13
click at [694, 218] on button "Training Plans 0" at bounding box center [660, 212] width 220 height 36
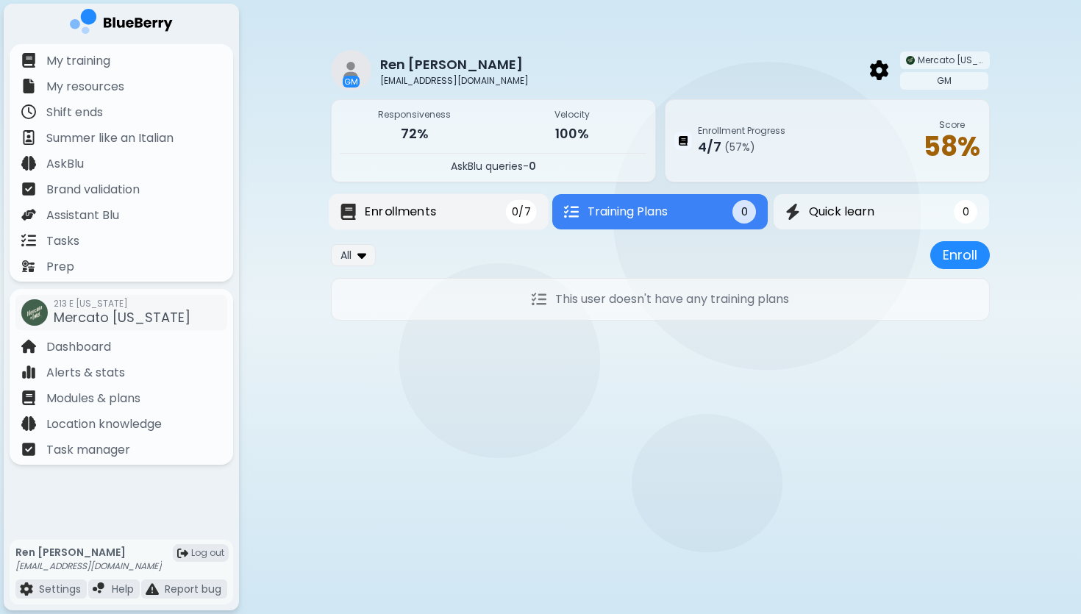
click at [471, 203] on button "Enrollments 0/7" at bounding box center [439, 212] width 220 height 36
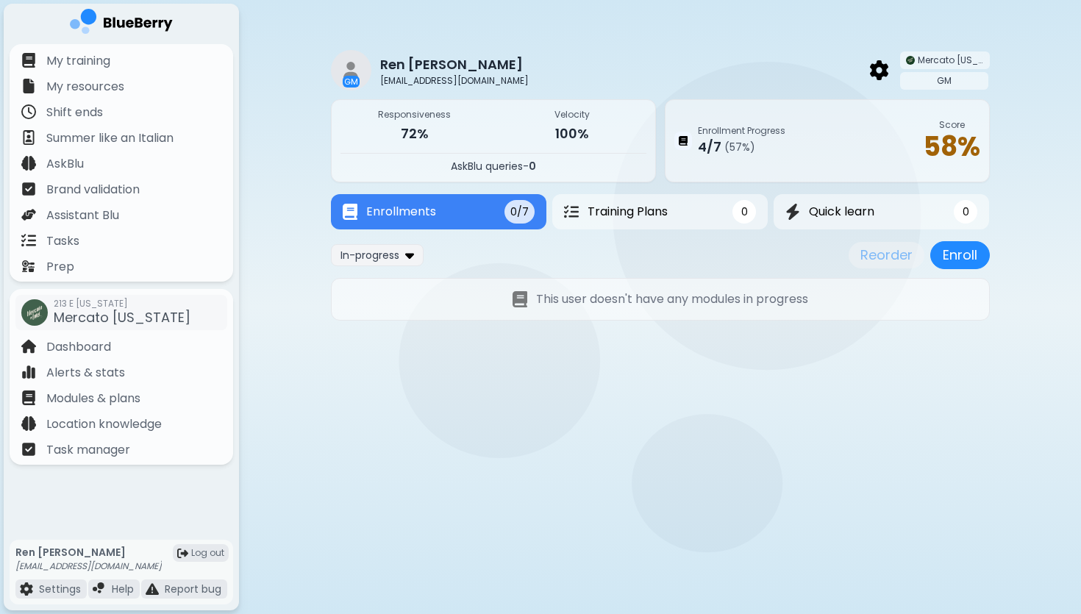
click at [850, 136] on div "Enrollment Progress 4 / 7 ( 57 %) Score 58 %" at bounding box center [827, 140] width 325 height 83
click at [106, 356] on div "Dashboard" at bounding box center [122, 346] width 218 height 26
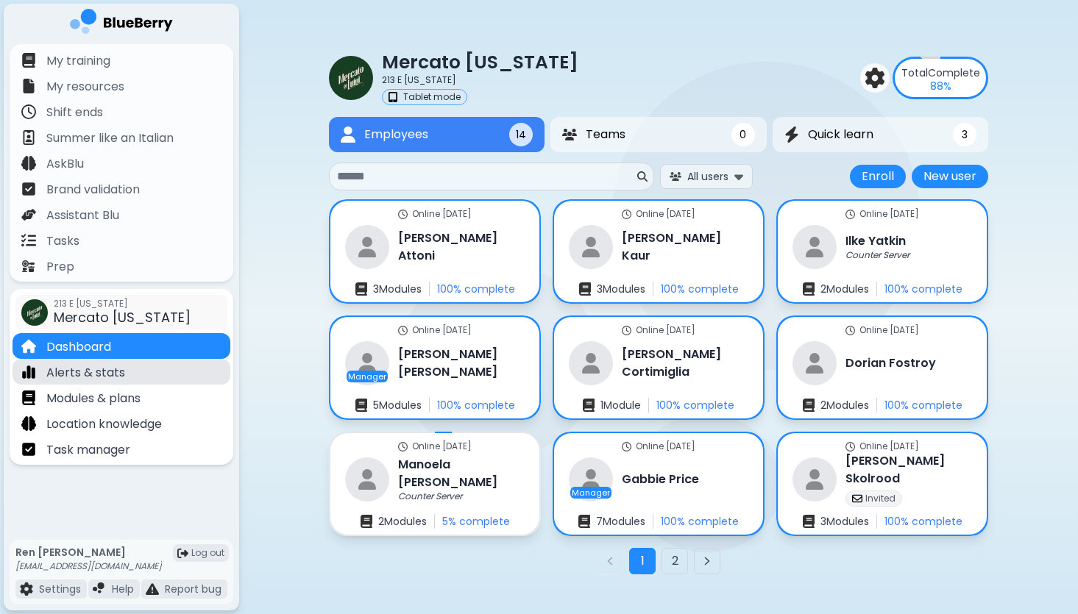
click at [108, 379] on p "Alerts & stats" at bounding box center [85, 373] width 79 height 18
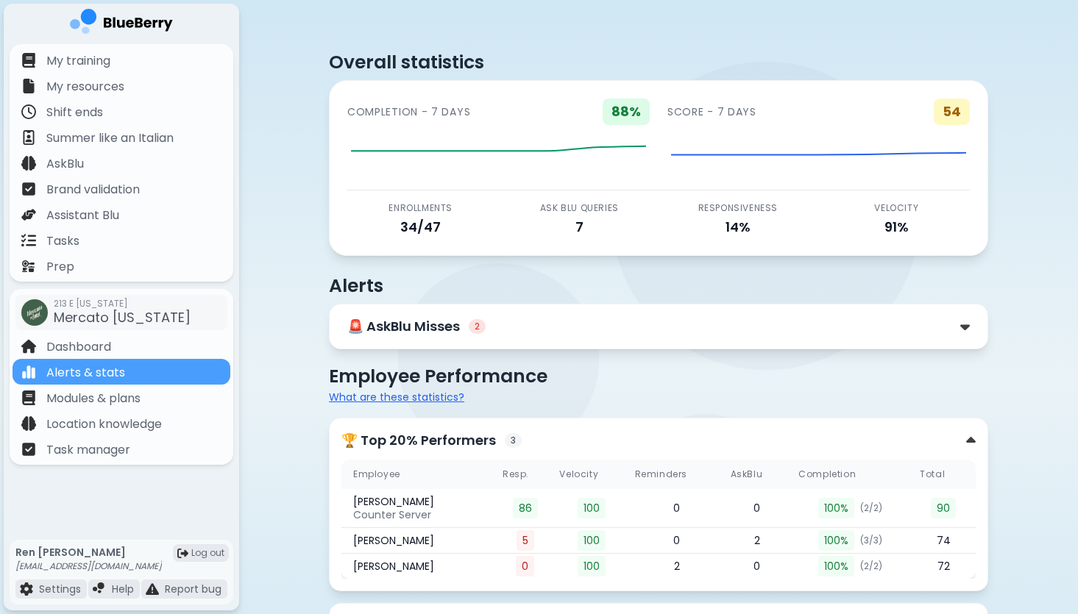
click at [474, 326] on span "2" at bounding box center [477, 326] width 17 height 15
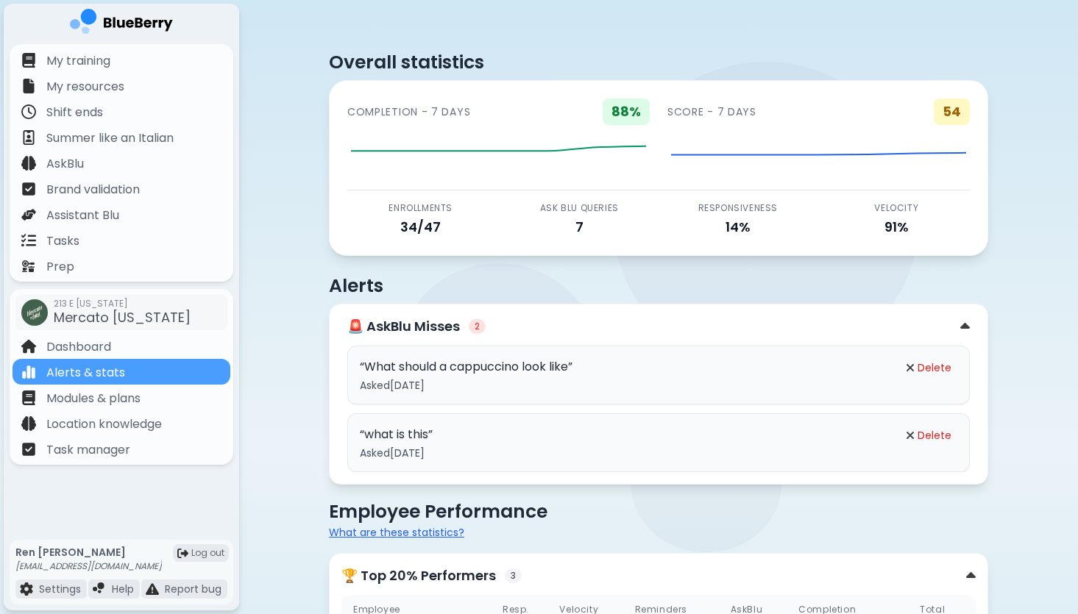
click at [594, 375] on p "“ What should a cappuccino look like ”" at bounding box center [625, 367] width 531 height 18
click at [552, 361] on p "“ What should a cappuccino look like ”" at bounding box center [625, 367] width 531 height 18
click at [482, 375] on p "“ What should a cappuccino look like ”" at bounding box center [625, 367] width 531 height 18
click at [504, 435] on p "“ what is this ”" at bounding box center [625, 435] width 531 height 18
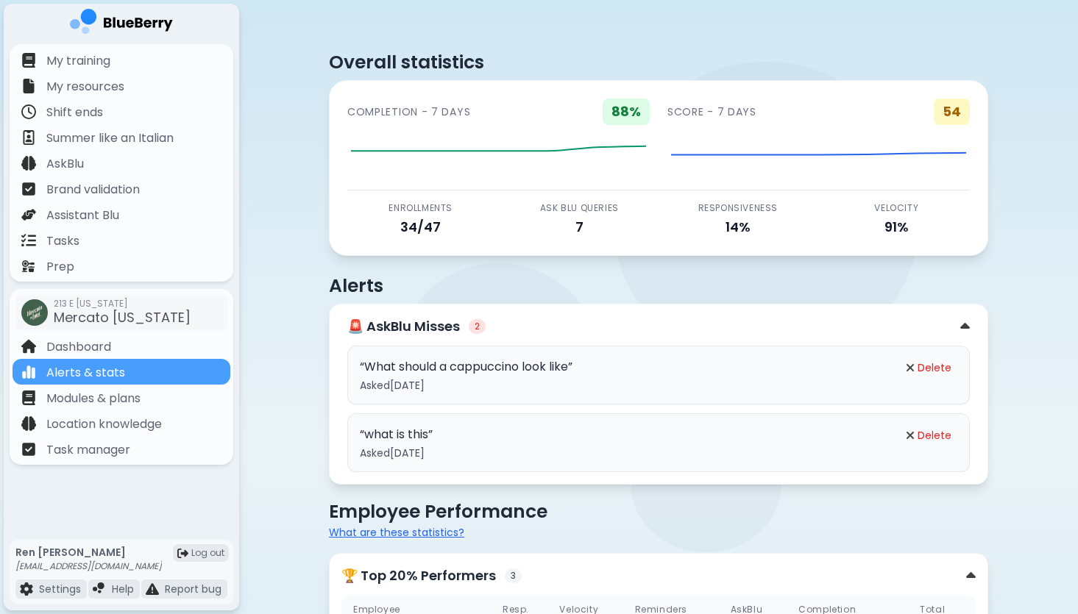
click at [504, 435] on p "“ what is this ”" at bounding box center [625, 435] width 531 height 18
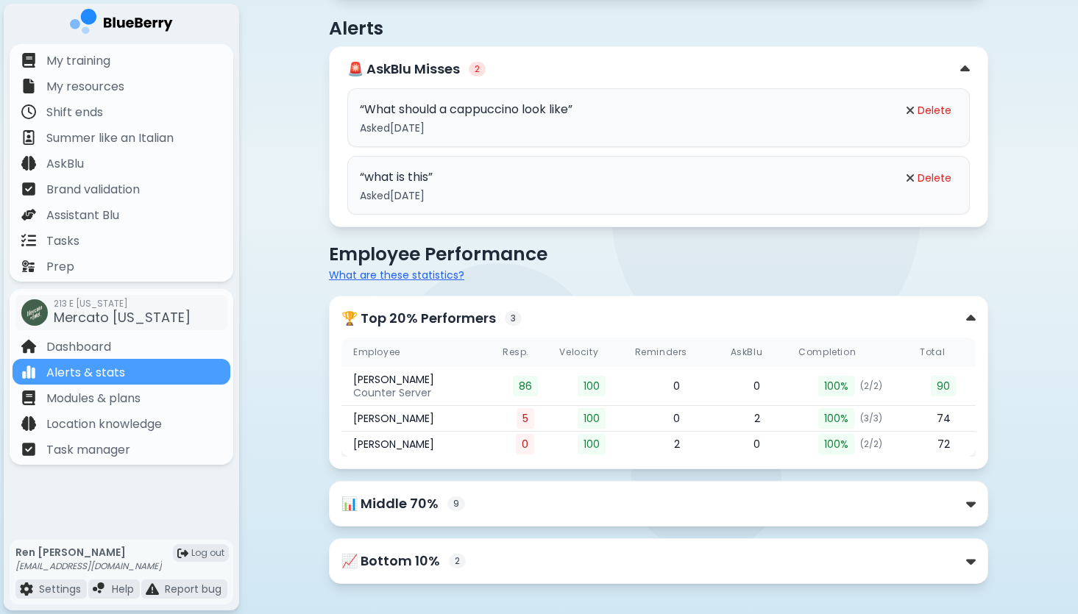
scroll to position [277, 0]
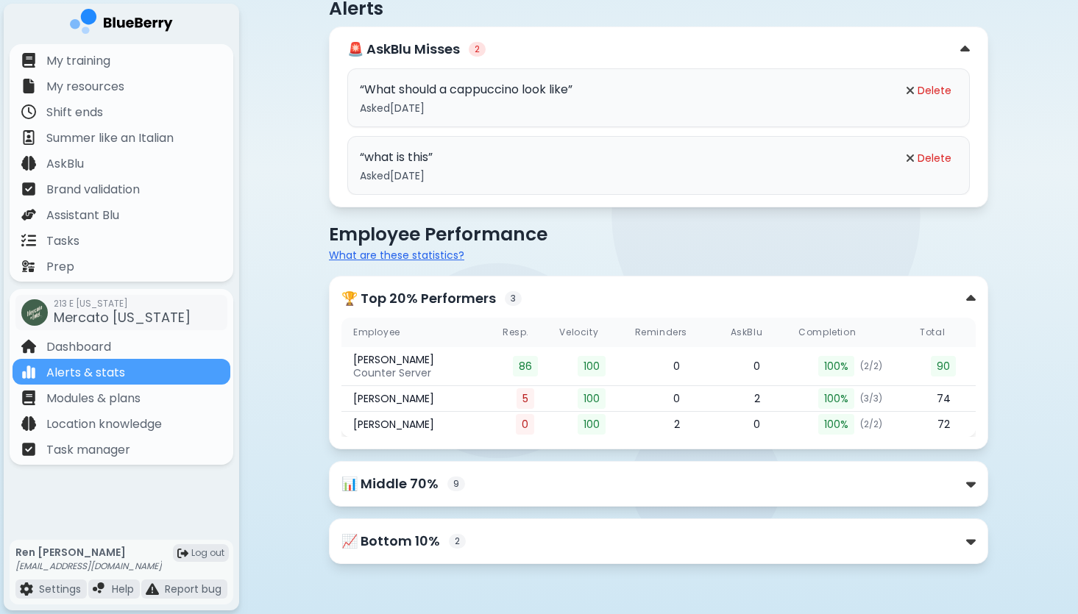
click at [672, 480] on div "📊 Middle 70% 9" at bounding box center [658, 484] width 634 height 21
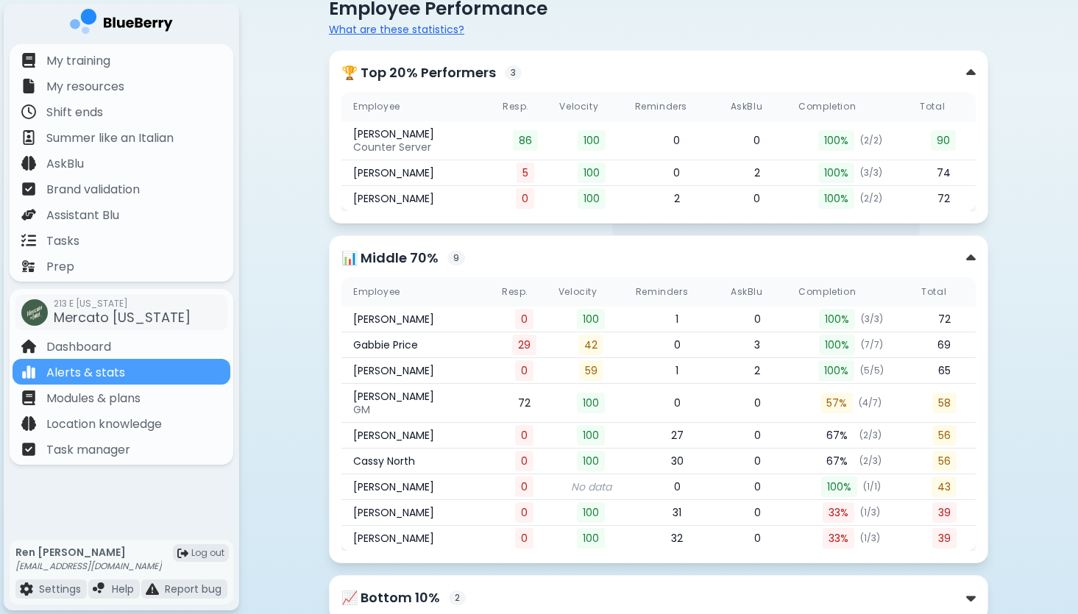
scroll to position [560, 0]
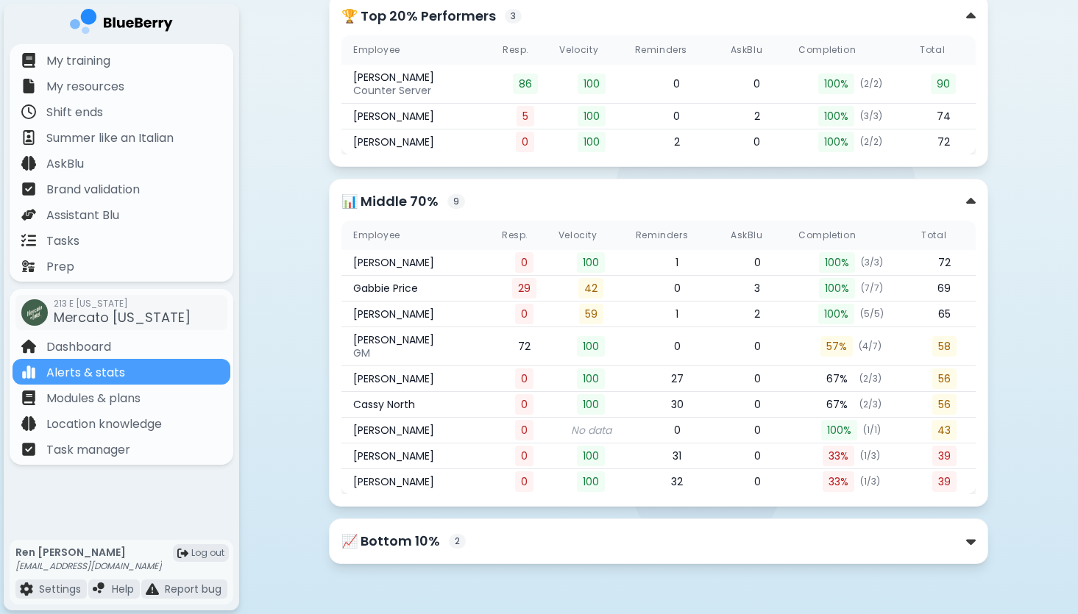
click at [506, 543] on div "📈 Bottom 10% 2" at bounding box center [658, 541] width 634 height 21
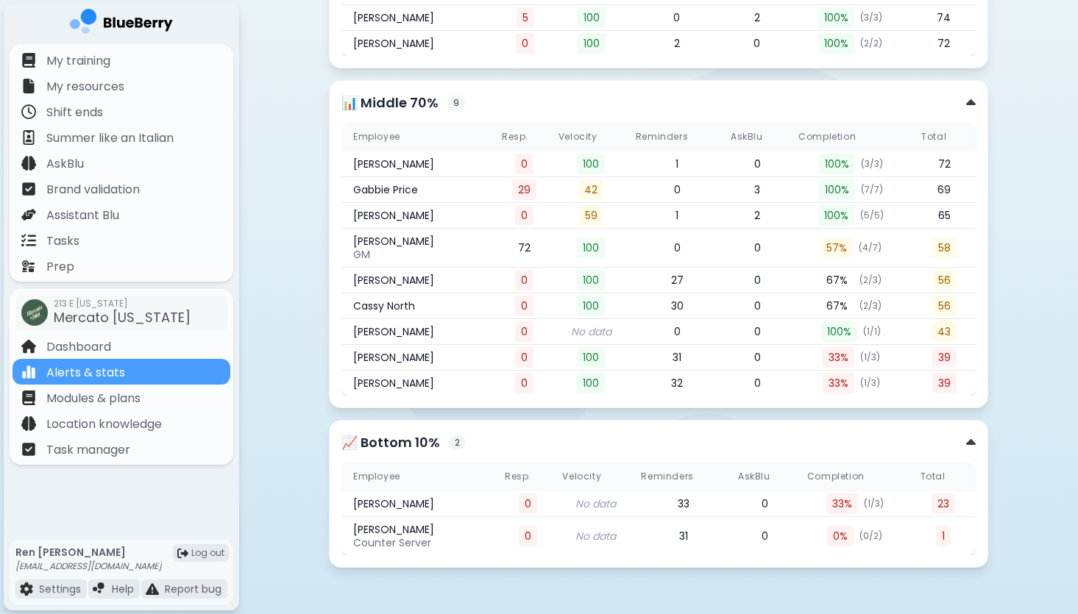
scroll to position [662, 0]
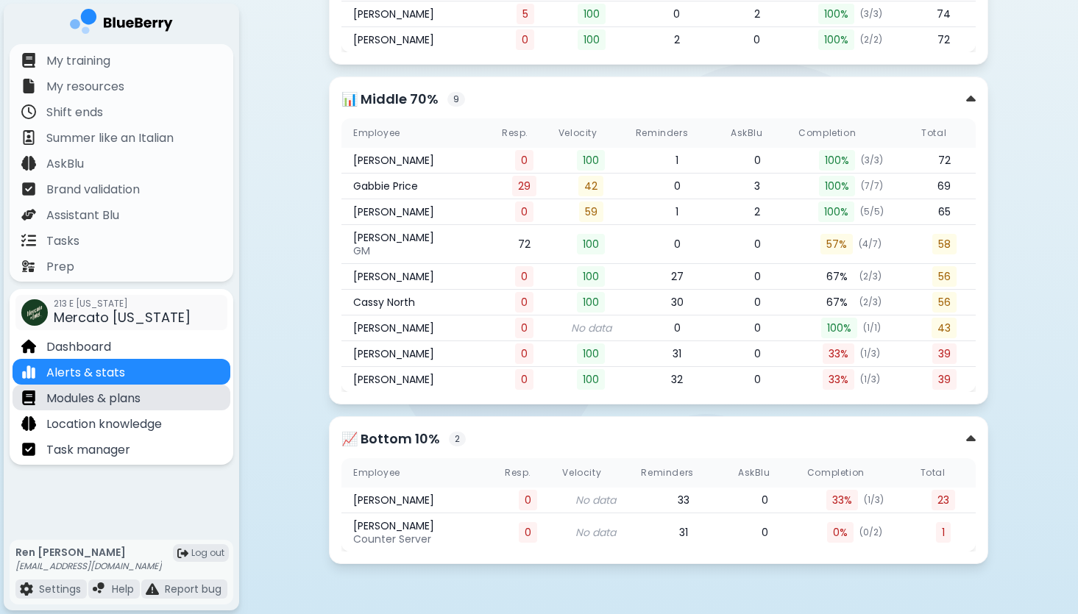
click at [122, 401] on p "Modules & plans" at bounding box center [93, 399] width 94 height 18
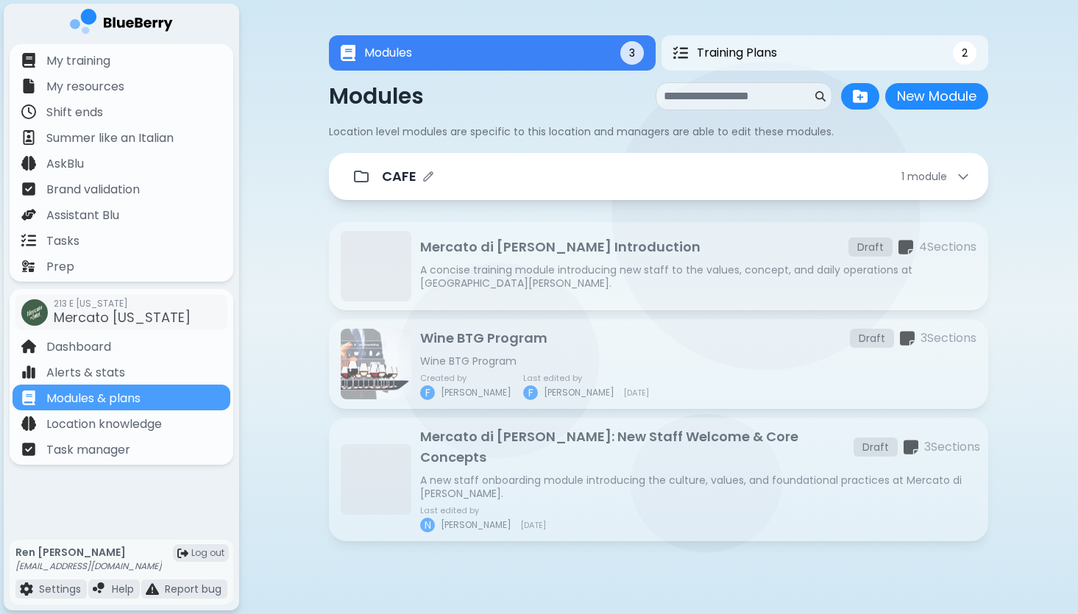
click at [687, 176] on div "CAFE 1 module" at bounding box center [676, 176] width 588 height 21
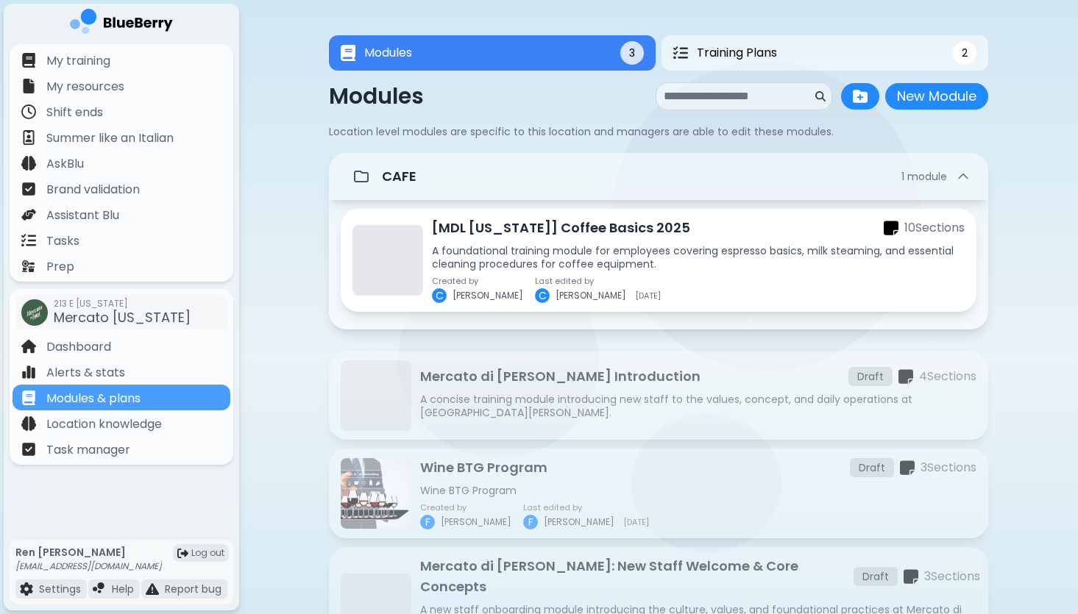
click at [703, 264] on p "A foundational training module for employees covering espresso basics, milk ste…" at bounding box center [698, 257] width 533 height 26
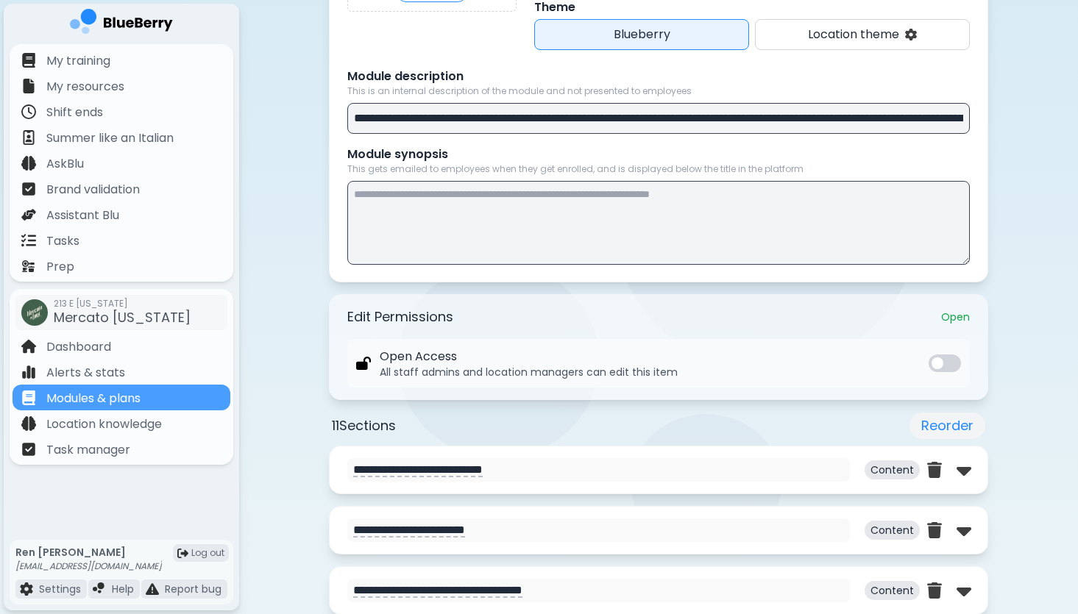
scroll to position [274, 0]
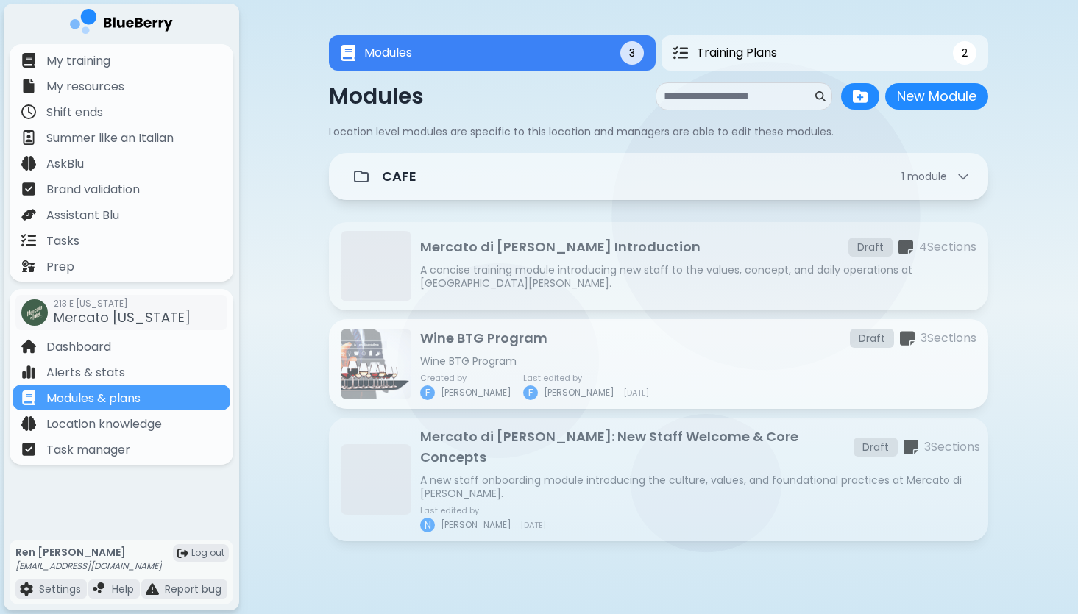
click at [575, 346] on div "Wine BTG Program Draft 3 Section s" at bounding box center [698, 338] width 556 height 21
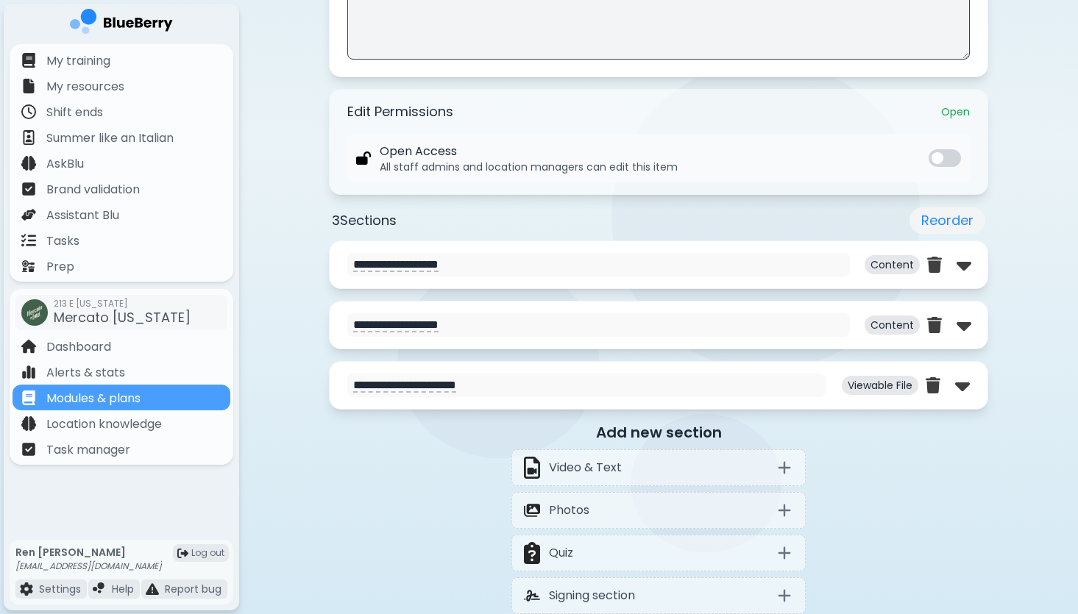
scroll to position [474, 0]
click at [449, 268] on textarea "**********" at bounding box center [598, 264] width 502 height 24
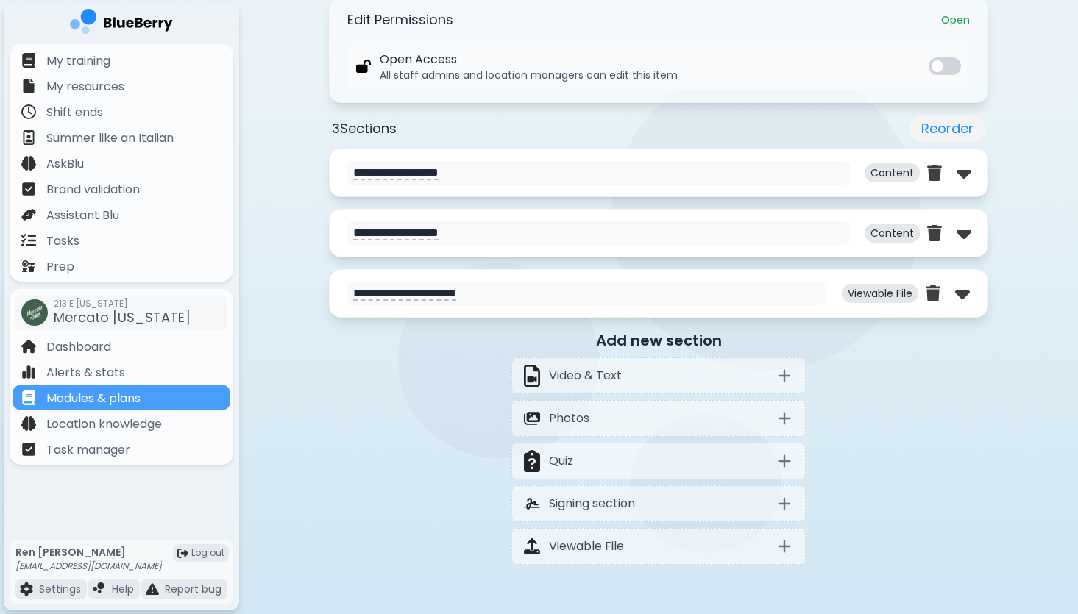
scroll to position [564, 0]
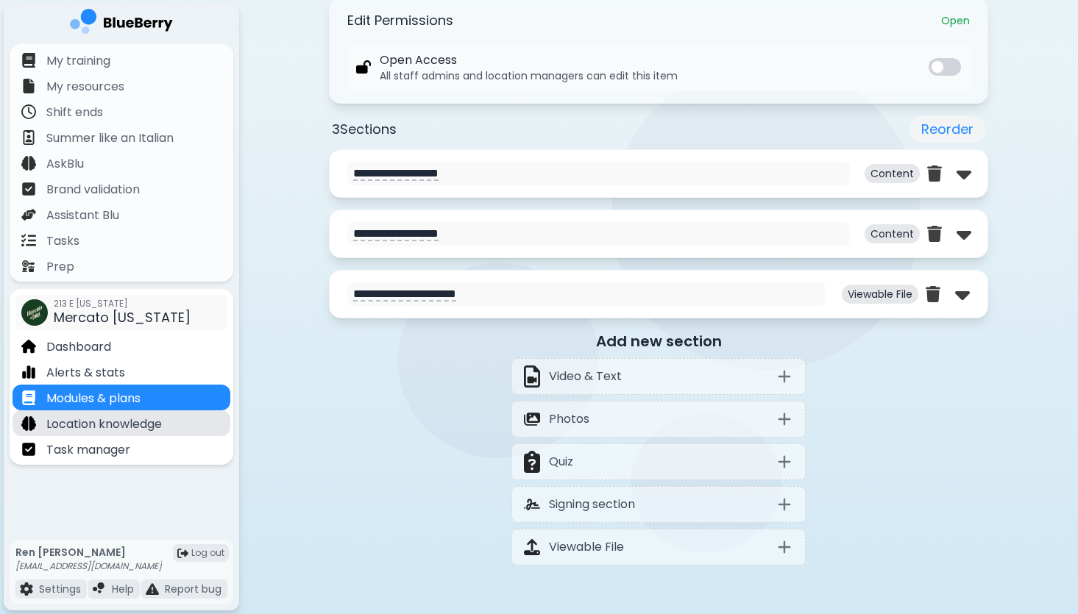
click at [85, 424] on p "Location knowledge" at bounding box center [103, 425] width 115 height 18
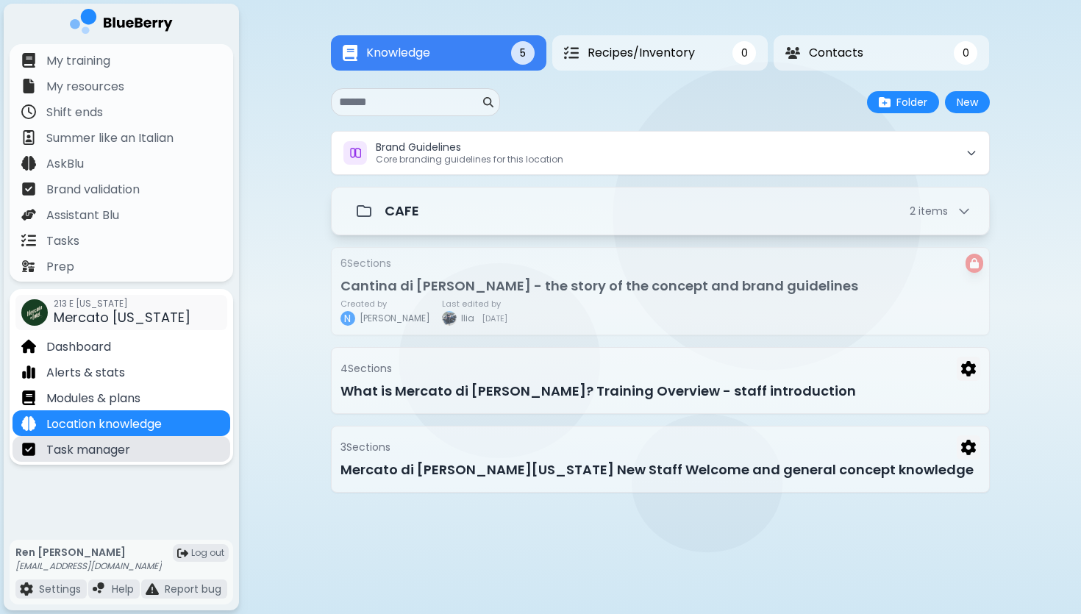
click at [118, 444] on p "Task manager" at bounding box center [88, 450] width 84 height 18
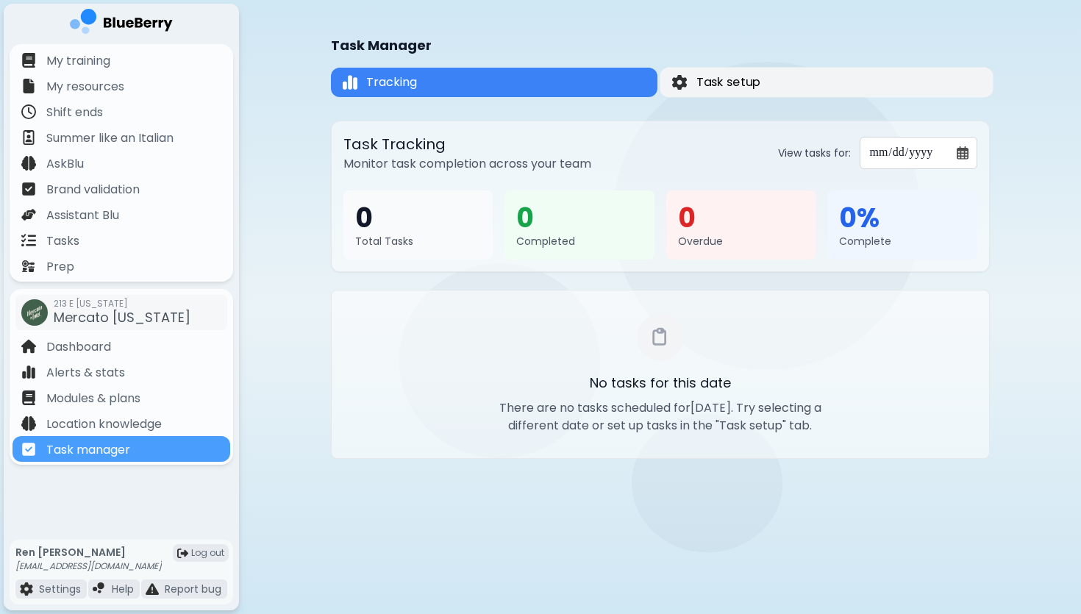
click at [769, 78] on button "Task setup" at bounding box center [826, 83] width 333 height 30
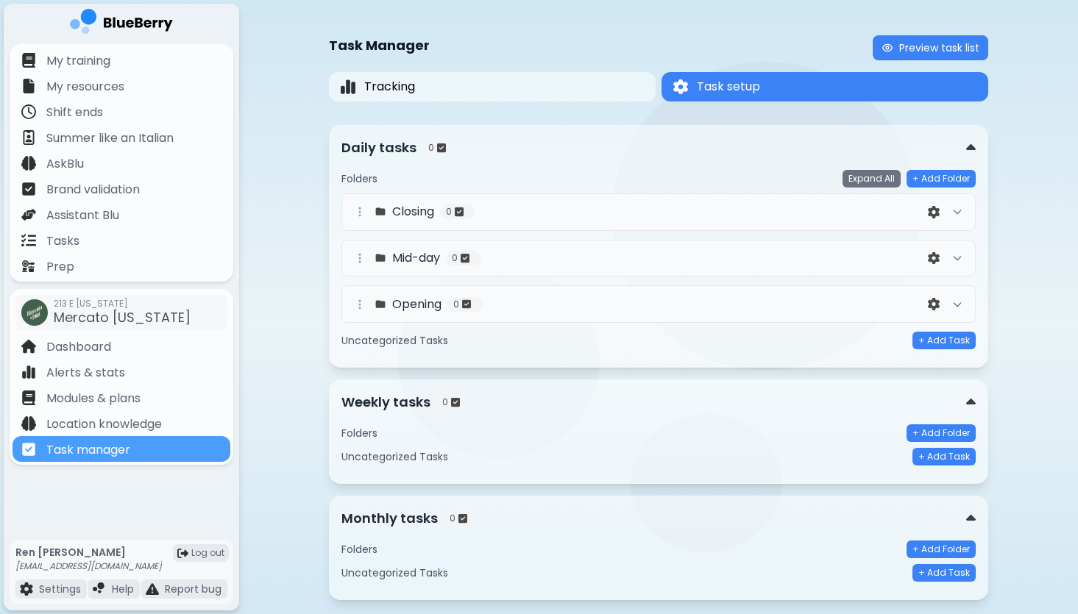
scroll to position [33, 0]
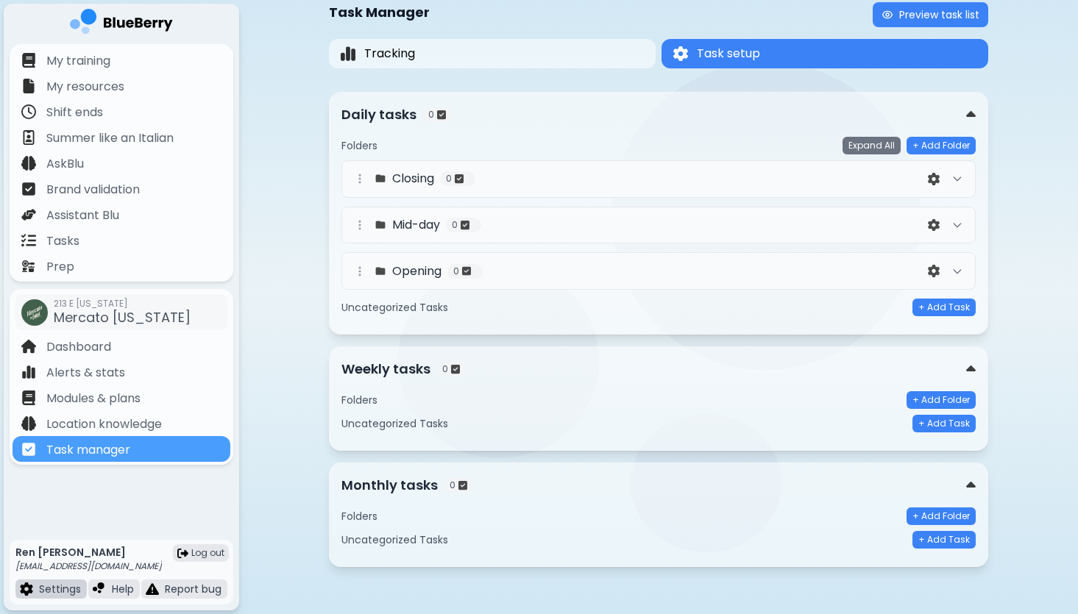
click at [60, 588] on p "Settings" at bounding box center [60, 589] width 42 height 13
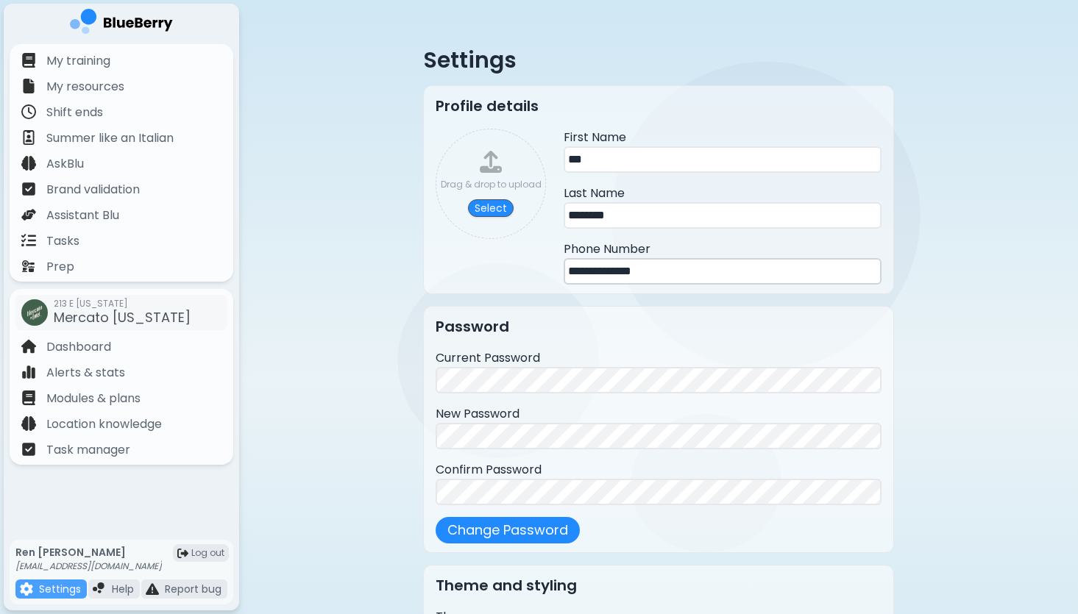
scroll to position [149, 0]
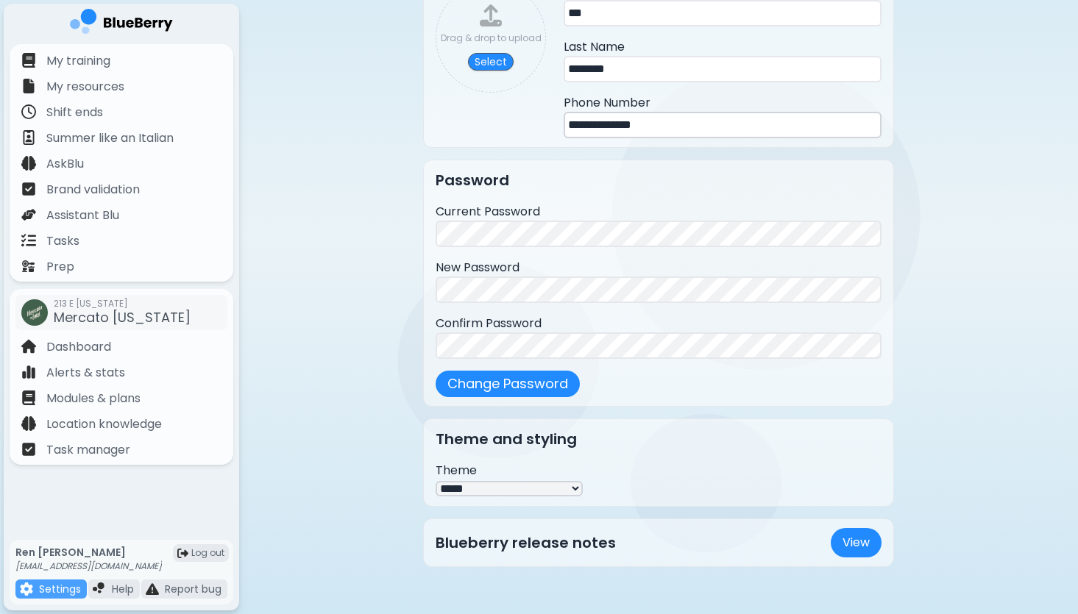
click at [482, 494] on select "***** ****" at bounding box center [508, 488] width 147 height 15
select select "****"
click at [435, 481] on select "***** ****" at bounding box center [508, 488] width 147 height 15
